Goal: Task Accomplishment & Management: Use online tool/utility

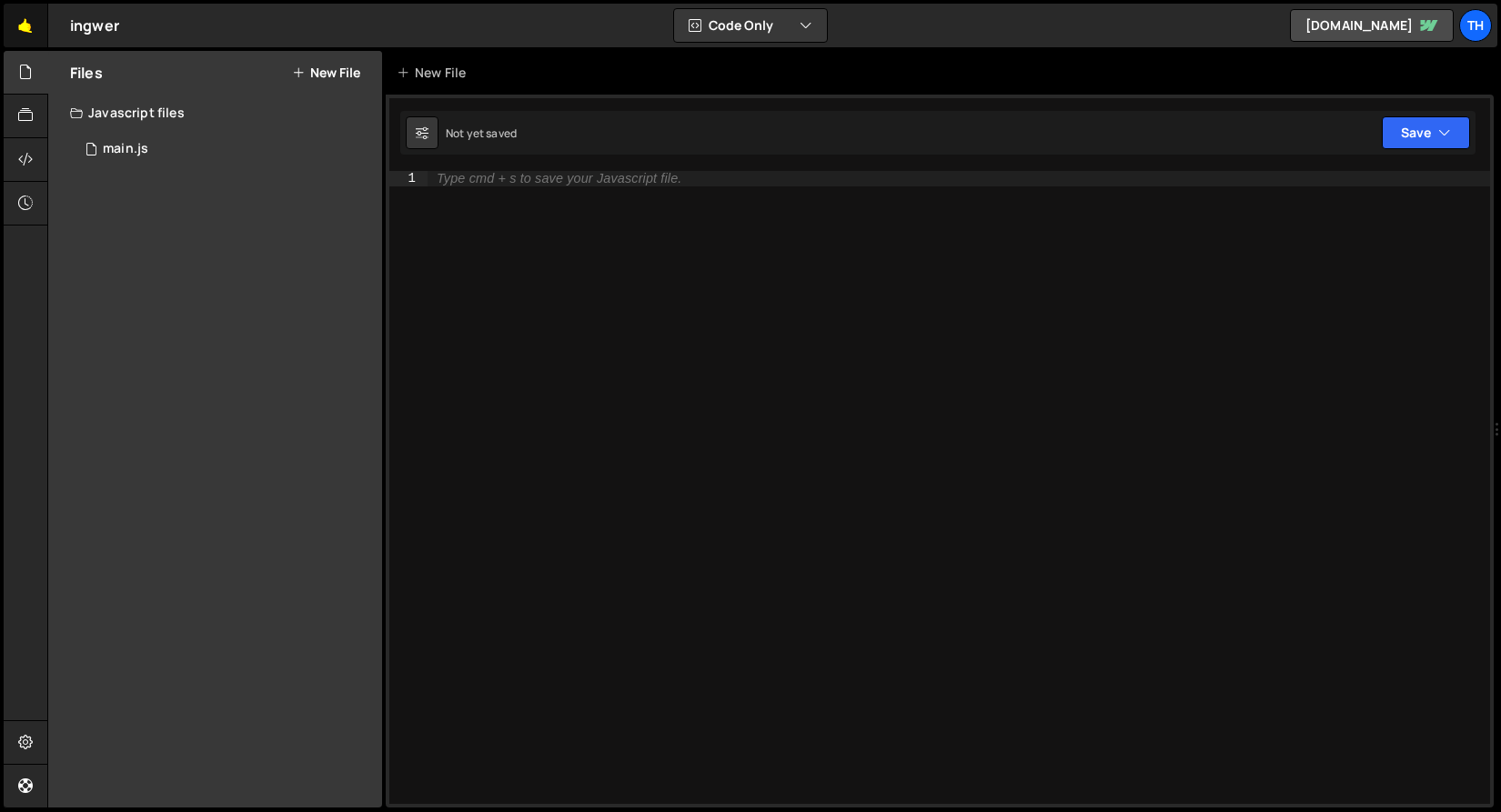
click at [25, 38] on link "🤙" at bounding box center [25, 25] width 44 height 44
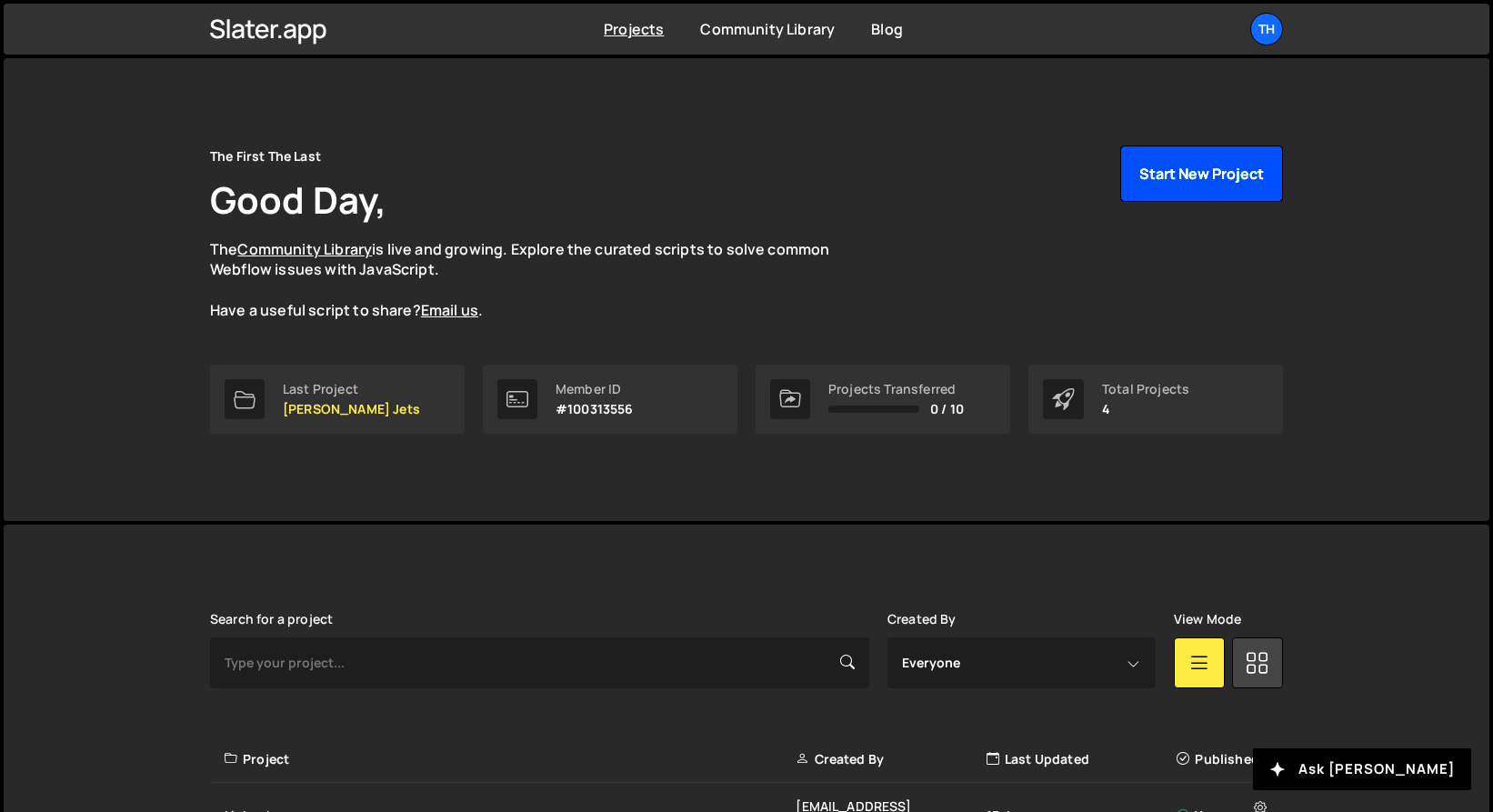
click at [1150, 181] on button "Start New Project" at bounding box center [1202, 174] width 163 height 57
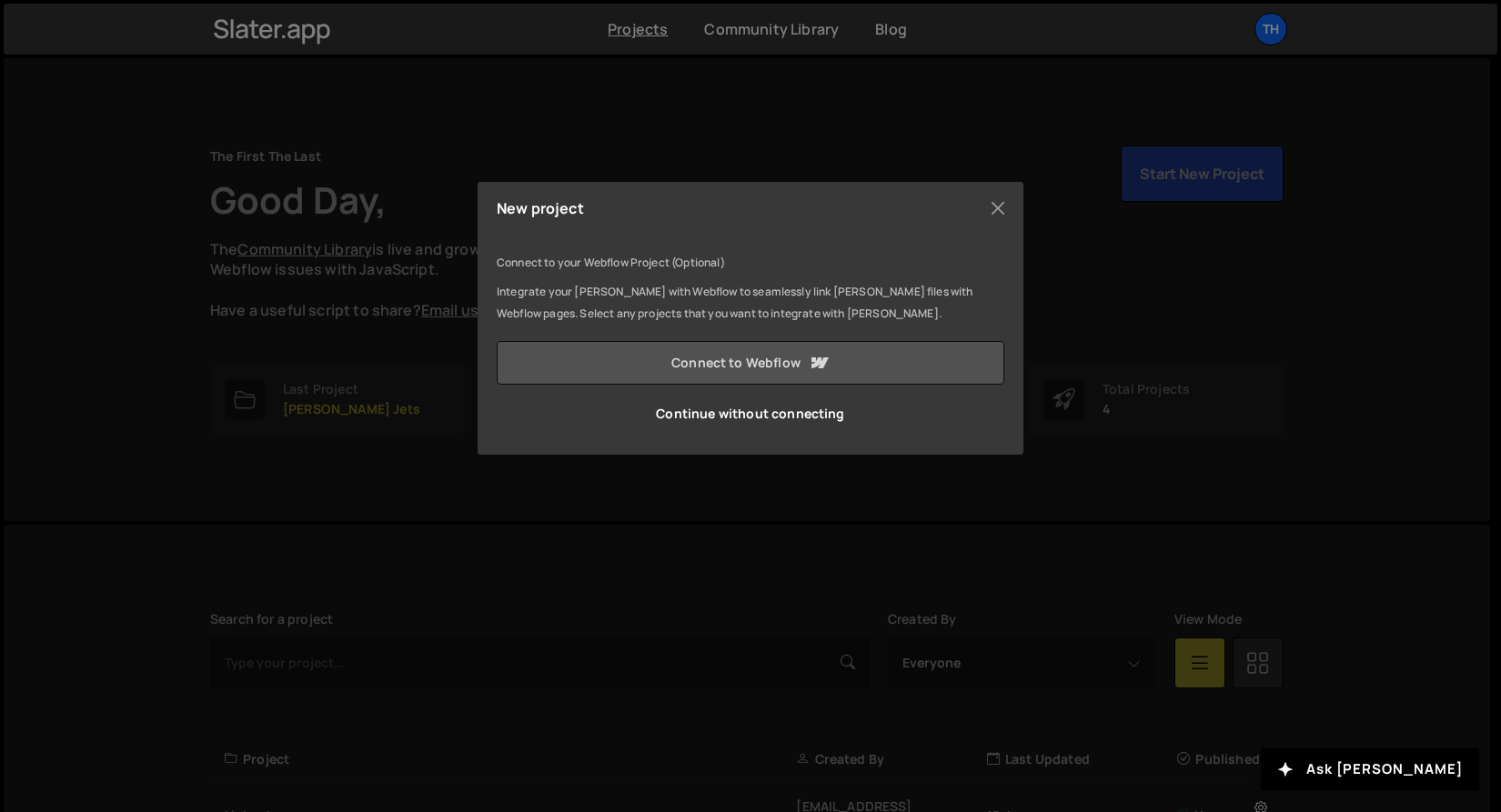
click at [619, 365] on link "Connect to Webflow" at bounding box center [750, 362] width 508 height 44
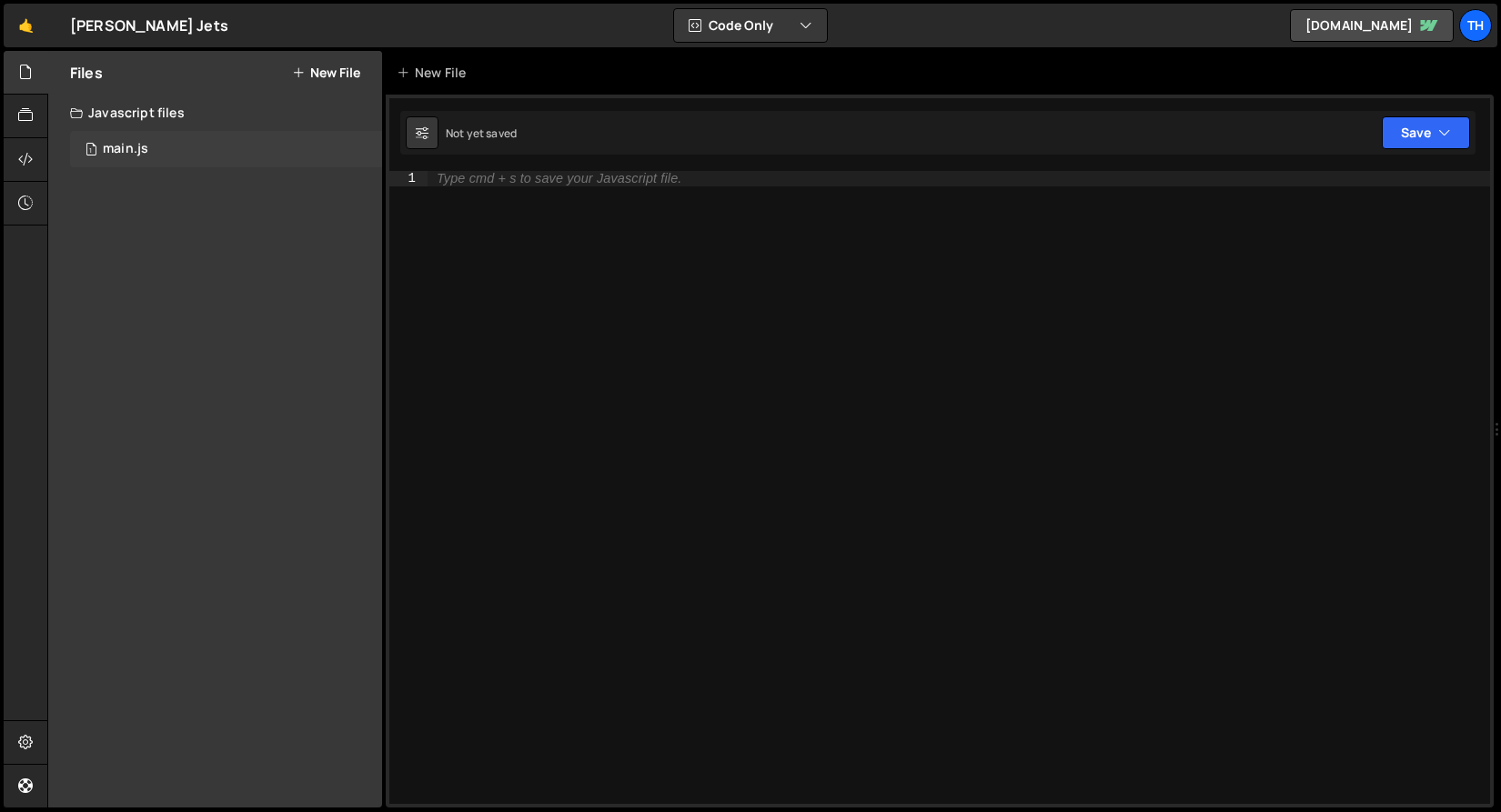
click at [227, 135] on div "1 main.js 0" at bounding box center [225, 149] width 312 height 36
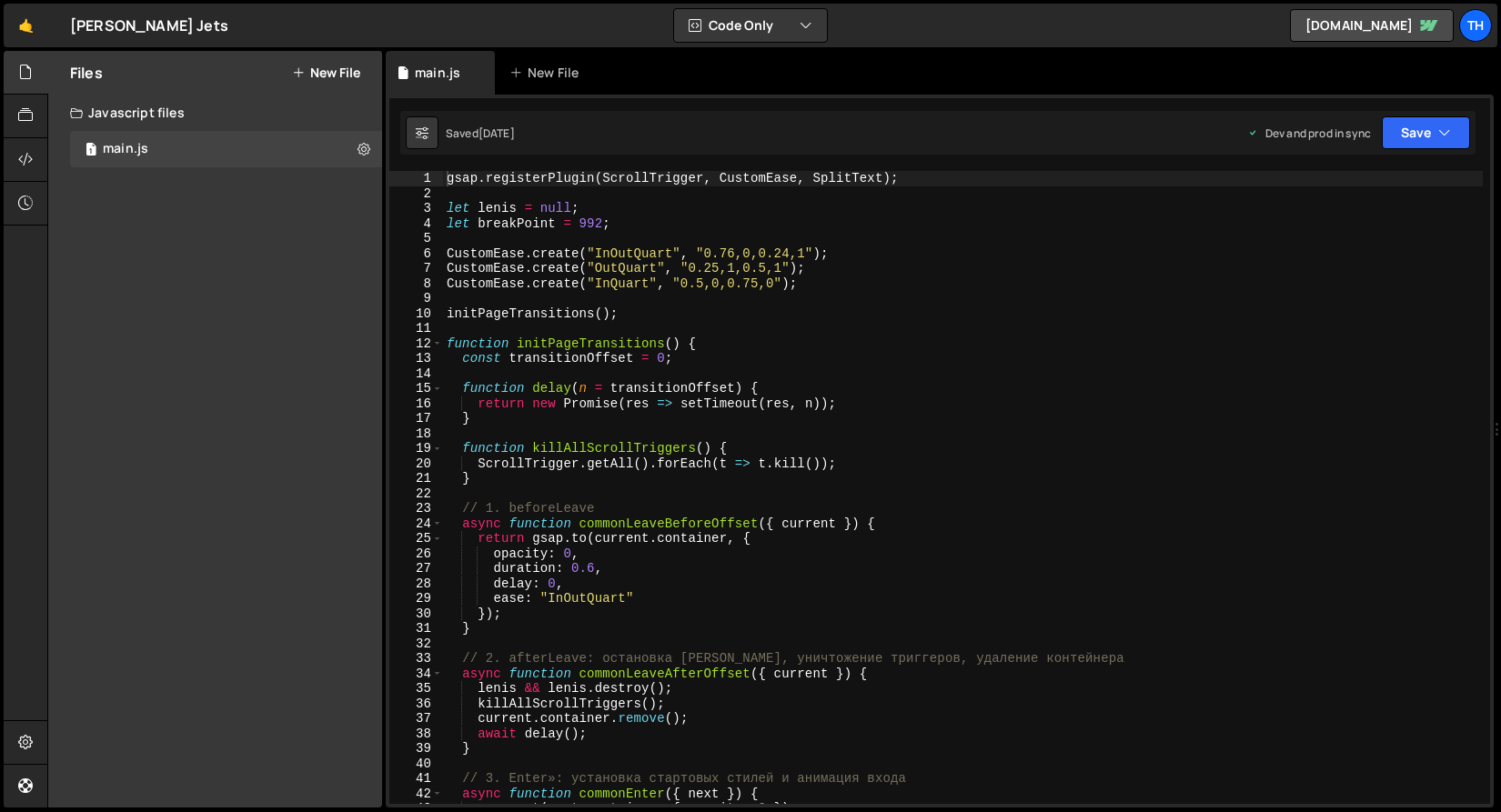
click at [111, 24] on div "Jesko Jets ⚠️ Code is being edited in another browser" at bounding box center [149, 25] width 159 height 22
click at [433, 343] on span at bounding box center [437, 344] width 10 height 16
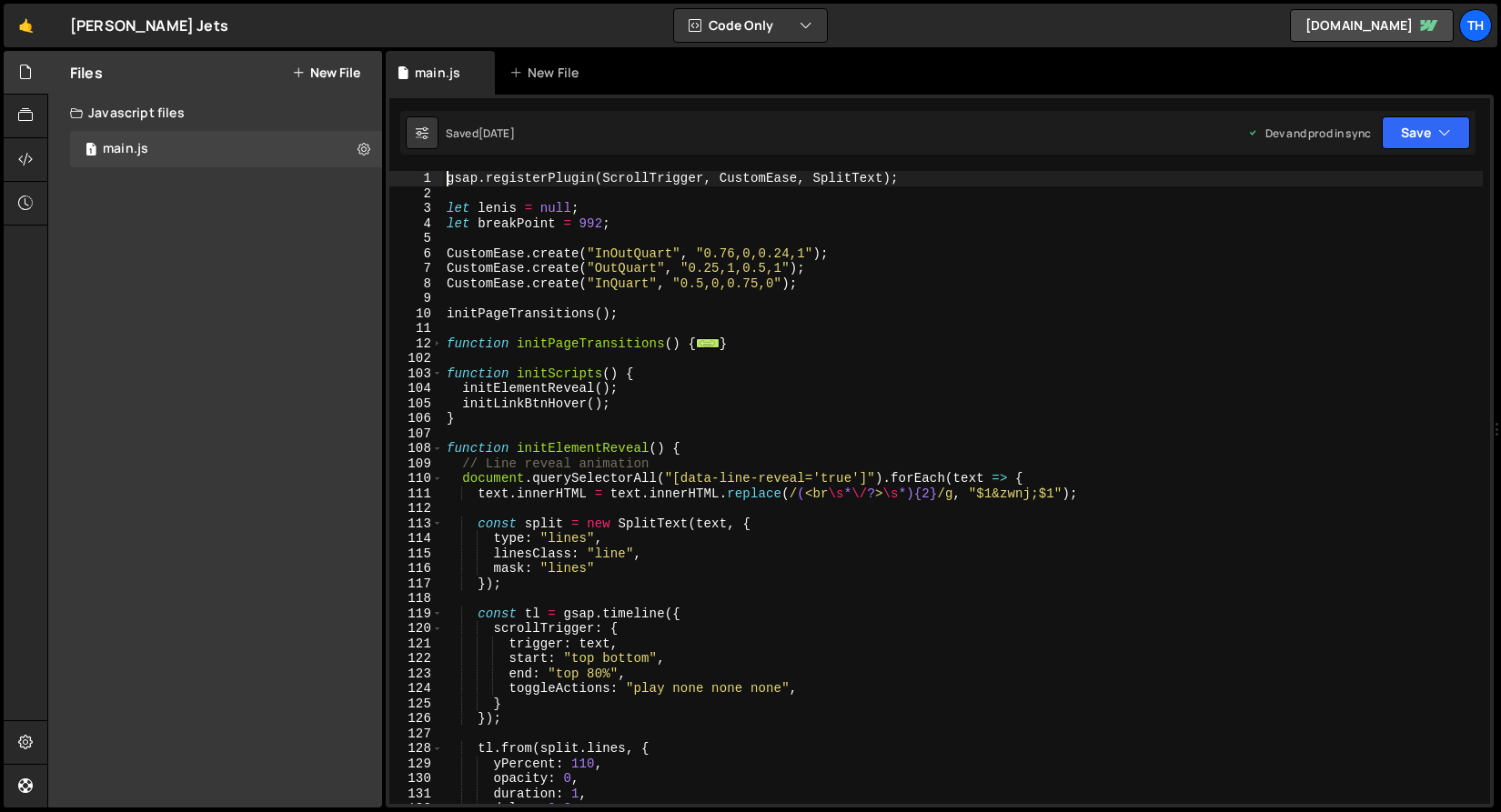
click at [436, 357] on div "102" at bounding box center [415, 358] width 54 height 16
click at [437, 361] on div "102" at bounding box center [415, 358] width 54 height 16
click at [438, 366] on span at bounding box center [437, 374] width 10 height 16
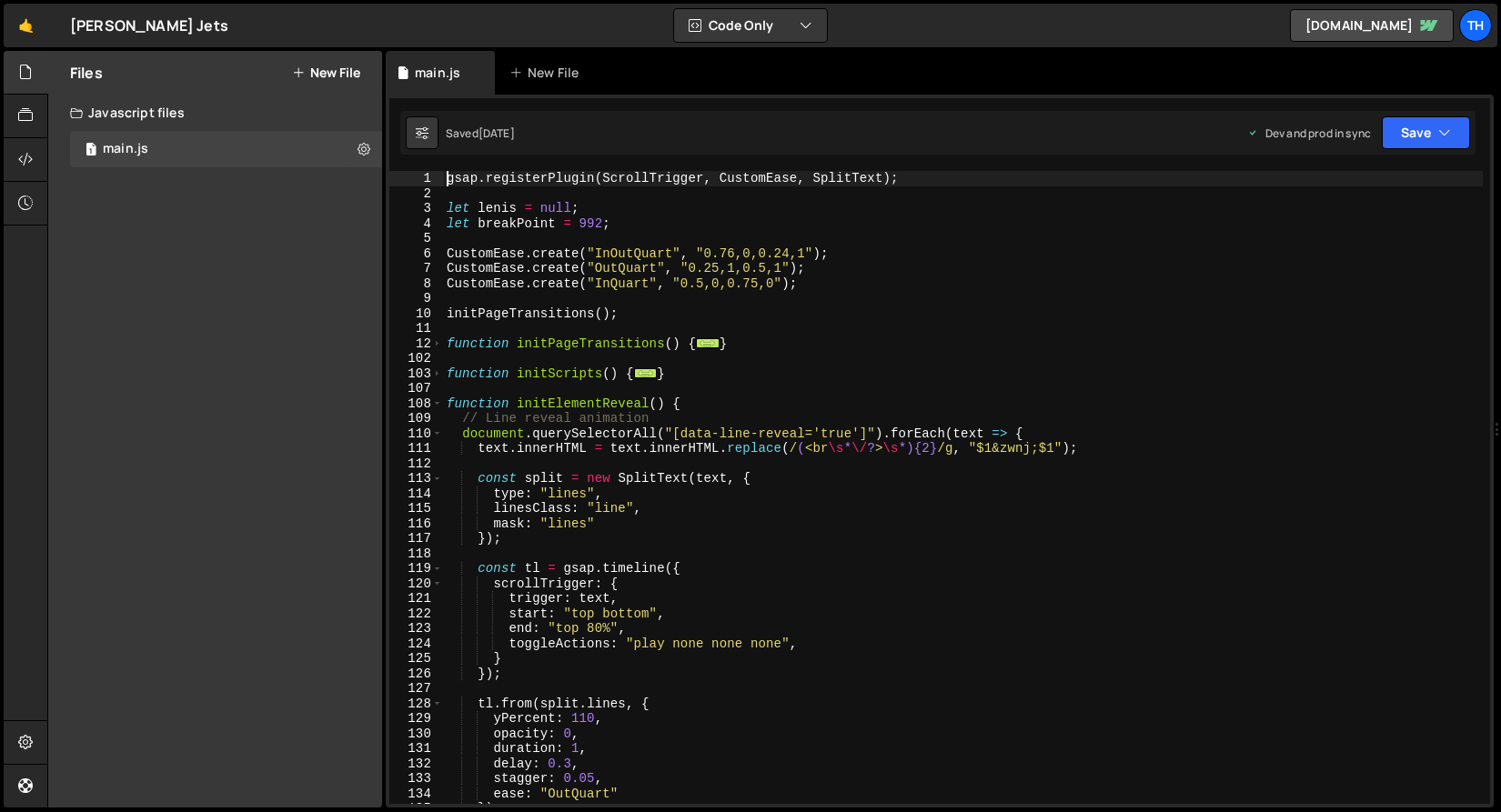
click at [441, 394] on div "107" at bounding box center [415, 389] width 54 height 16
type textarea "function initElementReveal() {"
click at [443, 401] on div "gsap . registerPlugin ( ScrollTrigger , CustomEase , SplitText ) ; let lenis = …" at bounding box center [962, 502] width 1040 height 663
click at [442, 406] on div "108" at bounding box center [415, 405] width 54 height 16
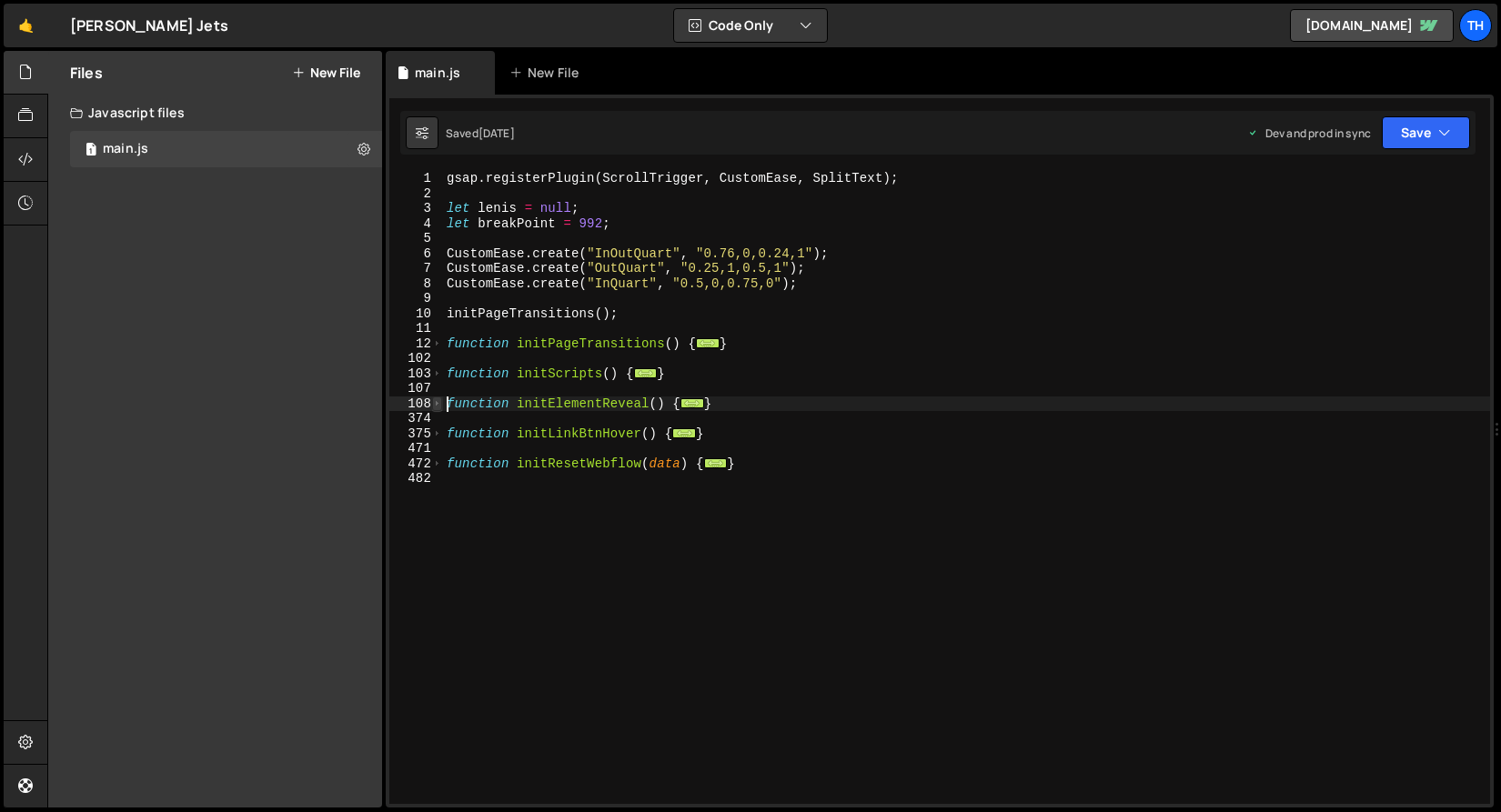
click at [436, 407] on span at bounding box center [437, 405] width 10 height 16
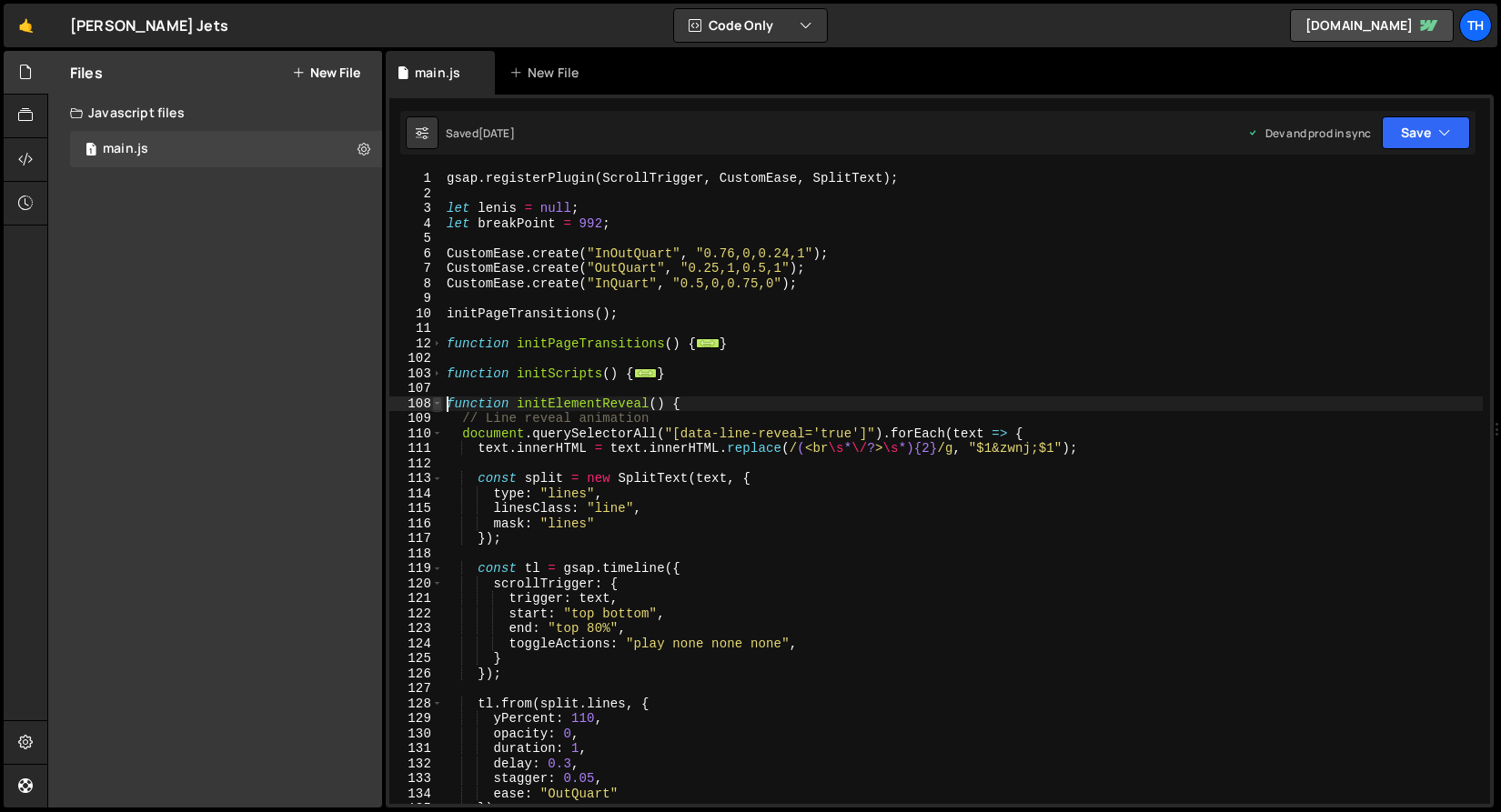
click at [436, 407] on span at bounding box center [437, 405] width 10 height 16
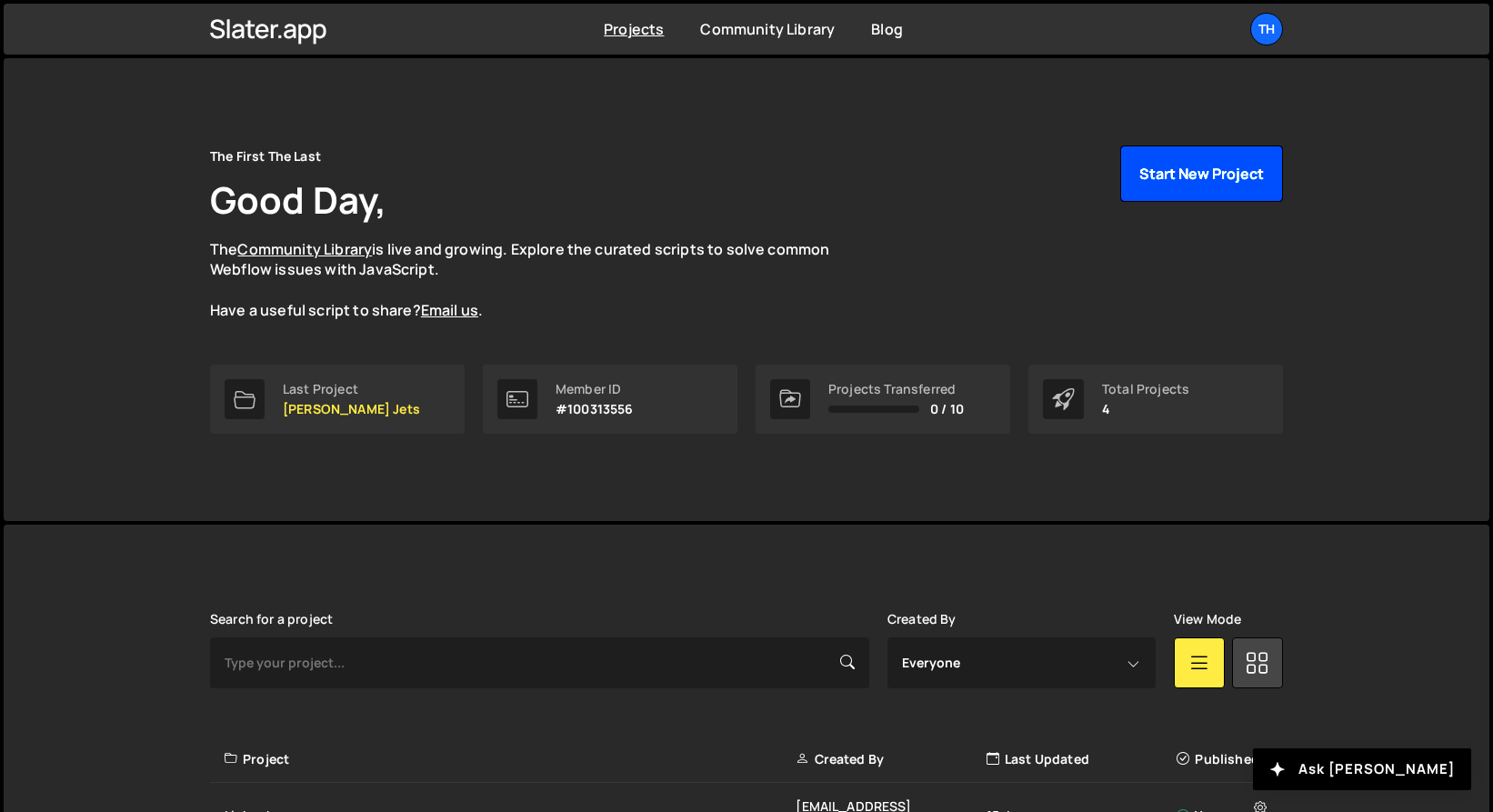
click at [1218, 167] on button "Start New Project" at bounding box center [1202, 174] width 163 height 57
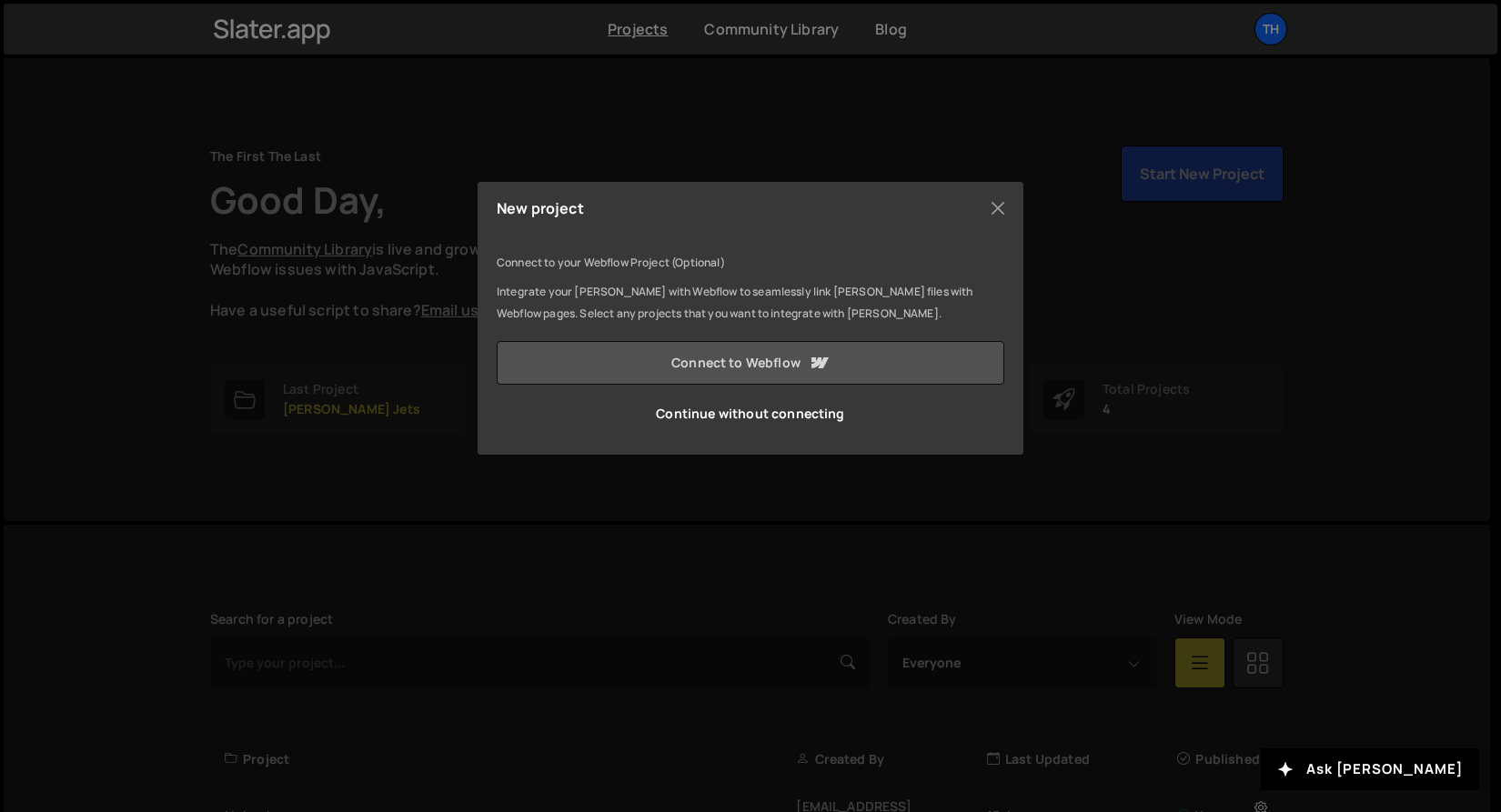
click at [750, 364] on link "Connect to Webflow" at bounding box center [750, 362] width 508 height 44
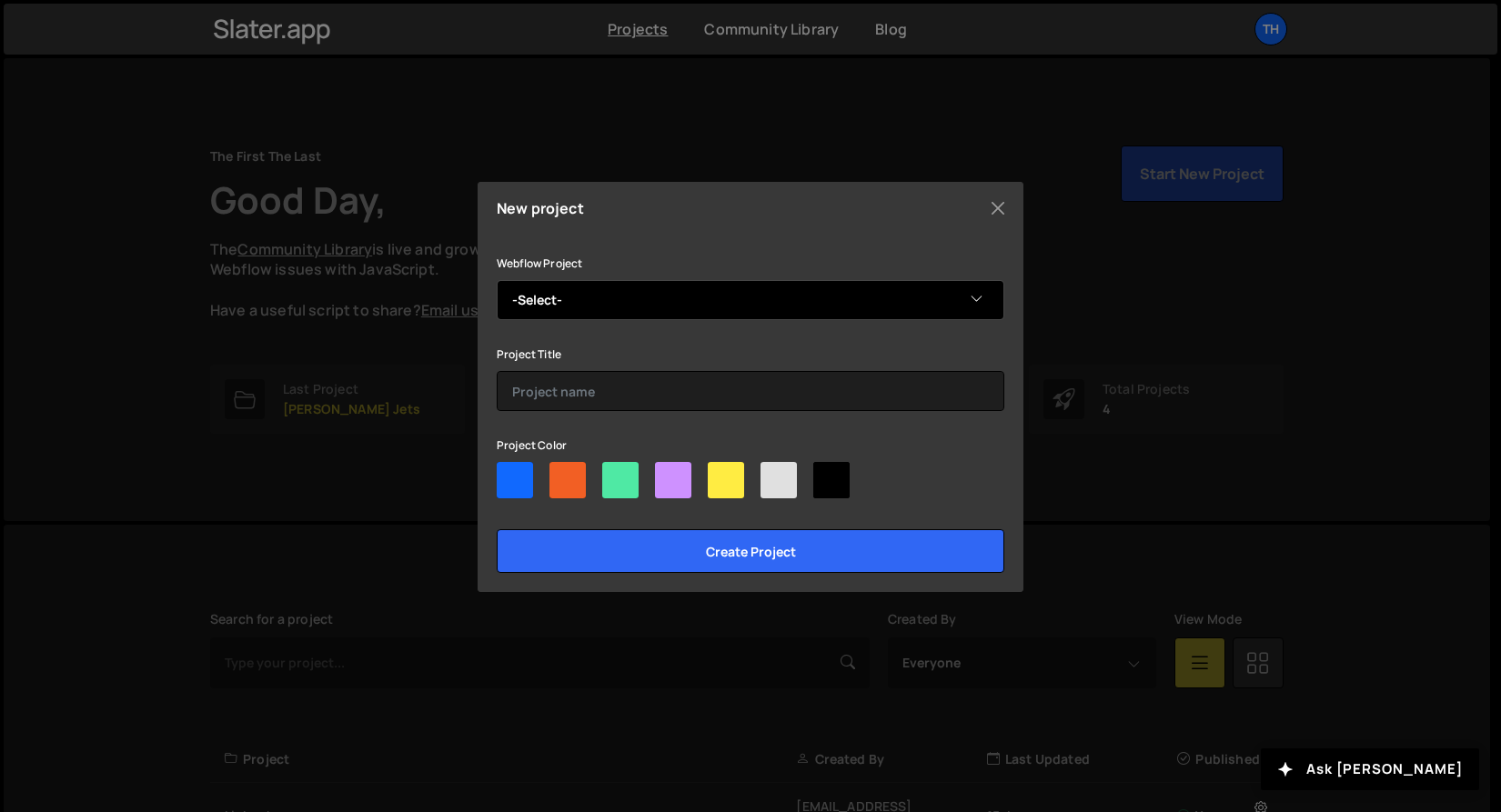
click at [655, 293] on select "-Select- [PERSON_NAME] Jets" at bounding box center [750, 300] width 508 height 40
select select "68b57ef5ef86011d9b251e8e"
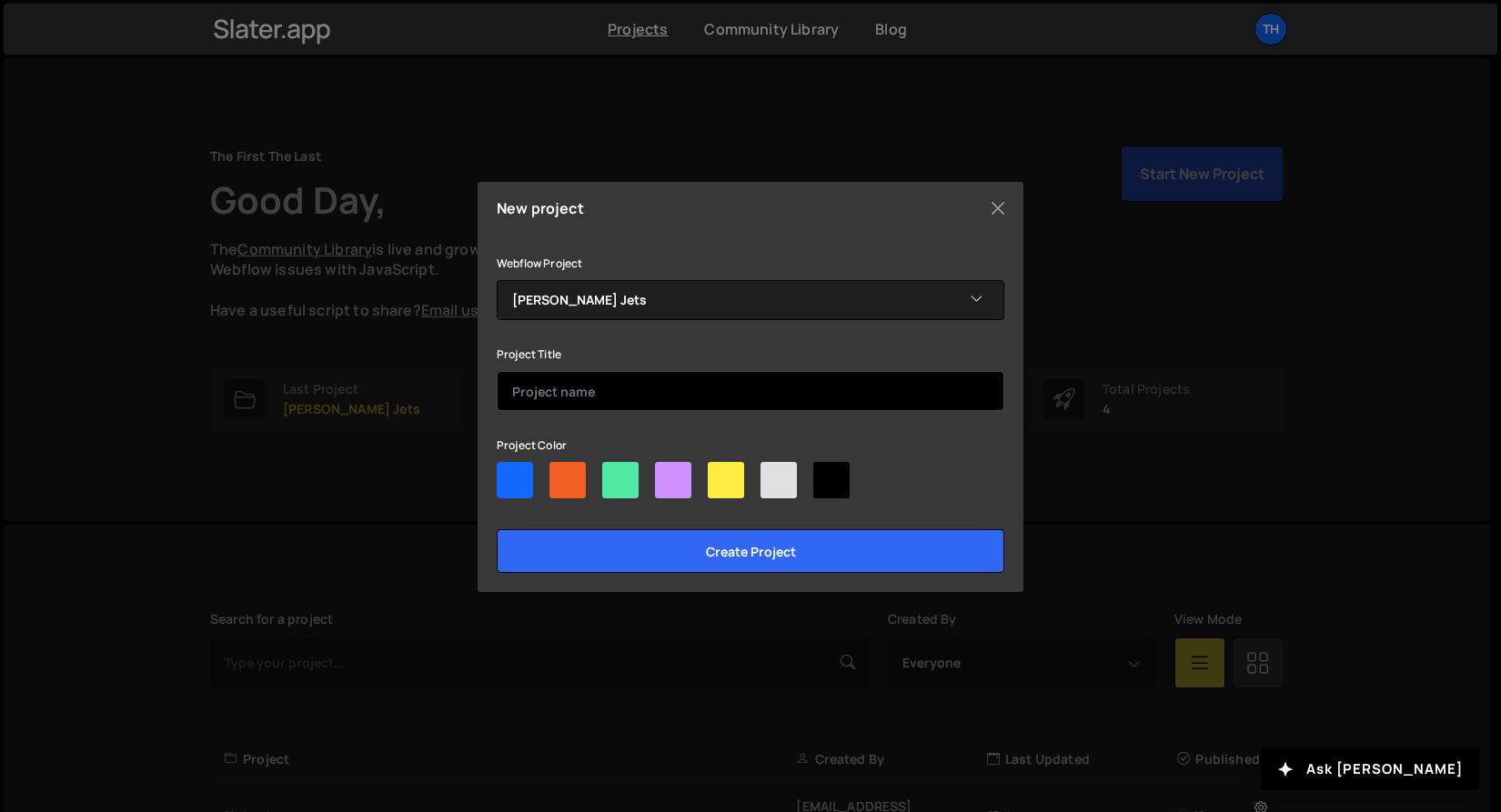
click at [582, 379] on input "text" at bounding box center [750, 391] width 508 height 40
type input "K"
type input "[PERSON_NAME] Jets"
click at [638, 422] on div "Webflow Project -Select- [PERSON_NAME] Jets Project Title [PERSON_NAME] Jets Pr…" at bounding box center [750, 412] width 508 height 321
click at [769, 475] on div at bounding box center [778, 480] width 36 height 36
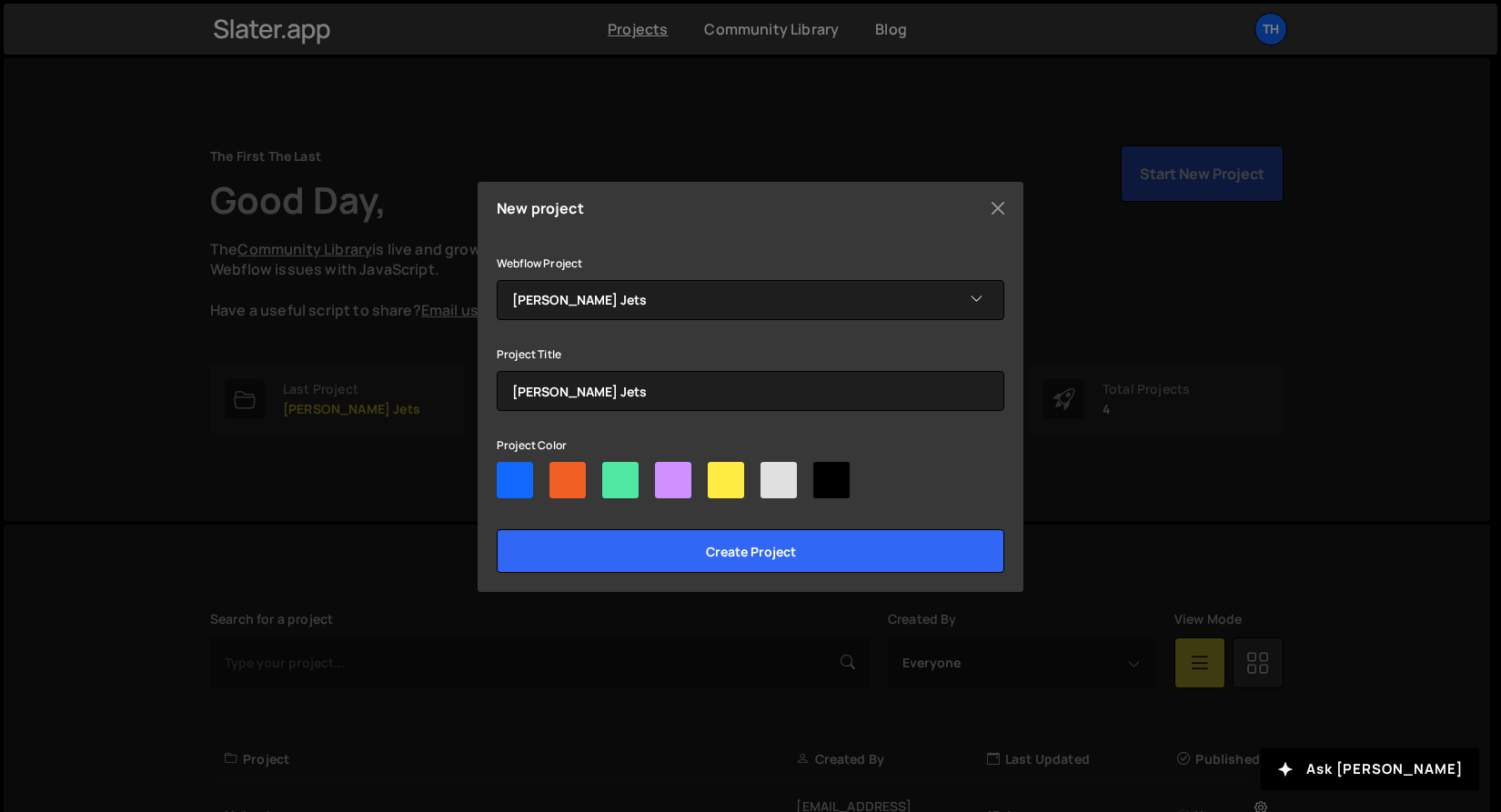
click at [769, 474] on input"] "radio" at bounding box center [766, 468] width 12 height 12
radio input"] "true"
click at [529, 491] on div at bounding box center [514, 480] width 36 height 36
click at [508, 474] on input"] "radio" at bounding box center [503, 468] width 12 height 12
radio input"] "true"
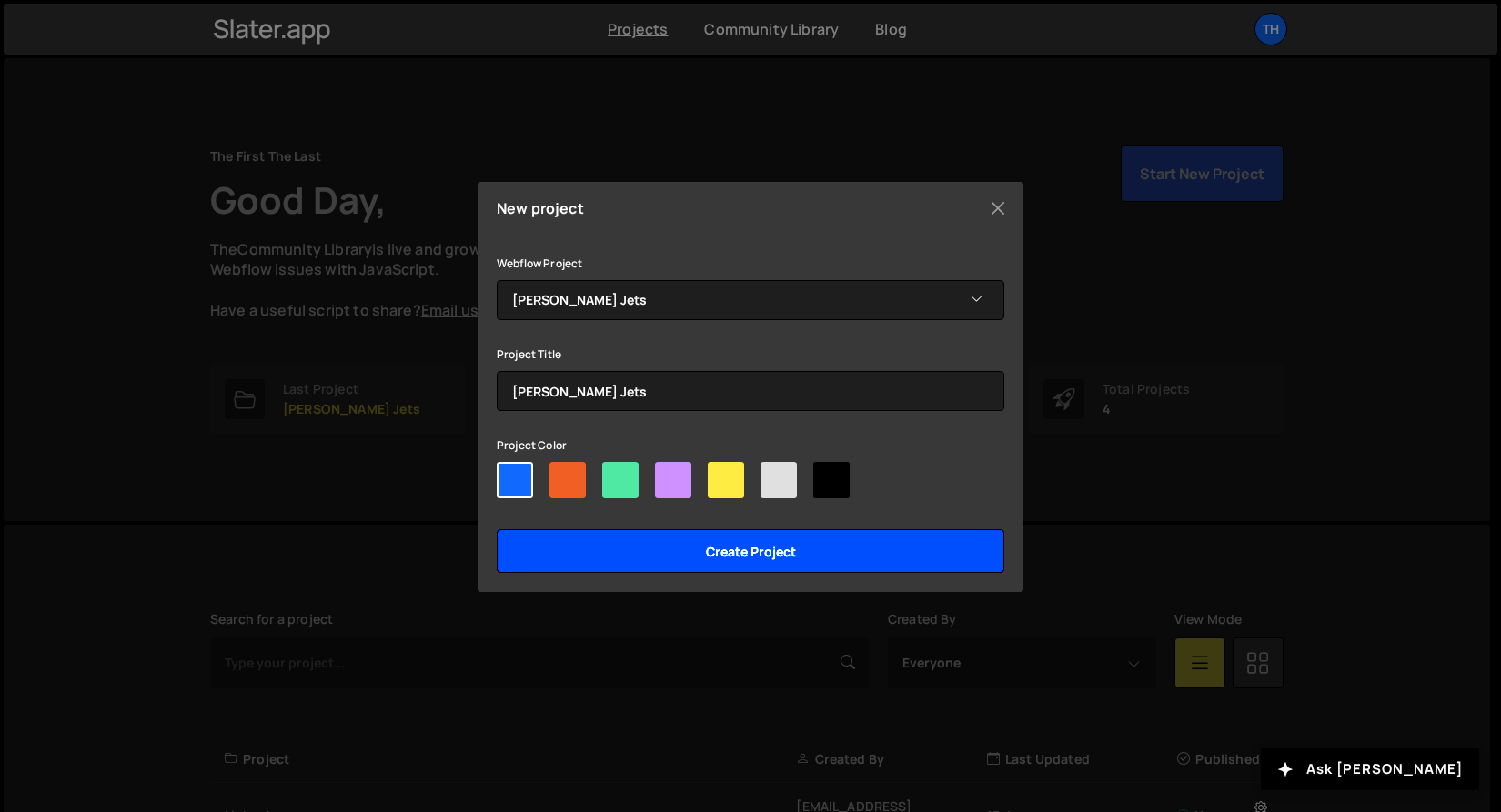
click at [526, 544] on input "Create project" at bounding box center [750, 550] width 508 height 44
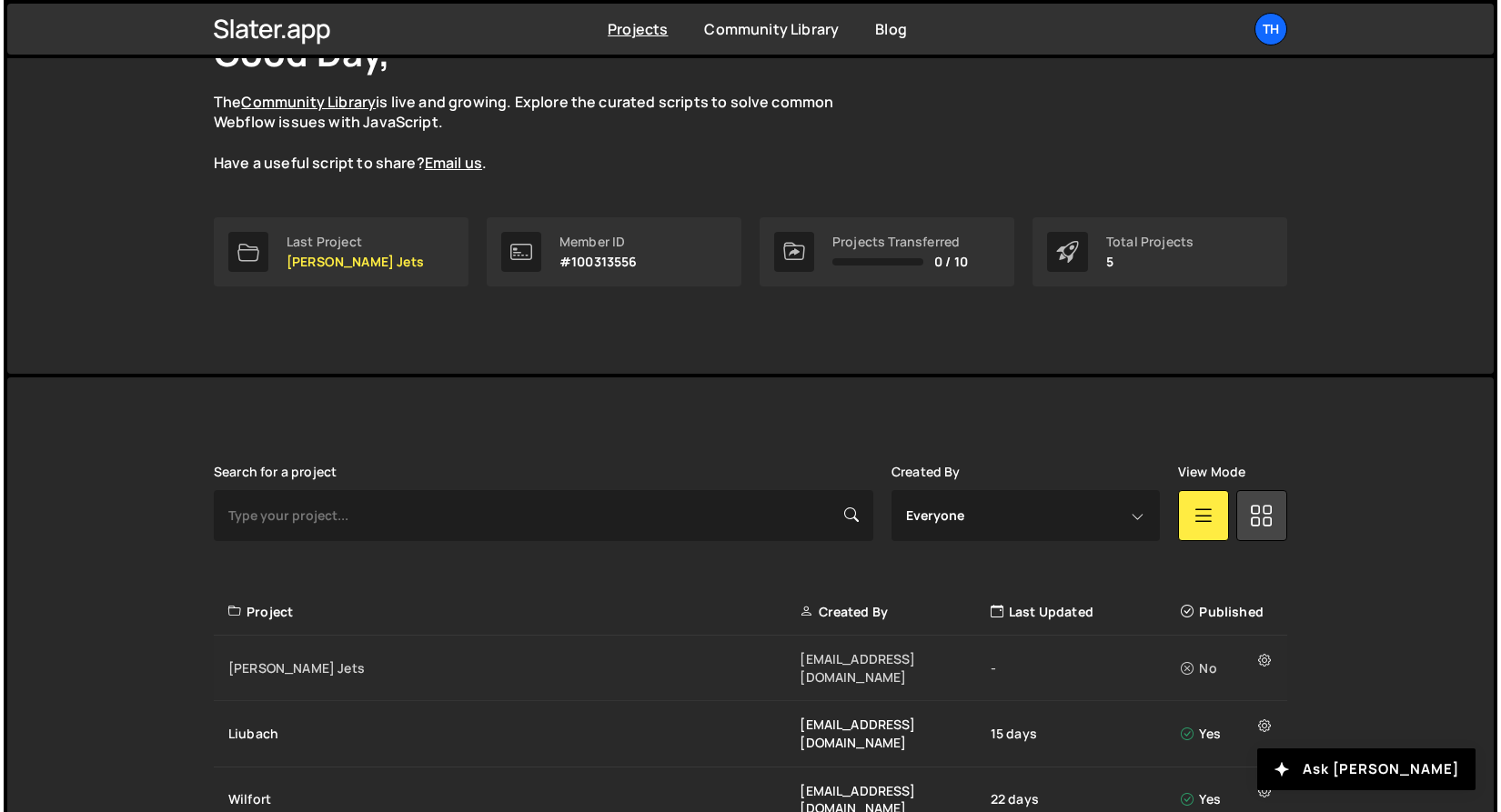
scroll to position [300, 0]
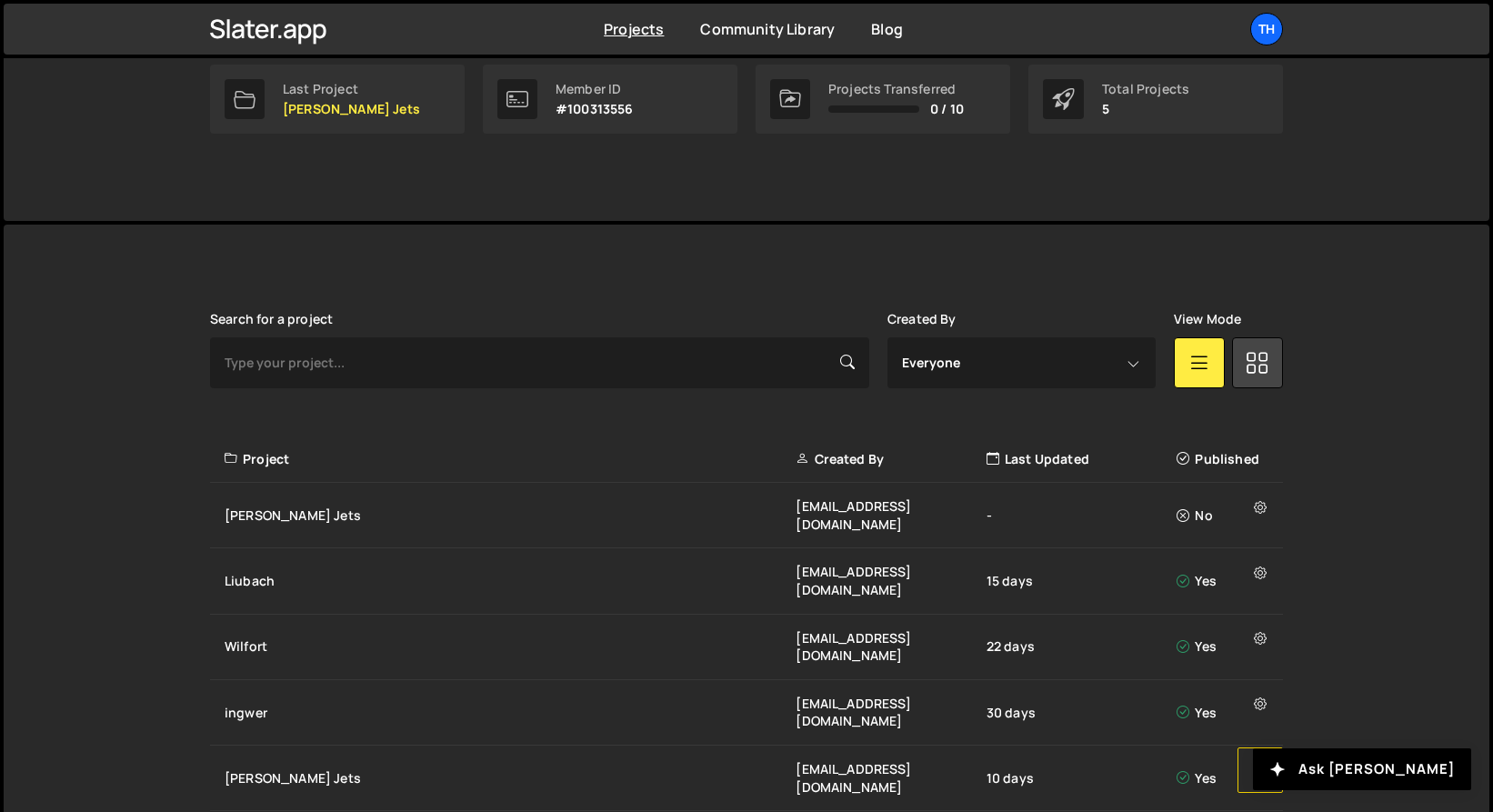
click at [1261, 761] on icon at bounding box center [1260, 770] width 13 height 19
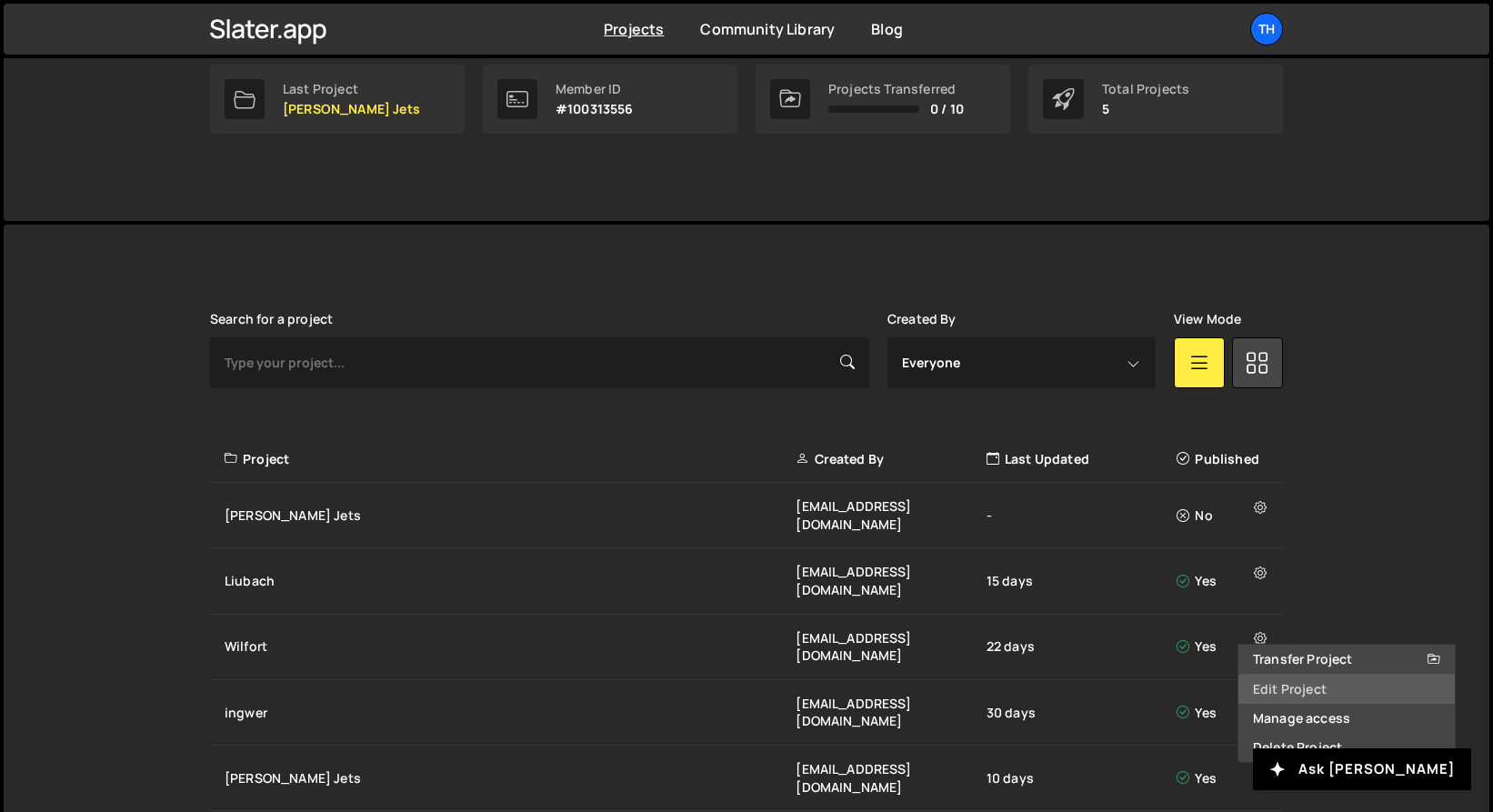
click at [1297, 675] on link "Edit Project" at bounding box center [1346, 690] width 217 height 29
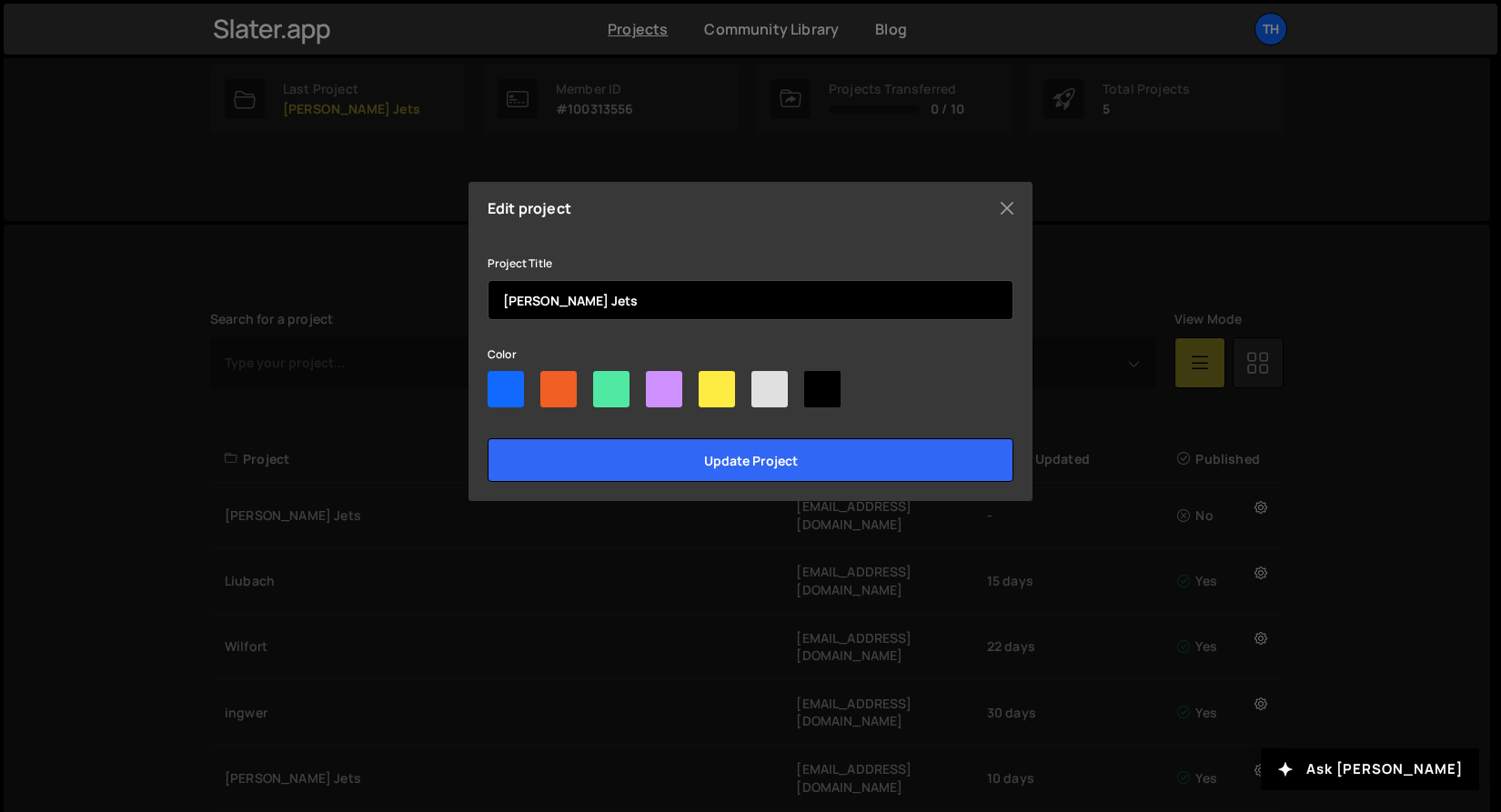
click at [618, 301] on input "[PERSON_NAME] Jets" at bounding box center [750, 300] width 526 height 40
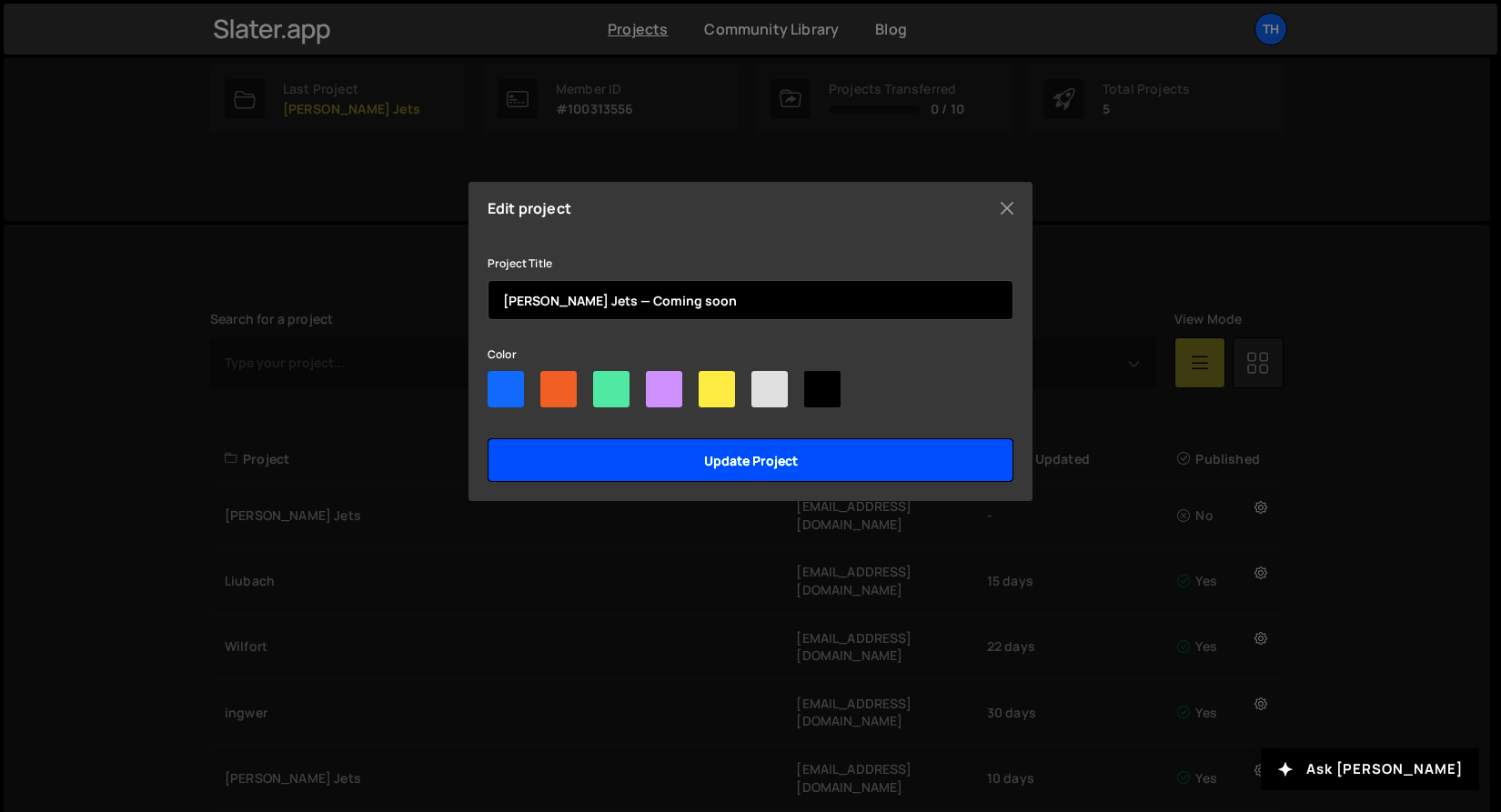
type input "[PERSON_NAME] Jets — Coming soon"
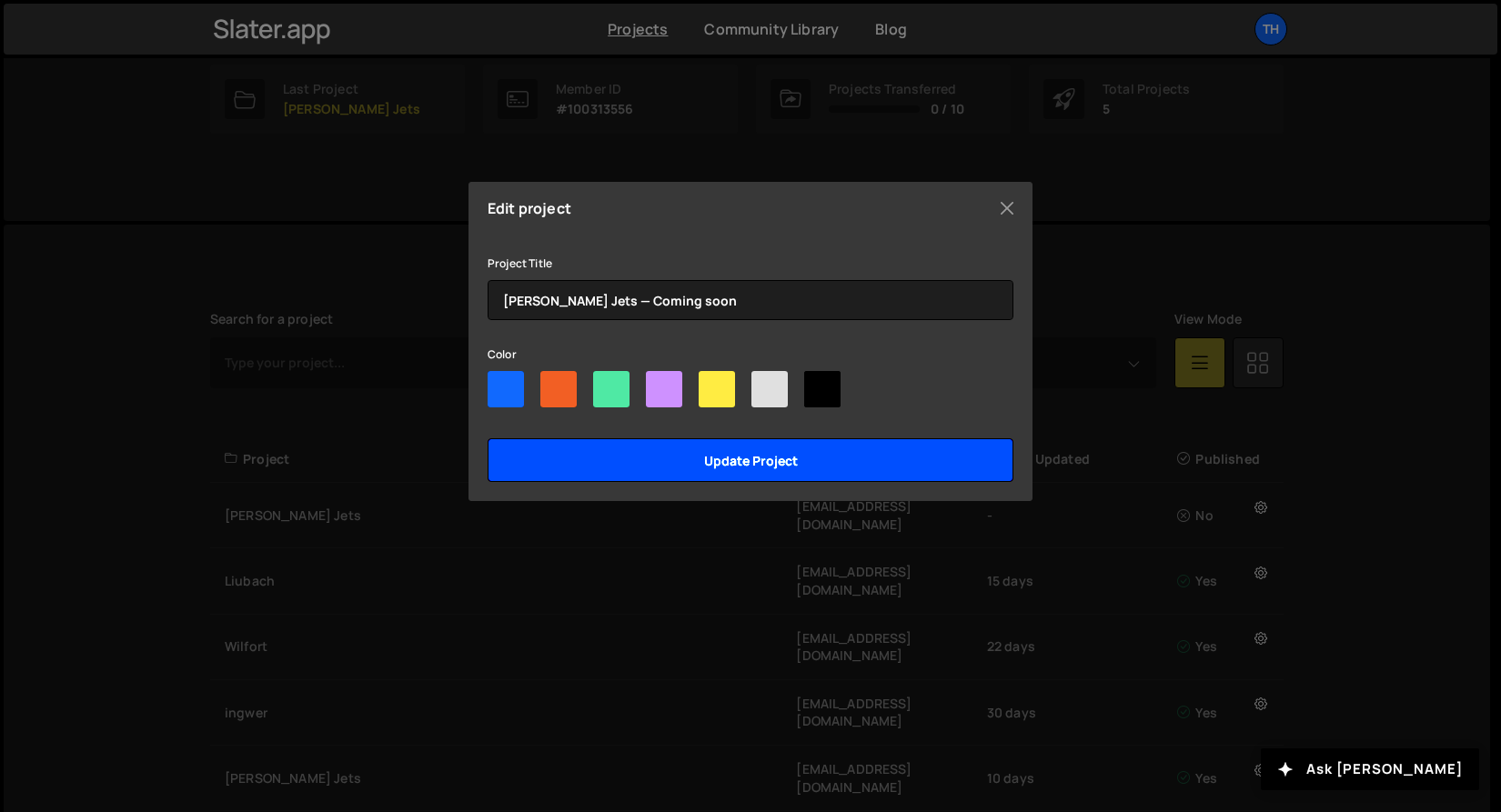
click at [740, 462] on input "Update project" at bounding box center [750, 459] width 526 height 44
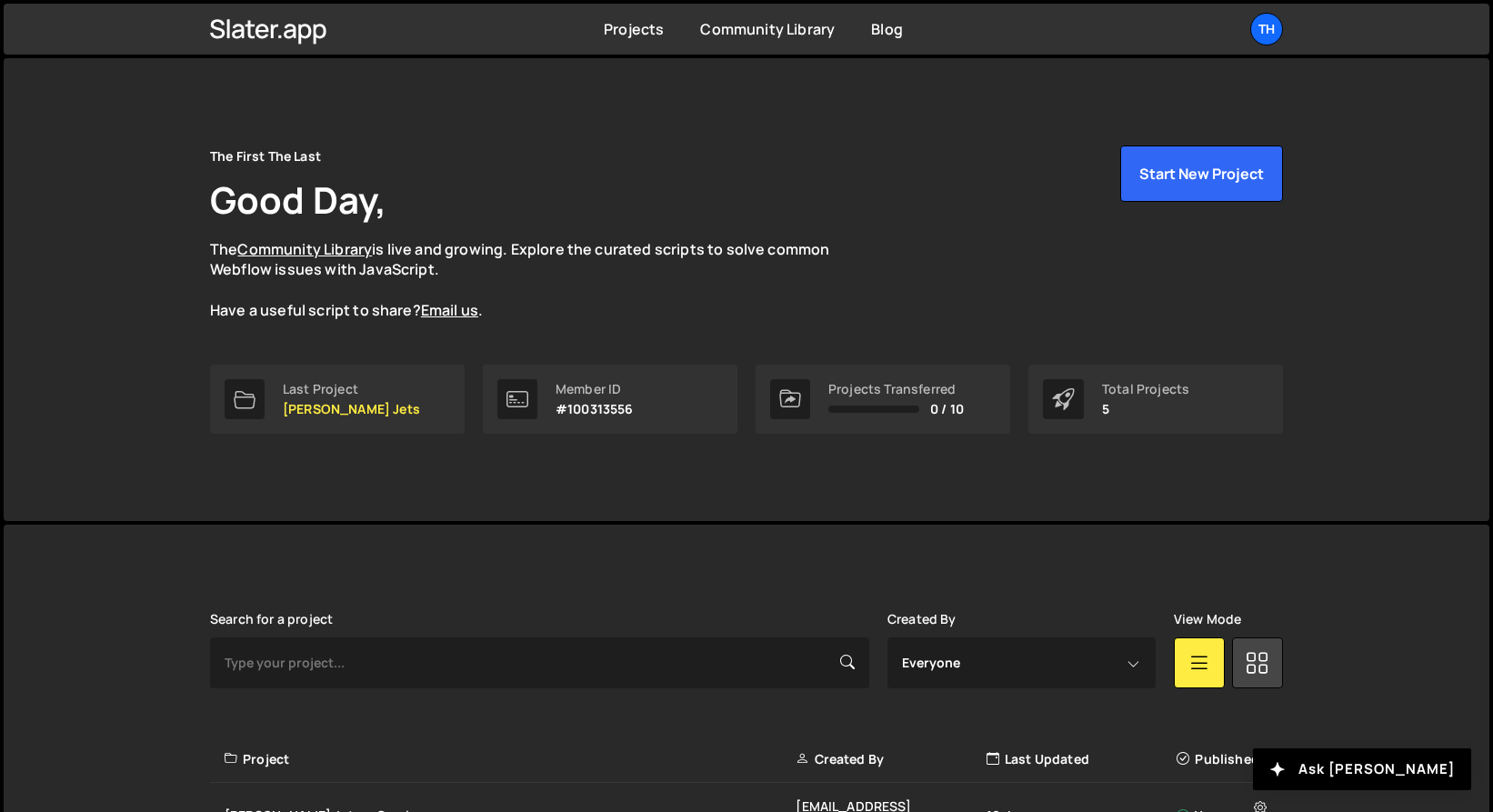
scroll to position [300, 0]
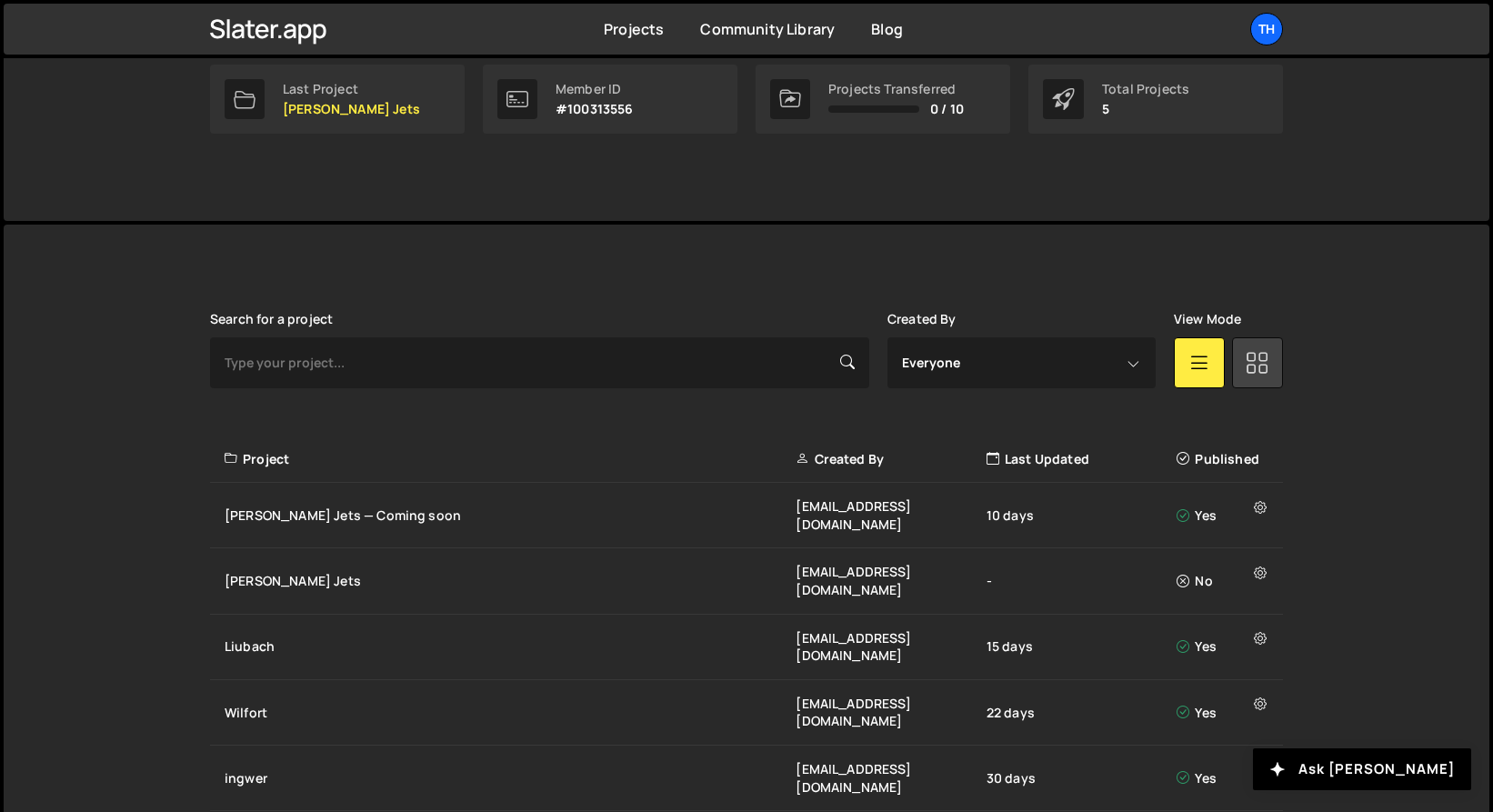
click at [1242, 368] on link at bounding box center [1258, 362] width 51 height 51
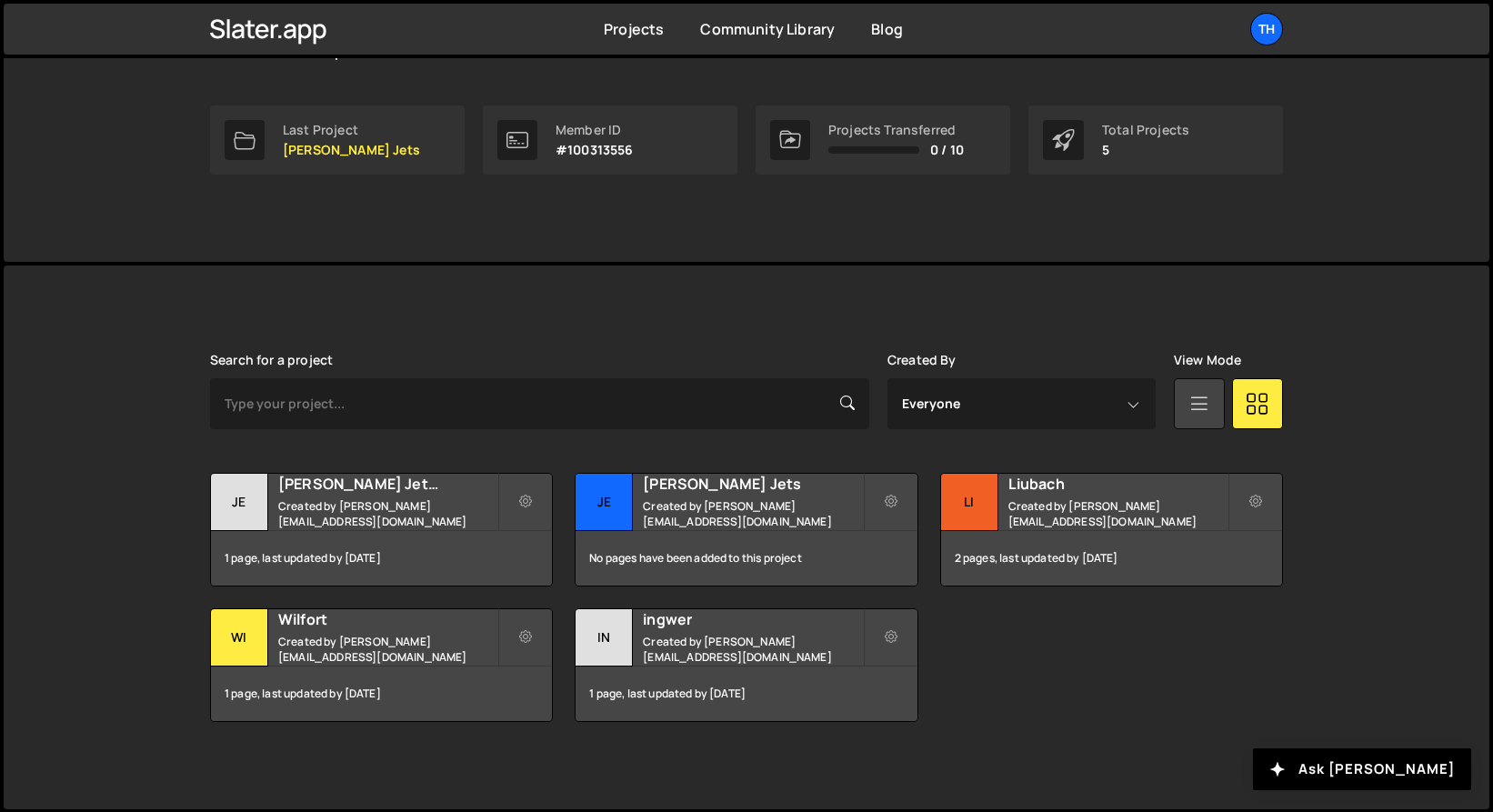
click at [1178, 399] on link at bounding box center [1199, 404] width 51 height 51
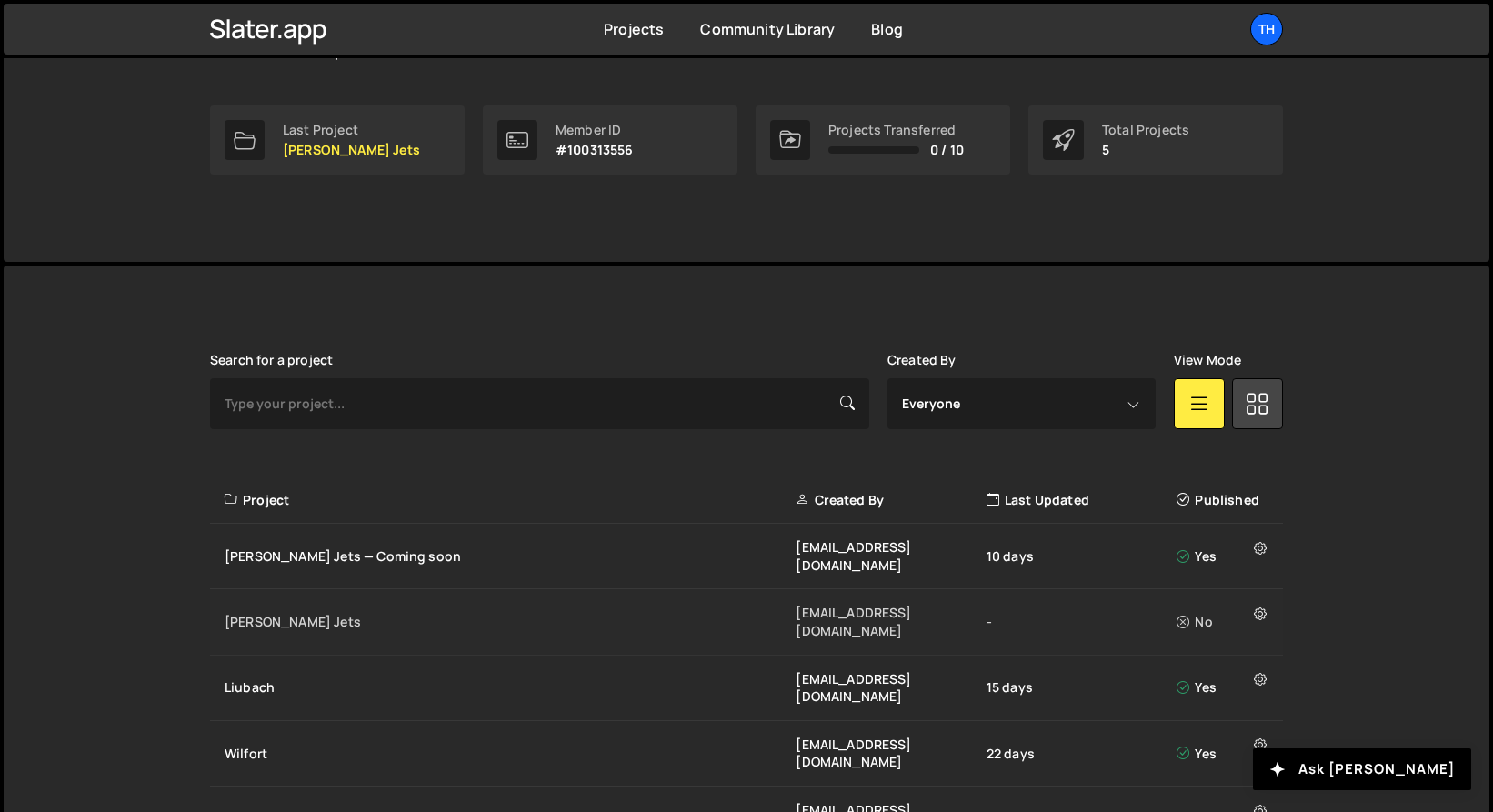
click at [622, 589] on div "Jesko Jets ivanchopei@thefirstthelast.agency - No" at bounding box center [746, 621] width 1073 height 66
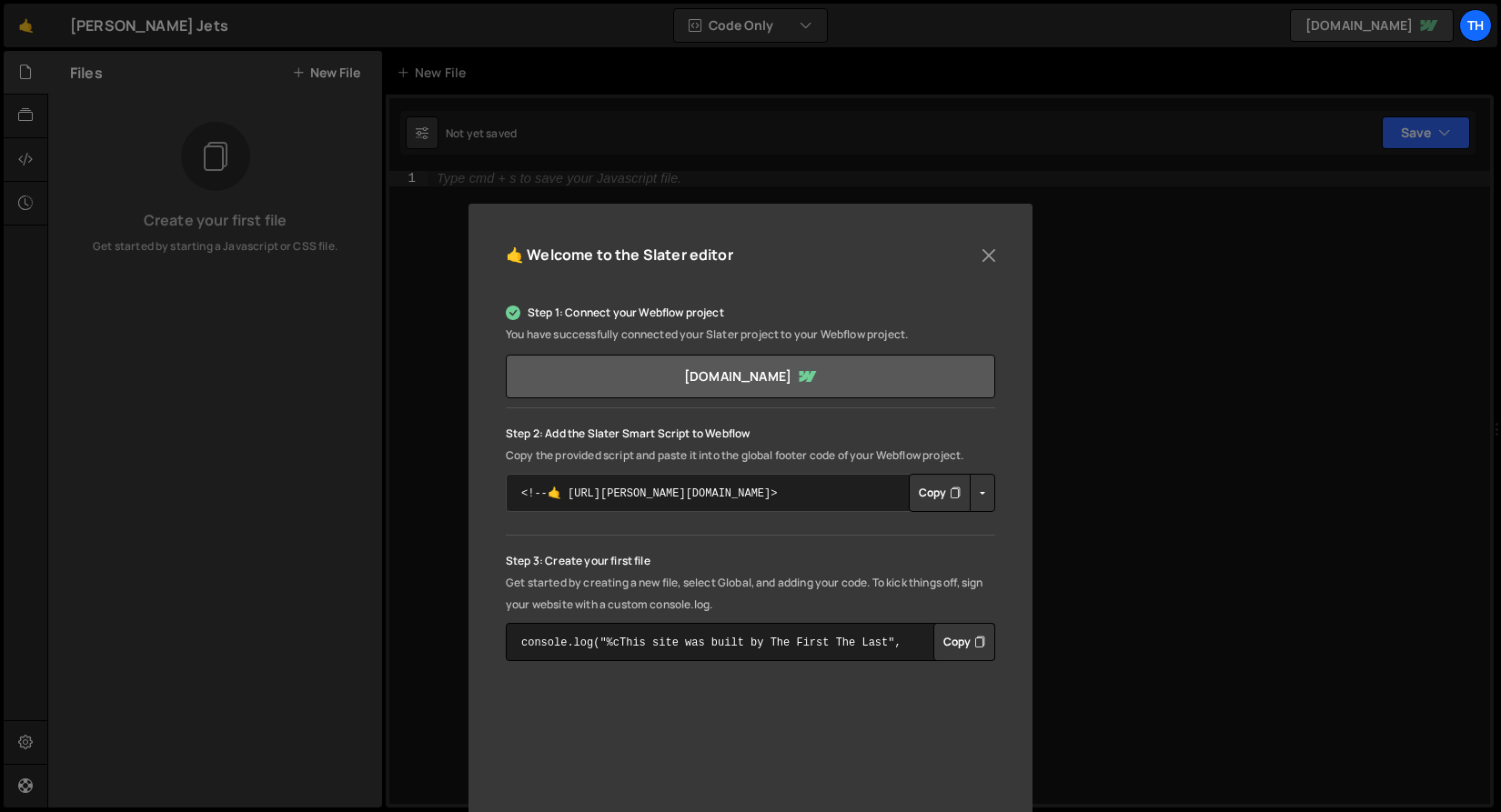
scroll to position [46, 0]
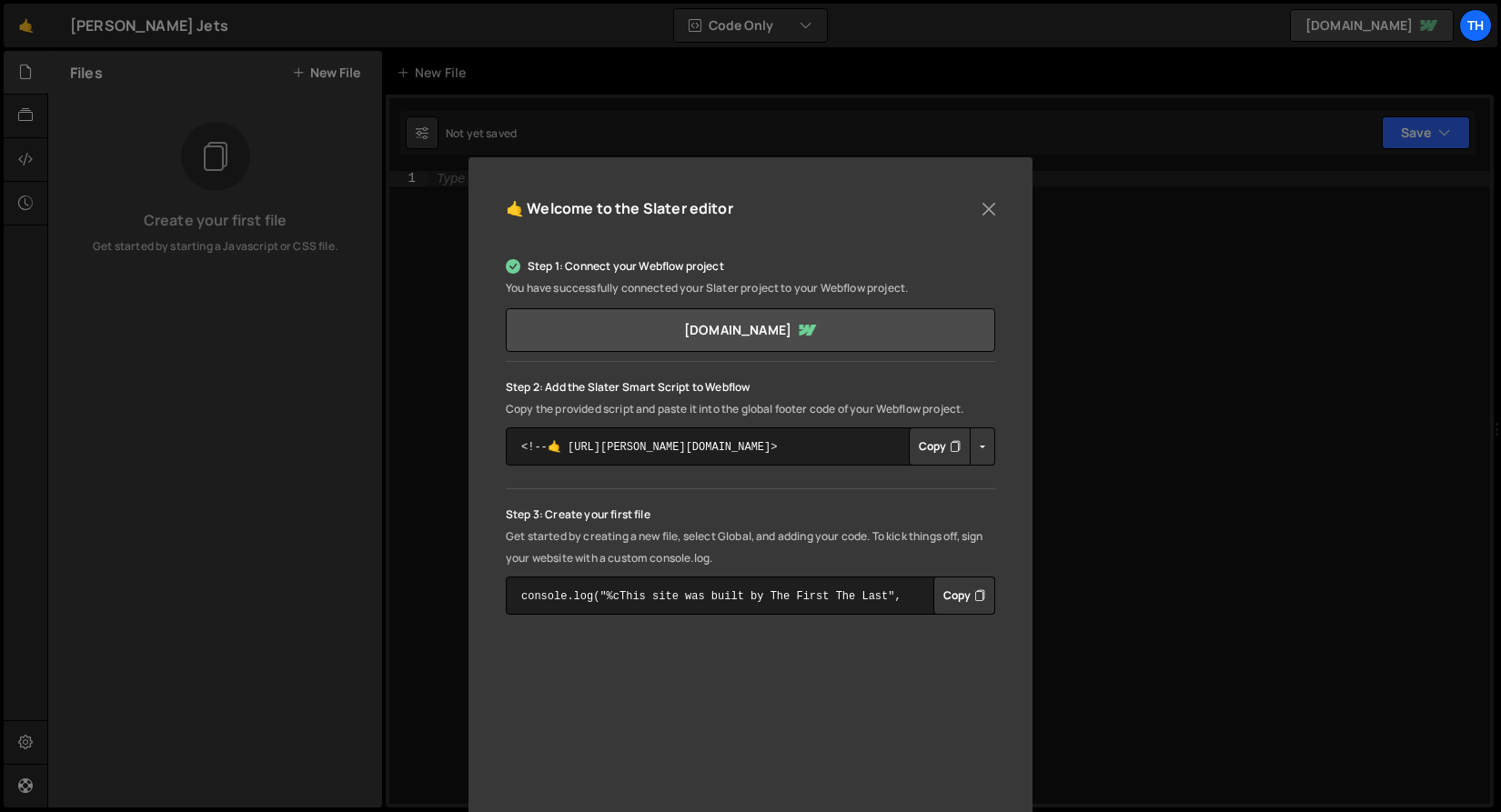
click at [952, 446] on icon "Button group with nested dropdown" at bounding box center [954, 446] width 11 height 19
click at [821, 106] on div "🤙 Welcome to the [PERSON_NAME] editor Step 1: Connect your Webflow project You …" at bounding box center [750, 406] width 1501 height 812
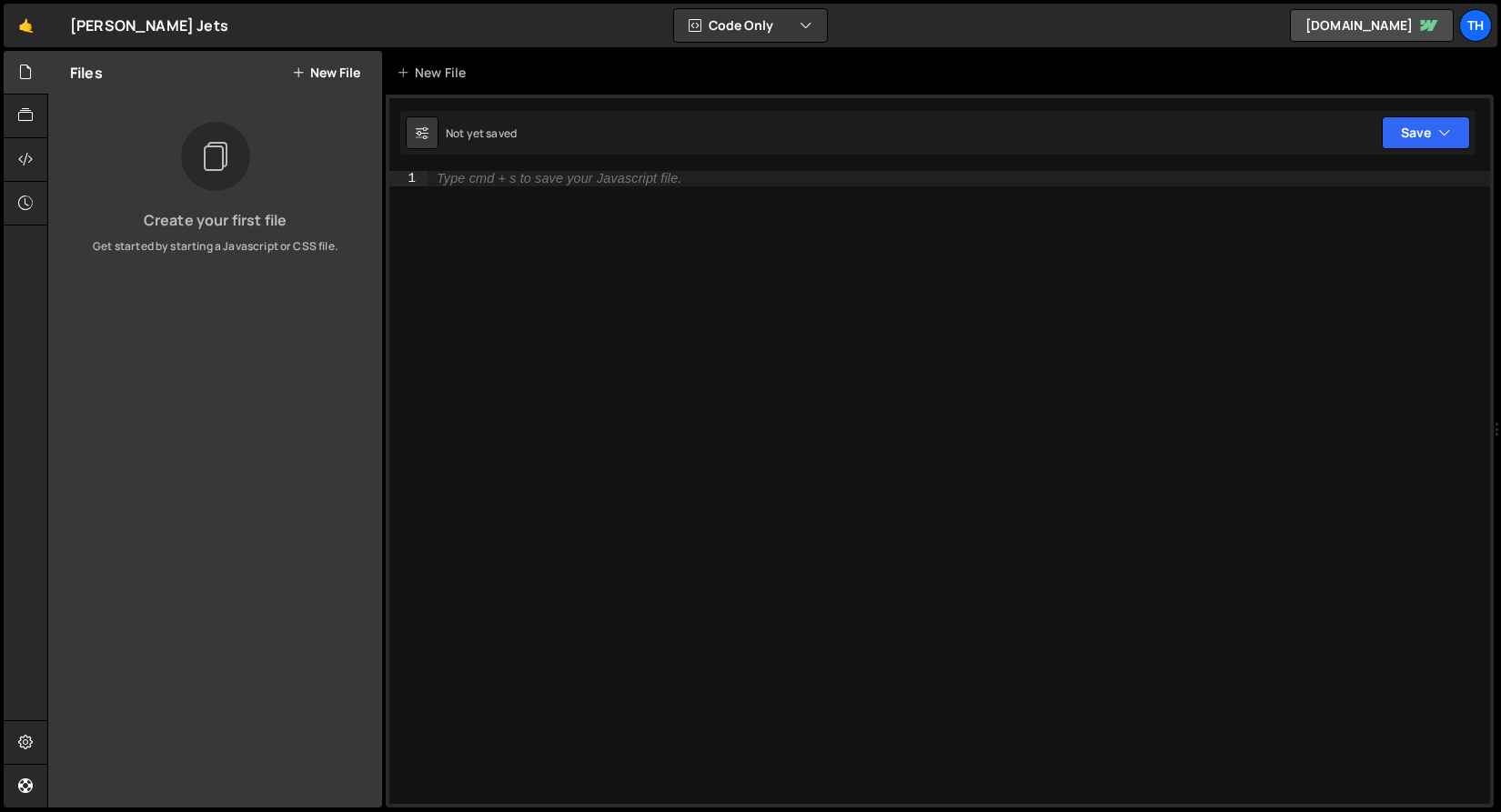
click at [350, 77] on button "New File" at bounding box center [326, 72] width 69 height 15
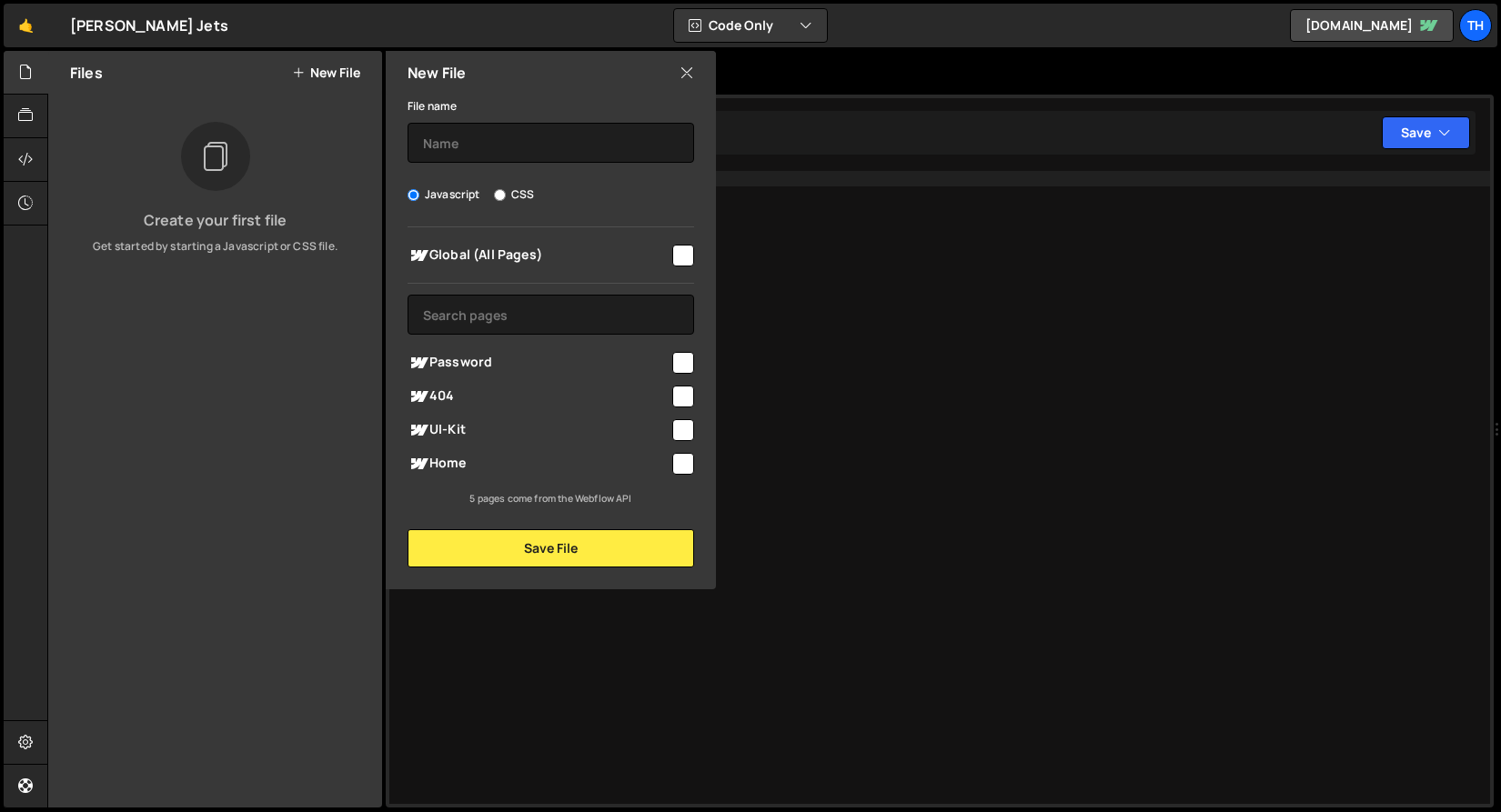
click at [535, 163] on div "File name Javascript CSS Global (All Pages) Save File" at bounding box center [551, 331] width 330 height 473
click at [541, 146] on input "text" at bounding box center [551, 142] width 286 height 40
type input "main"
click at [674, 255] on input "checkbox" at bounding box center [683, 256] width 22 height 22
checkbox input "true"
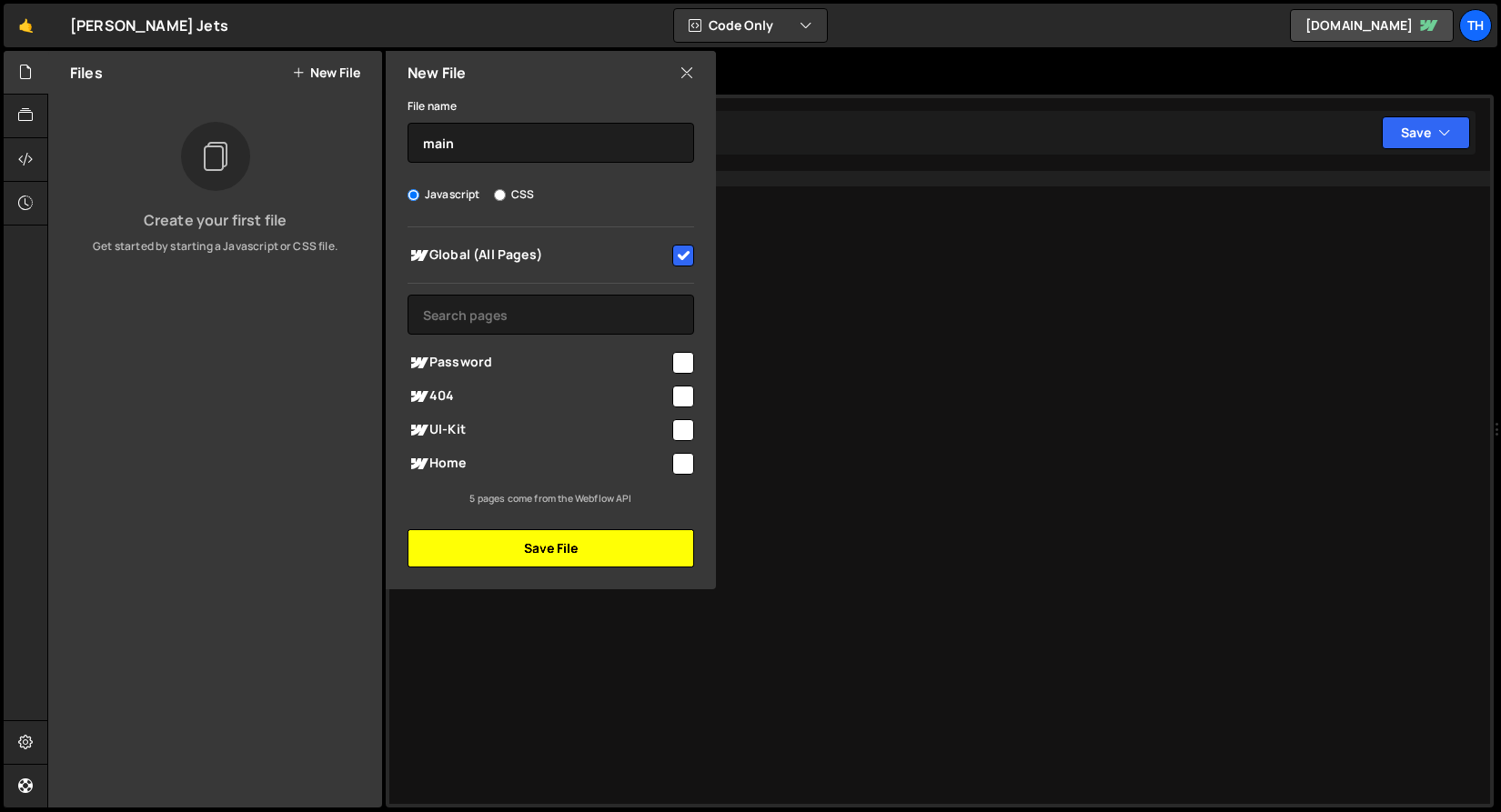
click at [598, 537] on button "Save File" at bounding box center [551, 548] width 286 height 38
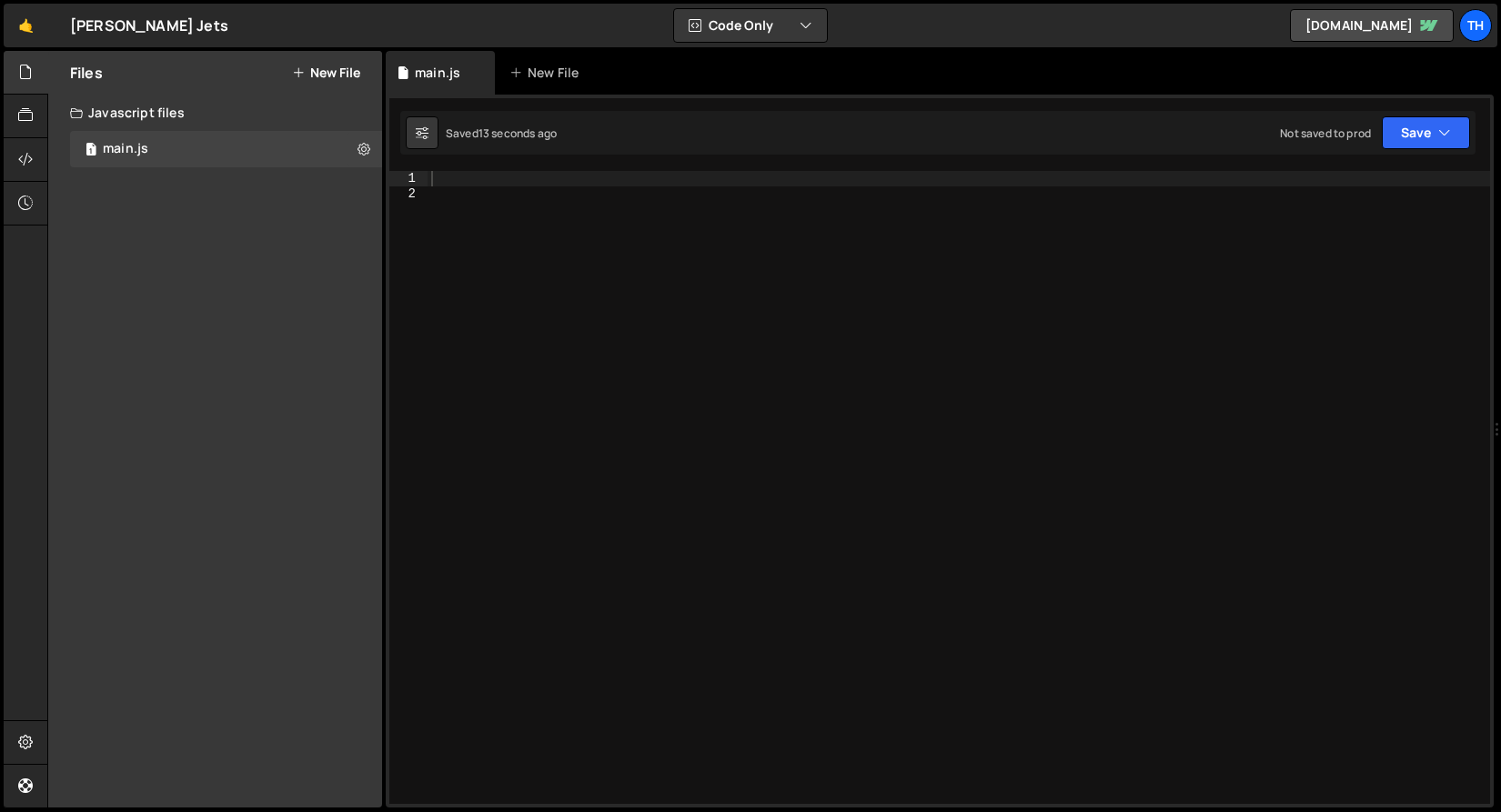
click at [498, 246] on div at bounding box center [958, 502] width 1062 height 663
paste textarea "initPreloader();"
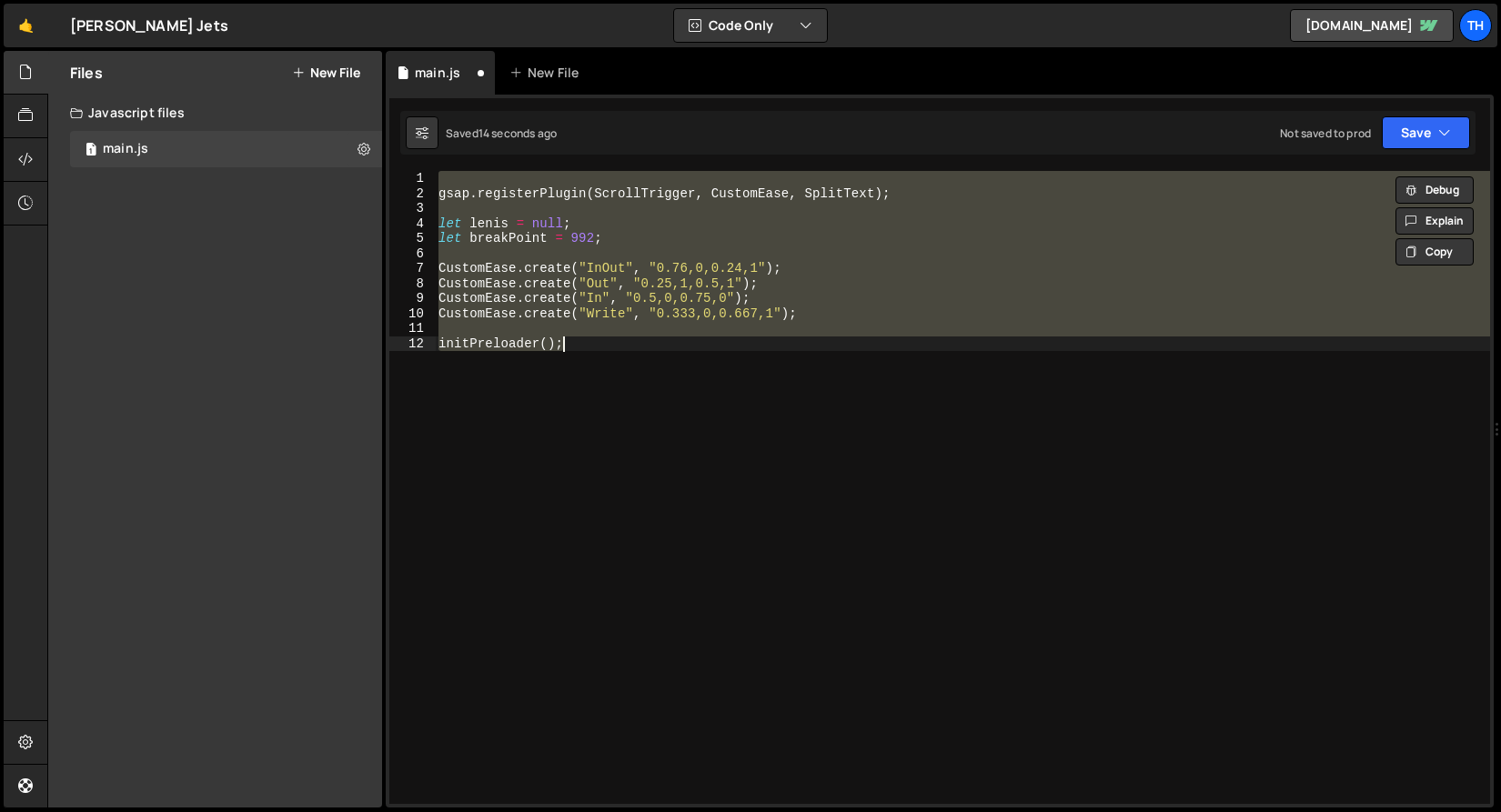
paste textarea
type textarea "initPreloader();"
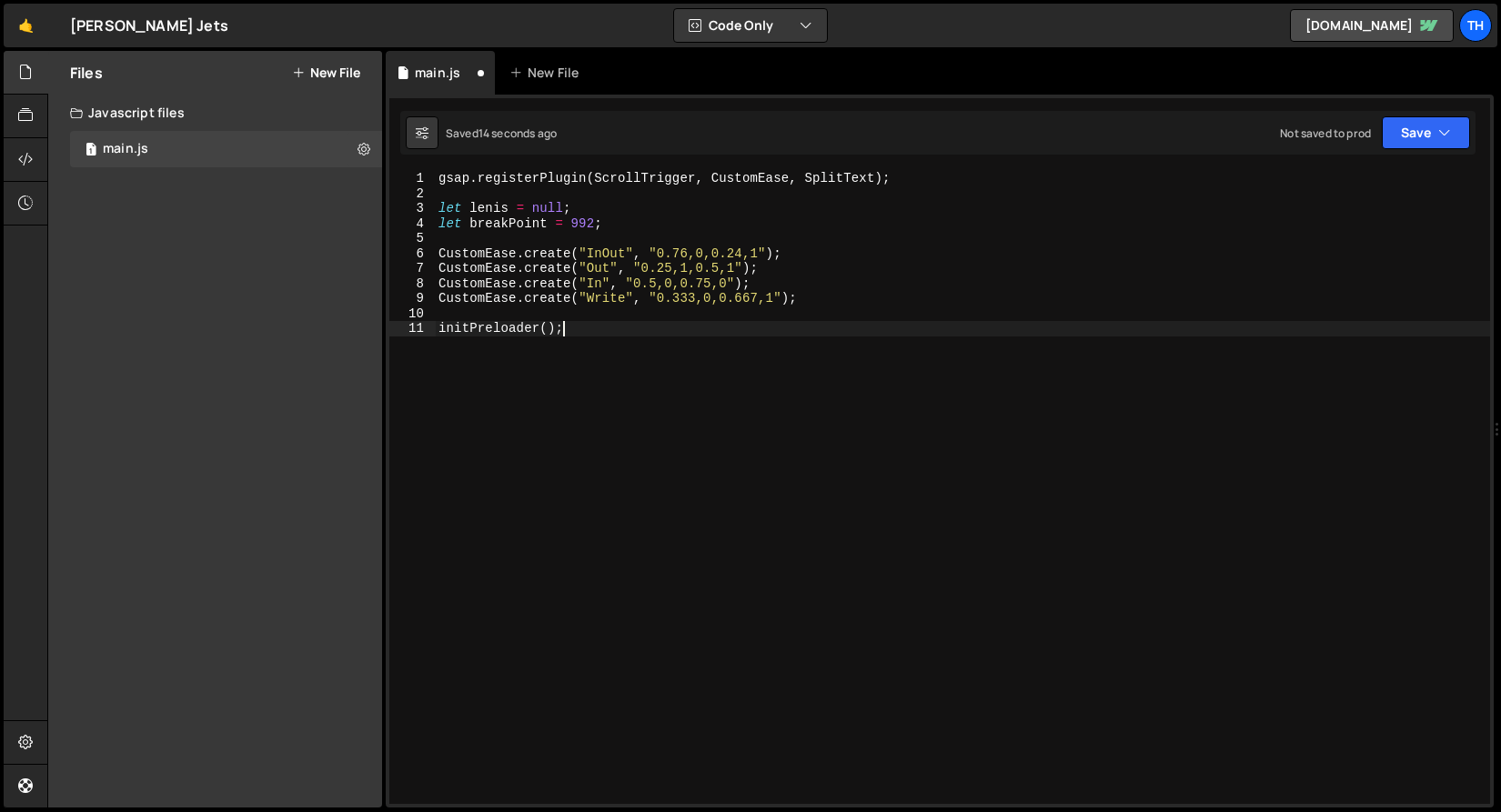
click at [536, 422] on div "gsap . registerPlugin ( ScrollTrigger , CustomEase , SplitText ) ; let lenis = …" at bounding box center [962, 502] width 1055 height 663
paste textarea "}"
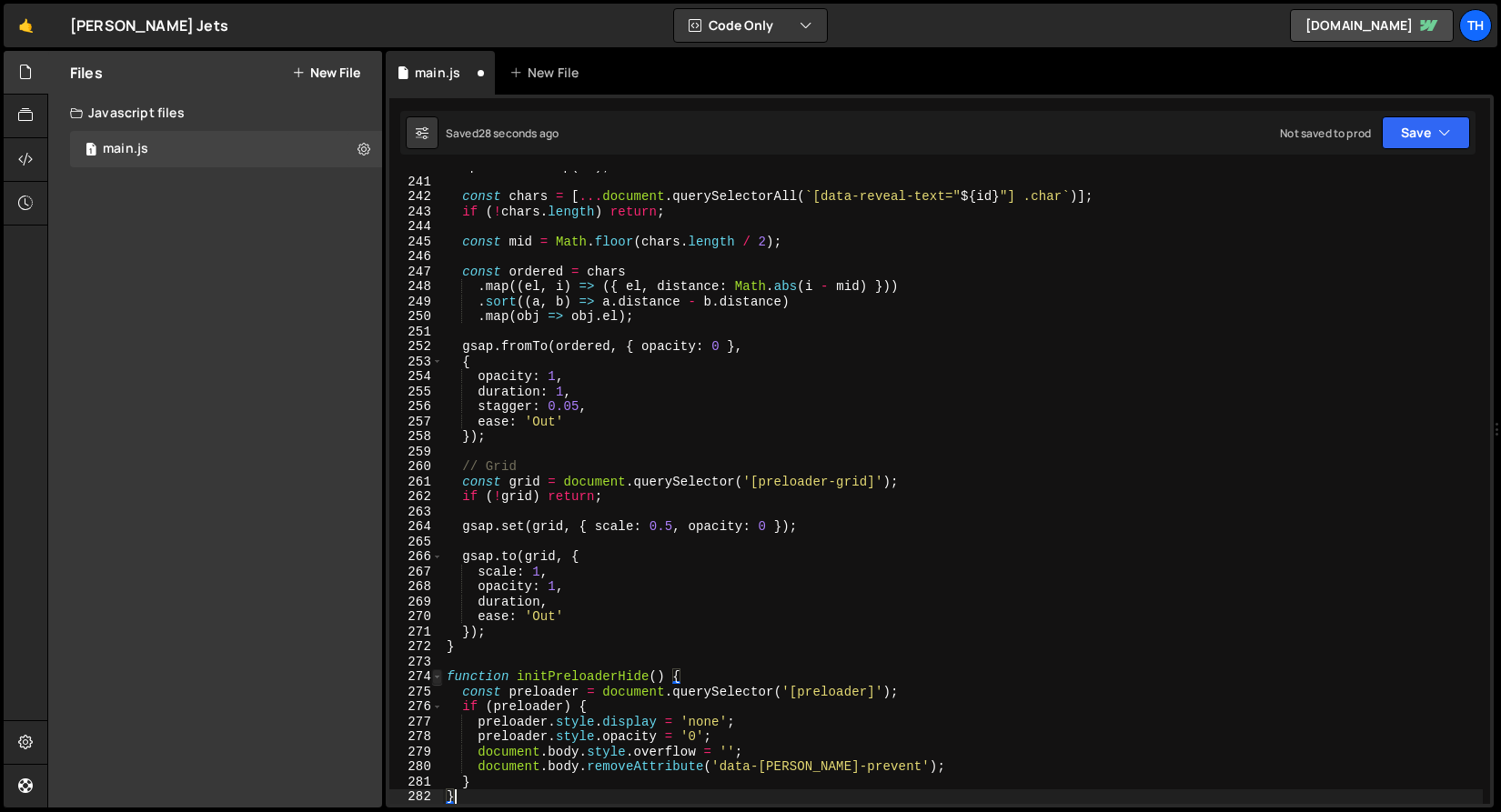
click at [441, 677] on span at bounding box center [437, 677] width 10 height 16
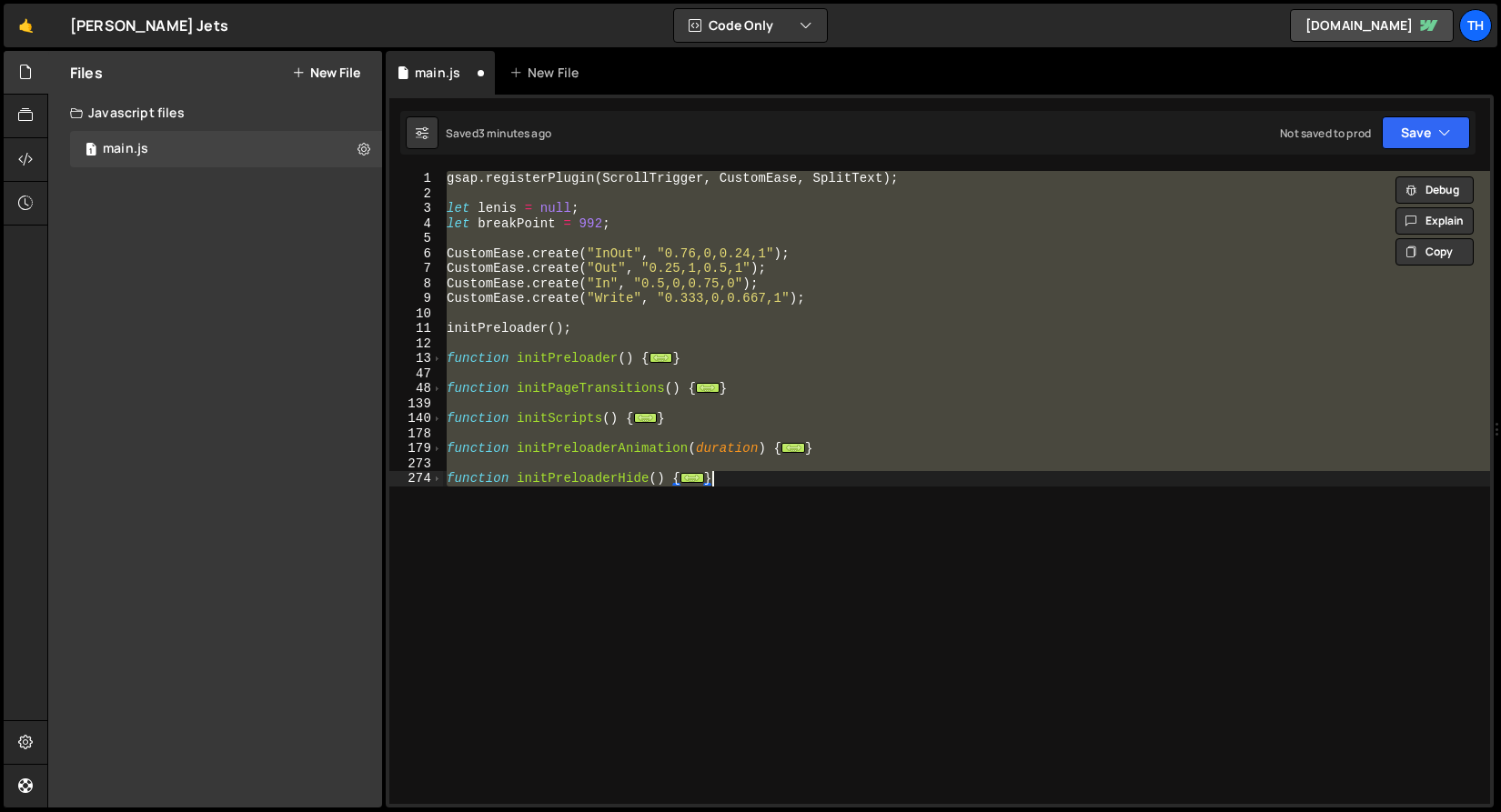
click at [517, 154] on div "Saved 3 minutes ago Not saved to prod Upgrade to Edit Save Save to Staging S Sa…" at bounding box center [937, 132] width 1075 height 44
click at [516, 185] on div "gsap . registerPlugin ( ScrollTrigger , CustomEase , SplitText ) ; let lenis = …" at bounding box center [966, 488] width 1046 height 633
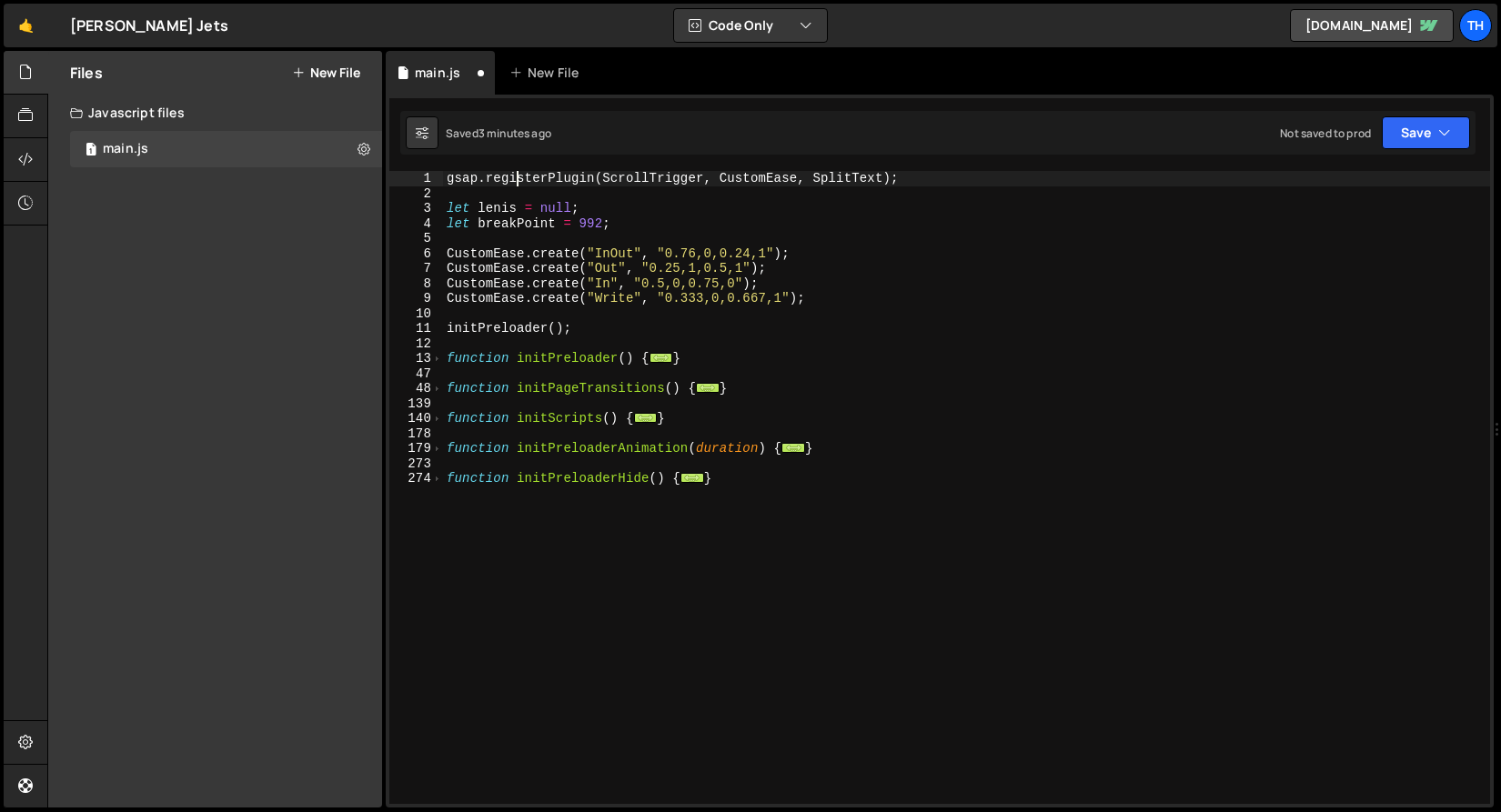
type textarea "} }"
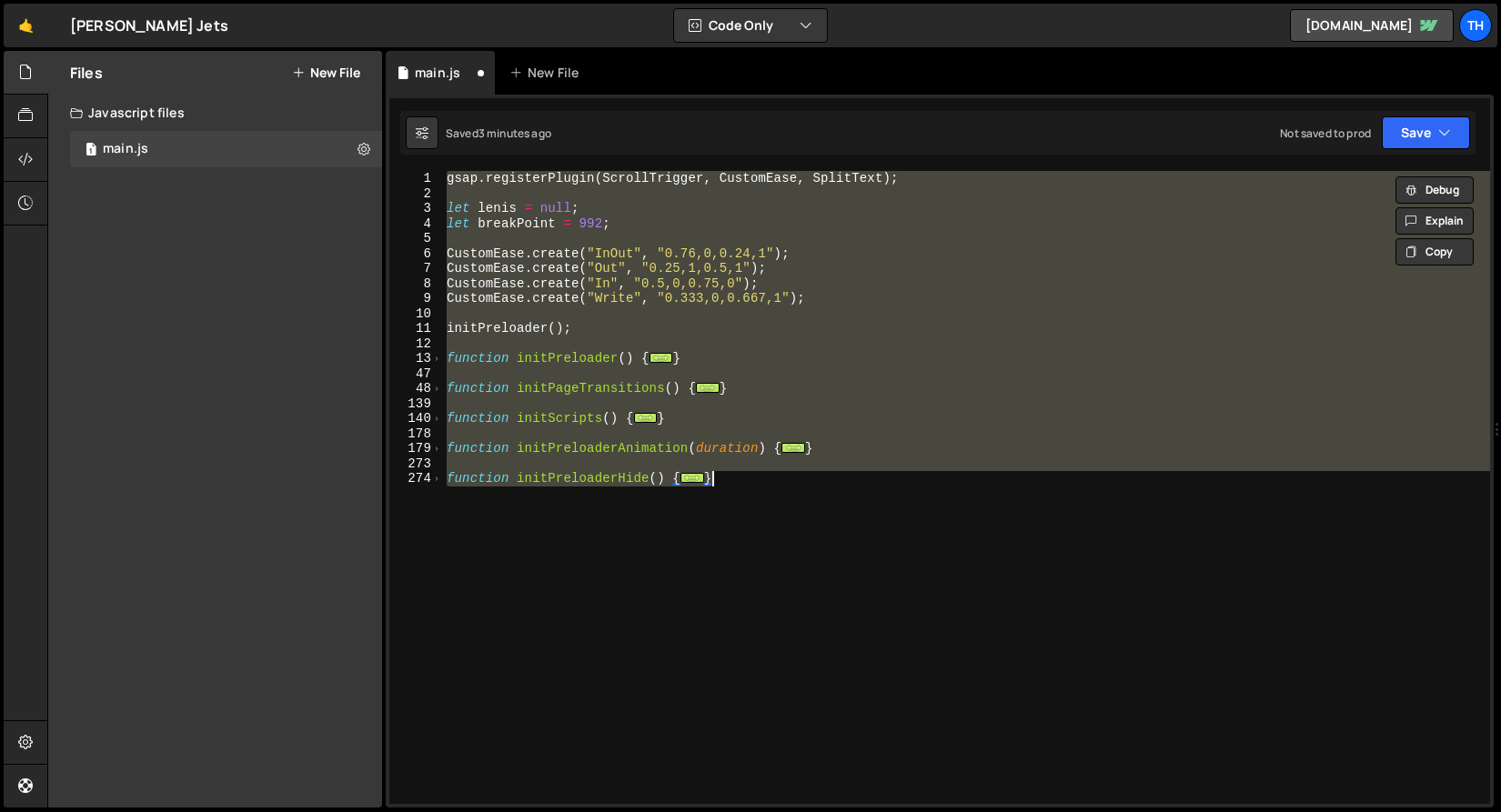
click at [601, 311] on div "gsap . registerPlugin ( ScrollTrigger , CustomEase , SplitText ) ; let lenis = …" at bounding box center [966, 488] width 1046 height 633
type textarea "} }"
paste textarea
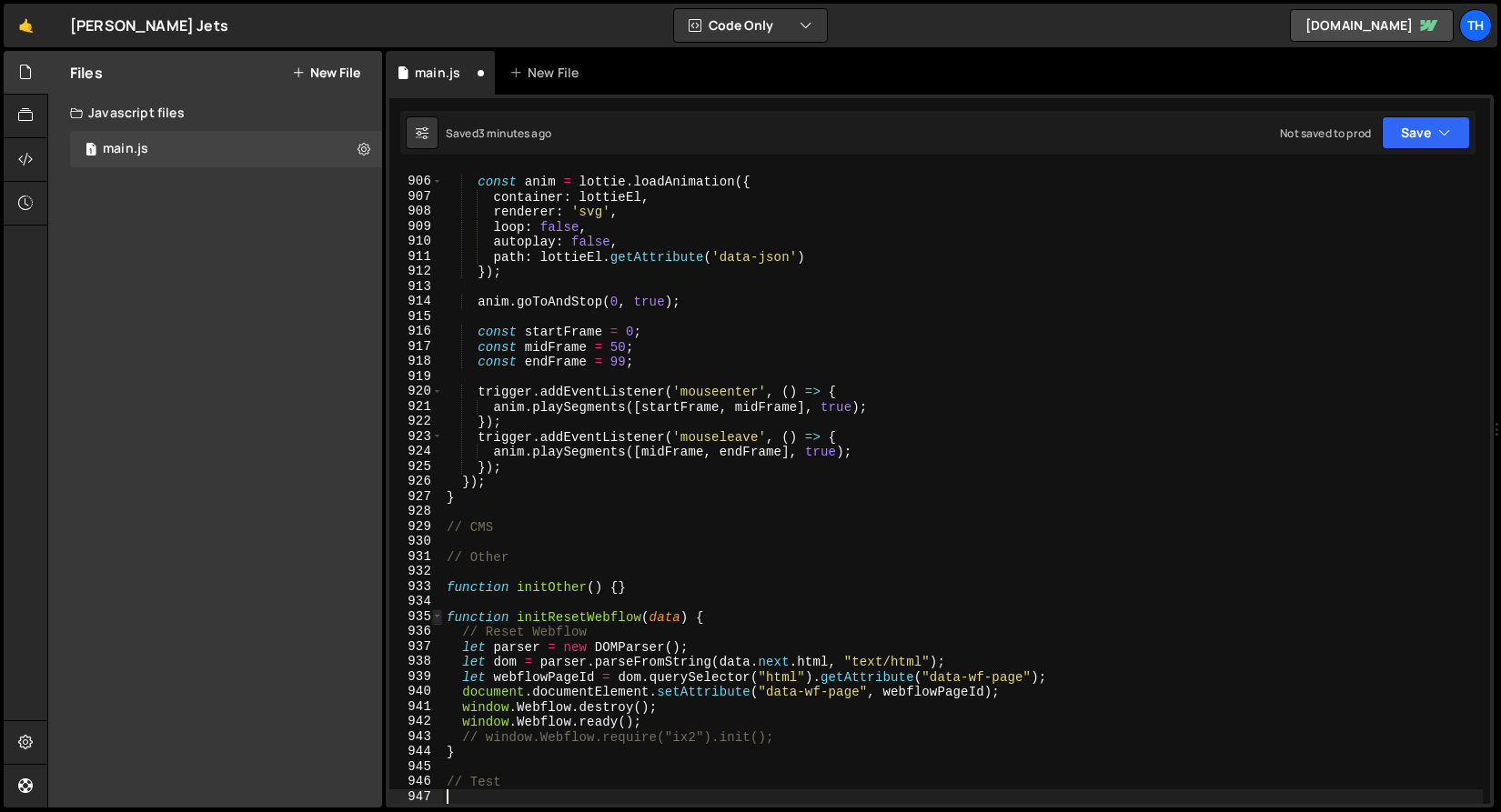
click at [432, 617] on span at bounding box center [437, 617] width 10 height 16
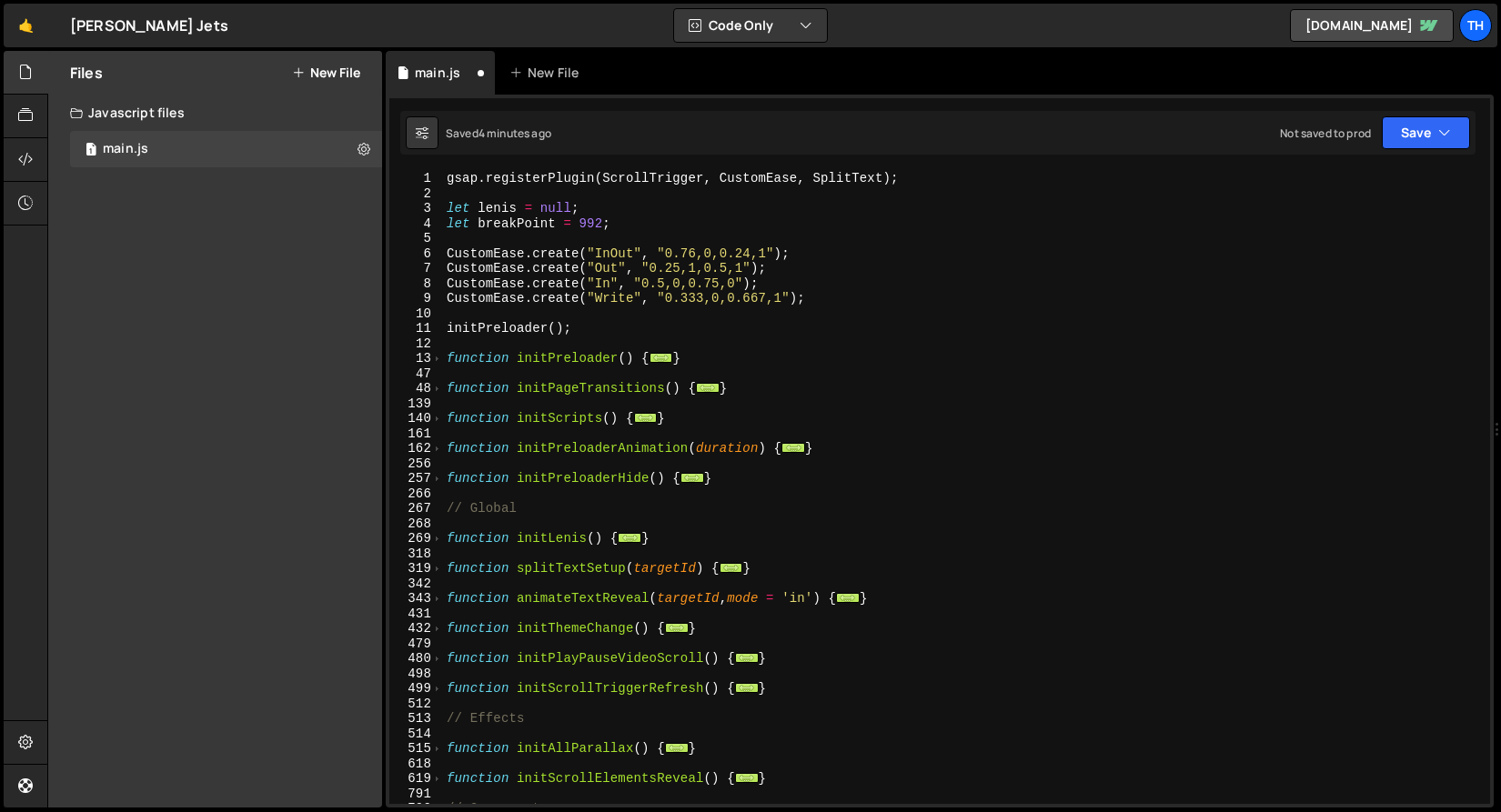
scroll to position [0, 0]
click at [1417, 115] on div "Saved 4 minutes ago Not saved to prod Upgrade to Edit Save Save to Staging S Sa…" at bounding box center [937, 132] width 1075 height 44
click at [1414, 134] on button "Save" at bounding box center [1426, 132] width 88 height 32
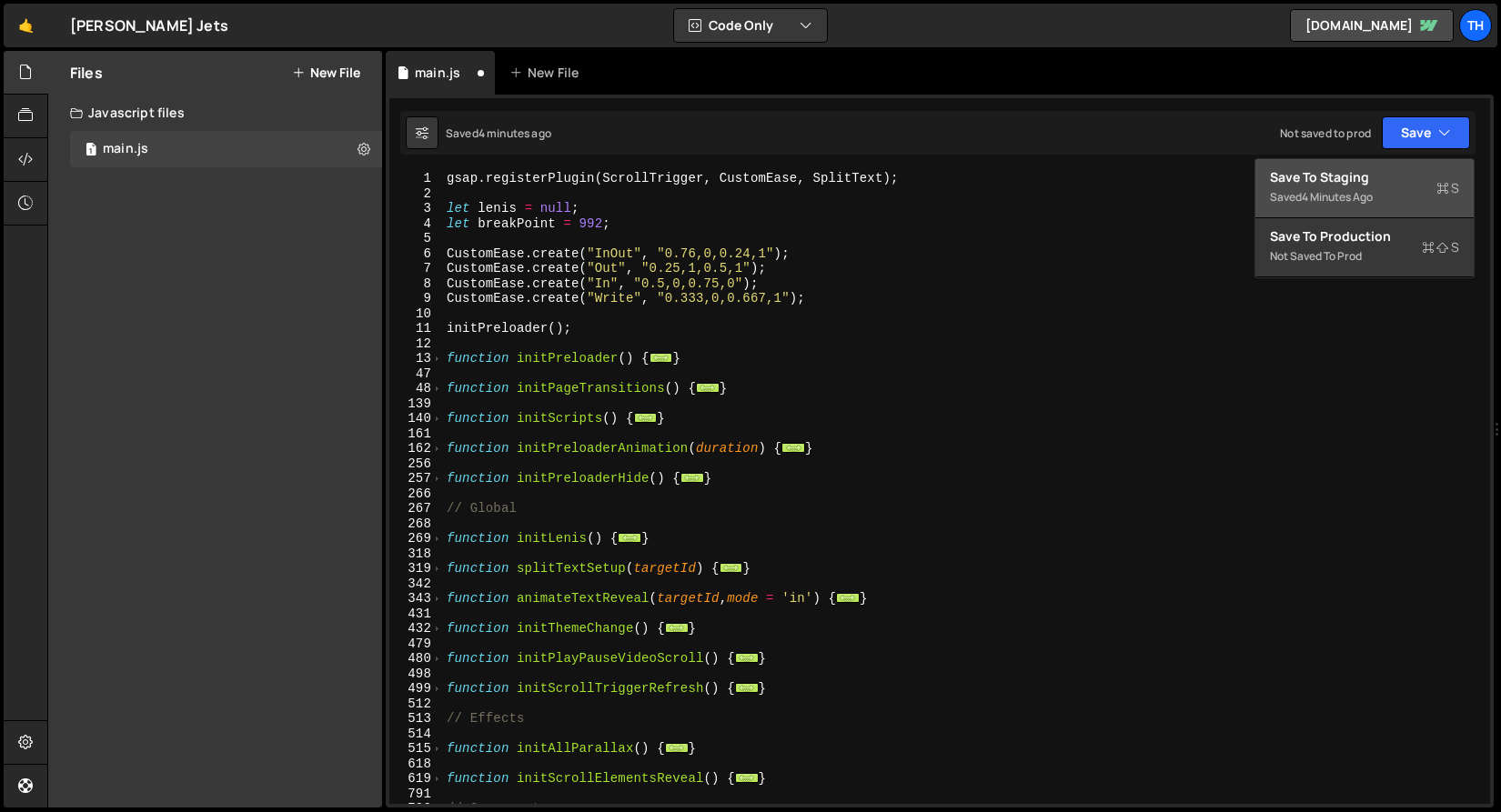
click at [1370, 188] on div "Saved 4 minutes ago" at bounding box center [1364, 197] width 189 height 22
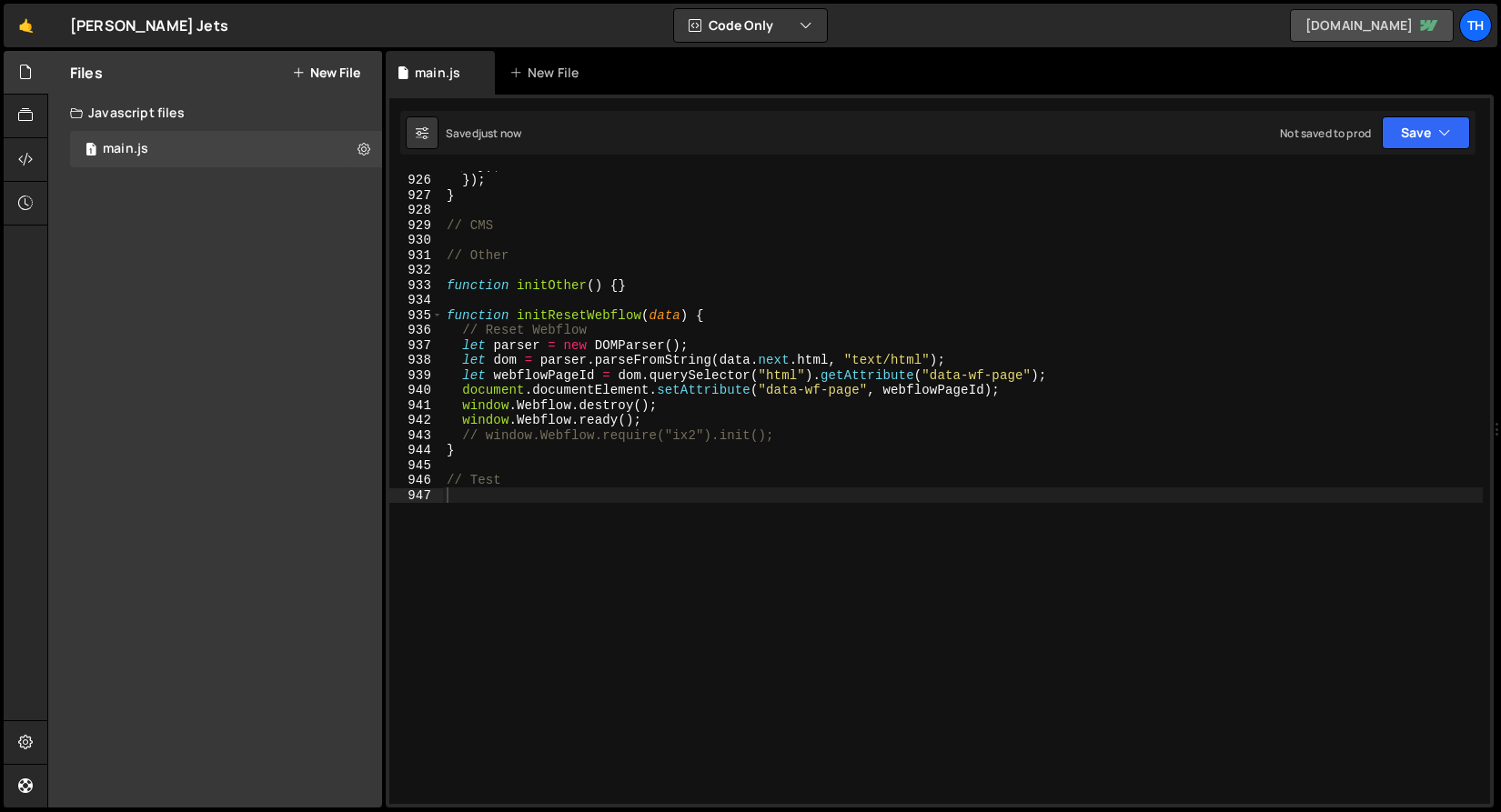
click at [1387, 24] on link "jeskojets.webflow.io" at bounding box center [1371, 24] width 164 height 32
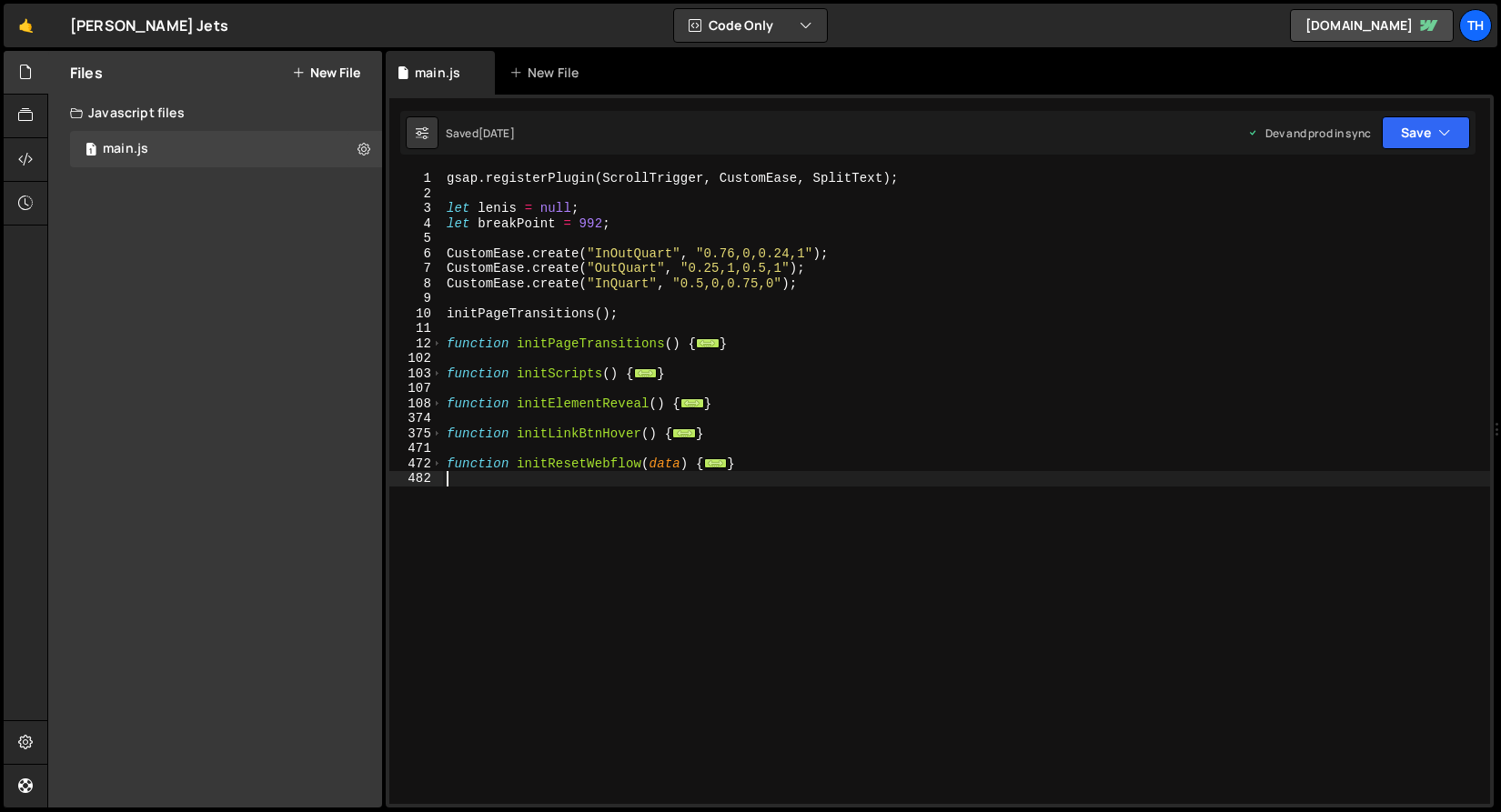
click at [514, 518] on div "gsap . registerPlugin ( ScrollTrigger , CustomEase , SplitText ) ; let [PERSON_…" at bounding box center [966, 502] width 1046 height 663
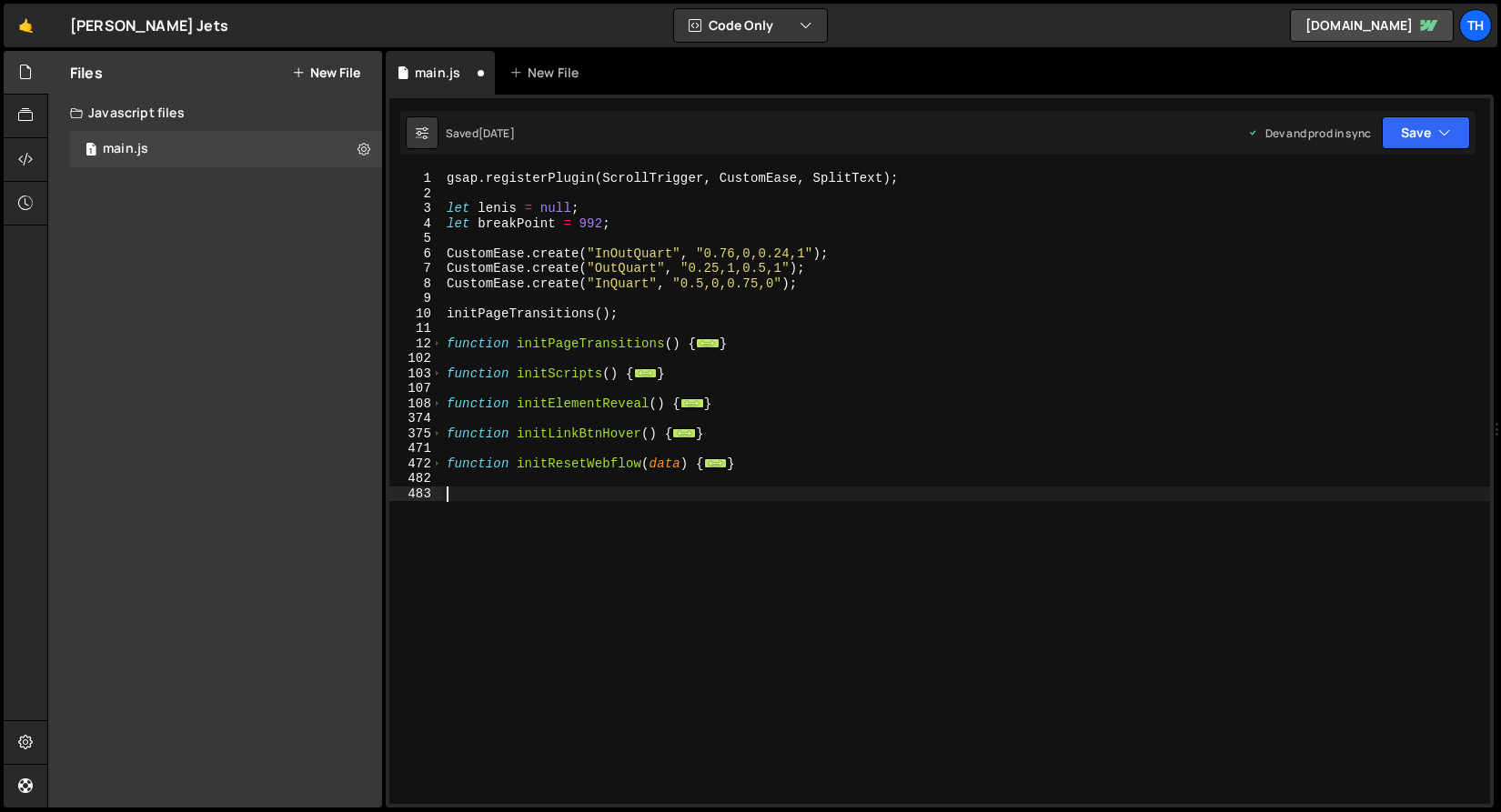
paste textarea "}"
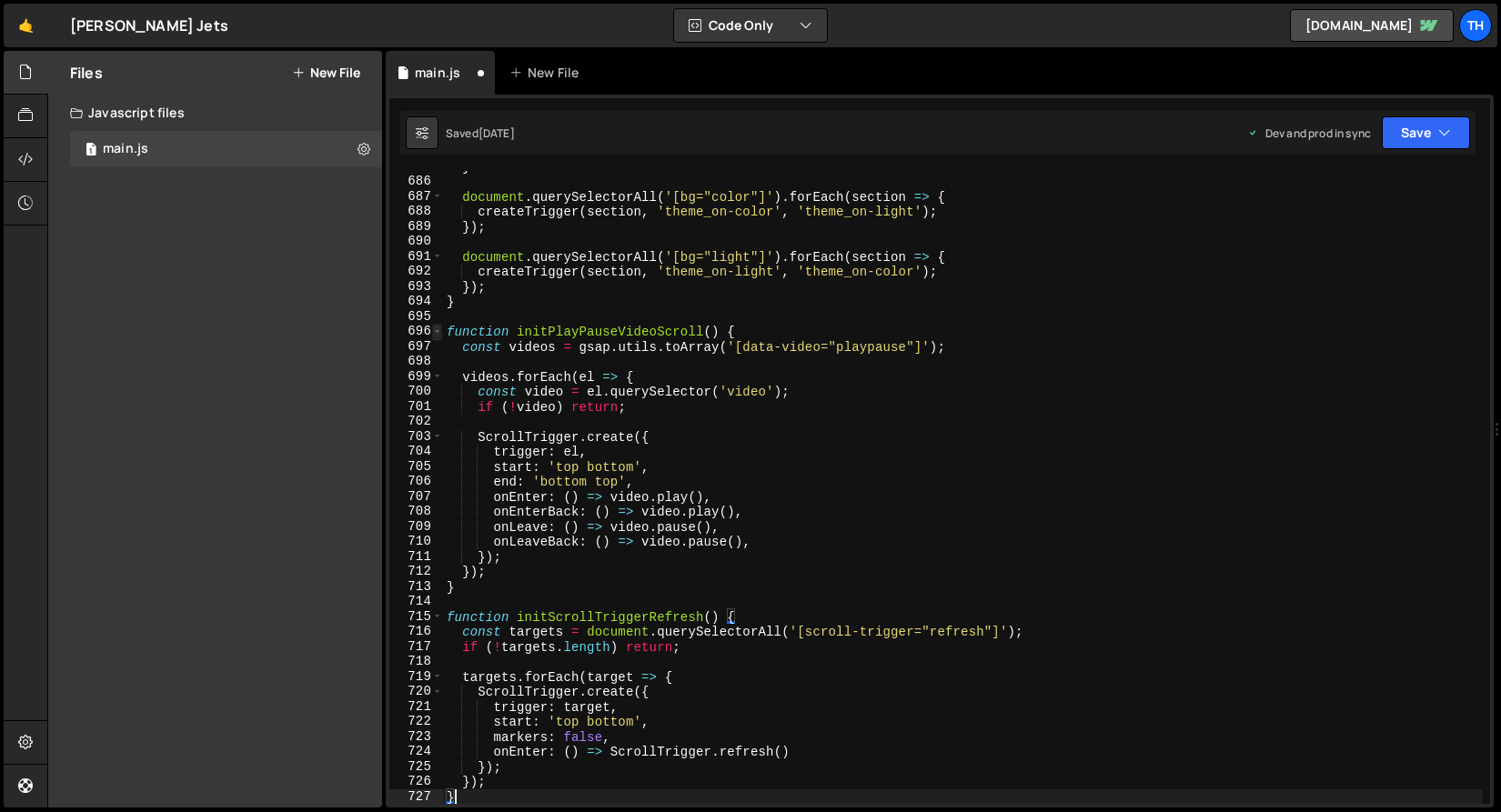
click at [435, 336] on span at bounding box center [437, 331] width 10 height 16
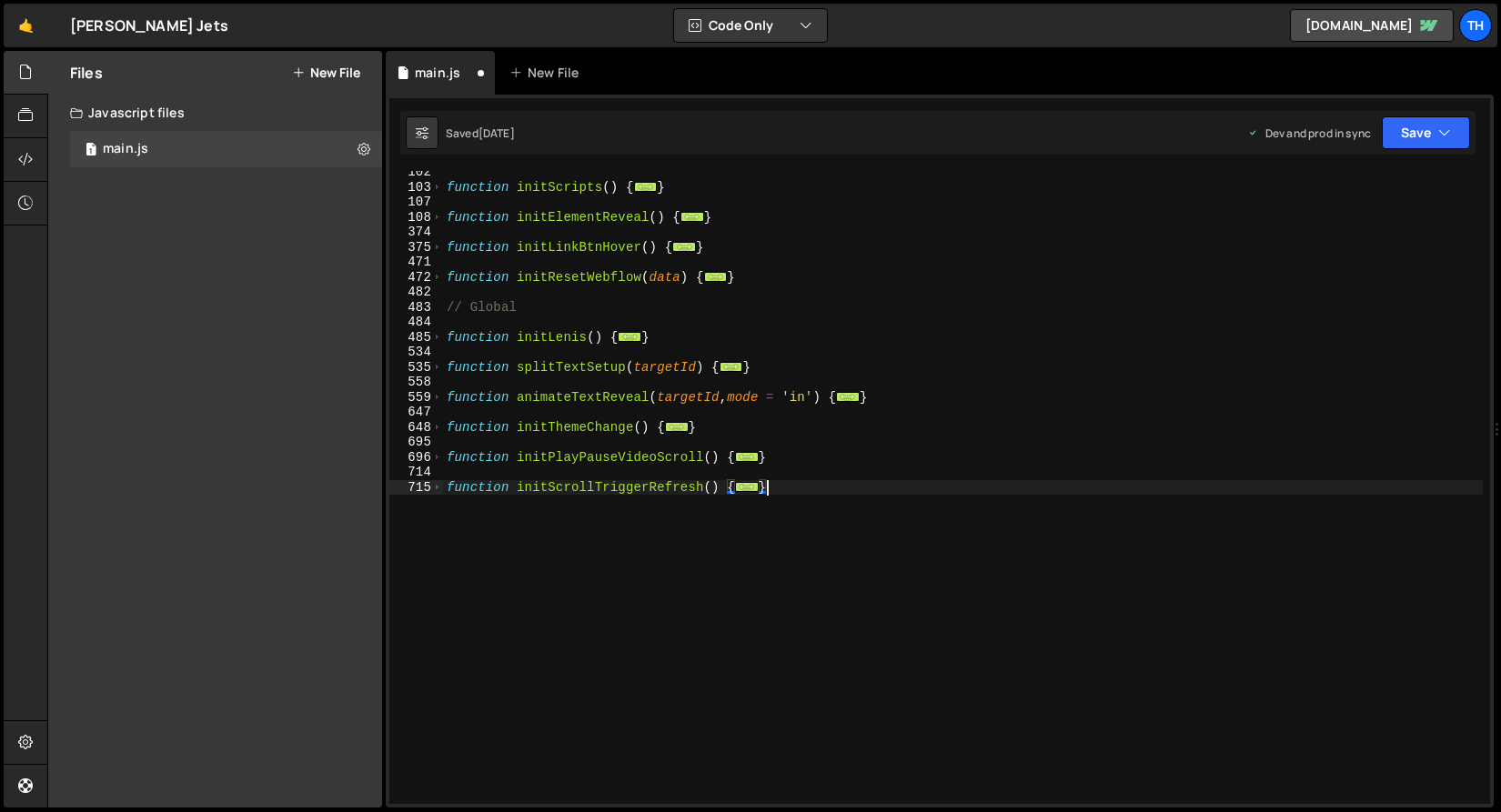
scroll to position [0, 0]
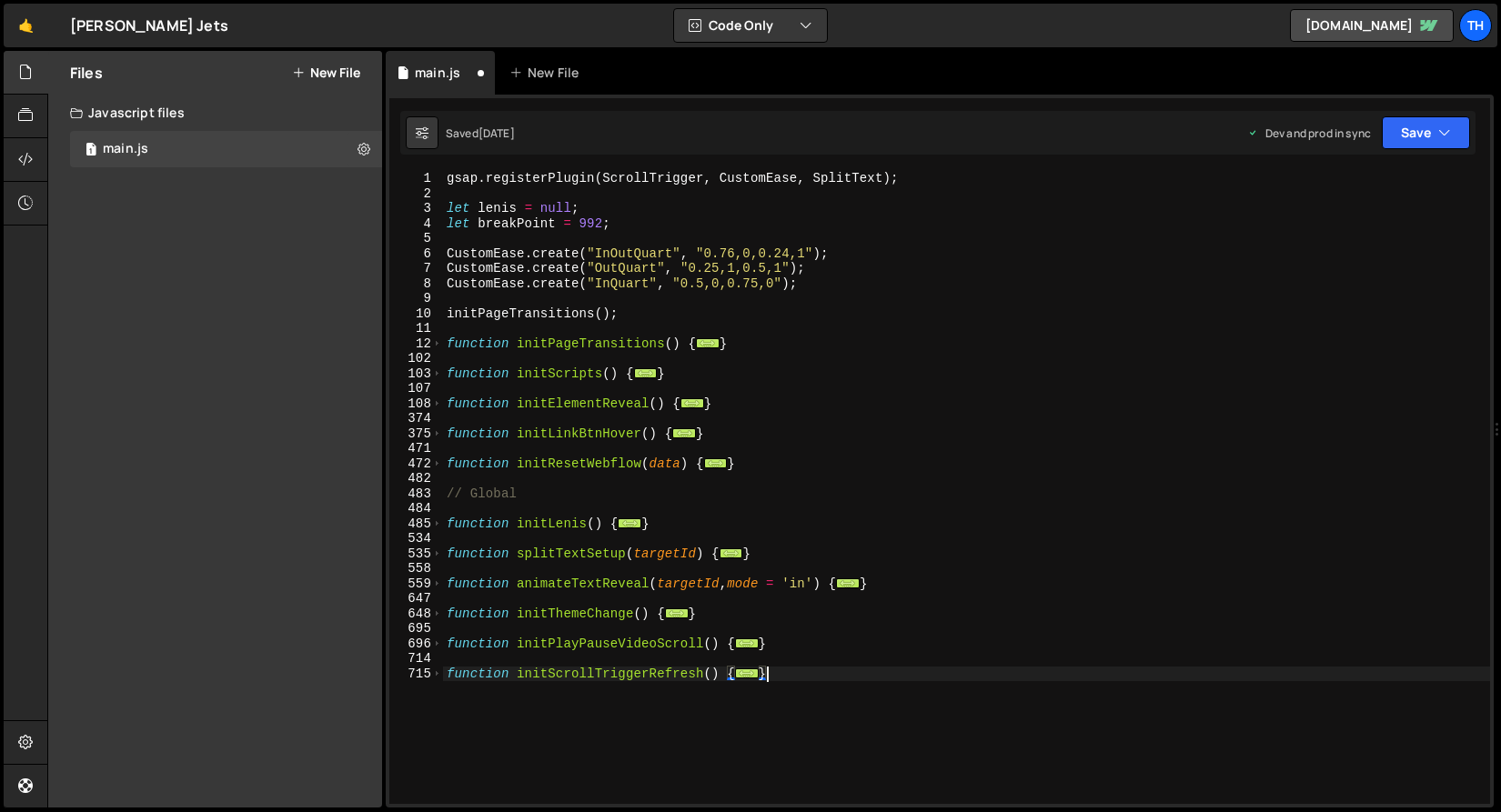
click at [531, 680] on div "gsap . registerPlugin ( ScrollTrigger , CustomEase , SplitText ) ; let lenis = …" at bounding box center [966, 502] width 1046 height 663
click at [528, 724] on div "gsap . registerPlugin ( ScrollTrigger , CustomEase , SplitText ) ; let lenis = …" at bounding box center [966, 502] width 1046 height 663
type textarea "}"
paste textarea "}"
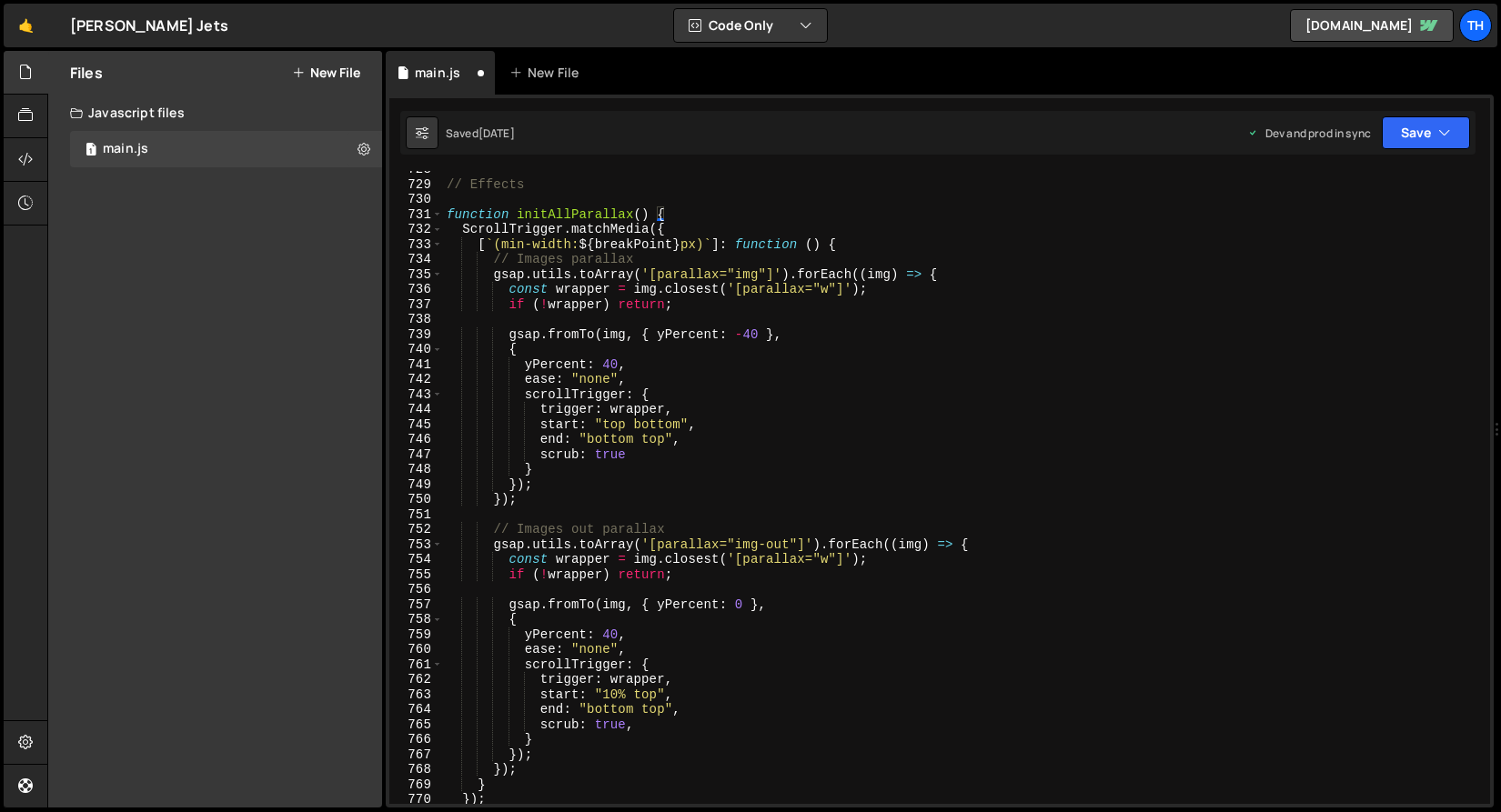
scroll to position [231, 0]
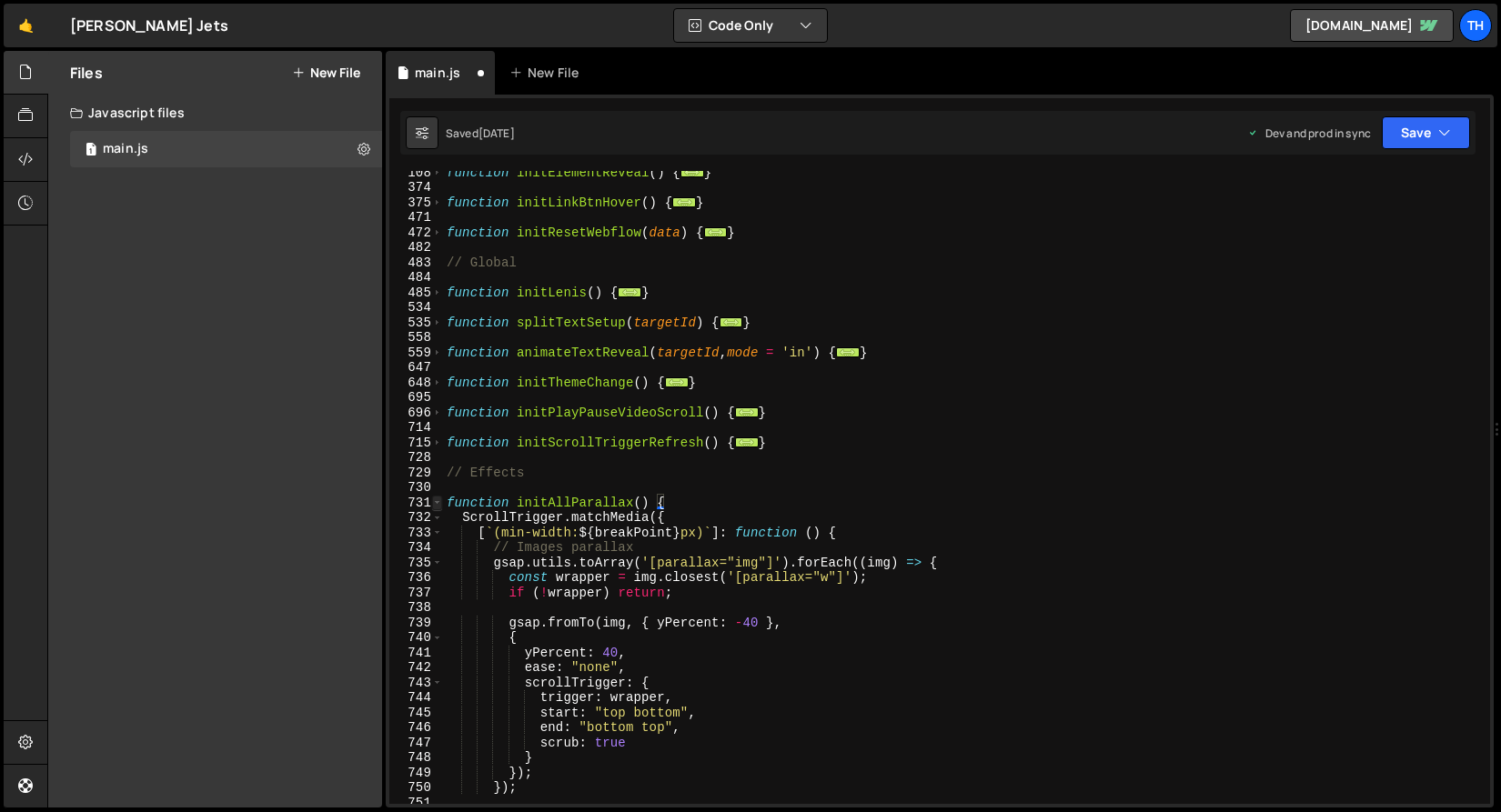
click at [436, 496] on span at bounding box center [437, 503] width 10 height 16
click at [436, 500] on span at bounding box center [437, 503] width 10 height 16
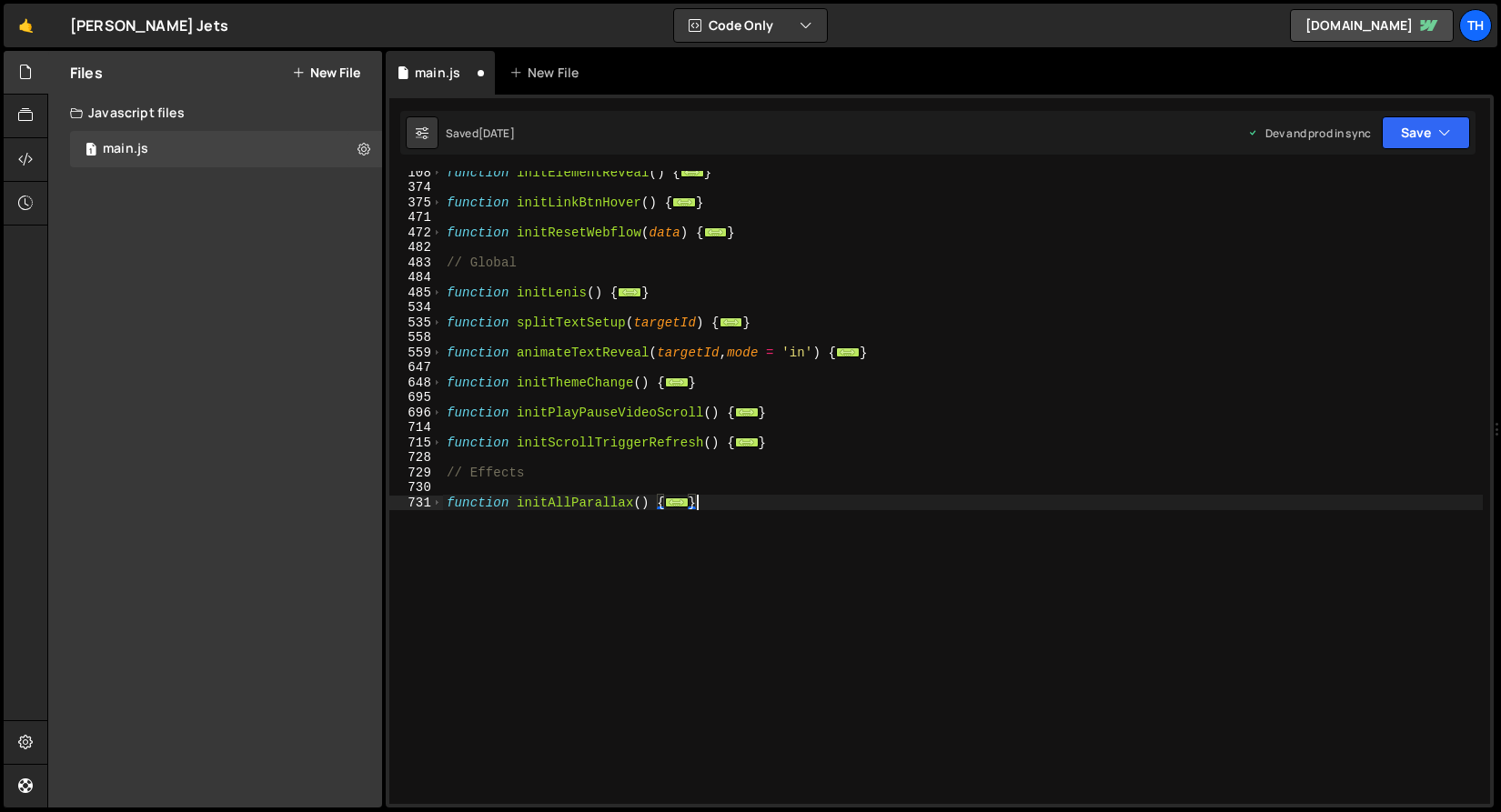
type textarea "}); }"
paste textarea
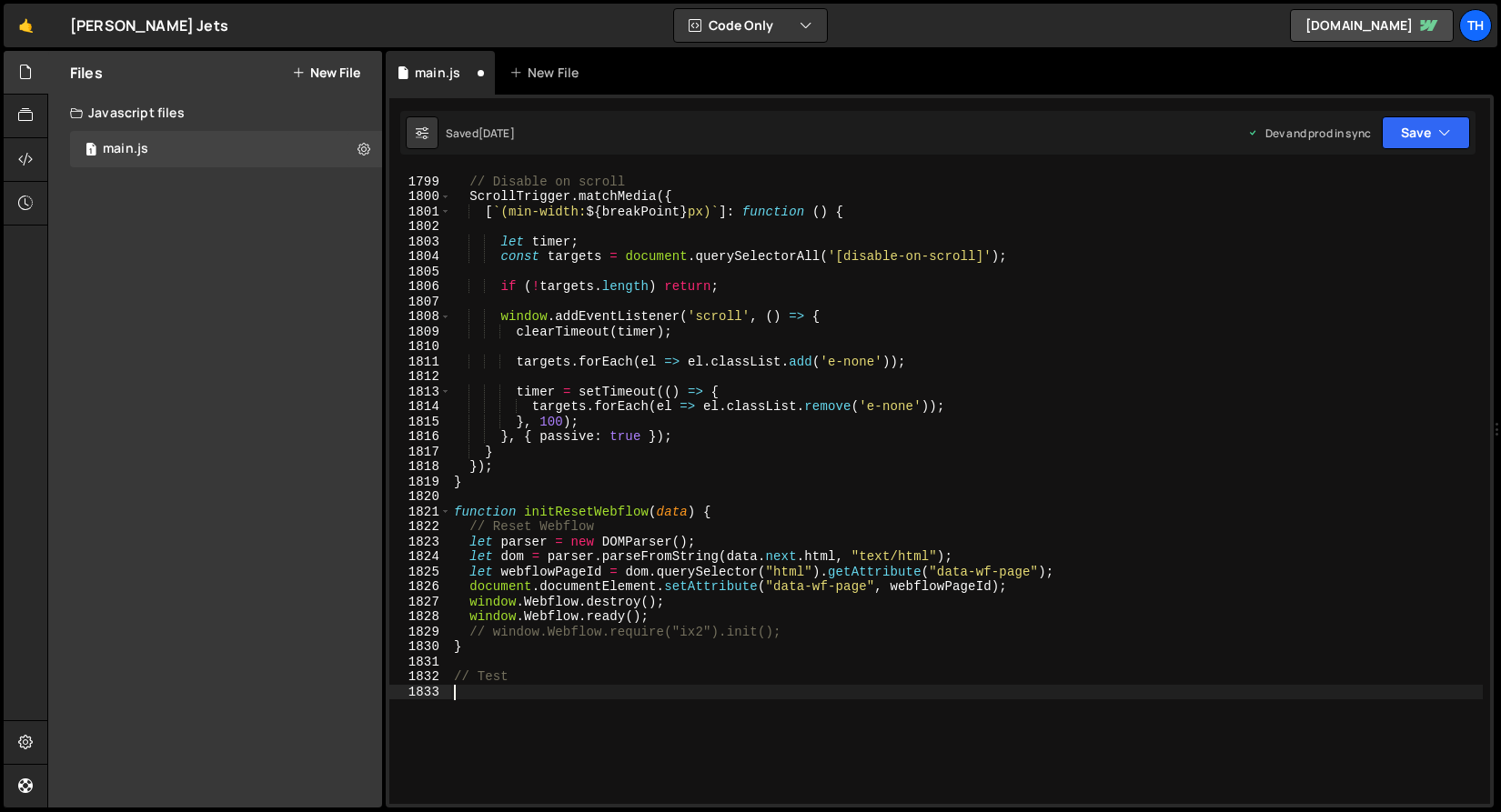
scroll to position [27189, 0]
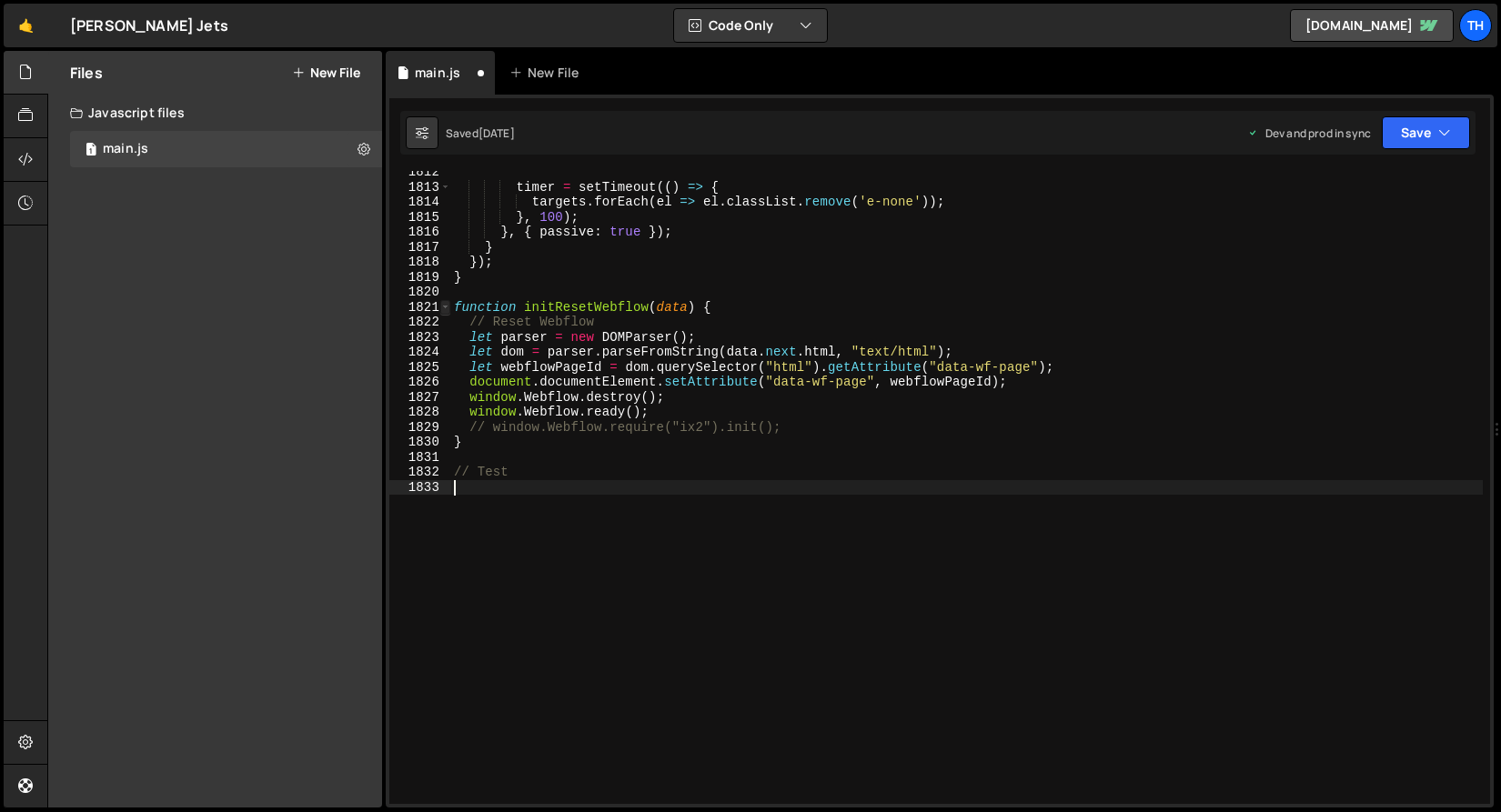
click at [450, 308] on span at bounding box center [445, 308] width 10 height 16
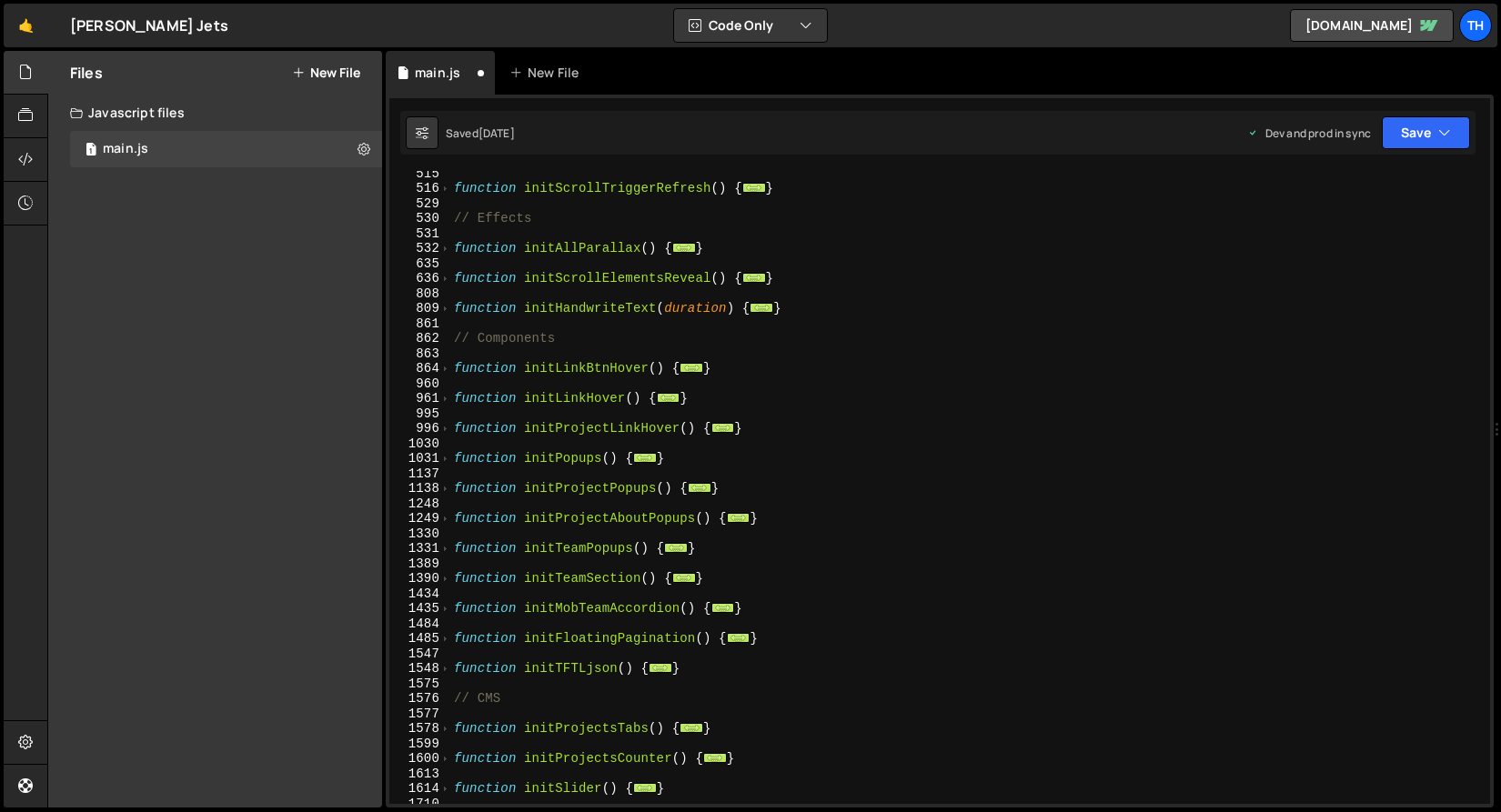
scroll to position [797, 0]
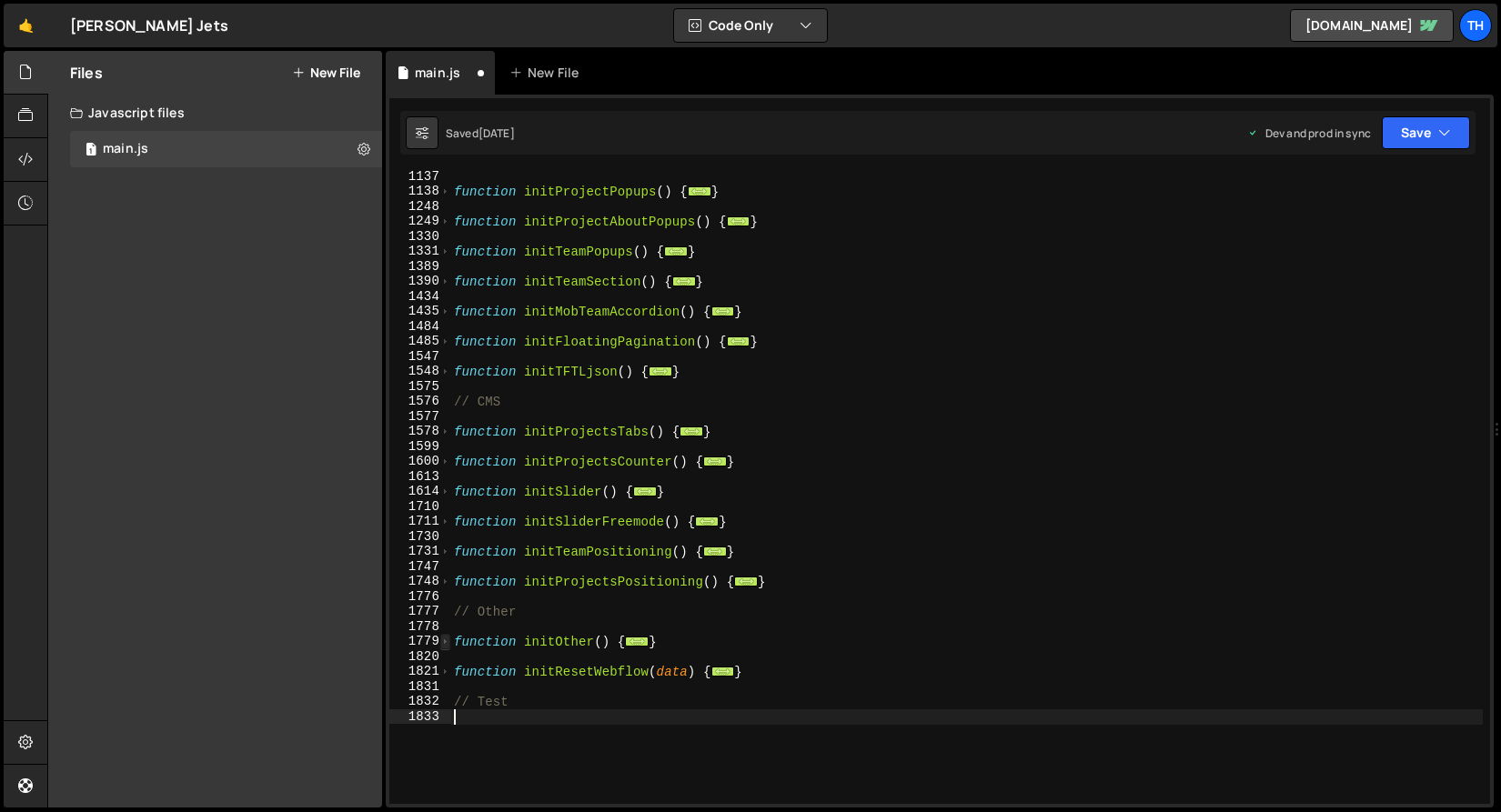
click at [446, 638] on span at bounding box center [445, 642] width 10 height 16
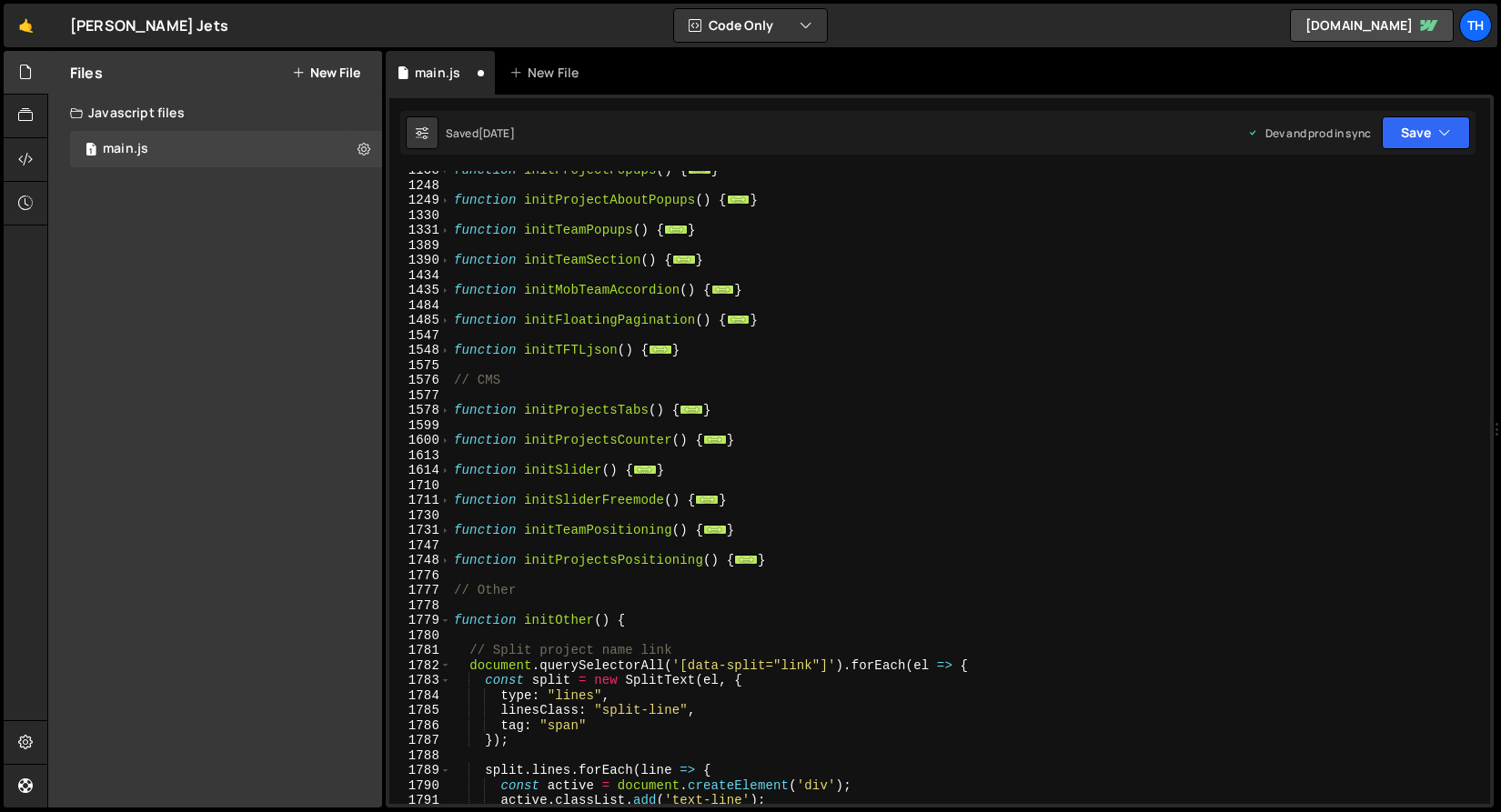
scroll to position [1042, 0]
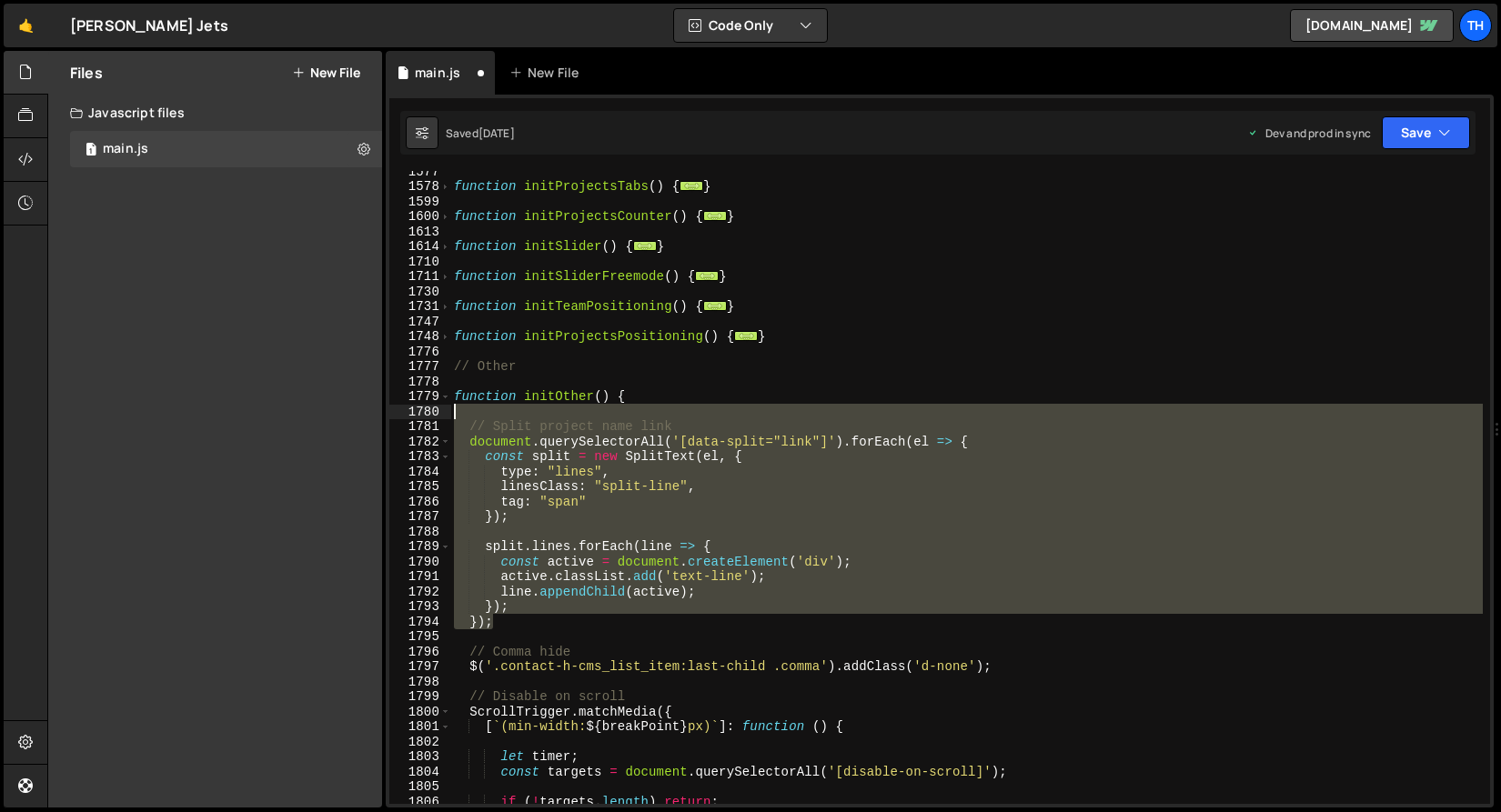
drag, startPoint x: 516, startPoint y: 626, endPoint x: 360, endPoint y: 415, distance: 262.4
click at [360, 415] on div "Files New File Javascript files 1 main.js 0 CSS files Copy share link Edit File…" at bounding box center [773, 429] width 1453 height 757
type textarea "// Split project name link"
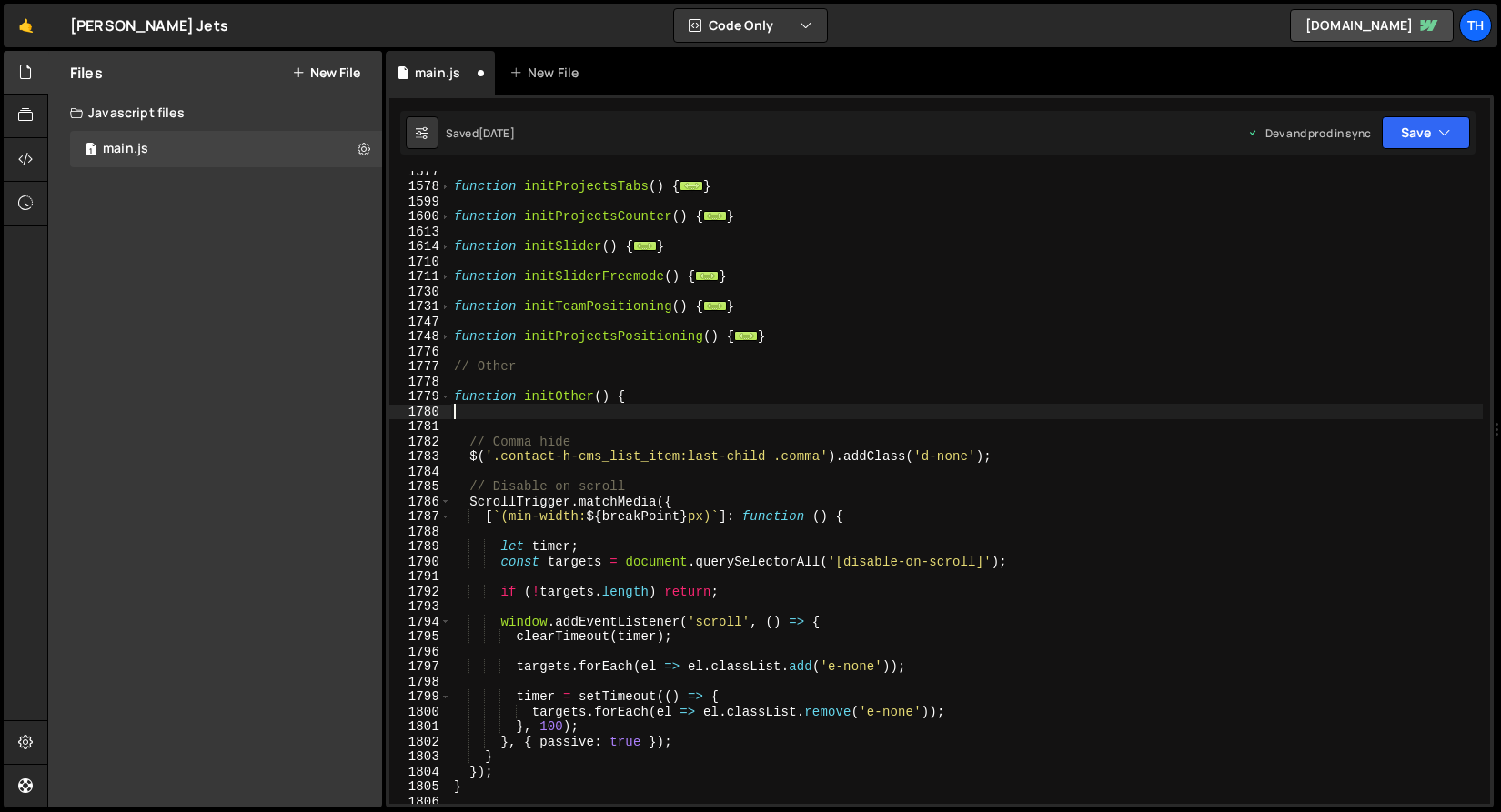
scroll to position [1097, 0]
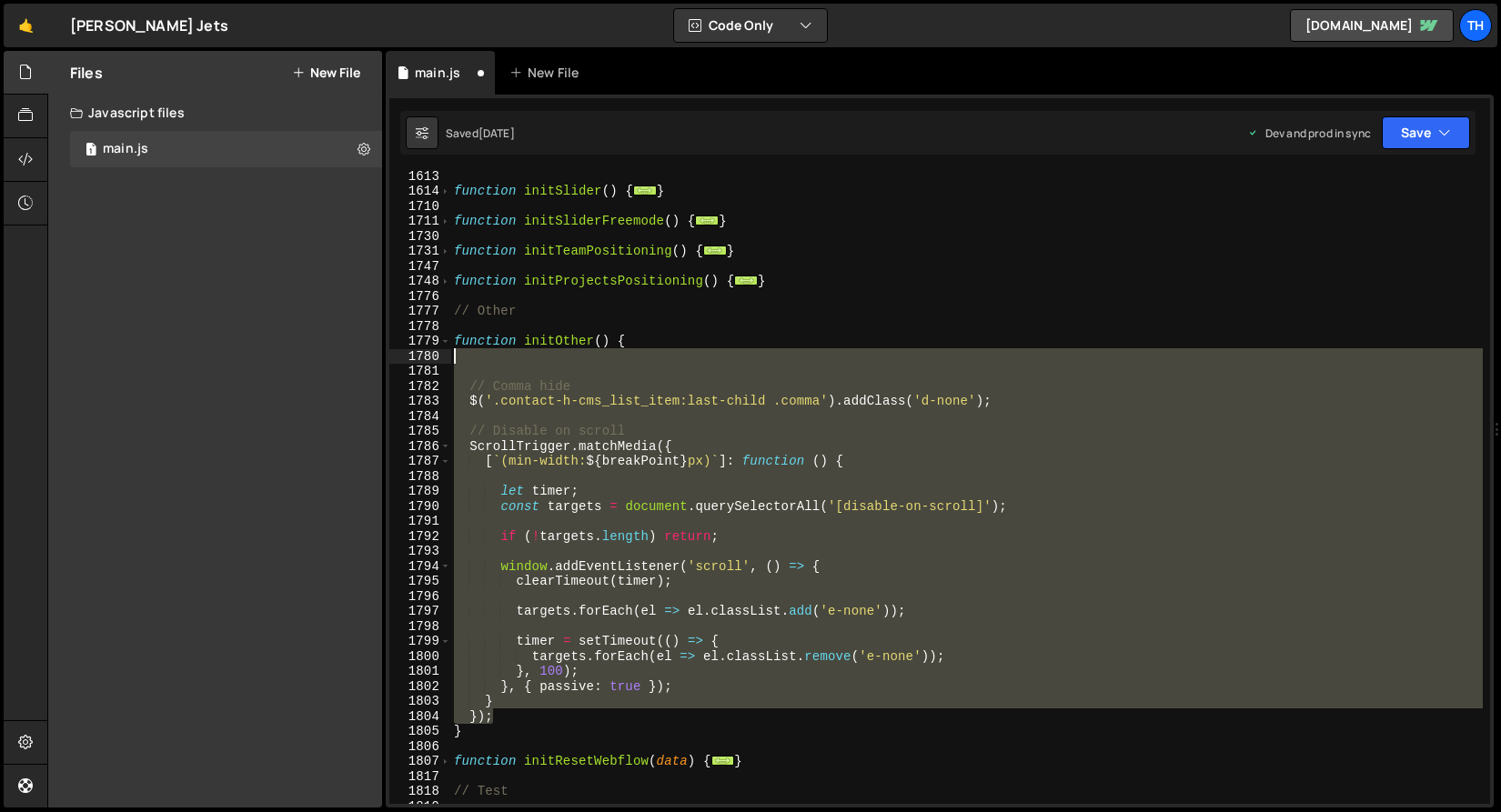
drag, startPoint x: 513, startPoint y: 718, endPoint x: 302, endPoint y: 361, distance: 414.7
click at [302, 361] on div "Files New File Javascript files 1 main.js 0 CSS files Copy share link Edit File…" at bounding box center [773, 429] width 1453 height 757
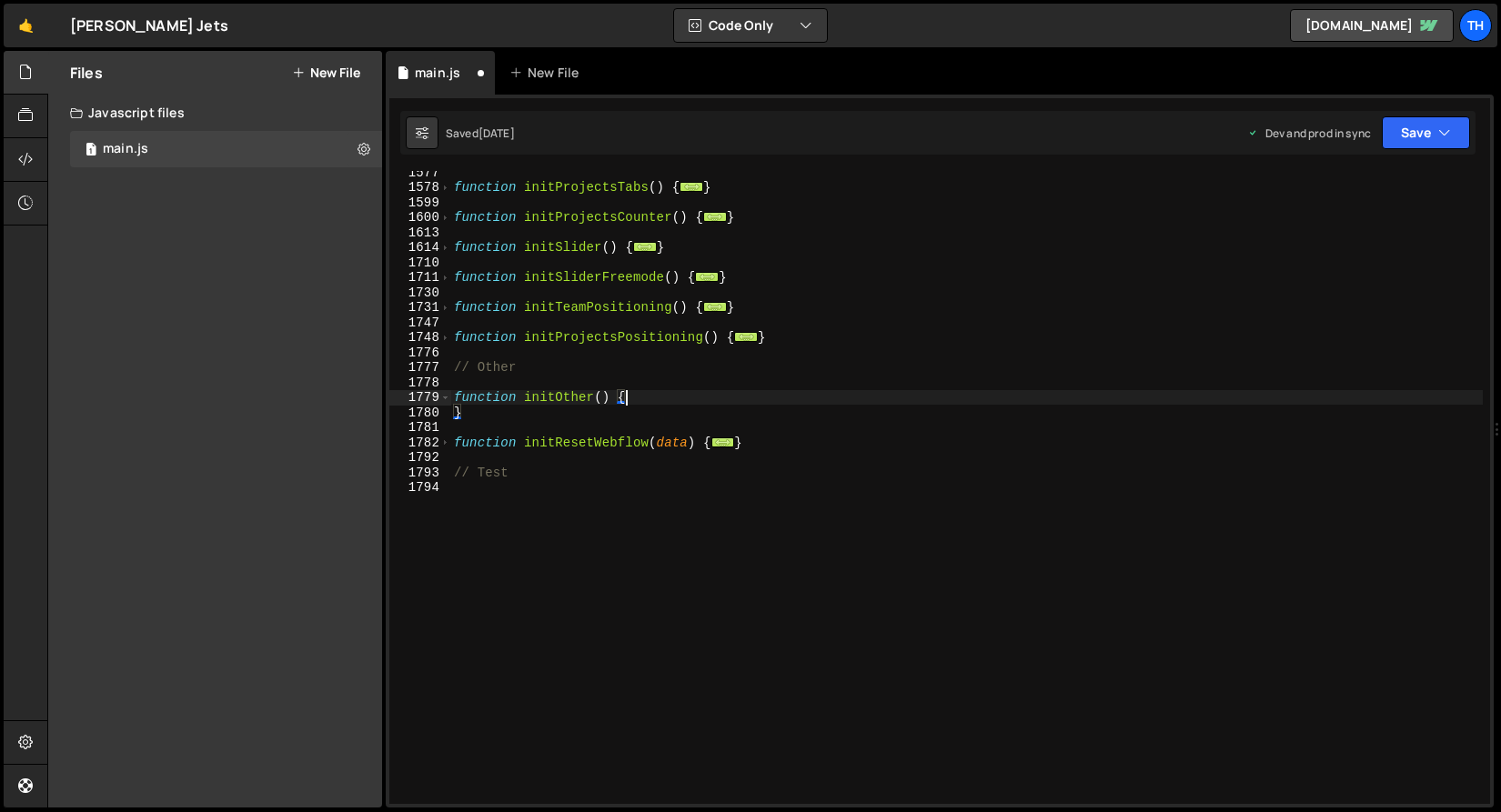
scroll to position [926, 0]
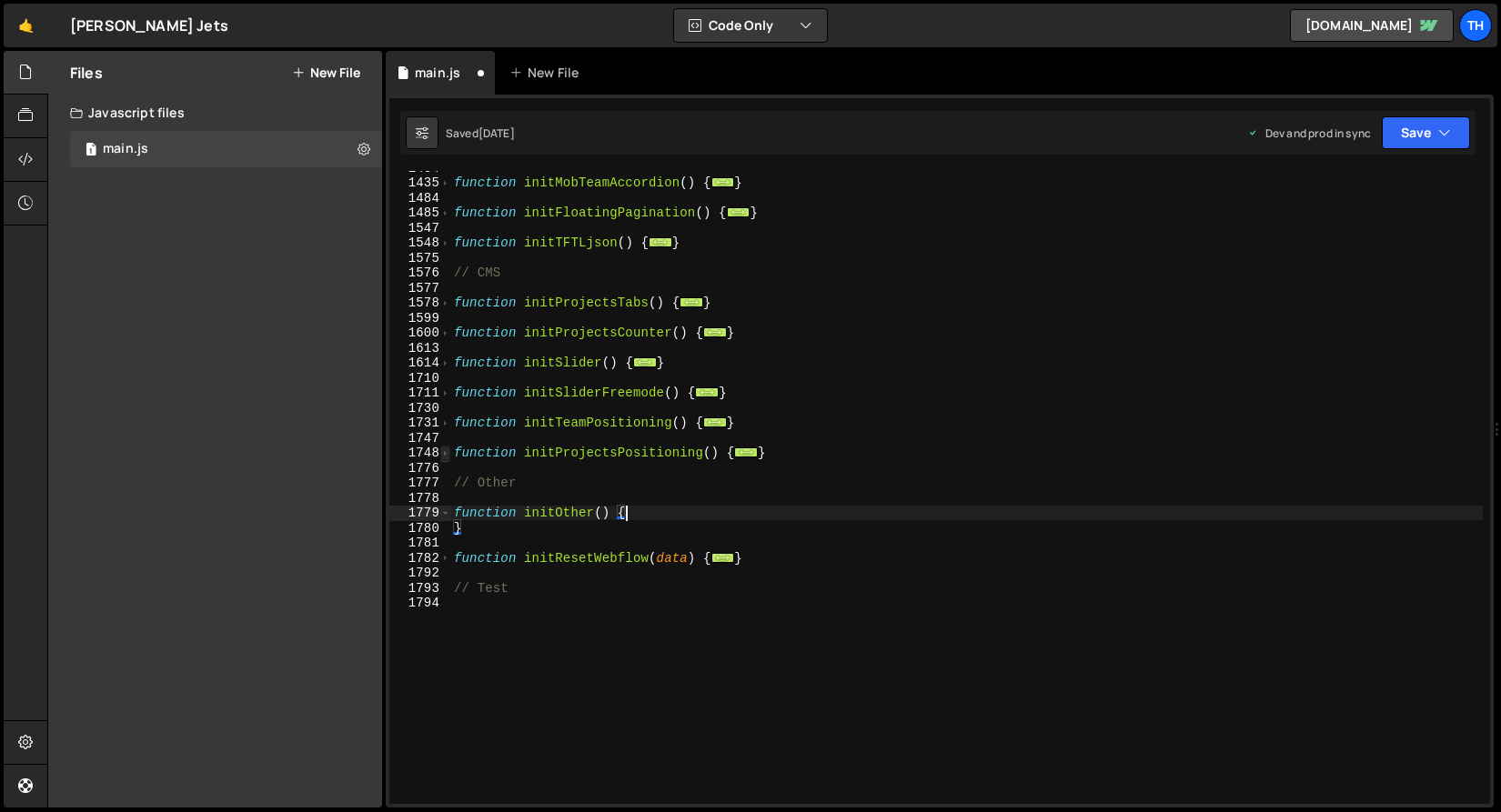
click at [447, 452] on span at bounding box center [445, 454] width 10 height 16
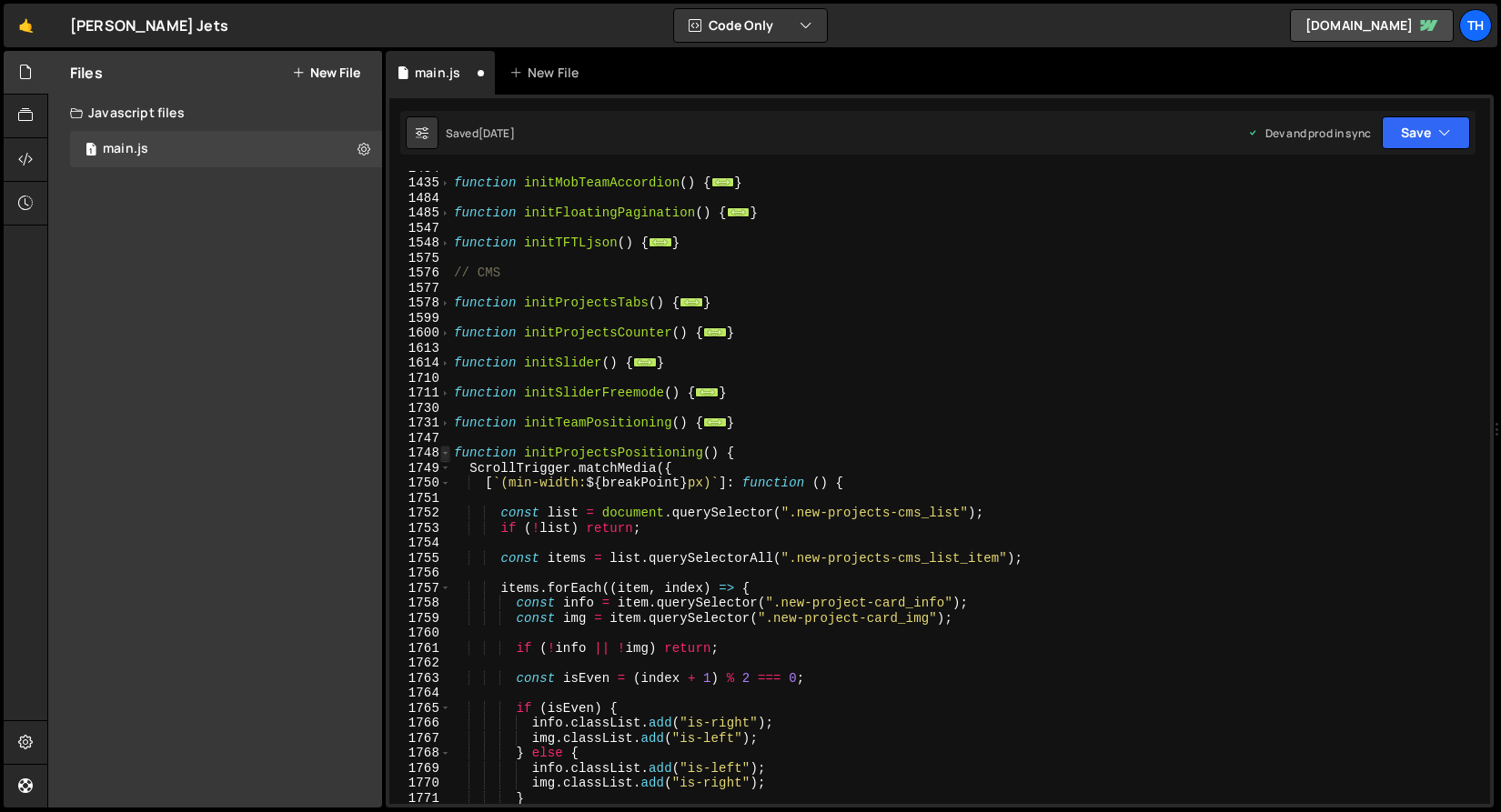
click at [447, 452] on span at bounding box center [445, 454] width 10 height 16
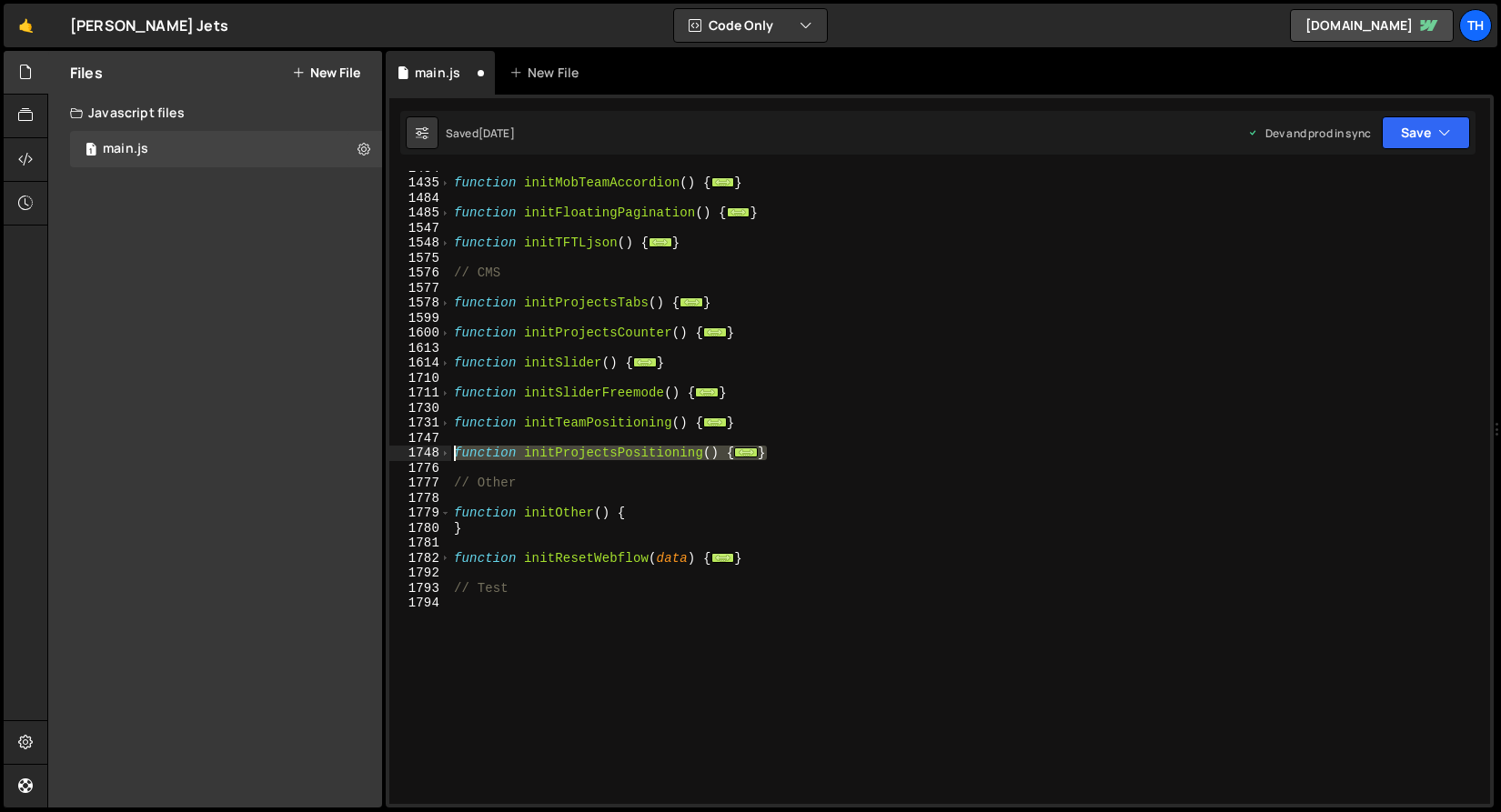
drag, startPoint x: 703, startPoint y: 452, endPoint x: 360, endPoint y: 449, distance: 343.0
click at [360, 449] on div "Files New File Javascript files 1 main.js 0 CSS files Copy share link Edit File…" at bounding box center [773, 429] width 1453 height 757
type textarea "function initProjectsPositioning() { ScrollTrigger.matchMedia({"
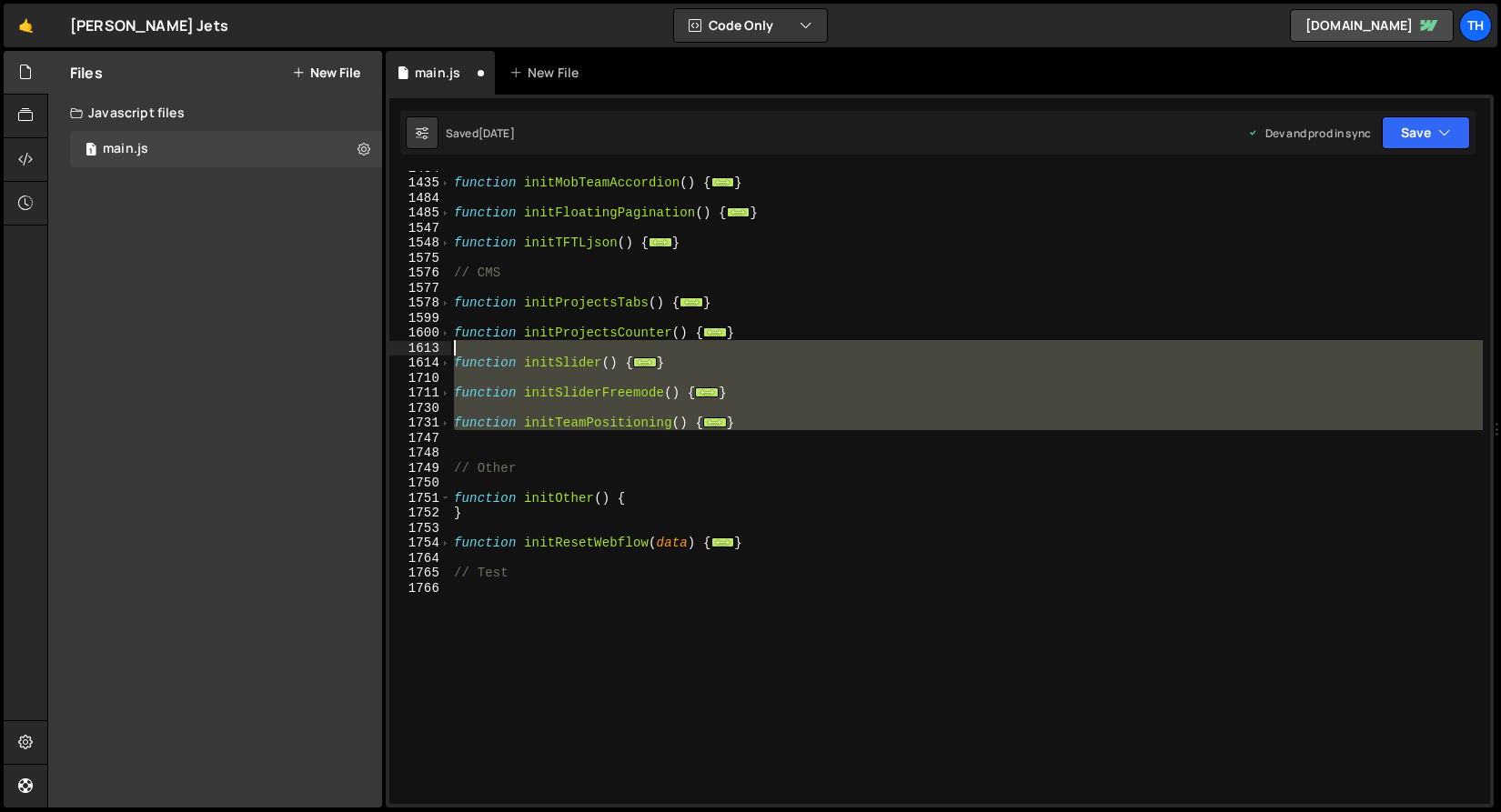
drag, startPoint x: 765, startPoint y: 435, endPoint x: 336, endPoint y: 349, distance: 437.5
click at [336, 349] on div "Files New File Javascript files 1 main.js 0 CSS files Copy share link Edit File…" at bounding box center [773, 429] width 1453 height 757
type textarea "function initSlider() {"
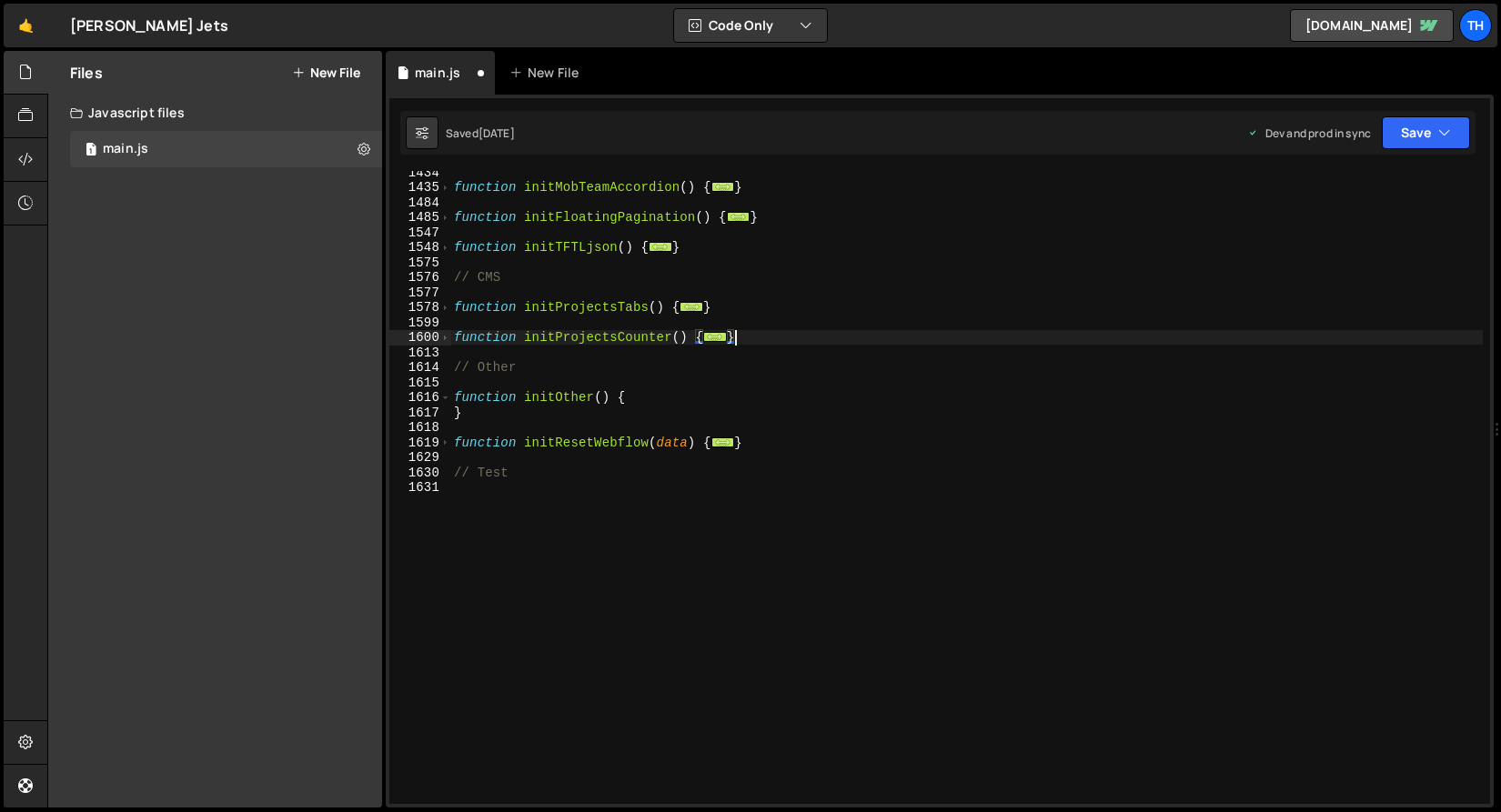
scroll to position [921, 0]
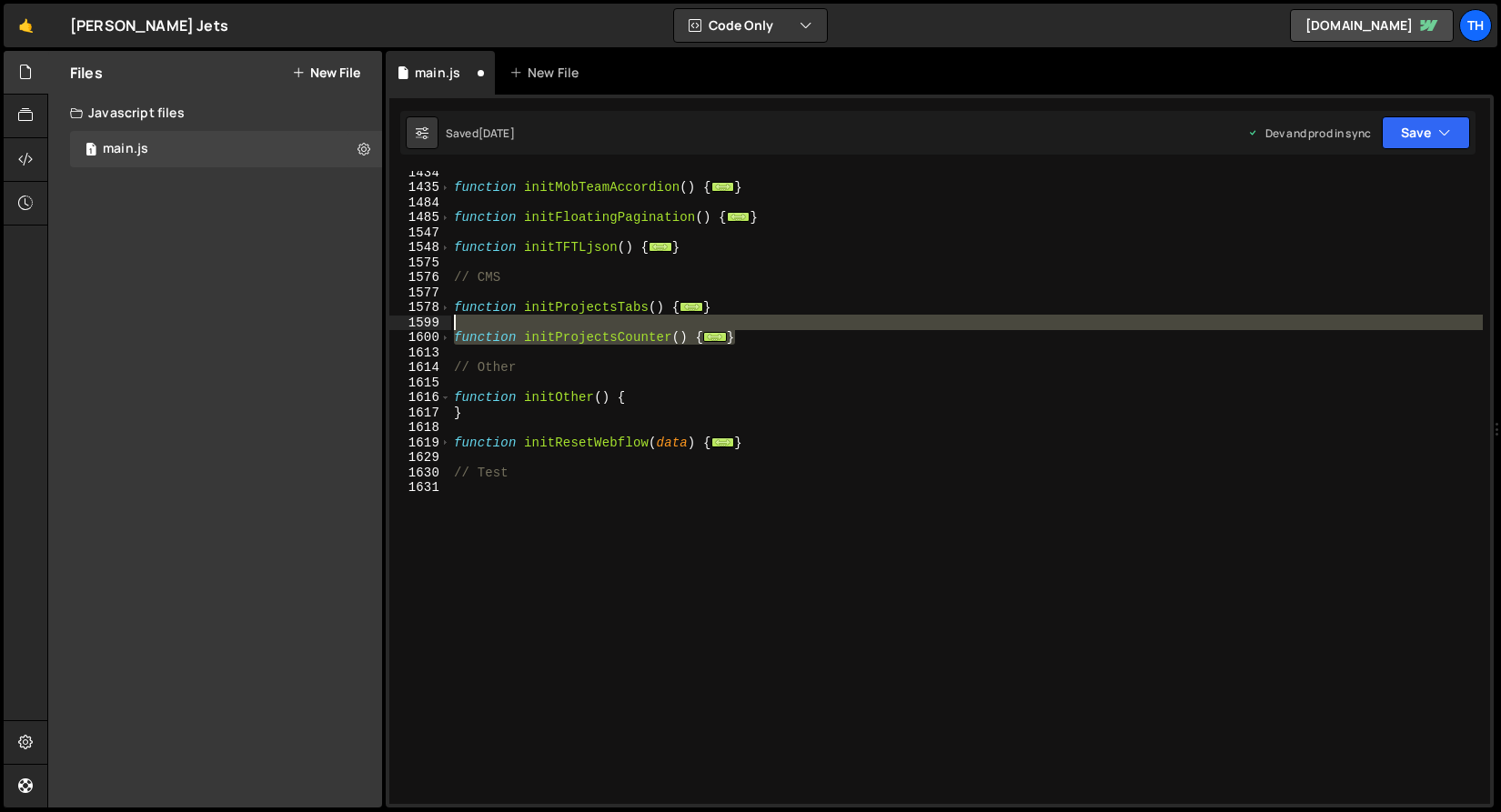
drag, startPoint x: 799, startPoint y: 333, endPoint x: 327, endPoint y: 321, distance: 472.2
click at [327, 321] on div "Files New File Javascript files 1 main.js 0 CSS files Copy share link Edit File…" at bounding box center [773, 429] width 1453 height 757
type textarea "function initProjectsCounter() {"
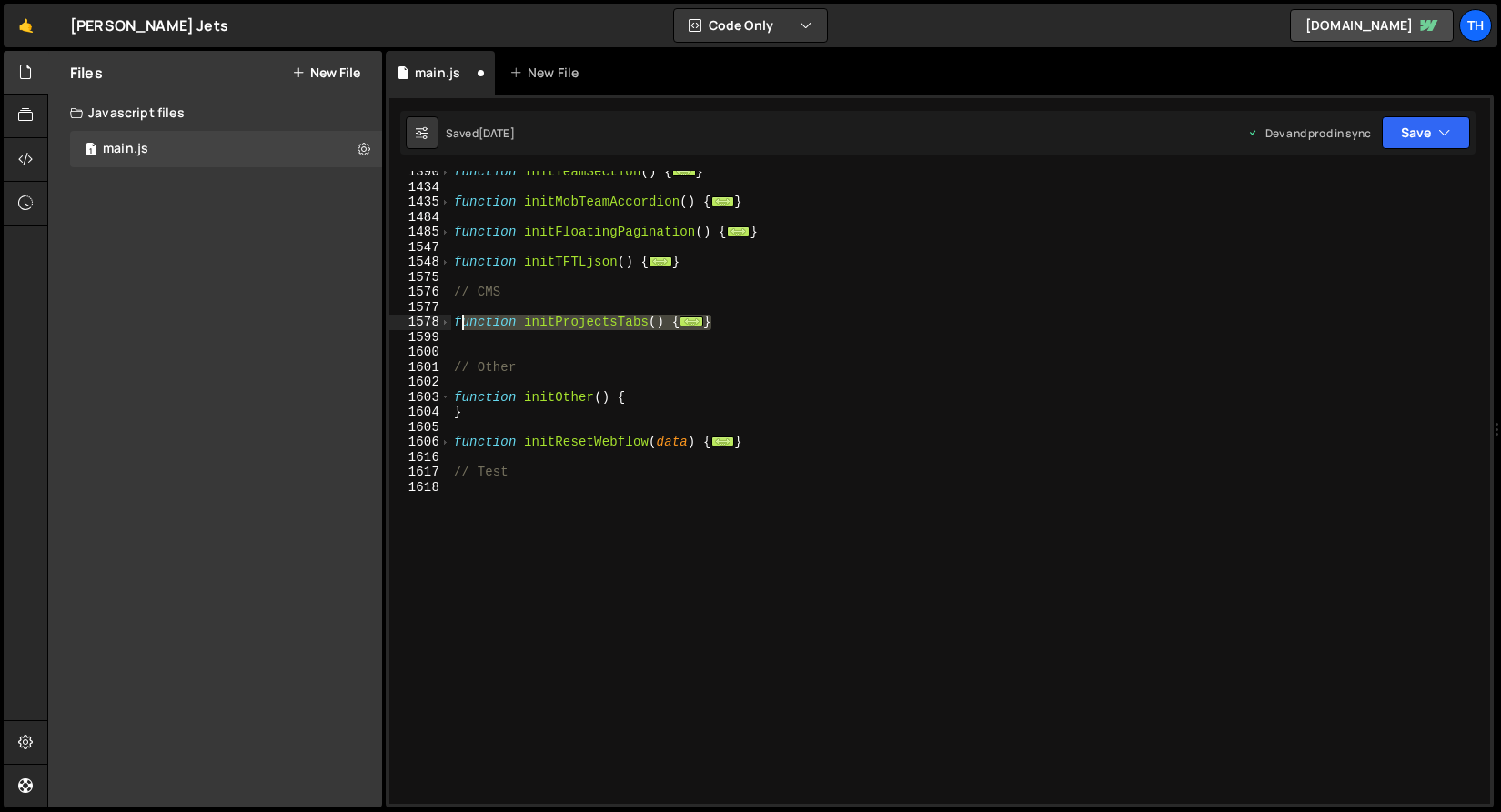
drag, startPoint x: 714, startPoint y: 322, endPoint x: 455, endPoint y: 327, distance: 259.0
click at [455, 327] on div "function initTeamSection ( ) { ... } function initMobTeamAccordion ( ) { ... } …" at bounding box center [966, 496] width 1033 height 663
type textarea "function initProjectsTabs() { // Projects CMS tabs"
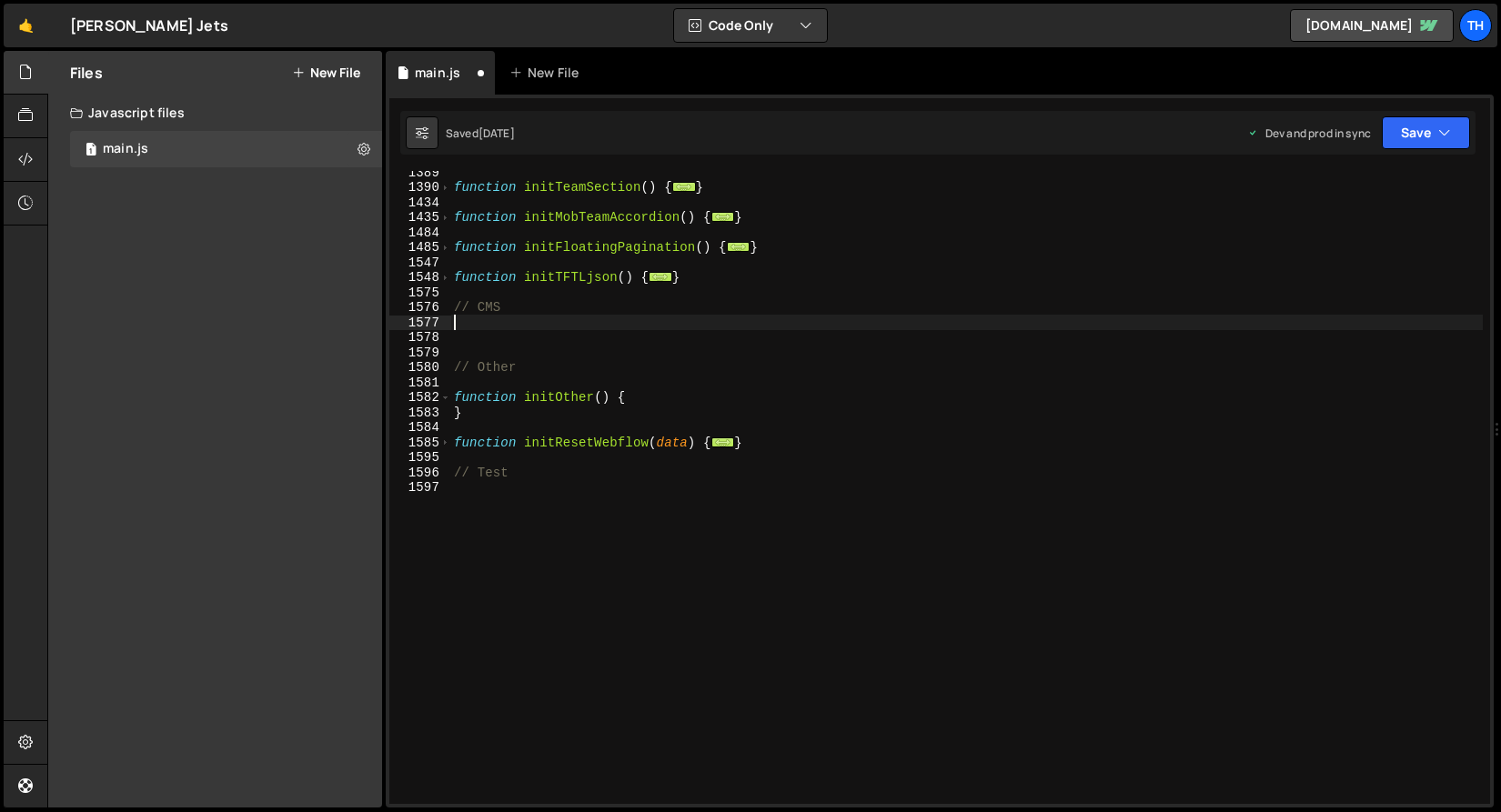
type textarea "// CMS"
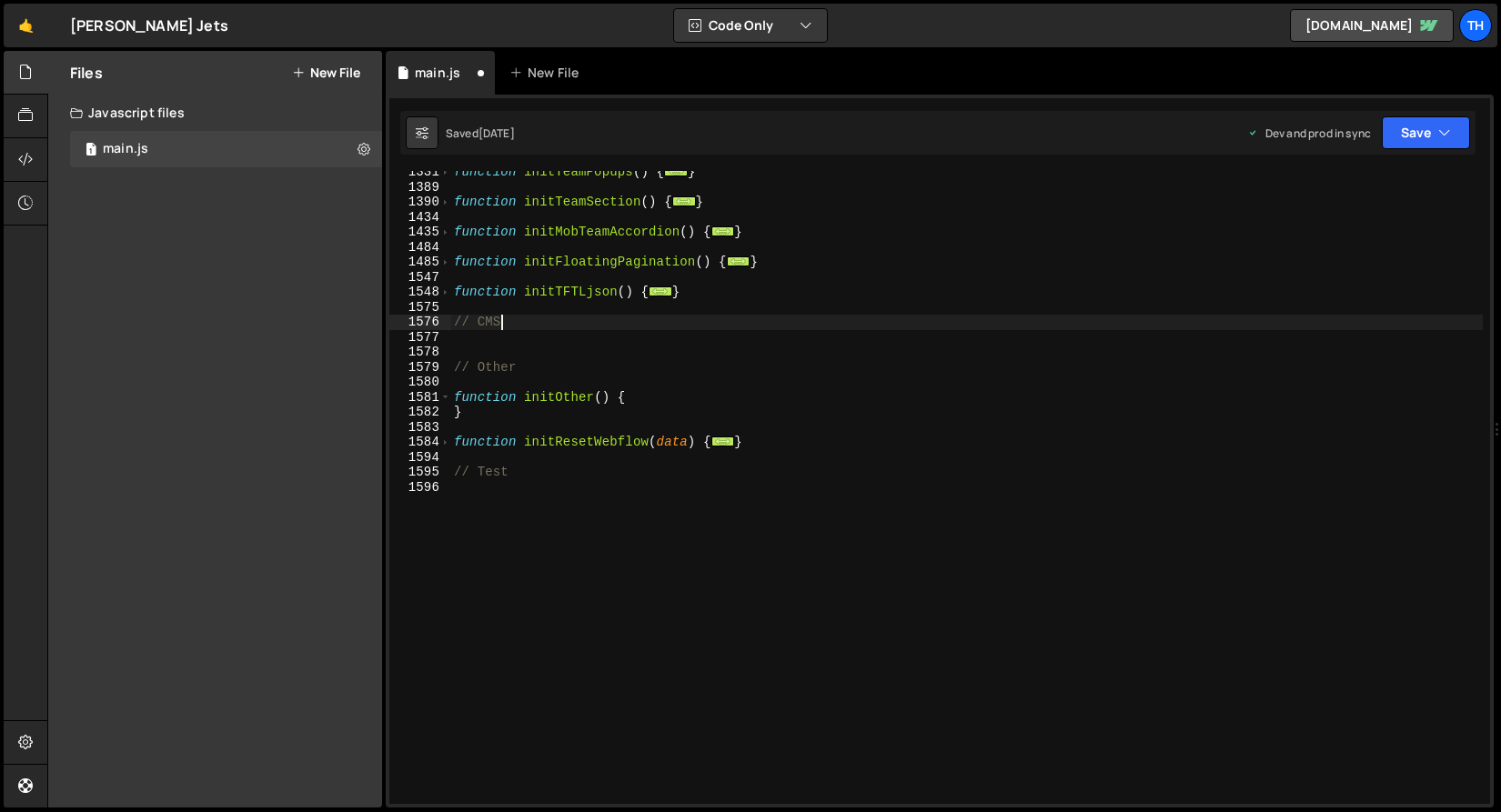
scroll to position [877, 0]
click at [469, 340] on div "function initTeamPopups ( ) { ... } function initTeamSection ( ) { ... } functi…" at bounding box center [966, 496] width 1033 height 663
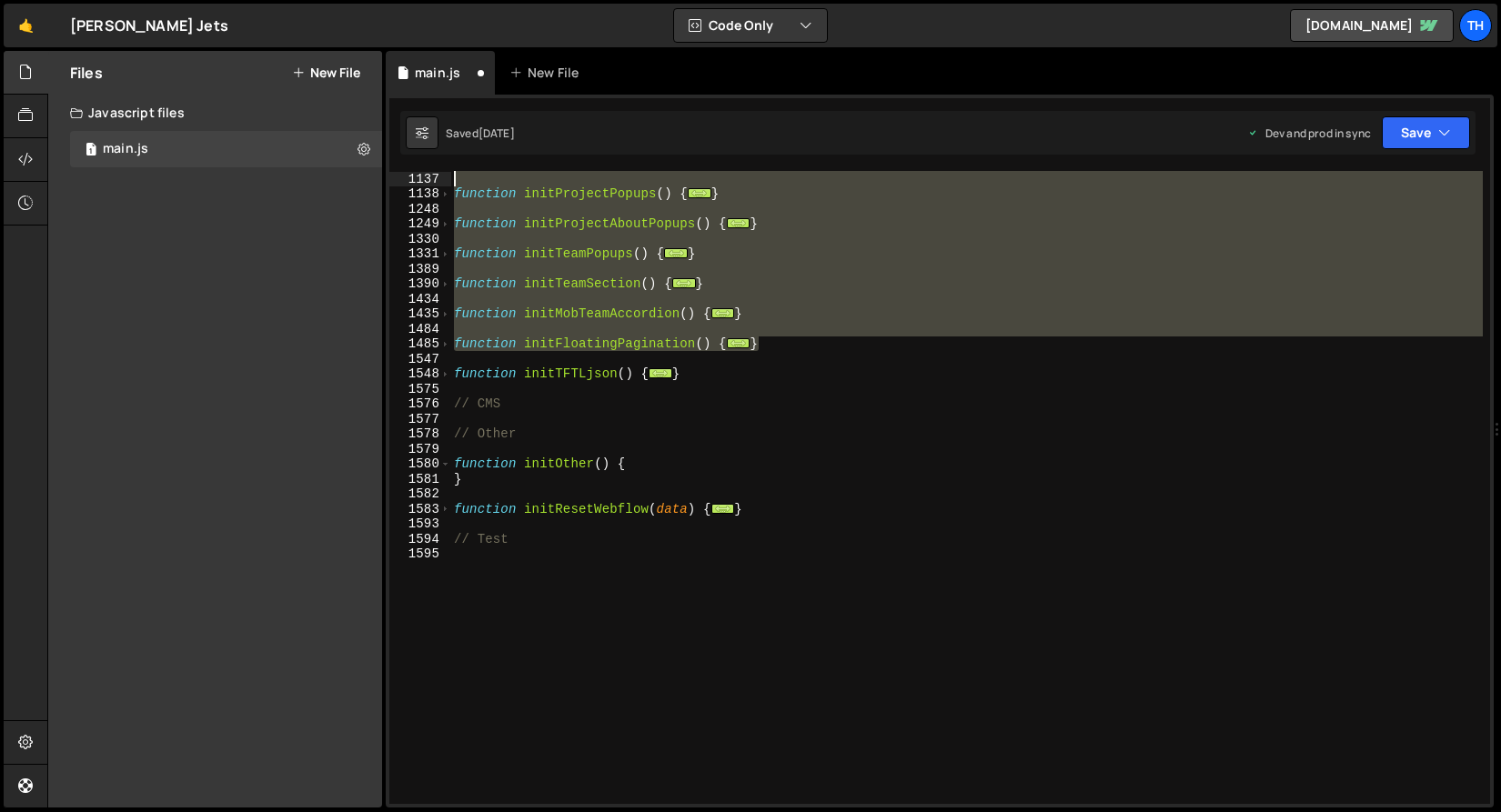
scroll to position [704, 0]
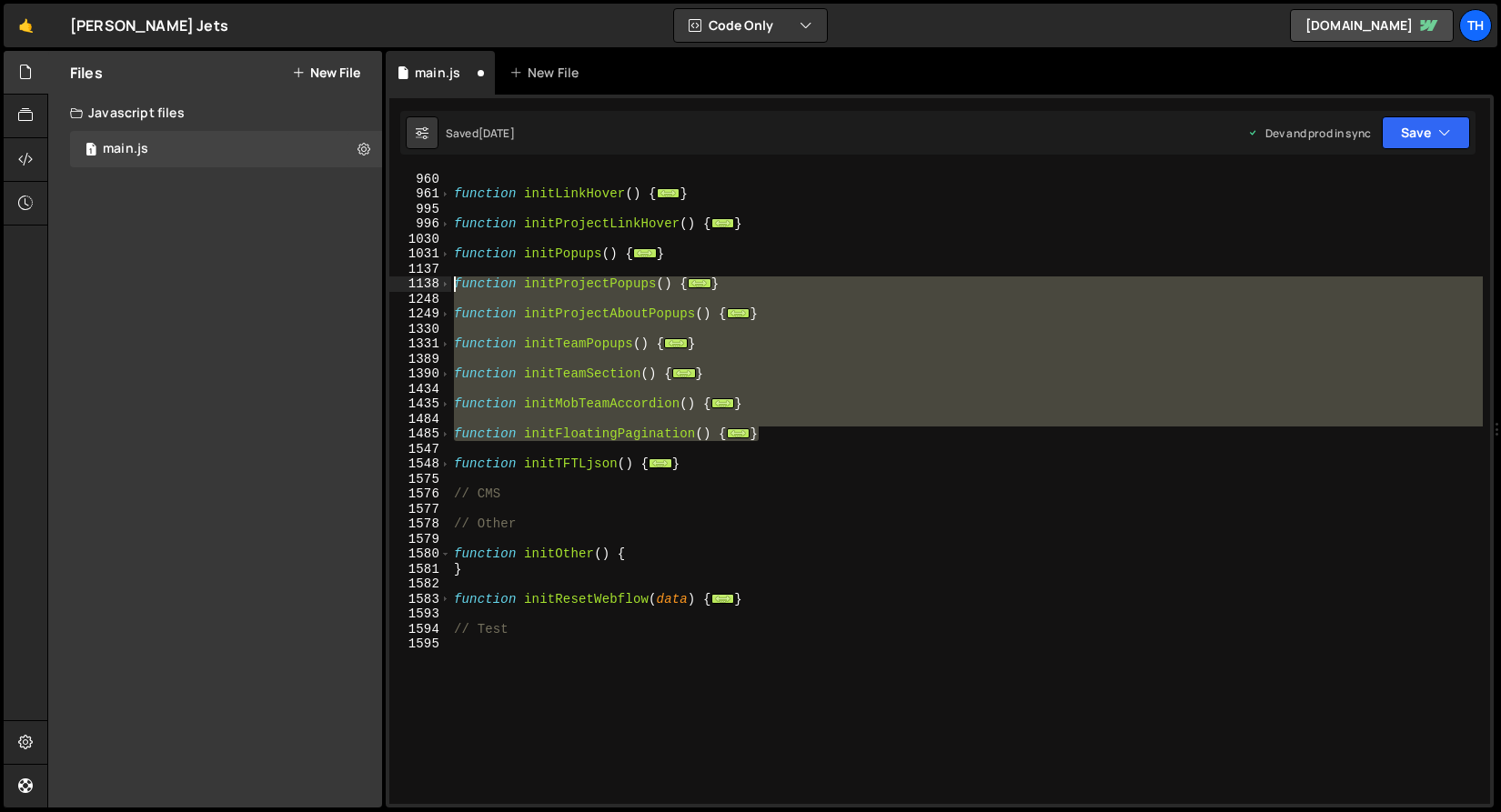
drag, startPoint x: 818, startPoint y: 327, endPoint x: 393, endPoint y: 285, distance: 427.1
click at [393, 285] on div "// CMS 960 961 995 996 1030 1031 1137 1138 1248 1249 1330 1331 1389 1390 1434 1…" at bounding box center [939, 488] width 1100 height 633
type textarea "function initProjectPopups() { // Open pop-ups"
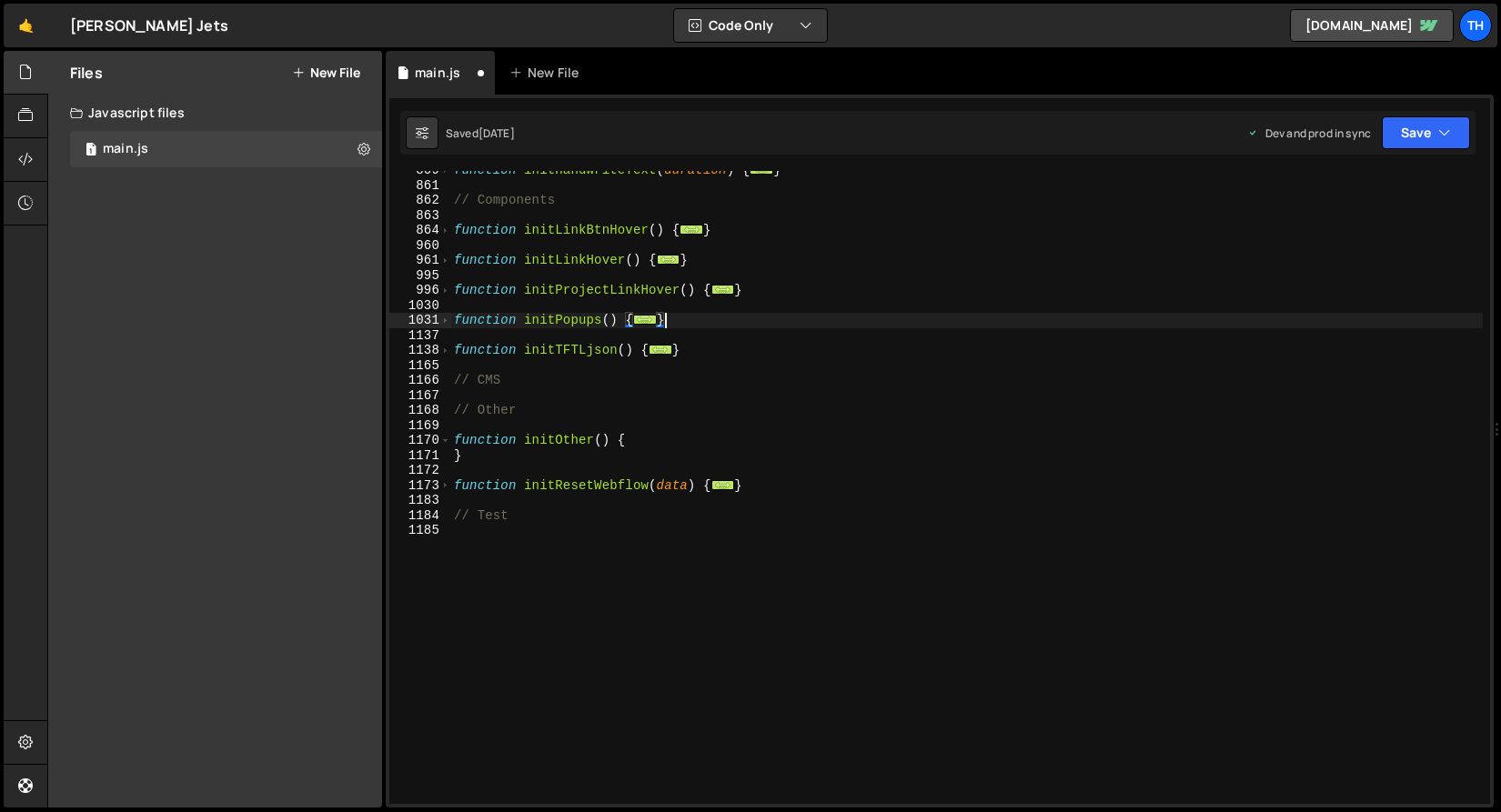
scroll to position [639, 0]
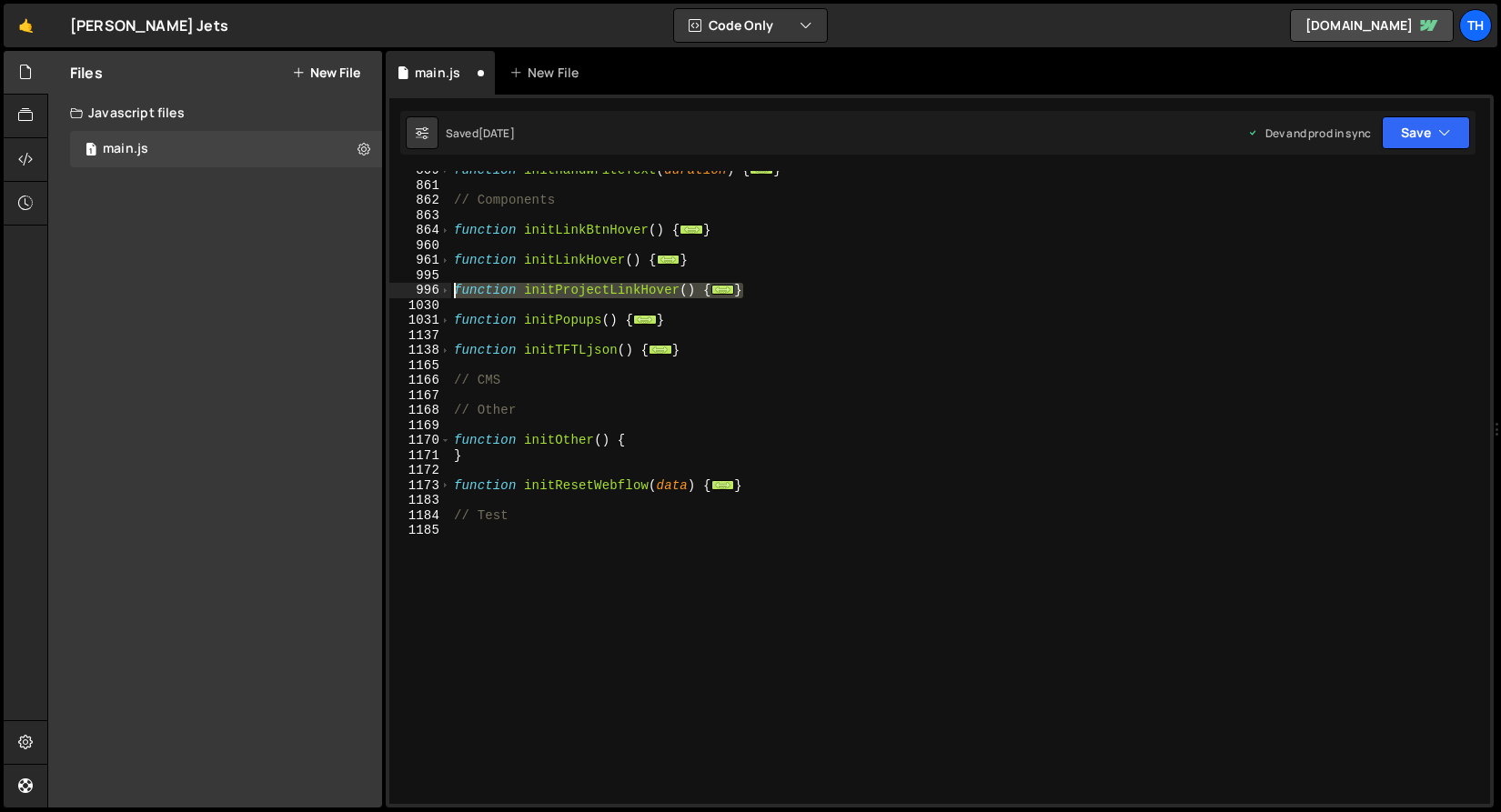
drag, startPoint x: 781, startPoint y: 288, endPoint x: 319, endPoint y: 285, distance: 462.0
click at [319, 285] on div "Files New File Javascript files 1 main.js 0 CSS files Copy share link Edit File…" at bounding box center [773, 429] width 1453 height 757
type textarea "function initProjectLinkHover() { document.querySelectorAll('.project-hero-tab'…"
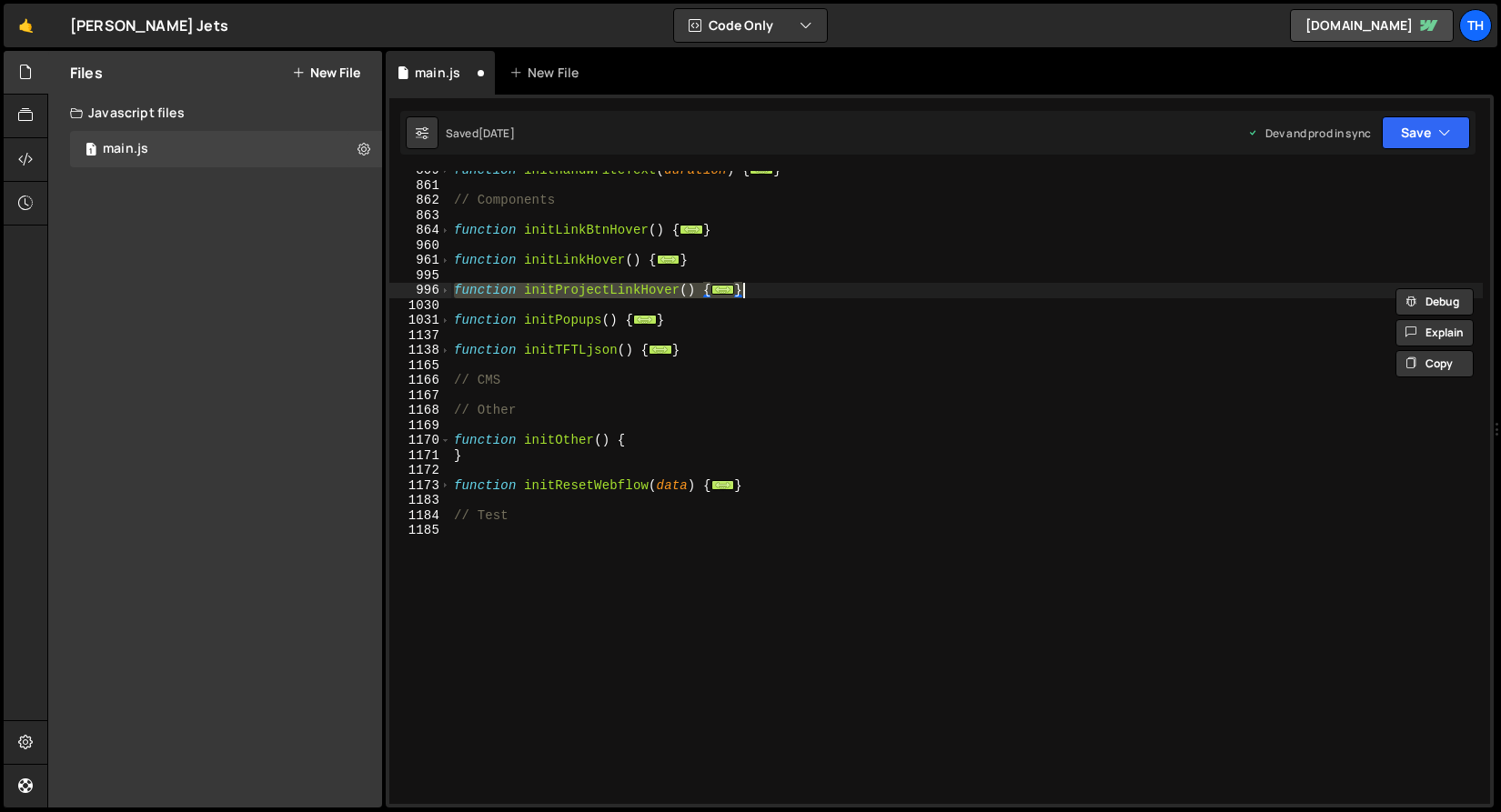
click at [715, 253] on div "function initHandwriteText ( duration ) { ... } // Components function initLink…" at bounding box center [966, 494] width 1033 height 663
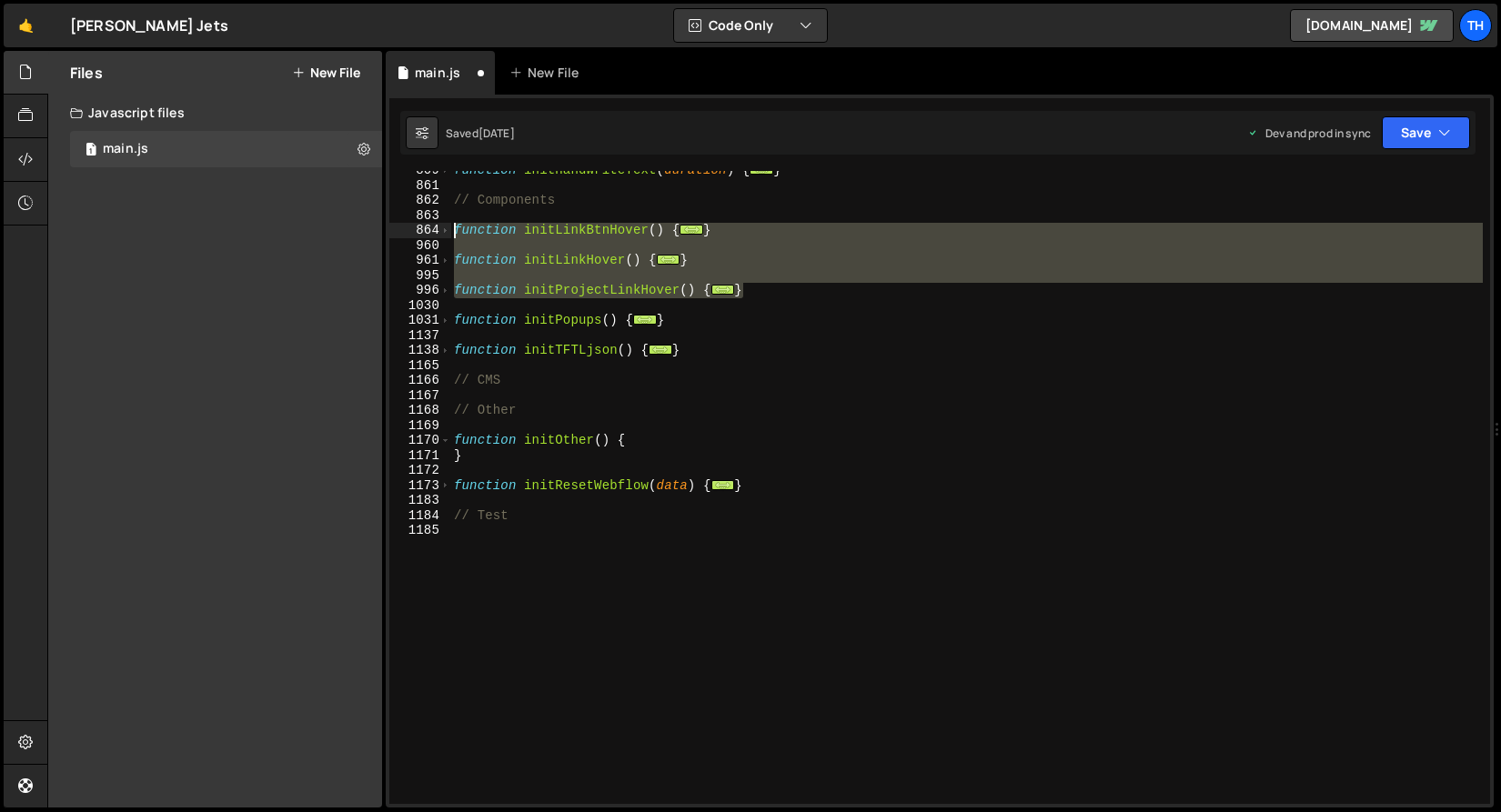
drag, startPoint x: 726, startPoint y: 296, endPoint x: 410, endPoint y: 224, distance: 324.1
click at [410, 224] on div "} 809 861 862 863 864 960 961 995 996 1030 1031 1137 1138 1165 1166 1167 1168 1…" at bounding box center [939, 488] width 1100 height 633
type textarea "function initLinkBtnHover() { // Link hover in/out"
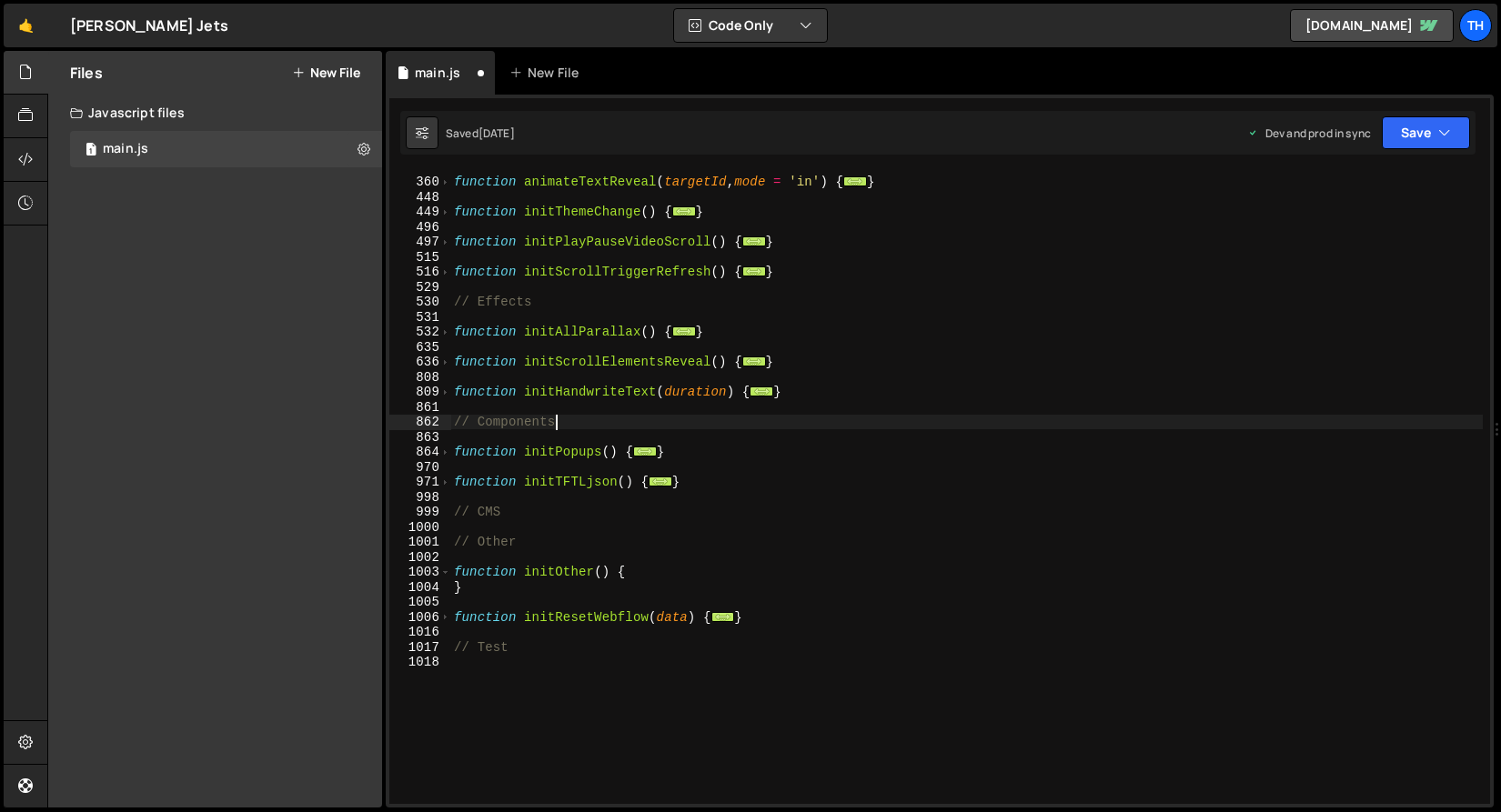
scroll to position [416, 0]
drag, startPoint x: 804, startPoint y: 362, endPoint x: 218, endPoint y: 361, distance: 586.0
click at [218, 361] on div "Files New File Javascript files 1 main.js 0 CSS files Copy share link Edit File…" at bounding box center [773, 429] width 1453 height 757
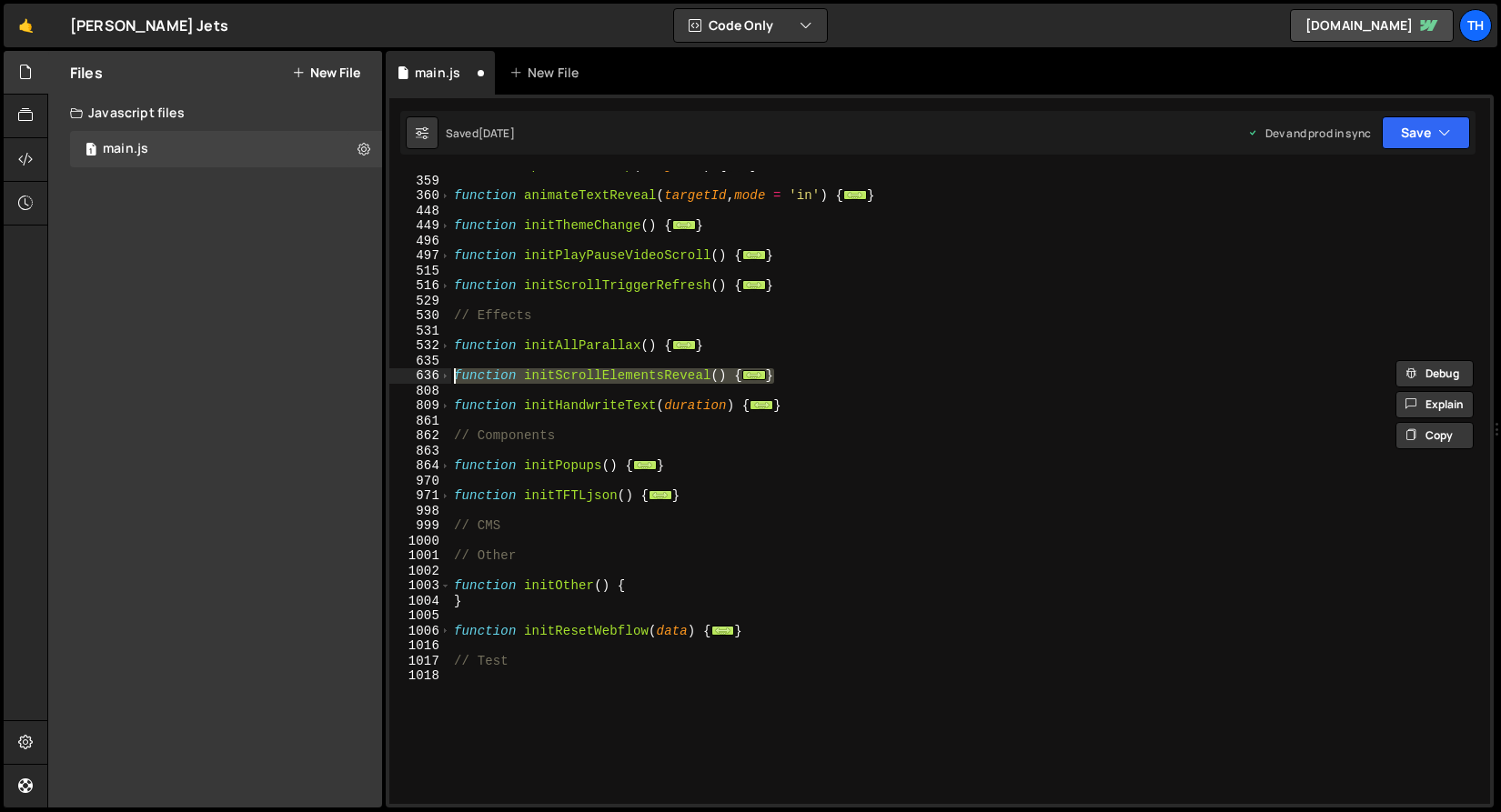
scroll to position [383, 0]
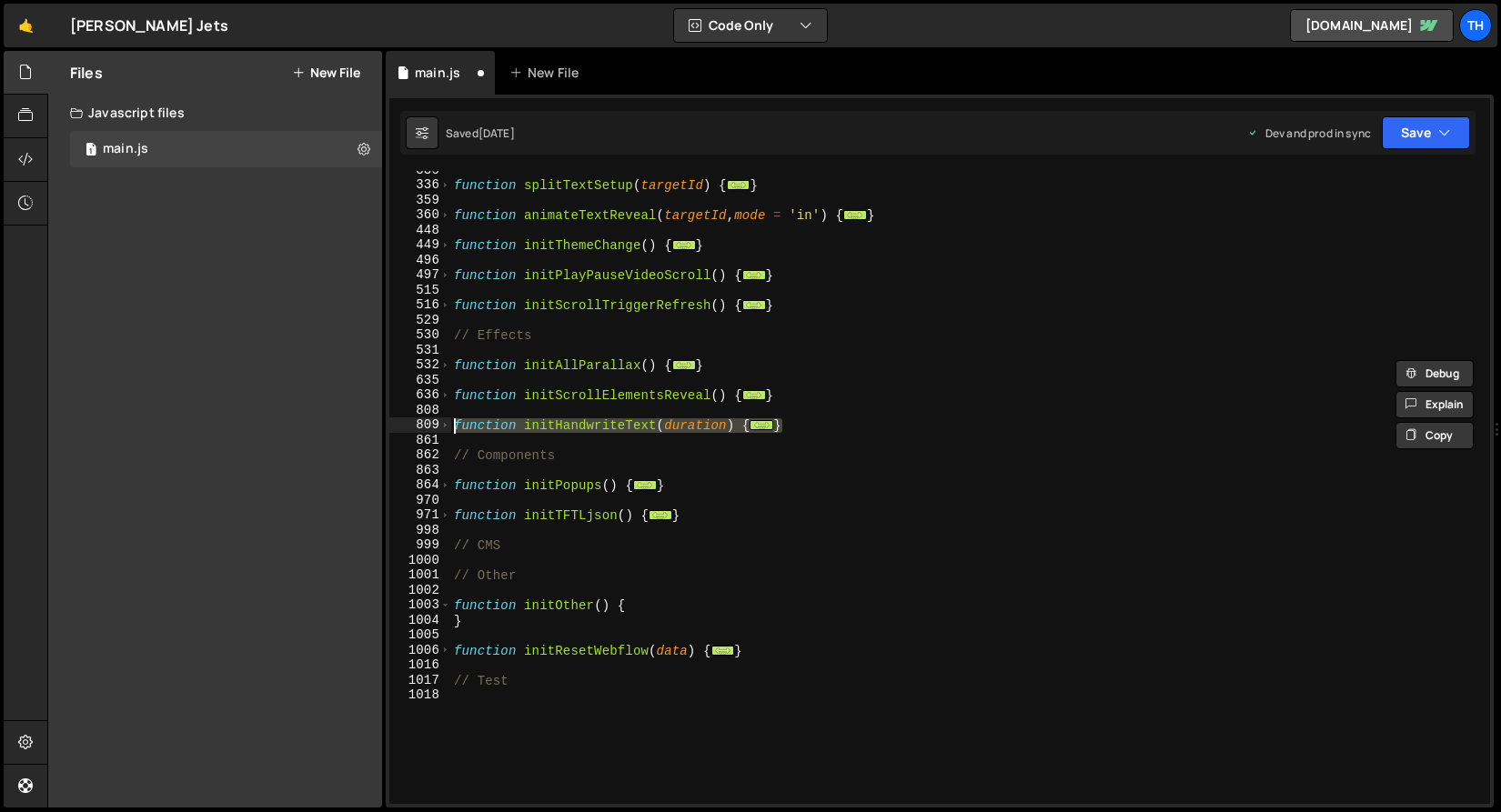
drag, startPoint x: 804, startPoint y: 428, endPoint x: 378, endPoint y: 421, distance: 426.1
click at [378, 421] on div "Files New File Javascript files 1 main.js 0 CSS files Copy share link Edit File…" at bounding box center [773, 429] width 1453 height 757
type textarea "function initHandwriteText(duration) { const animatedSVGs = document.querySelec…"
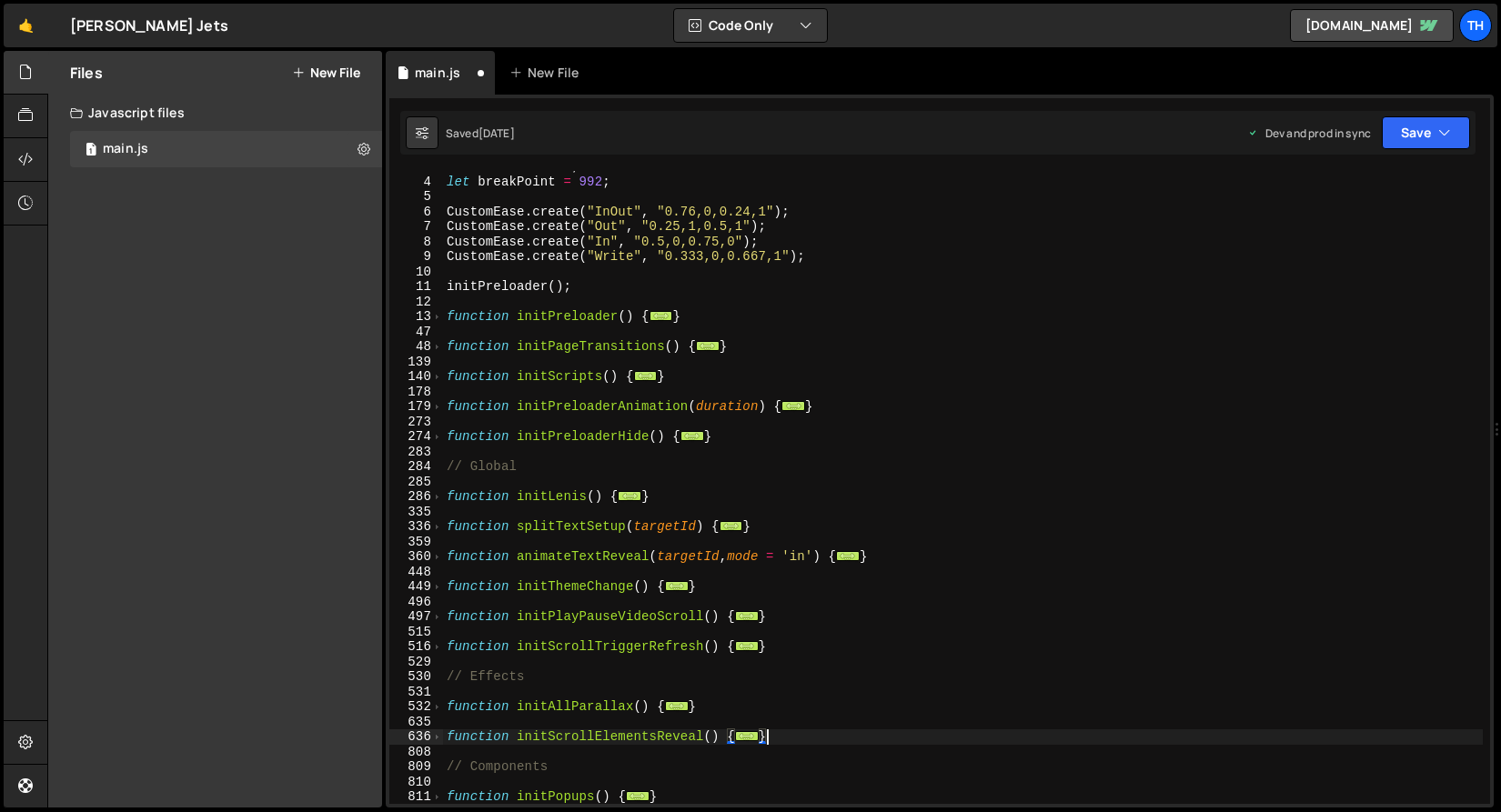
scroll to position [0, 0]
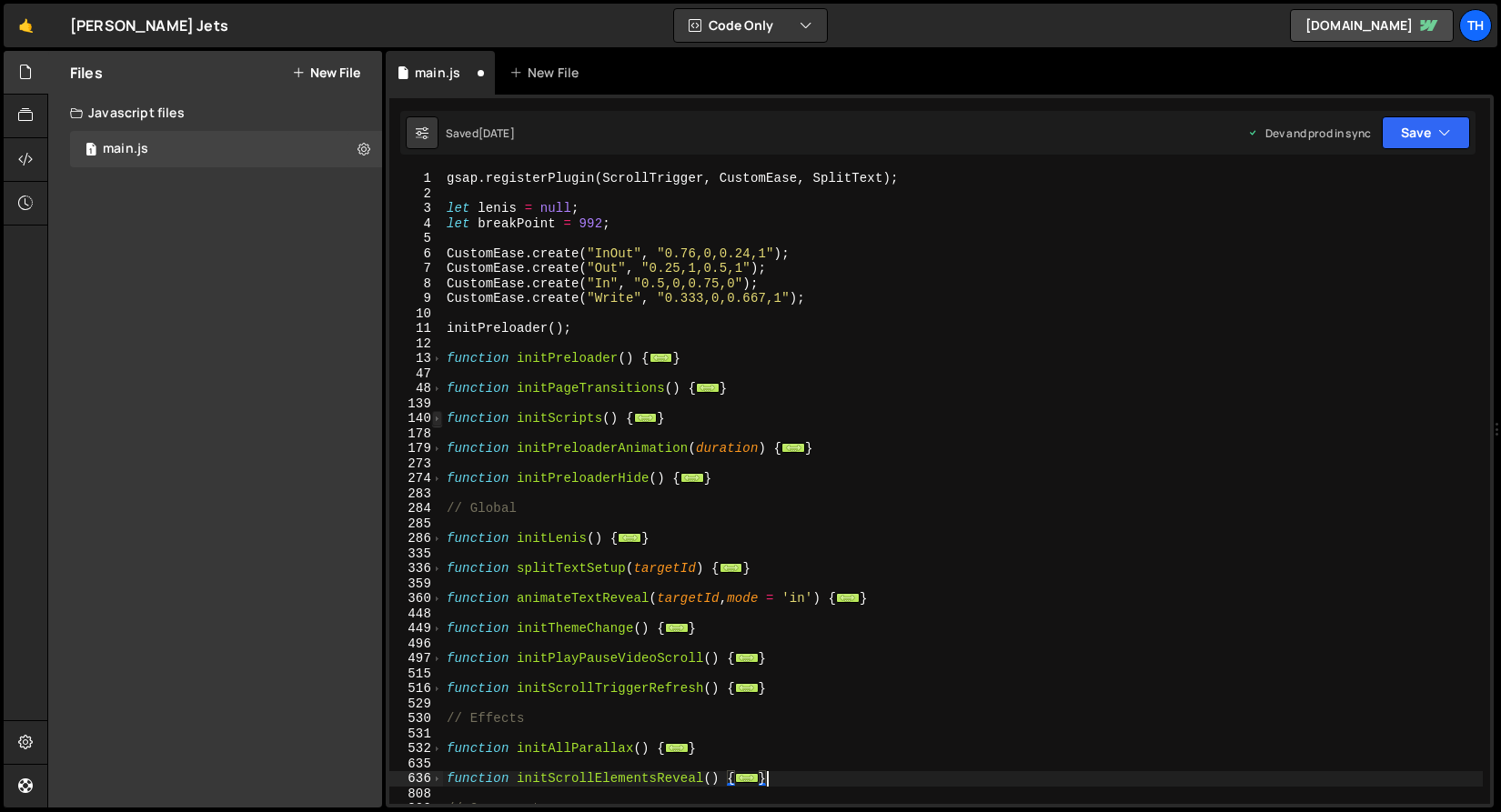
click at [442, 415] on div "140" at bounding box center [415, 419] width 54 height 16
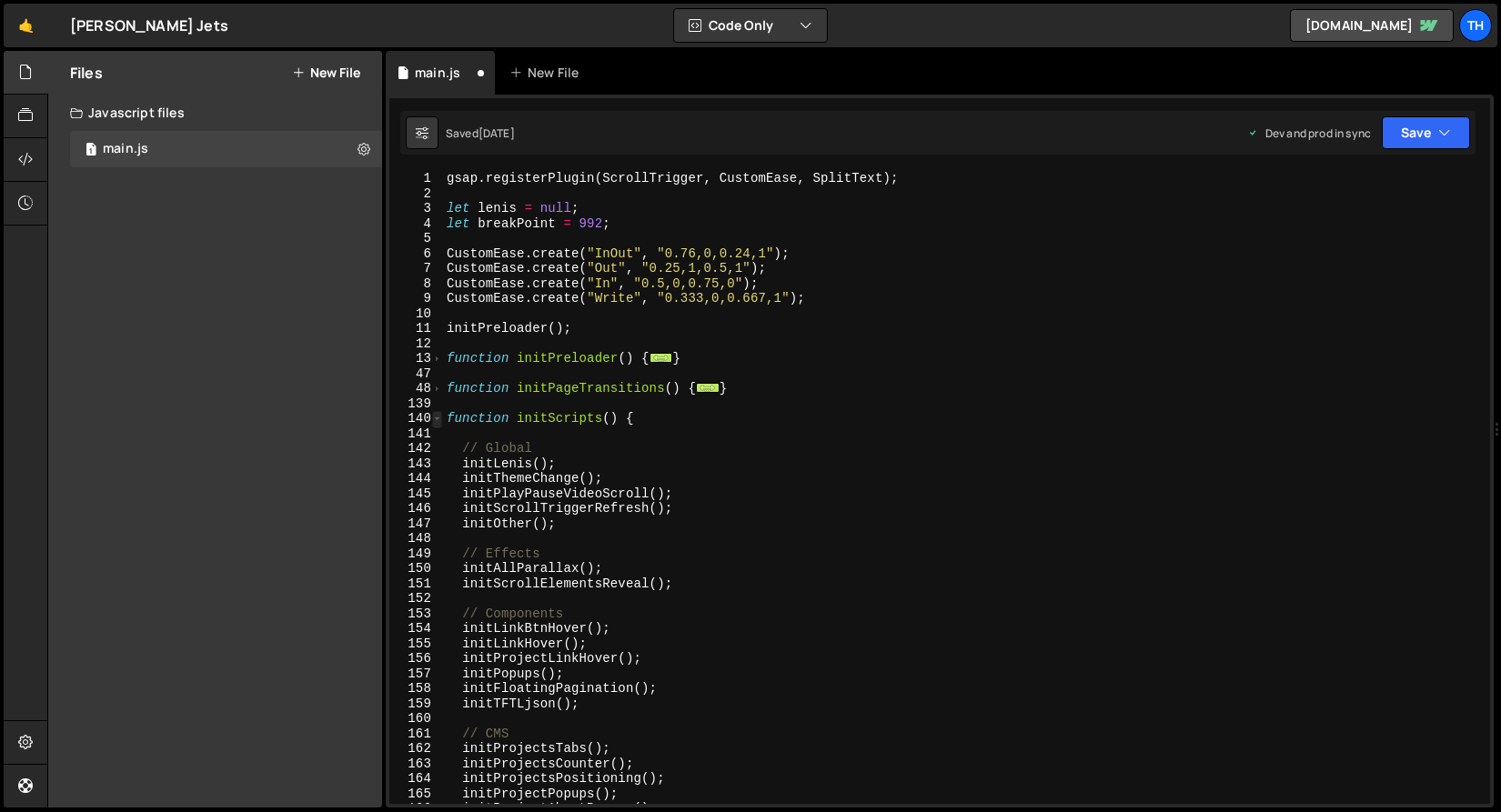
click at [438, 416] on span at bounding box center [437, 419] width 10 height 16
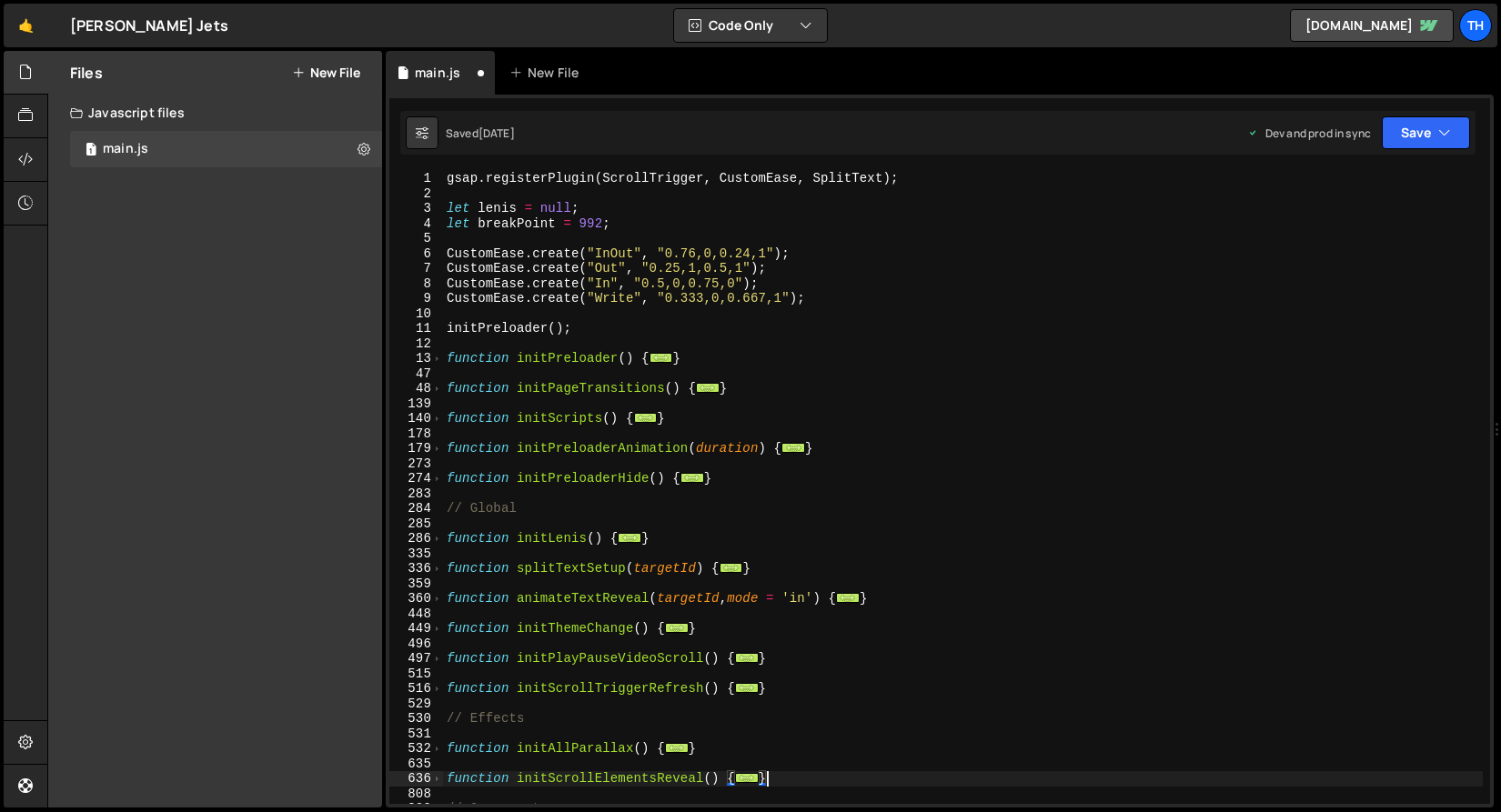
click at [443, 416] on div "gsap . registerPlugin ( ScrollTrigger , CustomEase , SplitText ) ; let lenis = …" at bounding box center [962, 502] width 1040 height 663
click at [439, 417] on span at bounding box center [437, 419] width 10 height 16
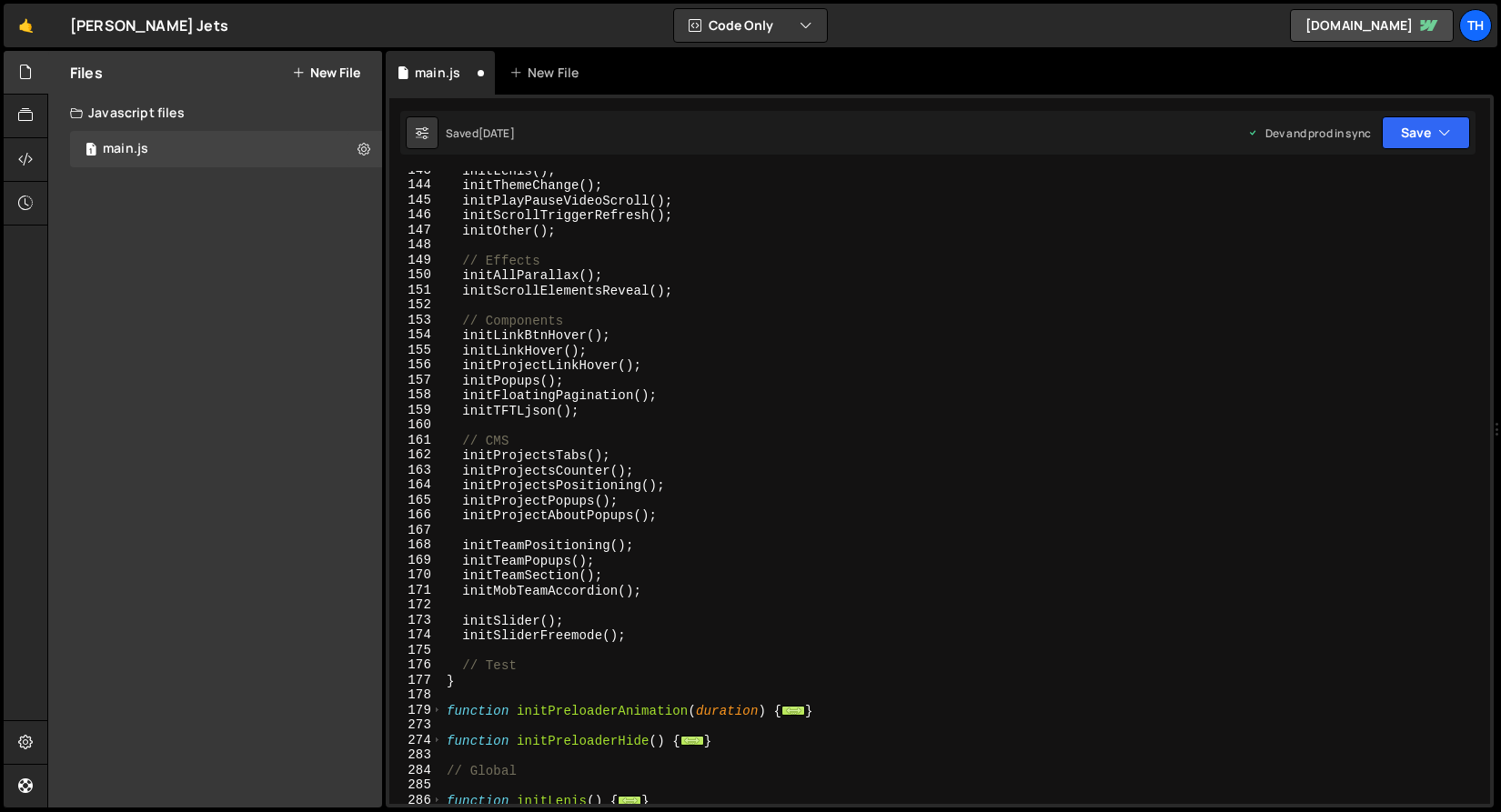
scroll to position [294, 0]
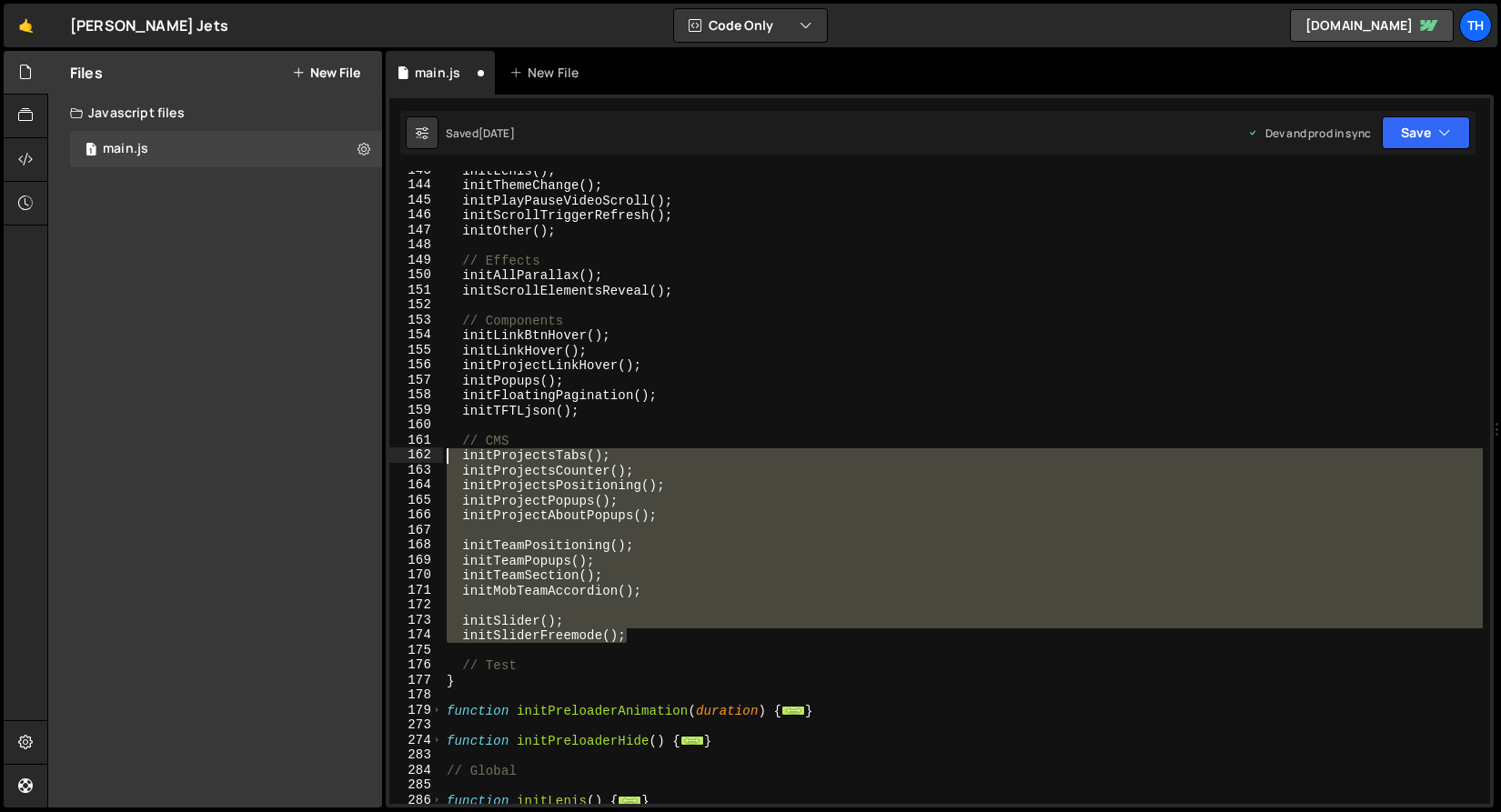
drag, startPoint x: 658, startPoint y: 635, endPoint x: 382, endPoint y: 452, distance: 331.2
click at [382, 452] on div "Files New File Javascript files 1 main.js 0 CSS files Copy share link Edit File…" at bounding box center [773, 429] width 1453 height 757
type textarea "initProjectsTabs(); initProjectsCounter();"
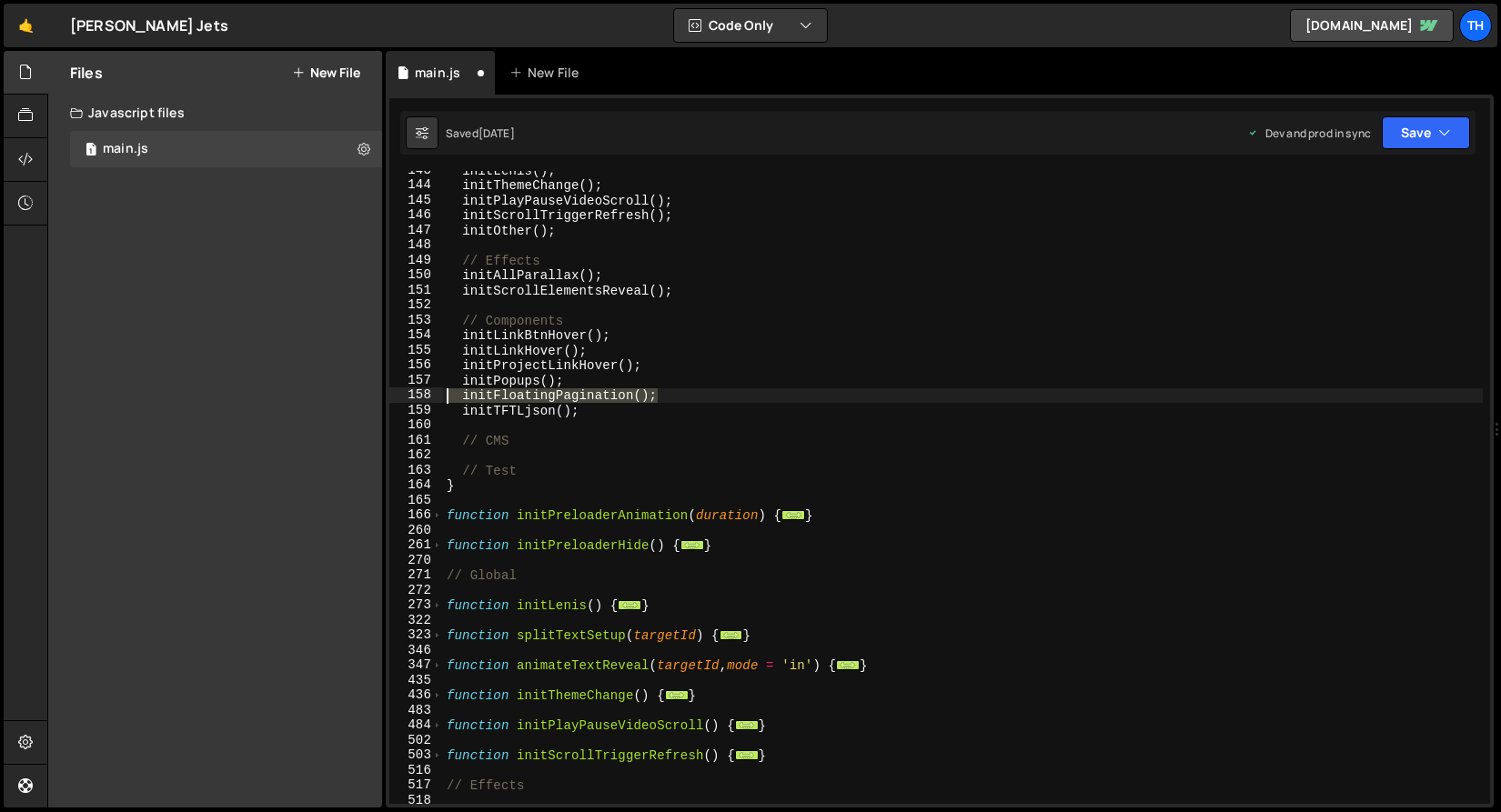
drag, startPoint x: 672, startPoint y: 399, endPoint x: 358, endPoint y: 393, distance: 314.1
click at [358, 393] on div "Files New File Javascript files 1 main.js 0 CSS files Copy share link Edit File…" at bounding box center [773, 429] width 1453 height 757
type textarea "initFloatingPagination();"
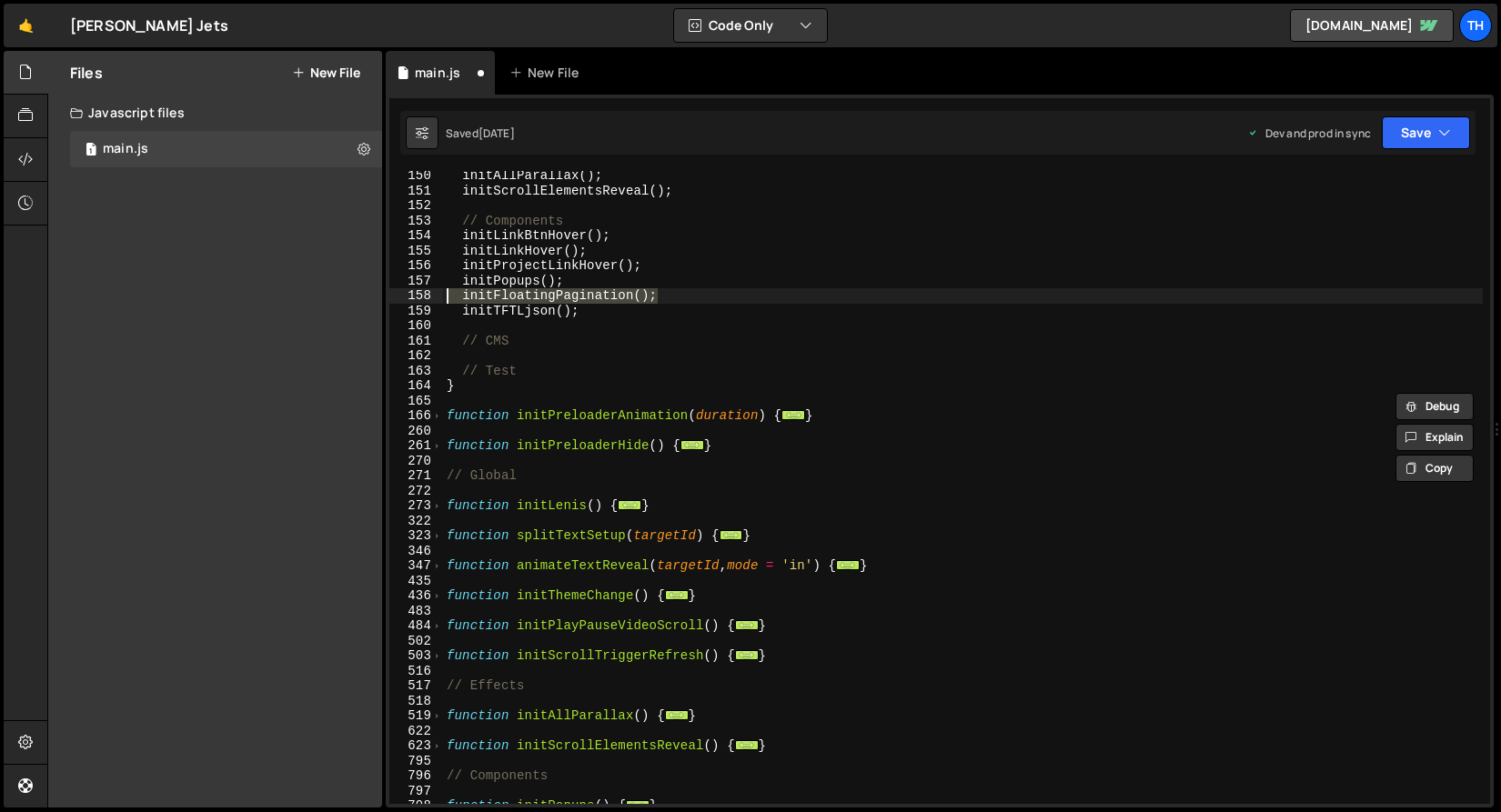
scroll to position [280, 0]
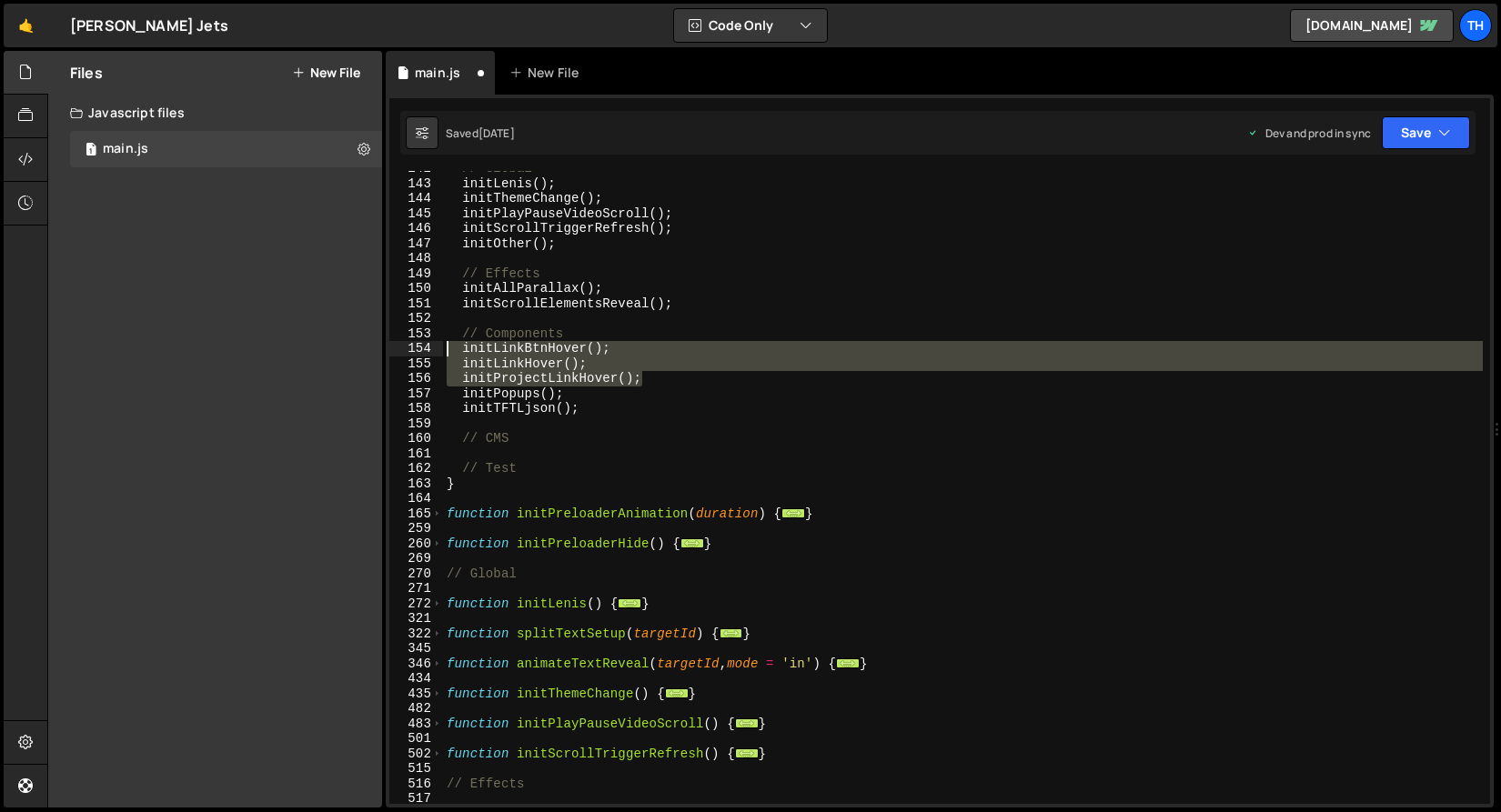
drag, startPoint x: 602, startPoint y: 383, endPoint x: 250, endPoint y: 356, distance: 353.0
click at [250, 356] on div "Files New File Javascript files 1 main.js 0 CSS files Copy share link Edit File…" at bounding box center [773, 429] width 1453 height 757
type textarea "initLinkBtnHover(); initLinkHover();"
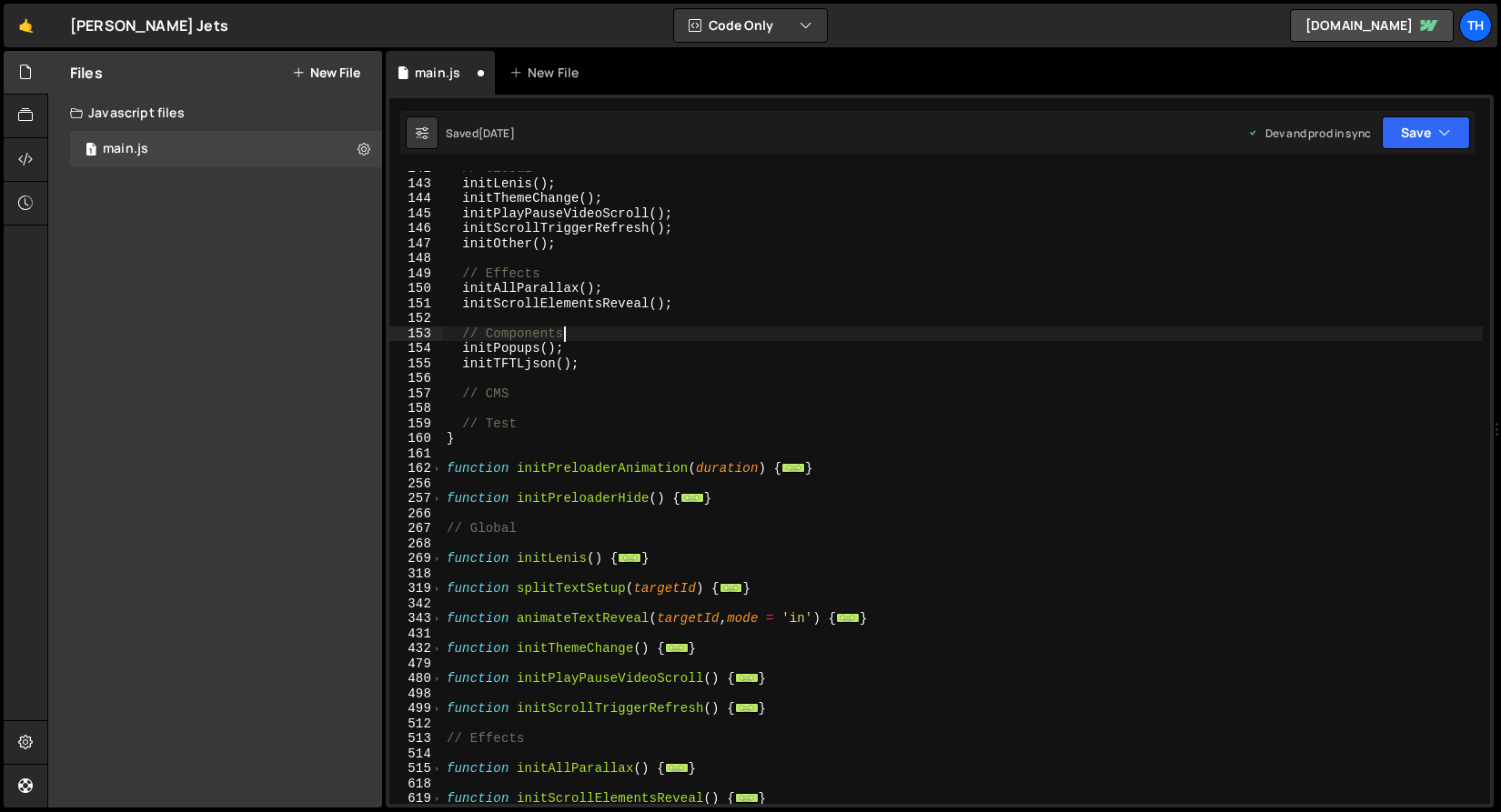
scroll to position [272, 0]
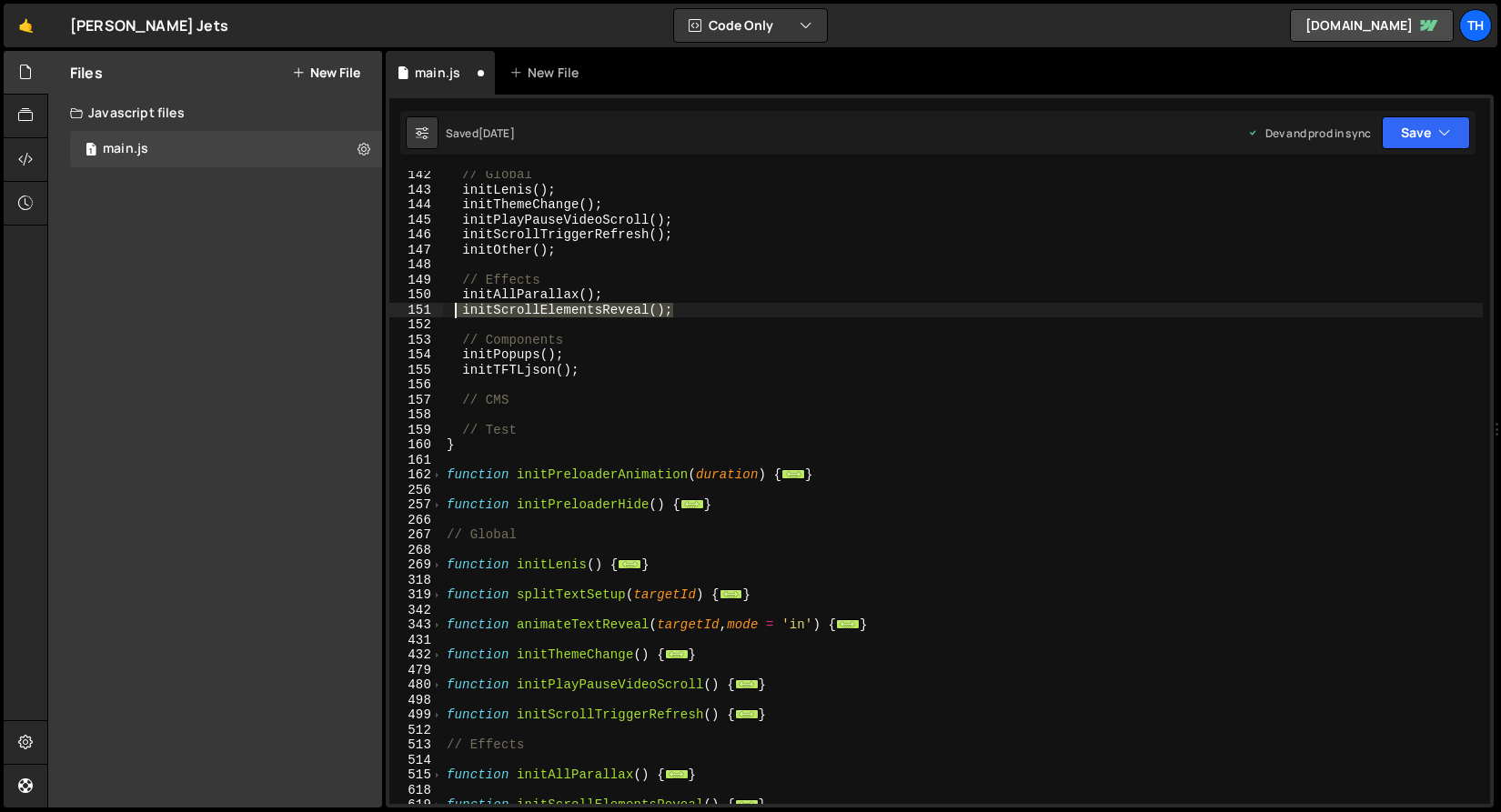
drag, startPoint x: 724, startPoint y: 310, endPoint x: 366, endPoint y: 310, distance: 358.0
click at [366, 310] on div "Files New File Javascript files 1 main.js 0 CSS files Copy share link Edit File…" at bounding box center [773, 429] width 1453 height 757
type textarea "initScrollElementsReveal();"
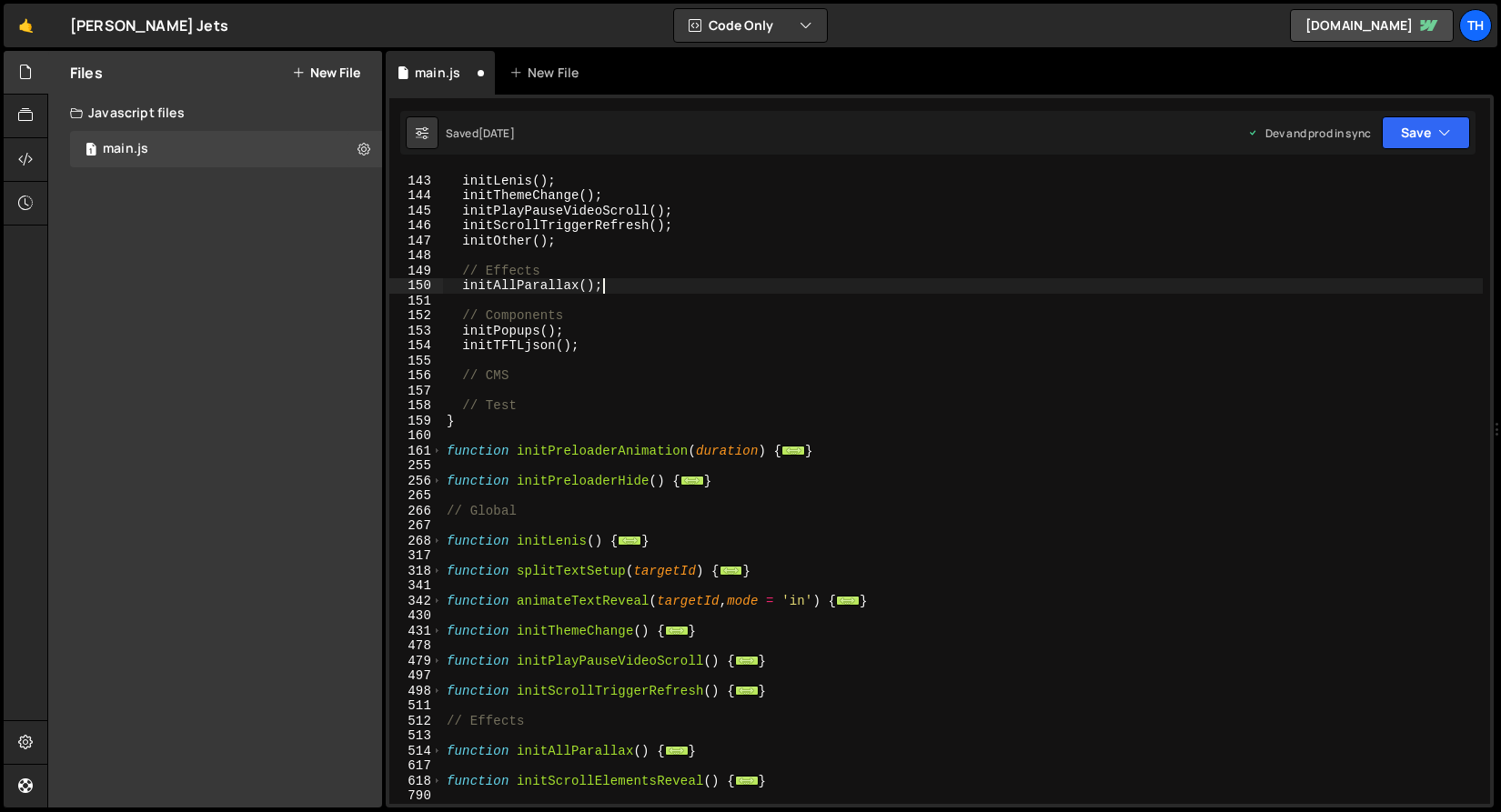
type textarea "initAllParallax(); initScrollElementsReveal();"
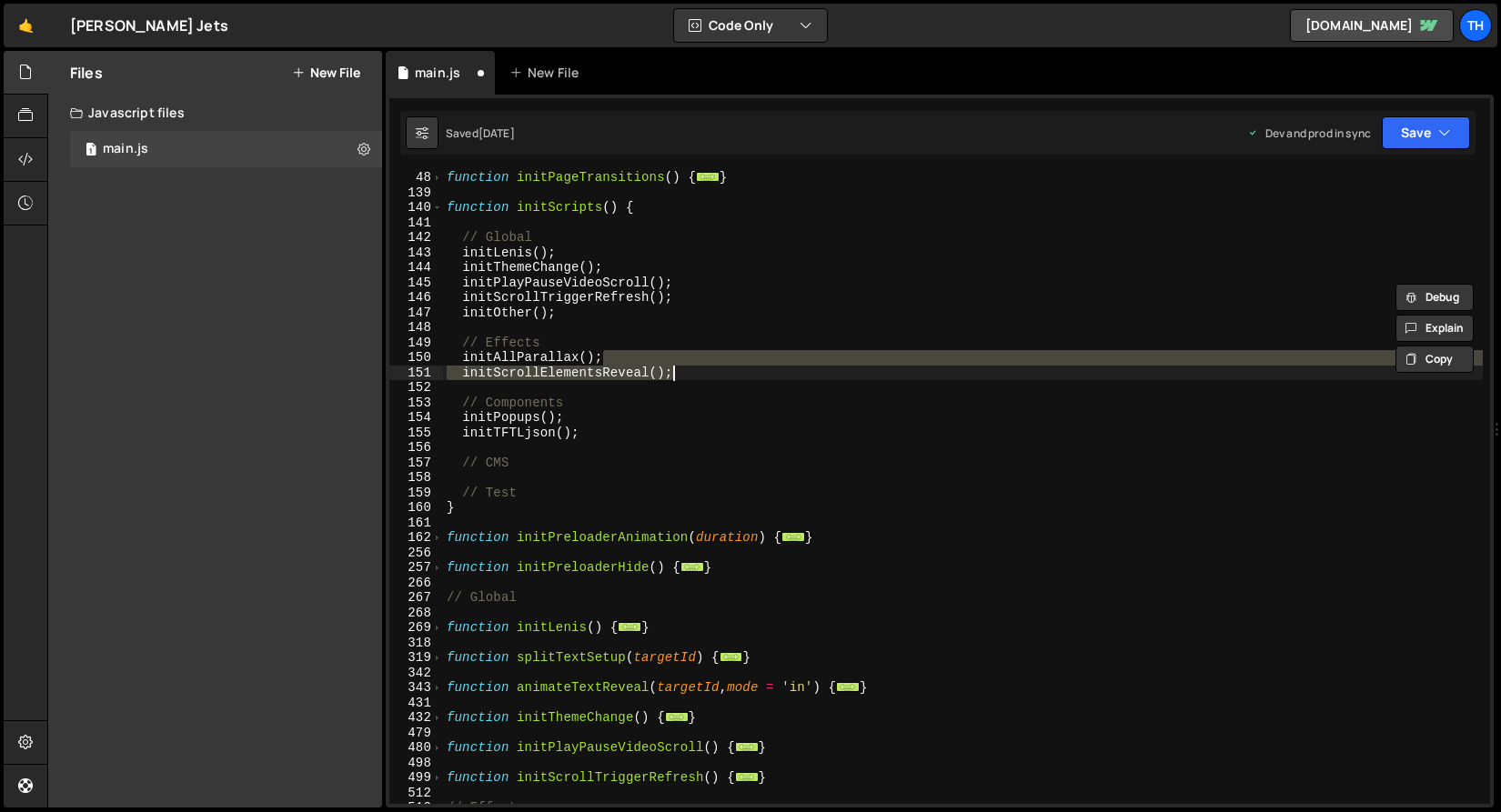
scroll to position [179, 0]
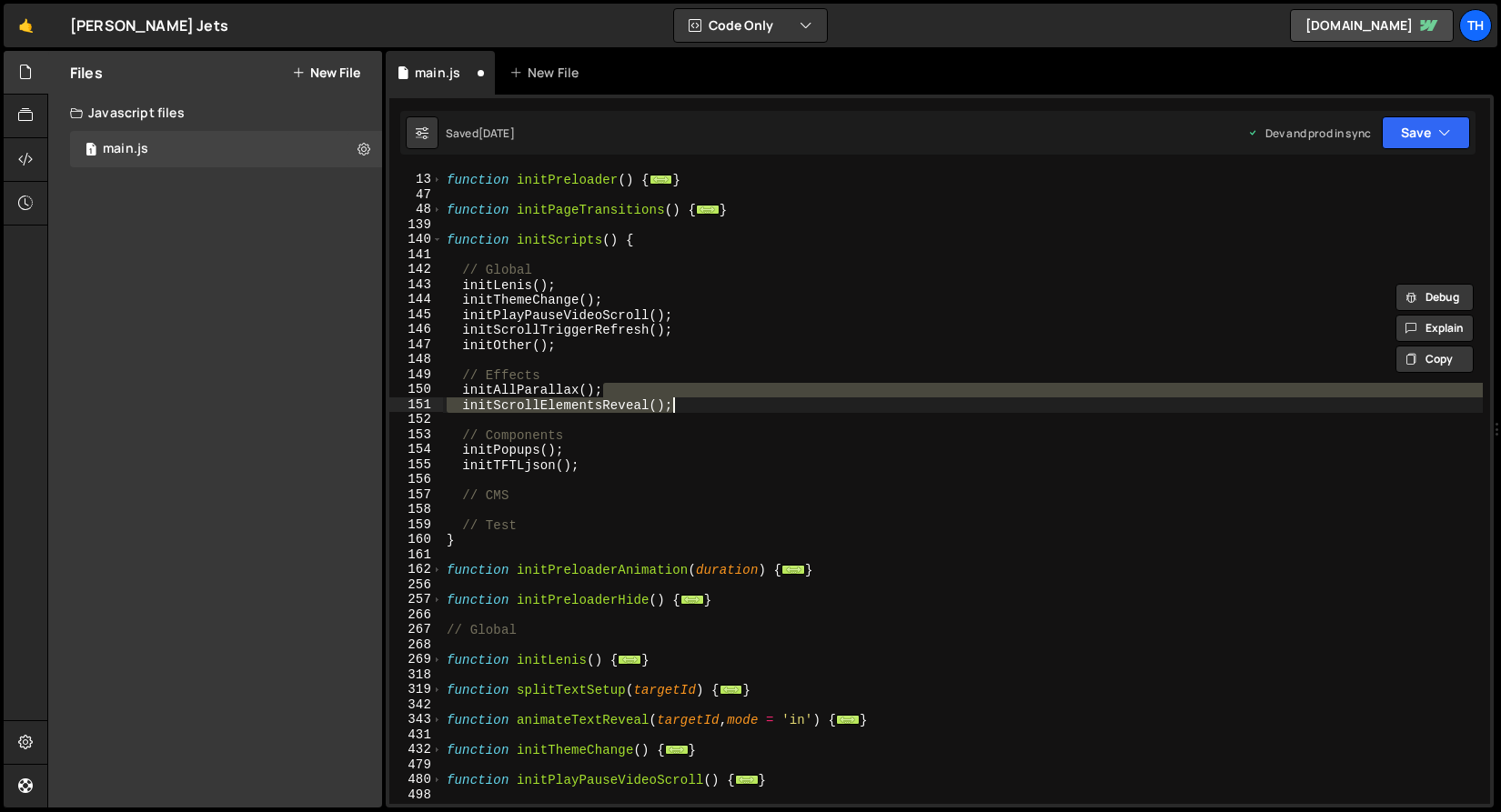
click at [518, 366] on div "function initPreloader ( ) { ... } function initPageTransitions ( ) { ... } fun…" at bounding box center [962, 489] width 1040 height 663
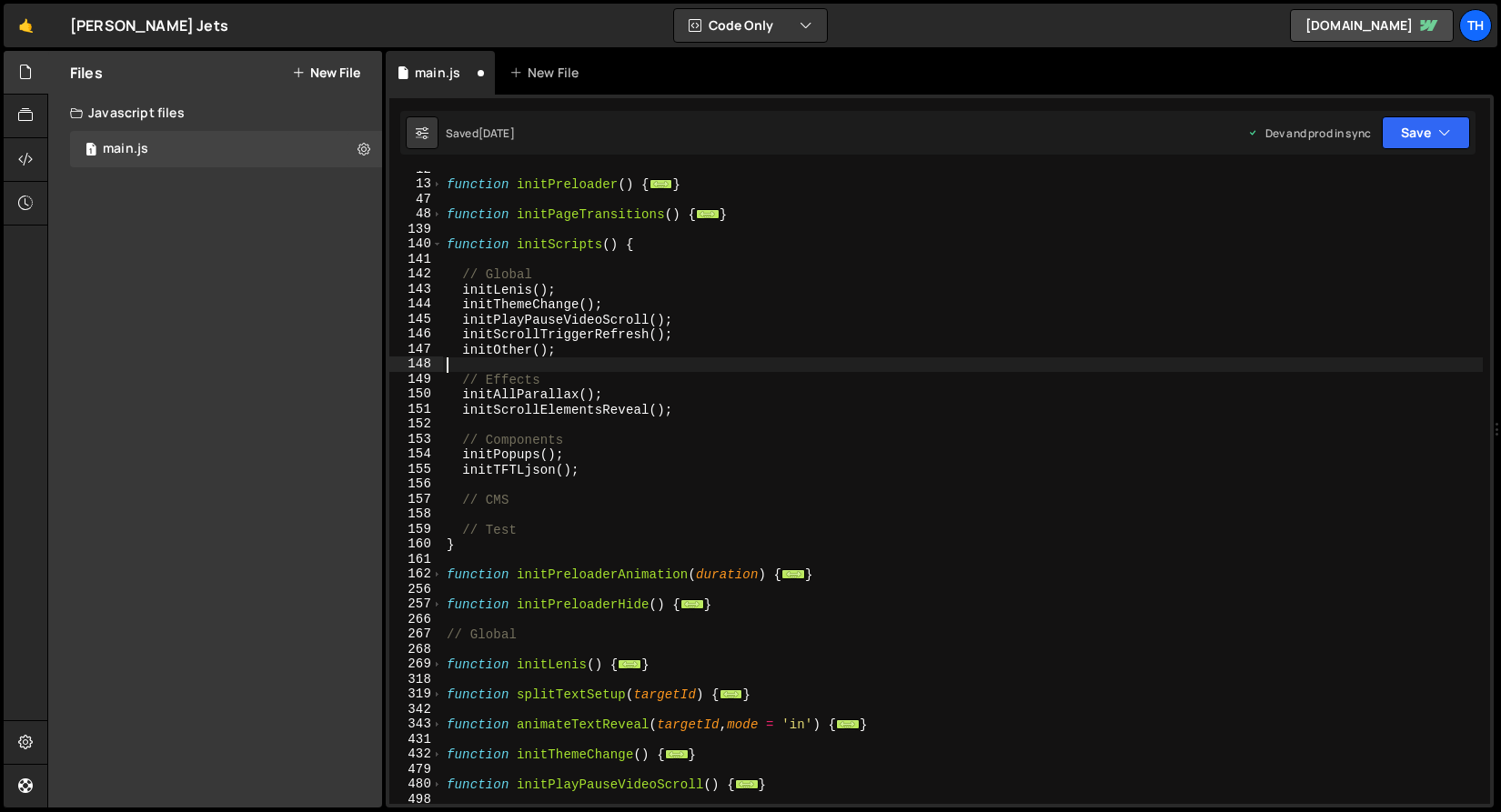
scroll to position [174, 0]
click at [1435, 148] on button "Save" at bounding box center [1426, 132] width 88 height 32
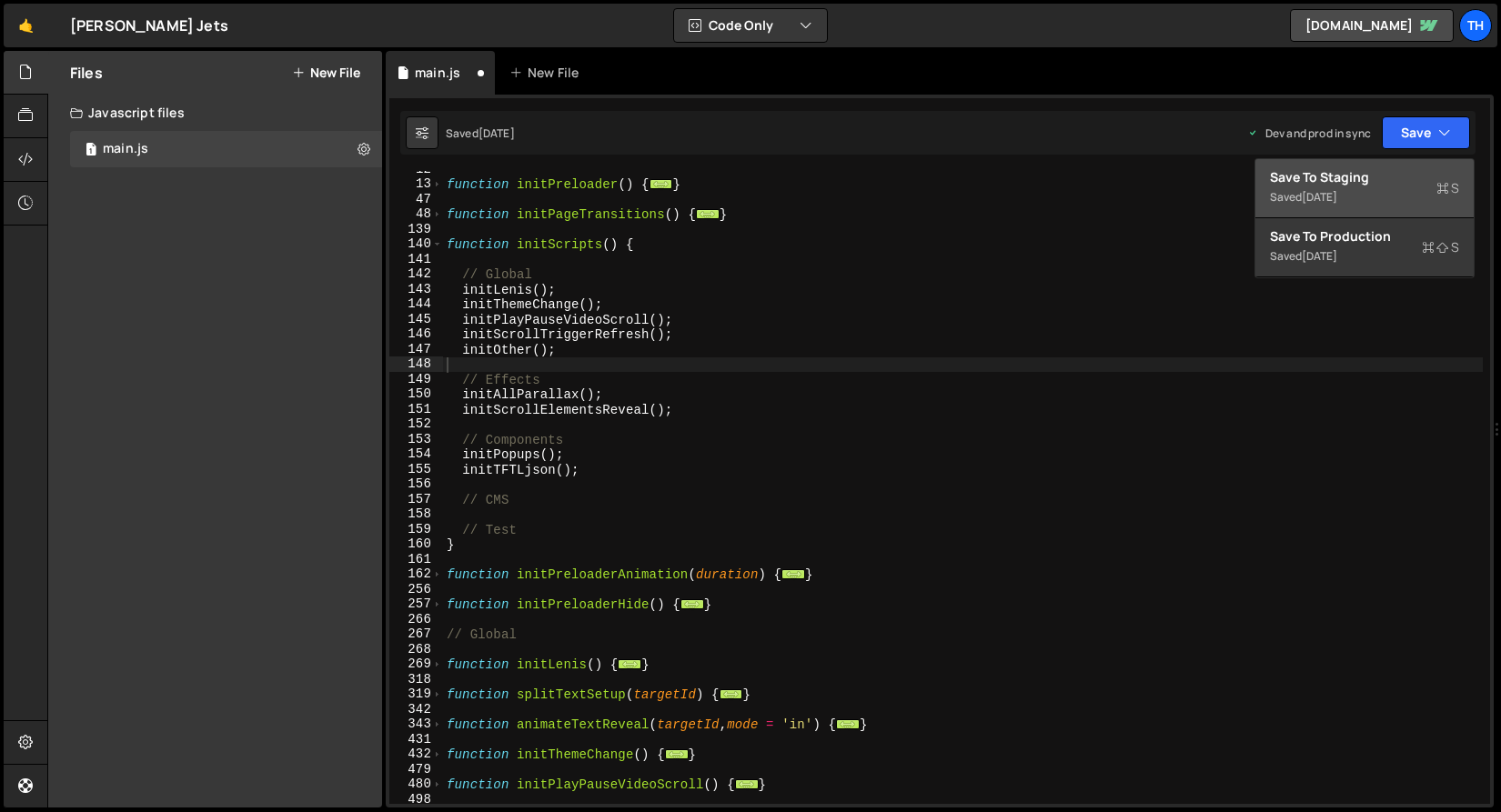
click at [1404, 178] on div "Save to Staging S" at bounding box center [1364, 177] width 189 height 19
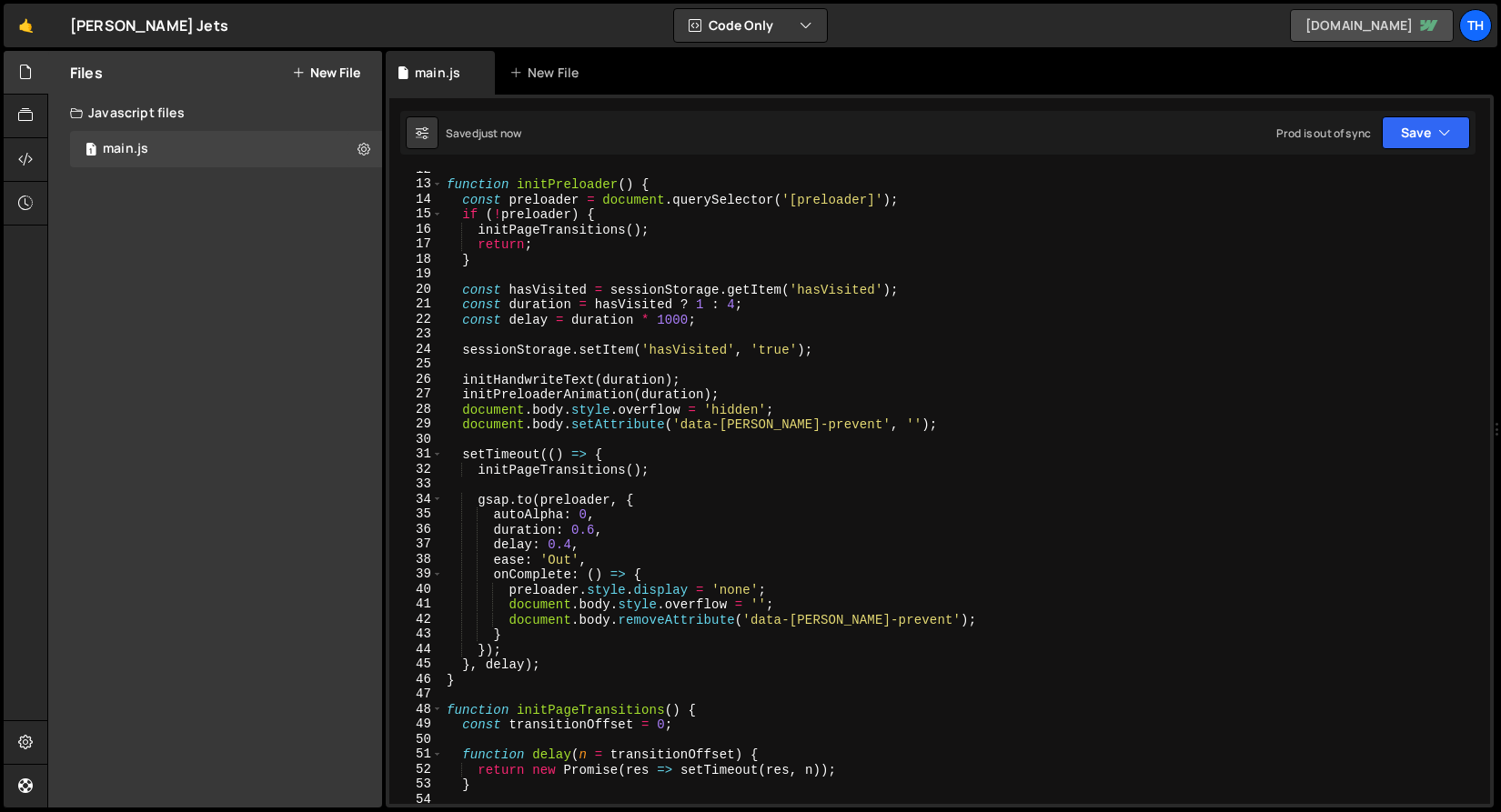
click at [1289, 31] on link "jeskojets-coming-soon.webflow.io" at bounding box center [1371, 24] width 164 height 32
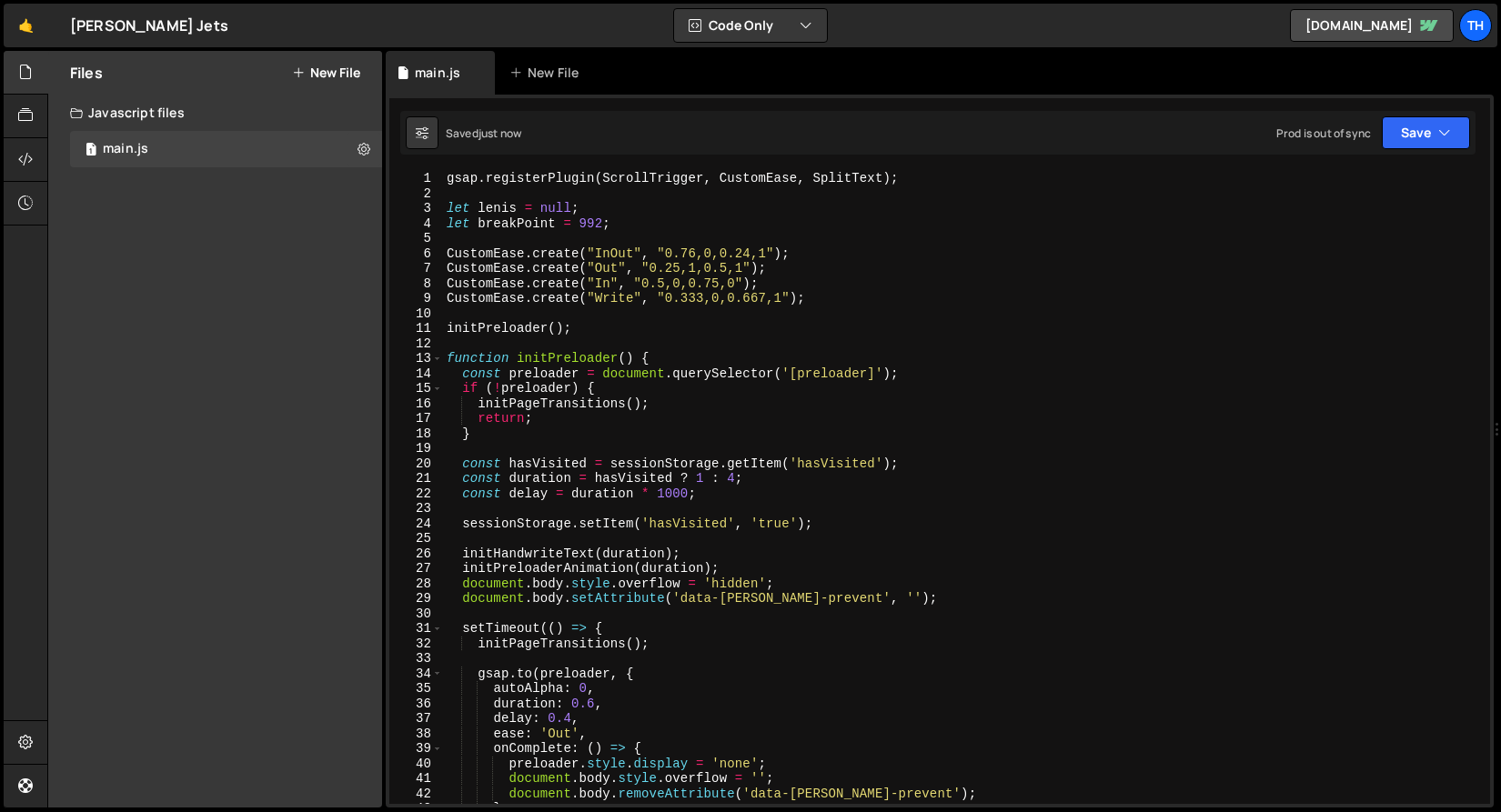
click at [731, 321] on div "gsap . registerPlugin ( ScrollTrigger , CustomEase , SplitText ) ; let lenis = …" at bounding box center [962, 502] width 1040 height 663
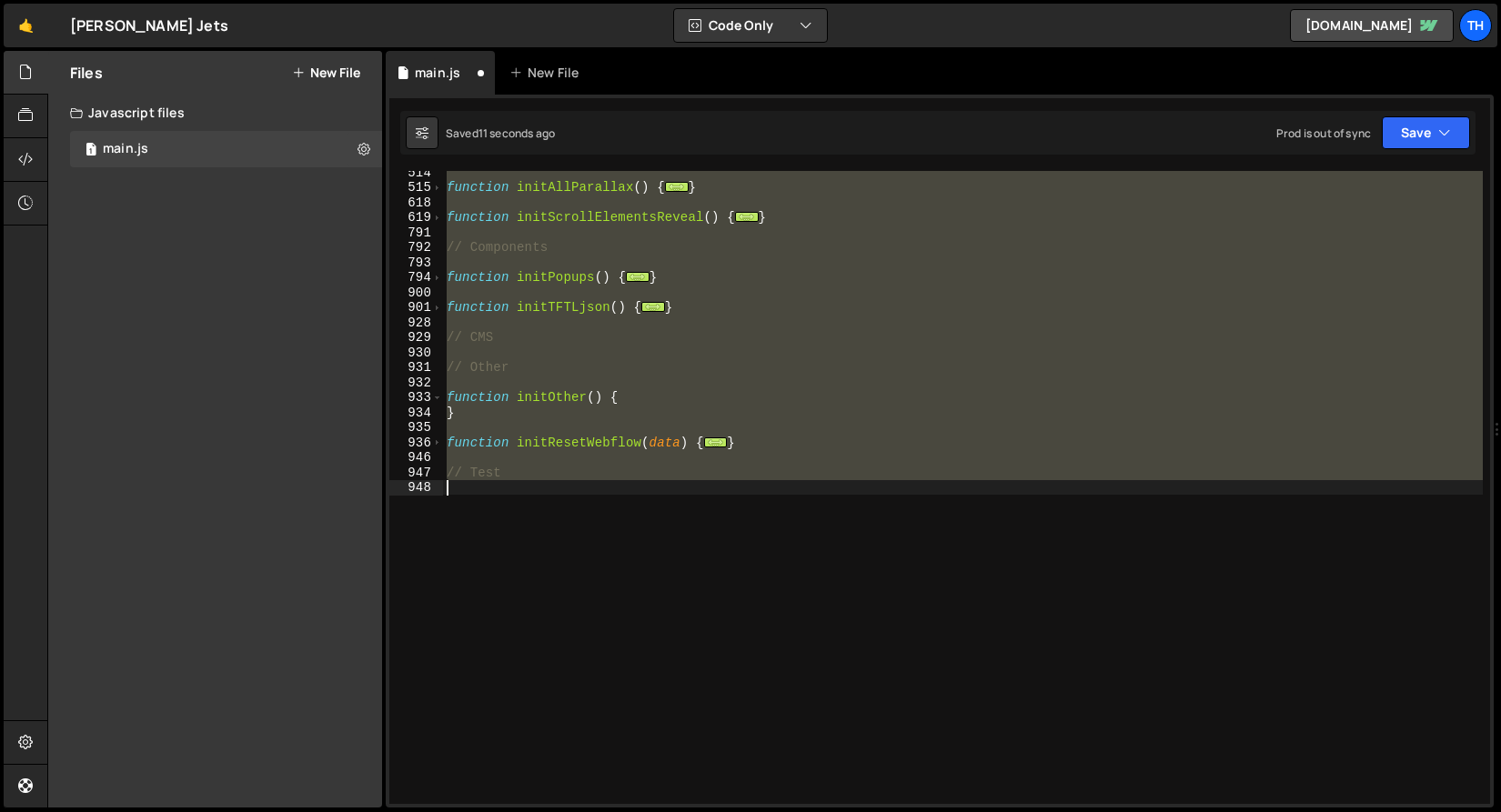
scroll to position [164, 0]
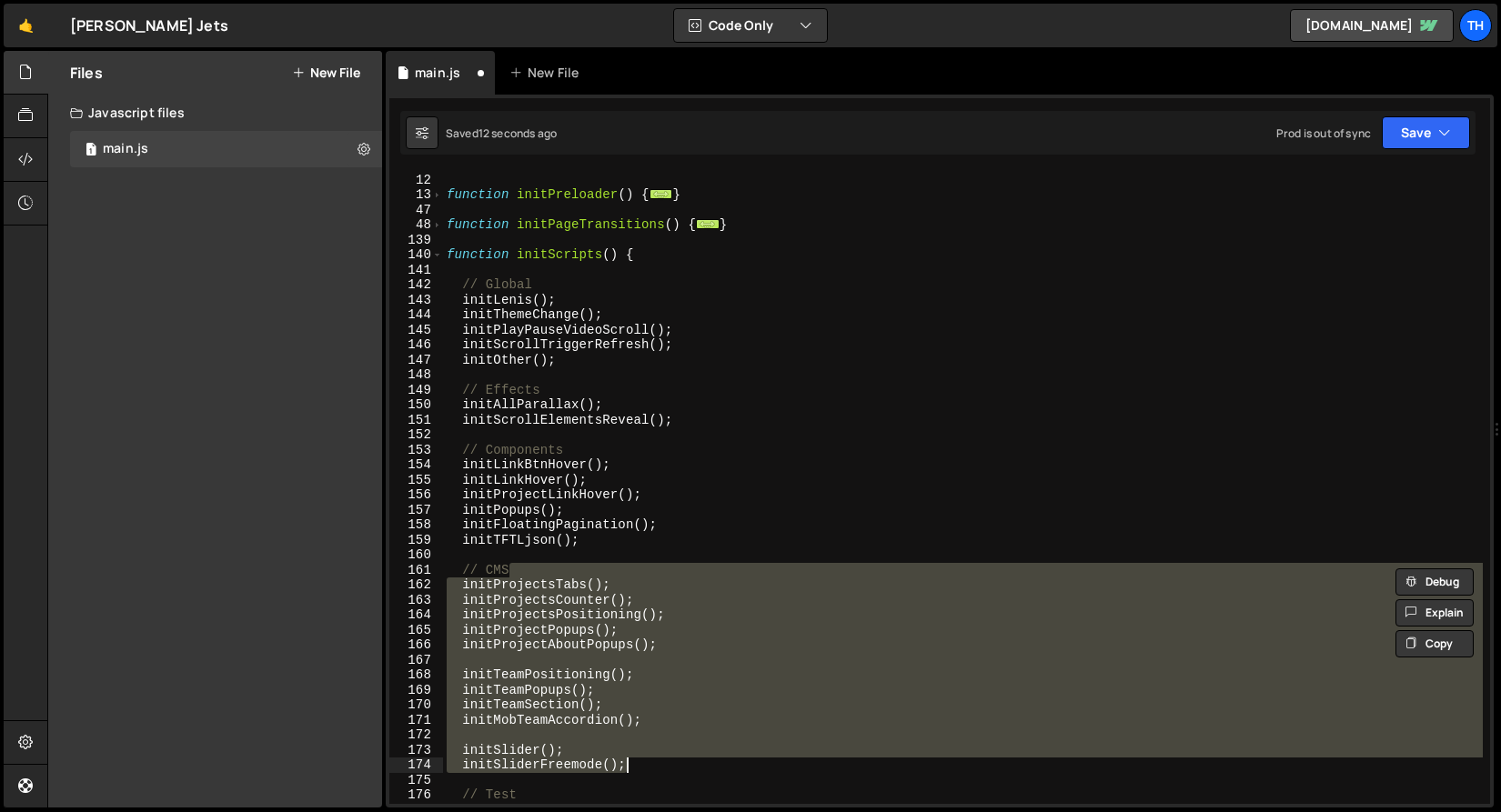
type textarea "}); }"
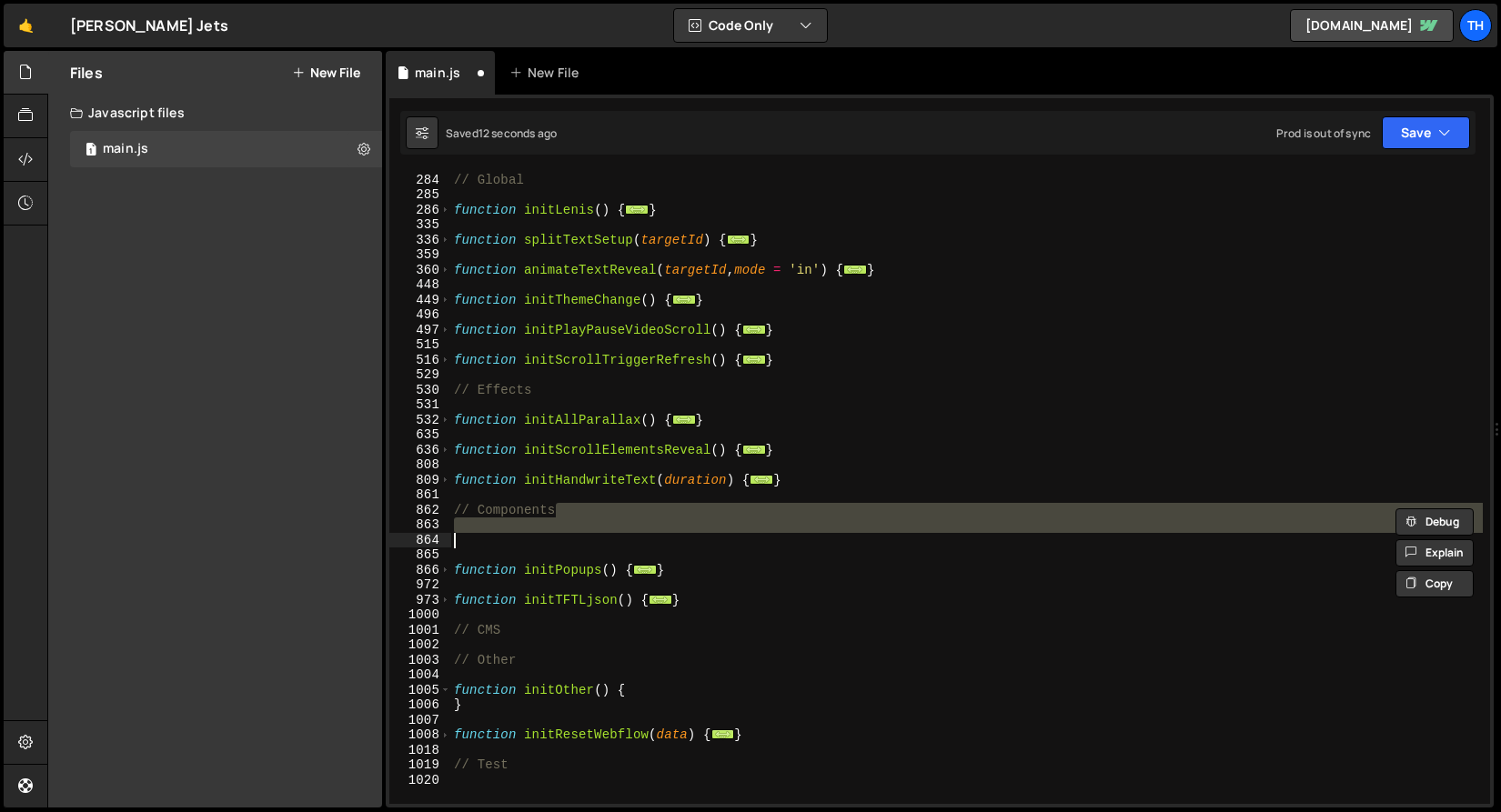
type textarea "}); }"
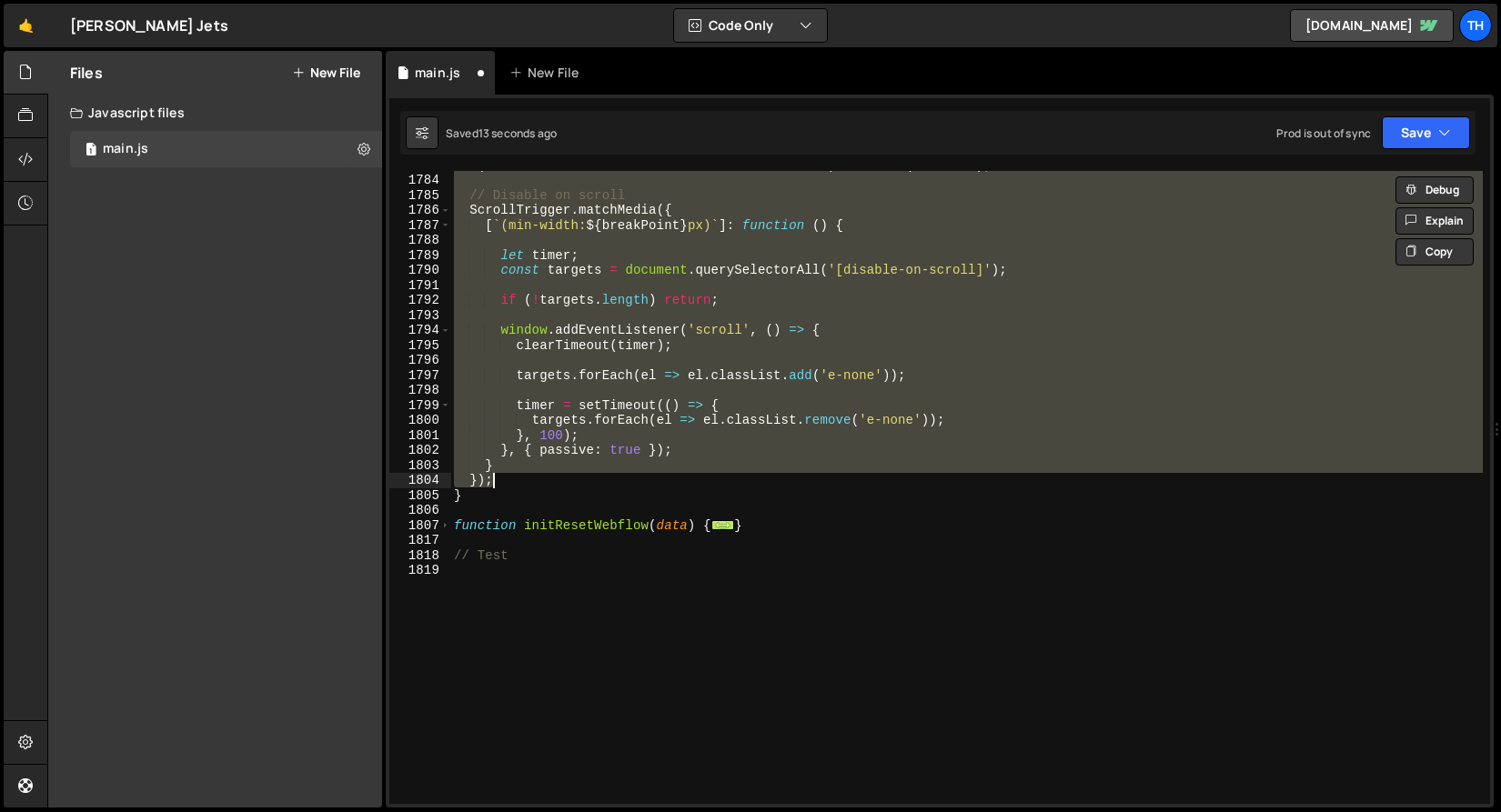
type textarea "}); }"
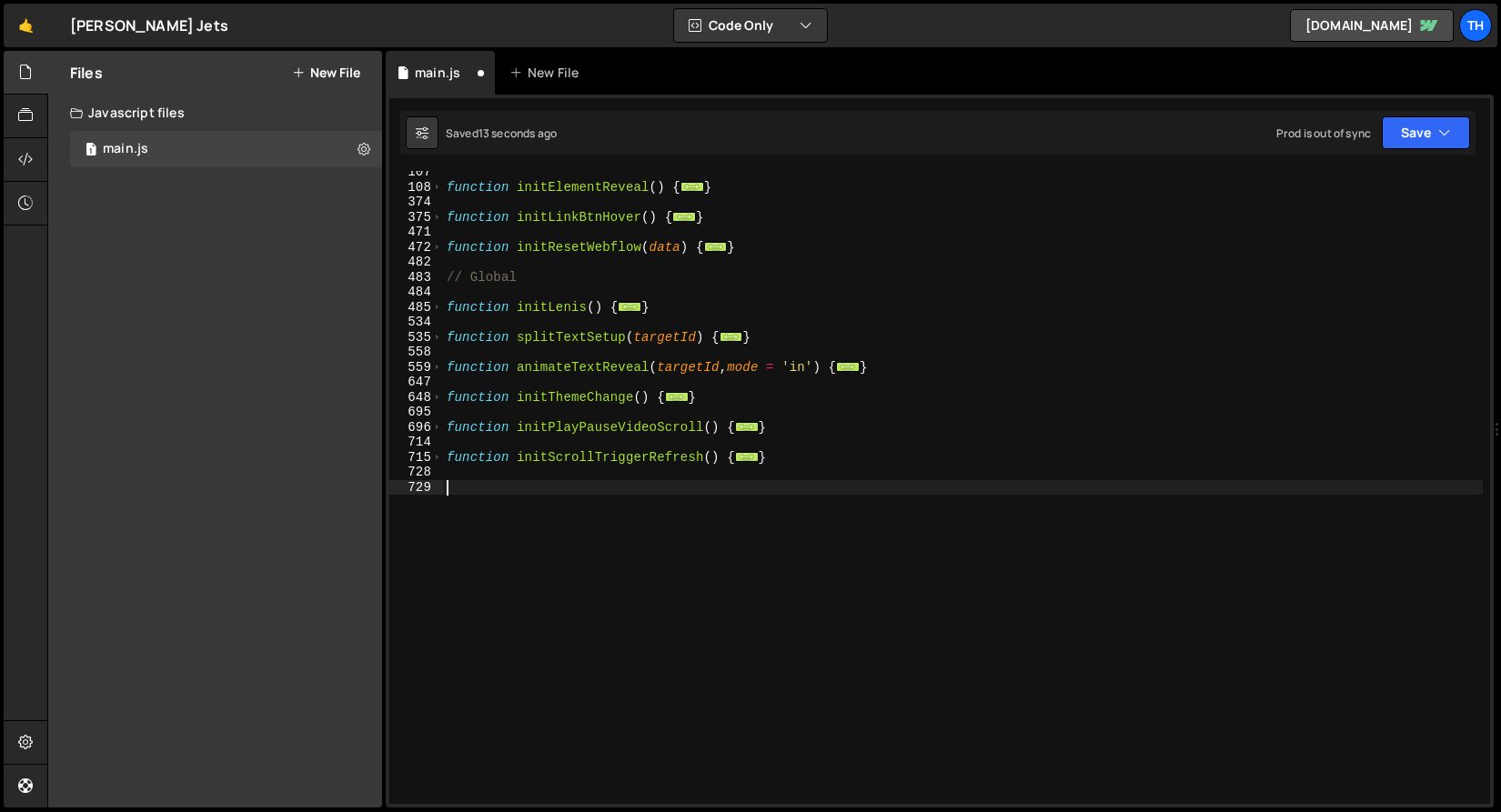
type textarea "}"
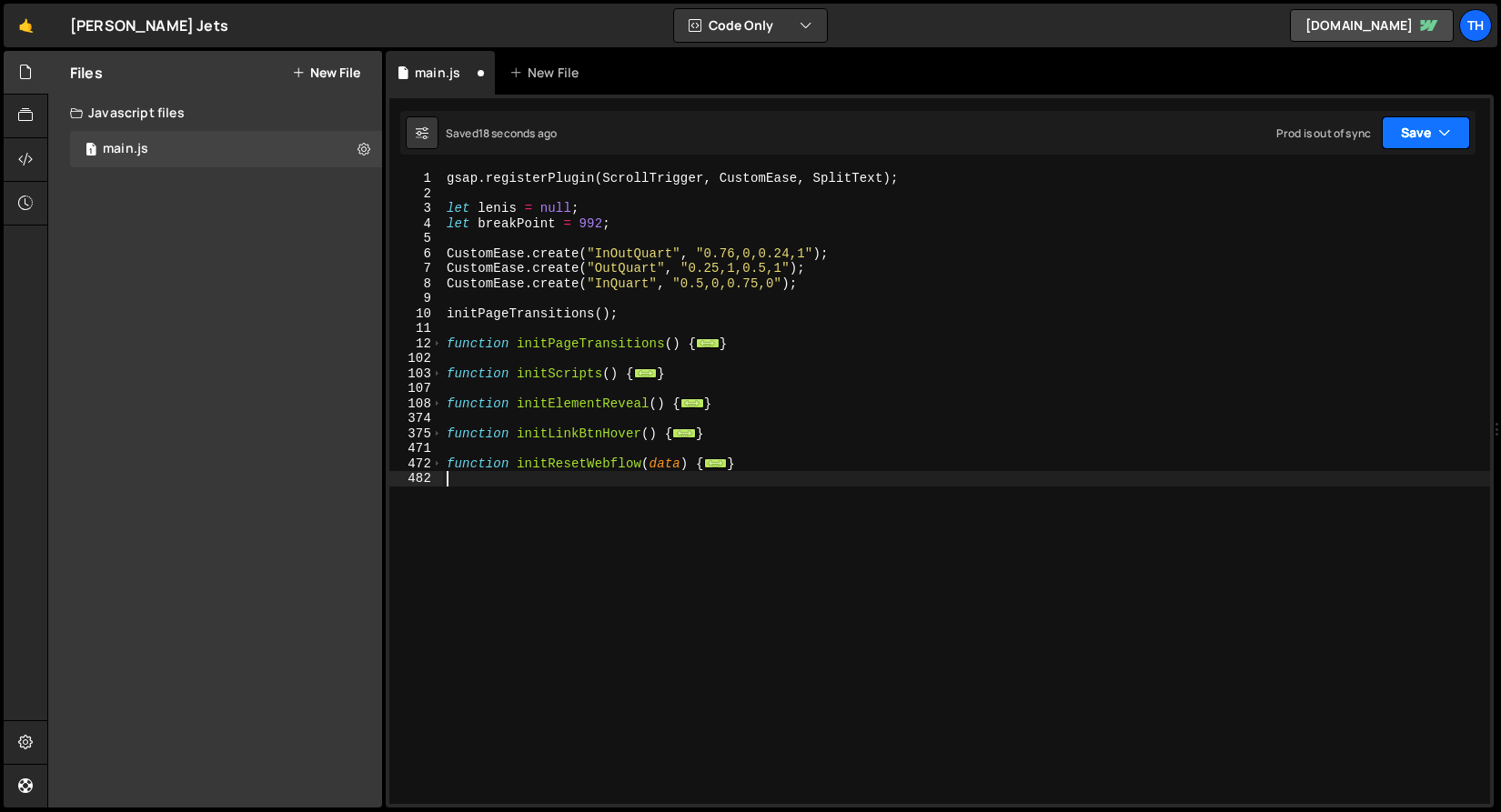
click at [1426, 134] on button "Save" at bounding box center [1426, 132] width 88 height 32
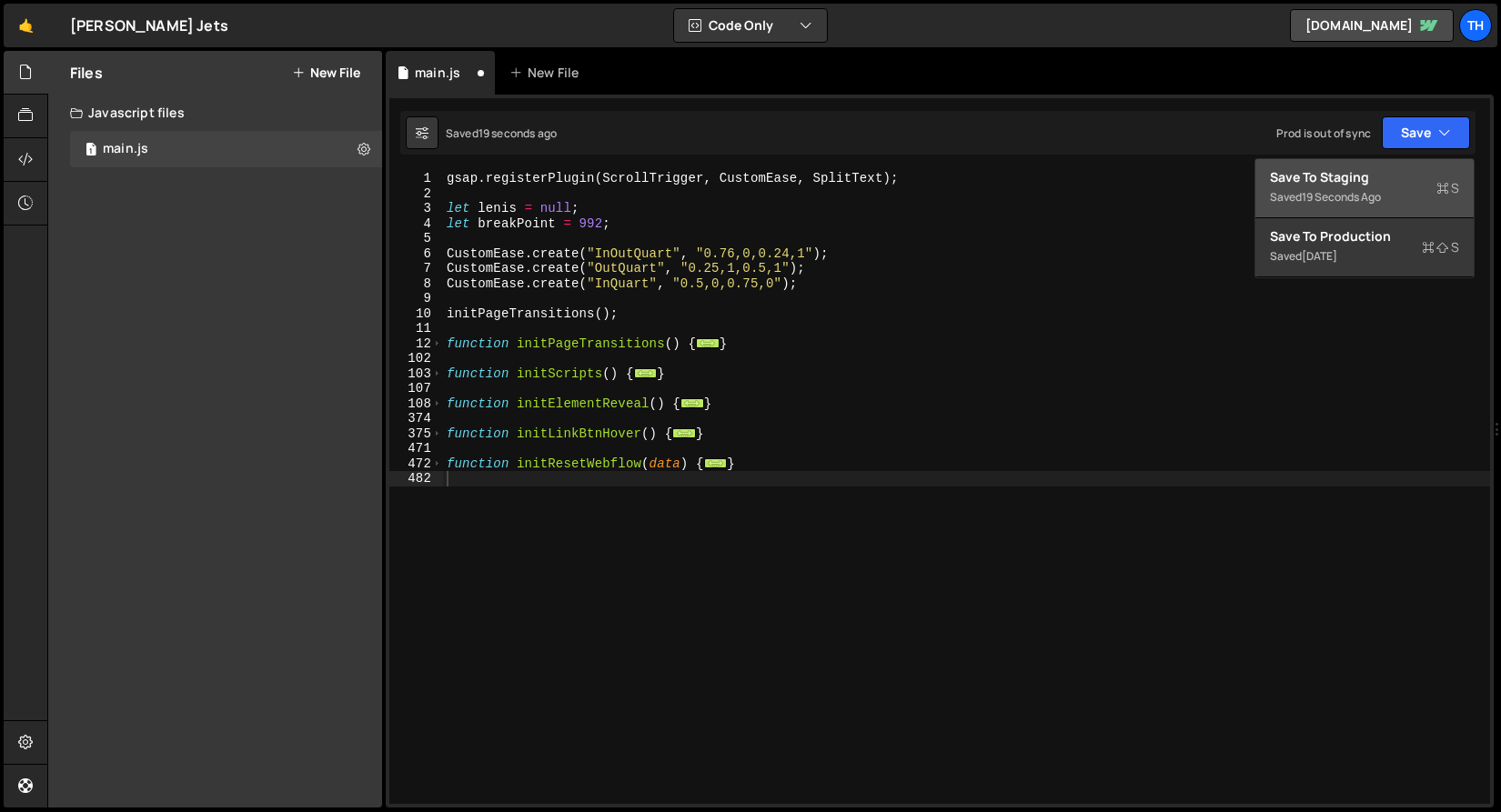
click at [1391, 171] on div "Save to Staging S" at bounding box center [1364, 177] width 189 height 19
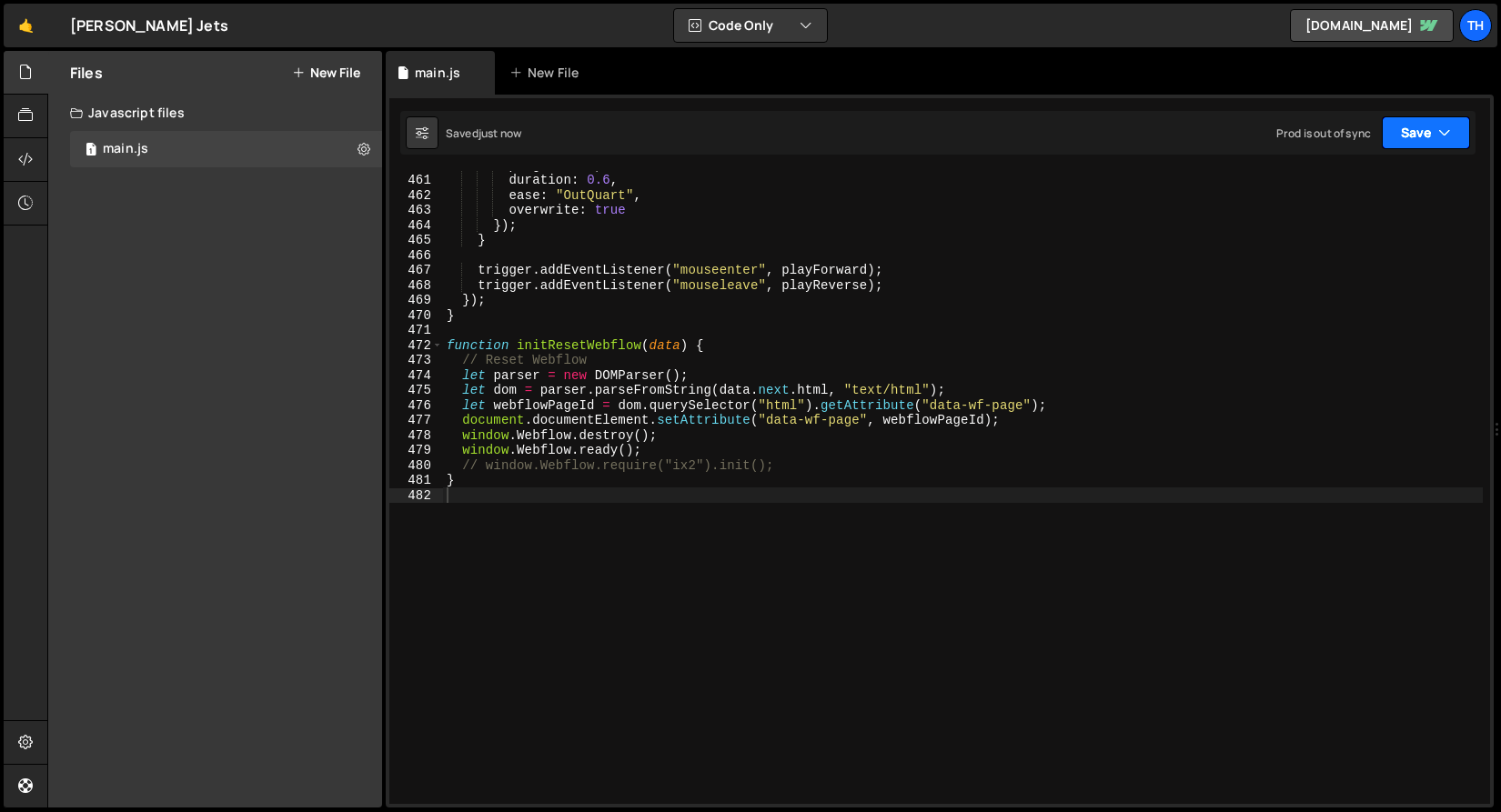
drag, startPoint x: 1448, startPoint y: 129, endPoint x: 1428, endPoint y: 146, distance: 26.2
click at [1447, 130] on icon "button" at bounding box center [1444, 132] width 13 height 19
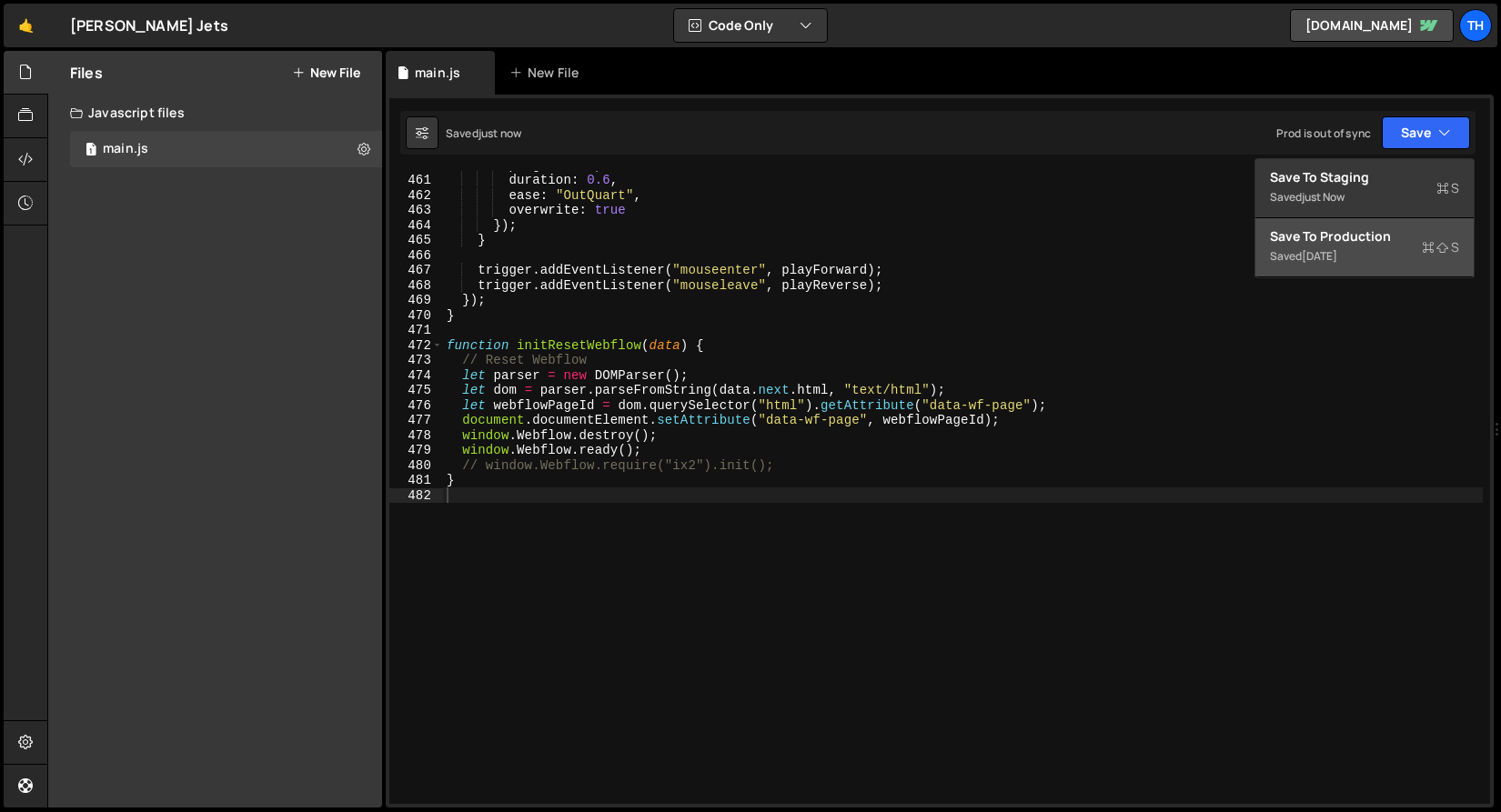
click at [1378, 256] on div "Saved 1 week ago" at bounding box center [1364, 257] width 189 height 22
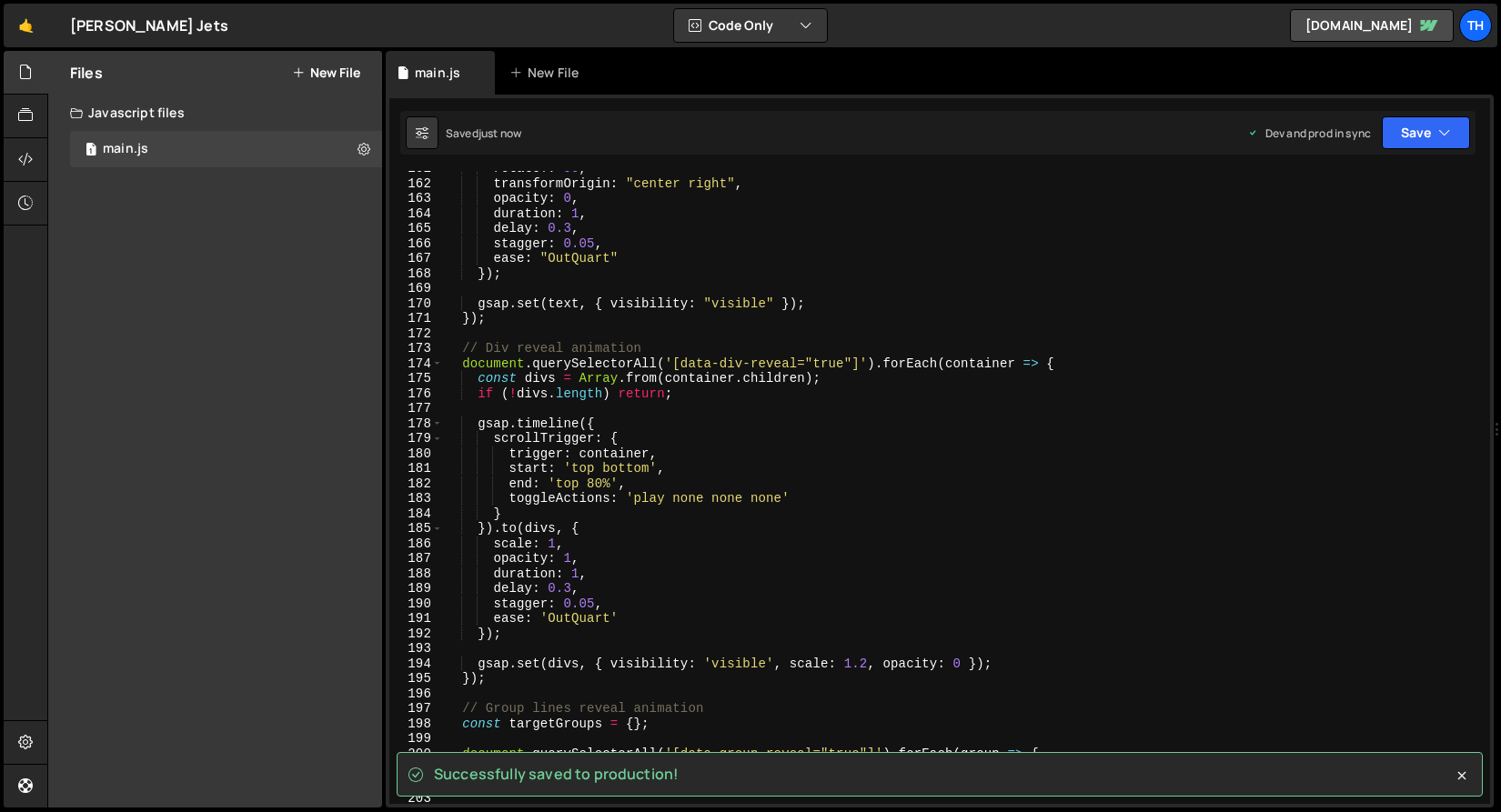
scroll to position [1738, 0]
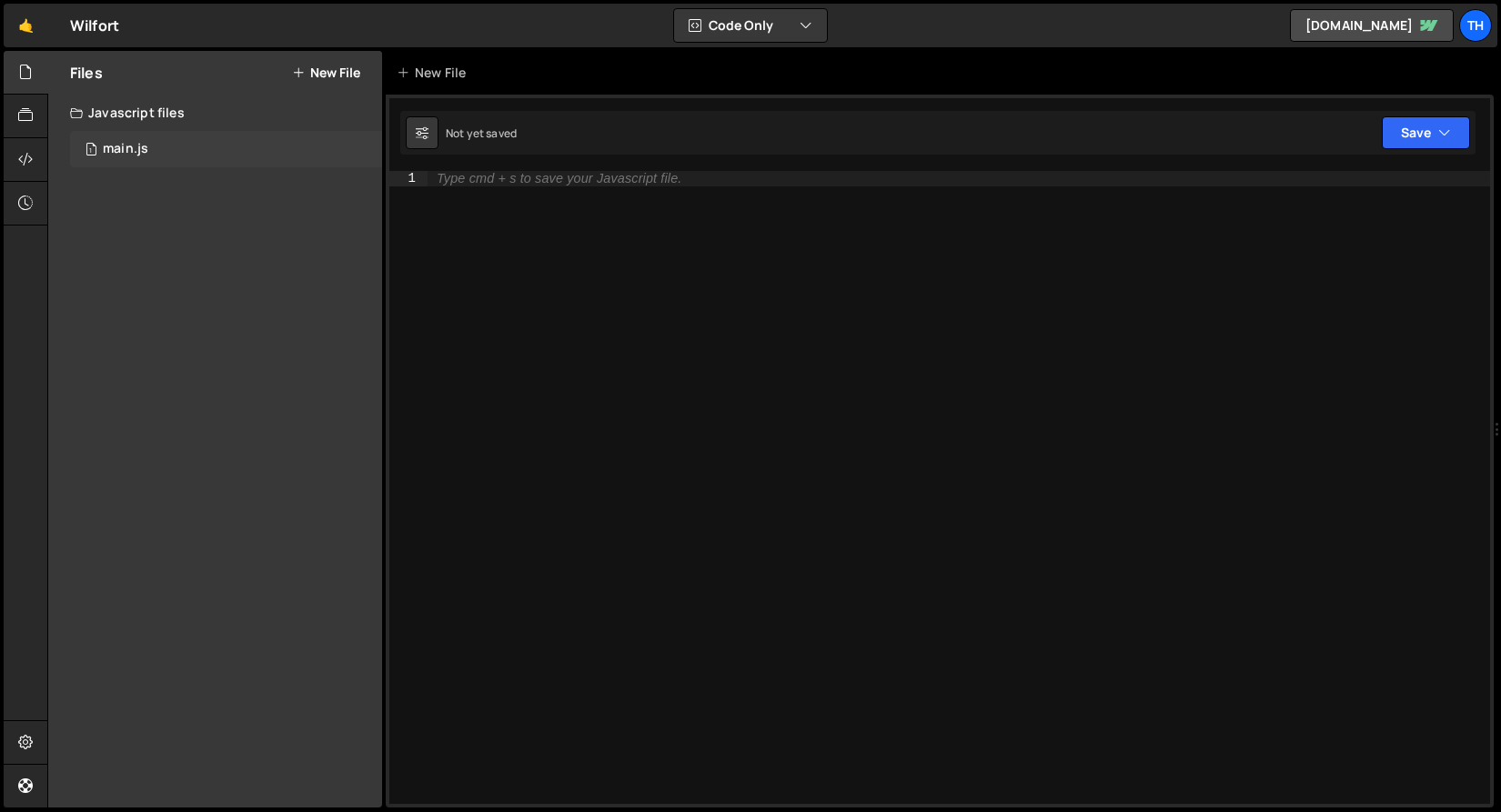
click at [164, 152] on div "1 main.js 0" at bounding box center [225, 149] width 312 height 36
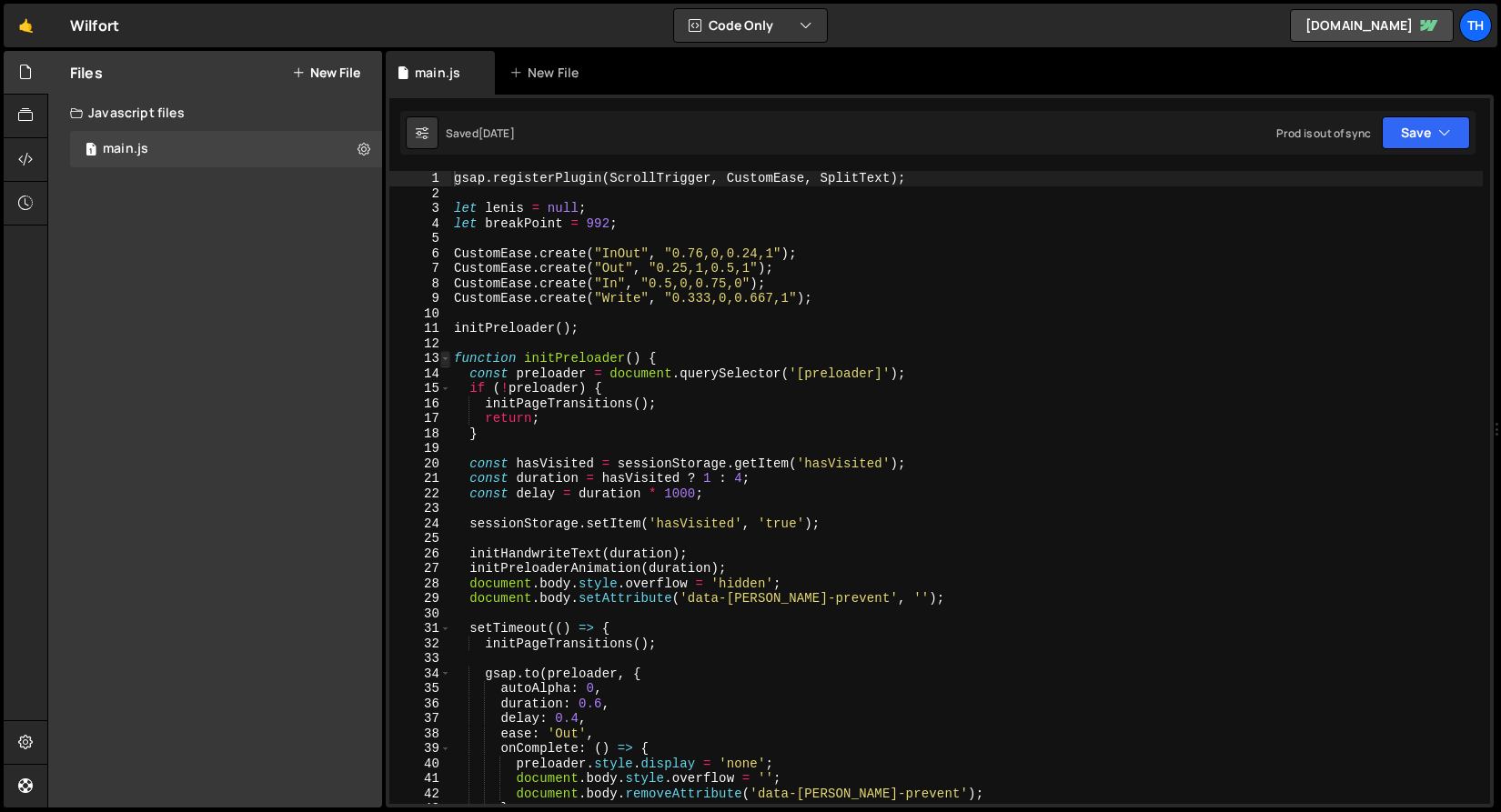
click at [446, 361] on span at bounding box center [445, 358] width 10 height 16
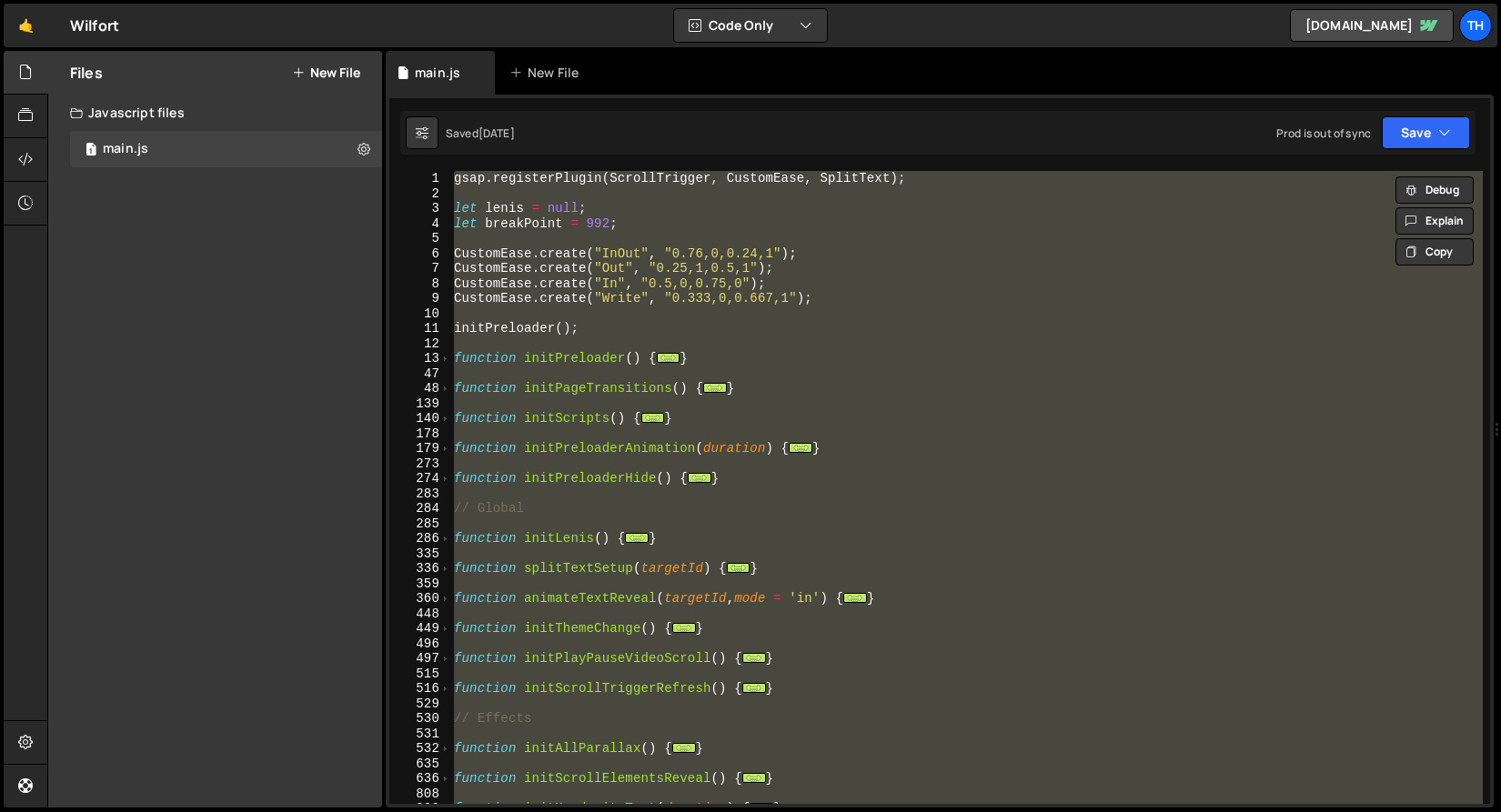
click at [585, 302] on div "gsap . registerPlugin ( ScrollTrigger , CustomEase , SplitText ) ; let lenis = …" at bounding box center [966, 488] width 1033 height 633
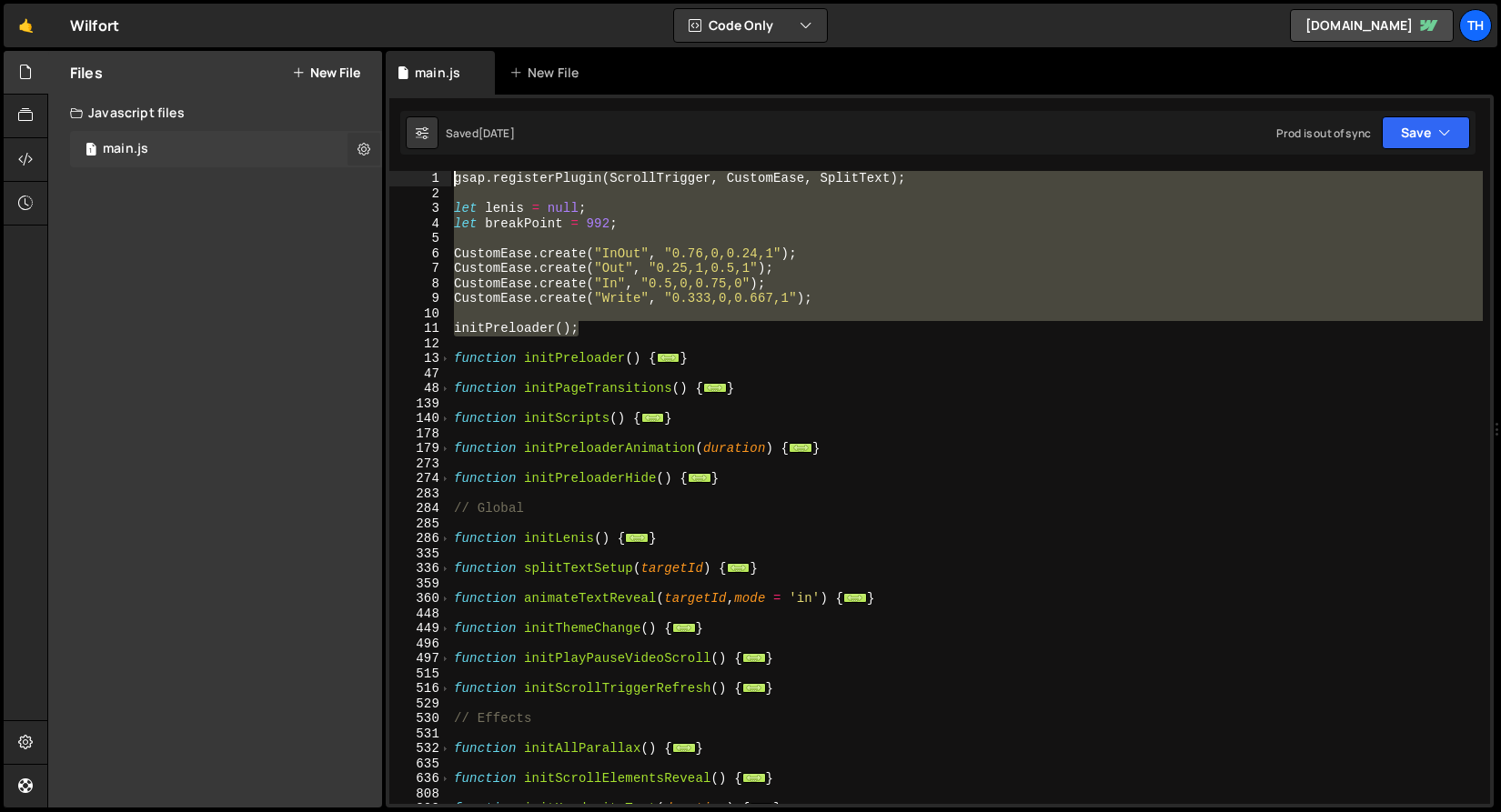
drag, startPoint x: 610, startPoint y: 326, endPoint x: 371, endPoint y: 163, distance: 289.3
click at [371, 163] on div "Files New File Javascript files 1 main.js 0 CSS files Copy share link Edit File…" at bounding box center [773, 429] width 1453 height 757
click at [564, 336] on div "gsap . registerPlugin ( ScrollTrigger , CustomEase , SplitText ) ; let lenis = …" at bounding box center [966, 488] width 1033 height 633
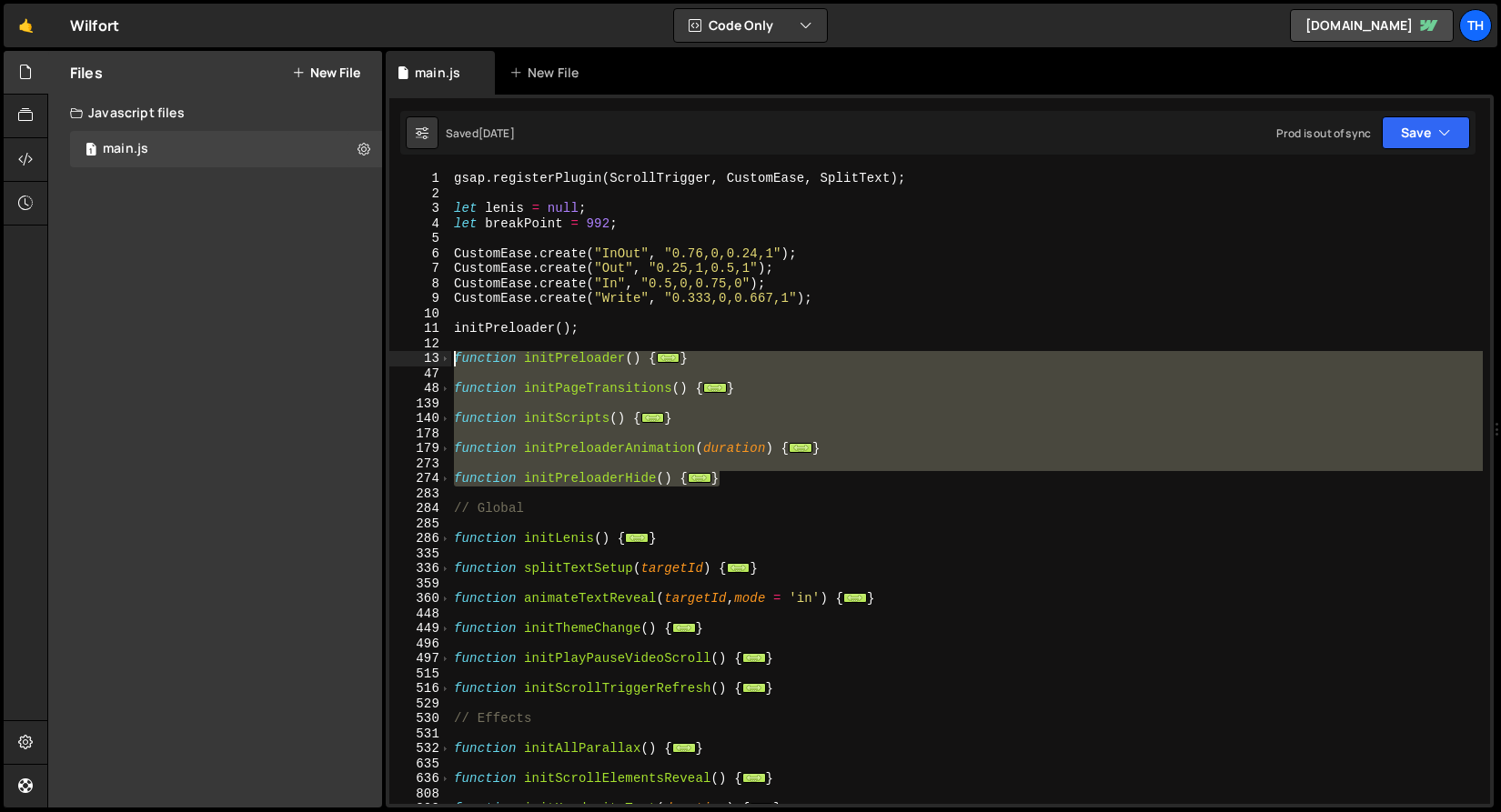
drag, startPoint x: 726, startPoint y: 479, endPoint x: 359, endPoint y: 357, distance: 386.7
click at [359, 357] on div "Files New File Javascript files 1 main.js 0 CSS files Copy share link Edit File…" at bounding box center [773, 429] width 1453 height 757
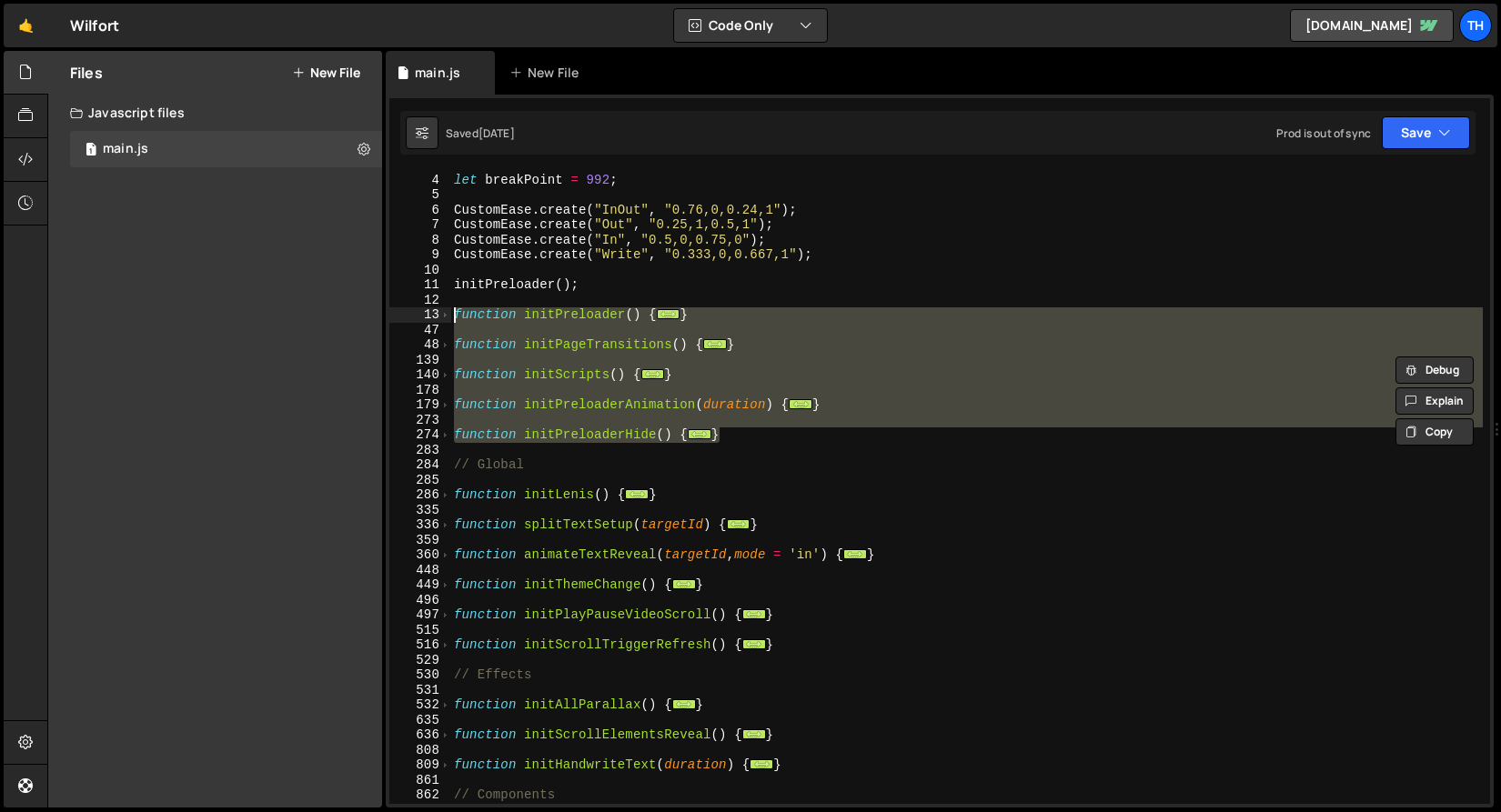
scroll to position [44, 0]
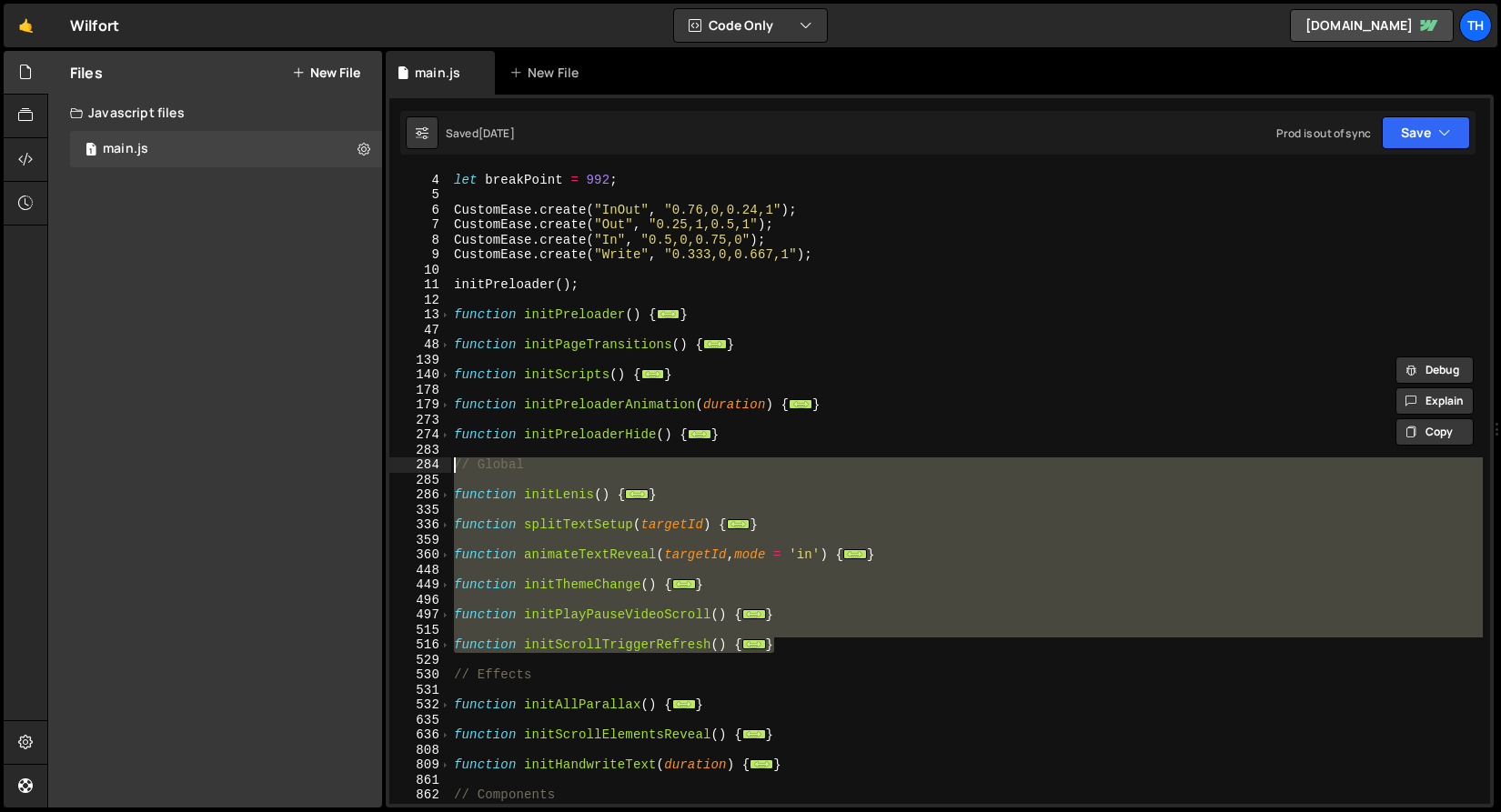
drag, startPoint x: 801, startPoint y: 647, endPoint x: 372, endPoint y: 467, distance: 465.2
click at [372, 467] on div "Files New File Javascript files 1 main.js 0 CSS files Copy share link Edit File…" at bounding box center [773, 429] width 1453 height 757
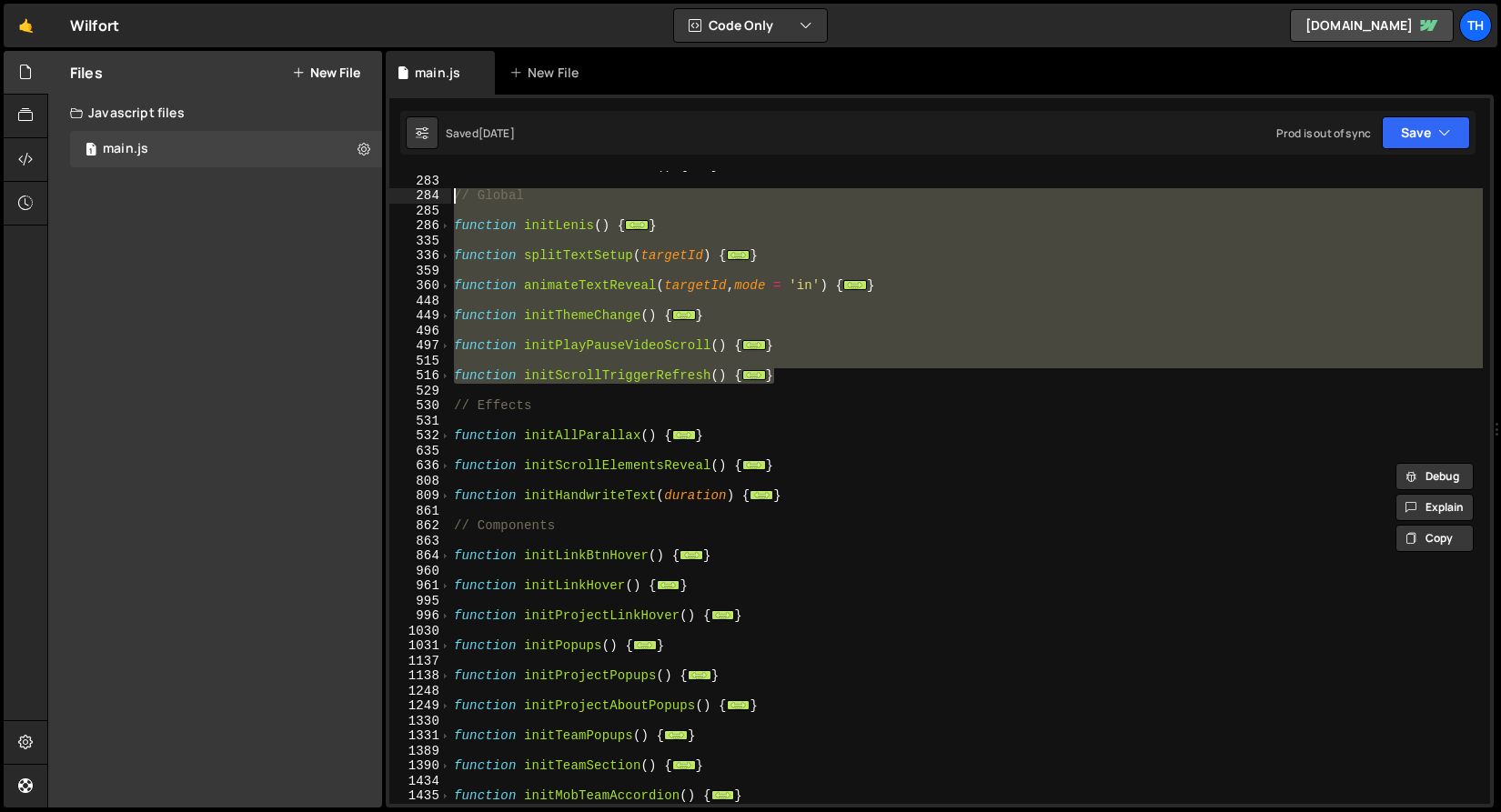
scroll to position [312, 0]
click at [632, 533] on div "function initPreloaderHide ( ) { ... } // Global function initLenis ( ) { ... }…" at bounding box center [966, 490] width 1033 height 663
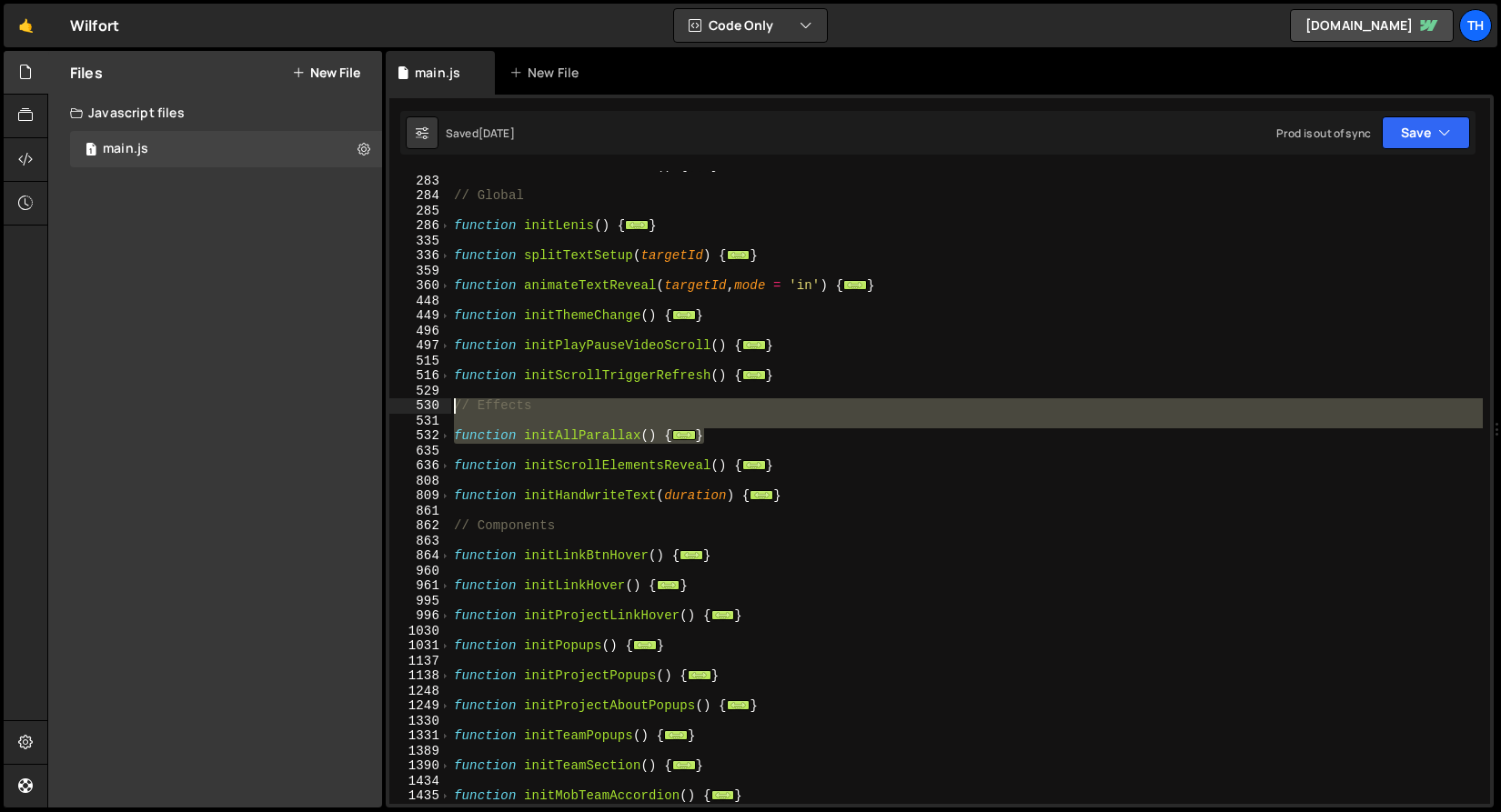
drag, startPoint x: 733, startPoint y: 442, endPoint x: 428, endPoint y: 400, distance: 307.9
click at [428, 400] on div "// Components 274 283 284 285 286 335 336 359 360 448 449 496 497 515 516 529 5…" at bounding box center [939, 488] width 1100 height 633
type textarea "// Effects"
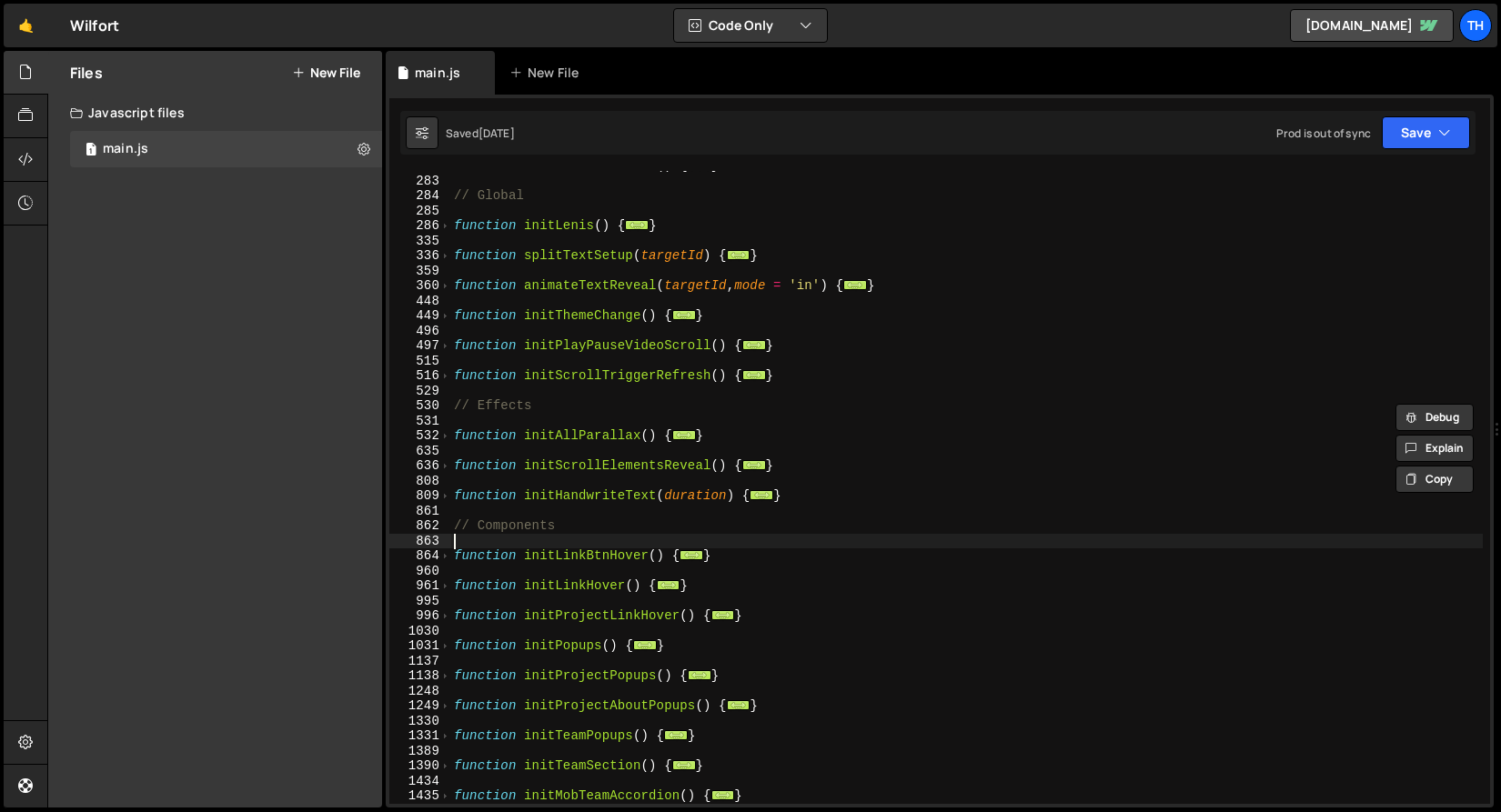
click at [687, 541] on div "function initPreloaderHide ( ) { ... } // Global function initLenis ( ) { ... }…" at bounding box center [966, 490] width 1033 height 663
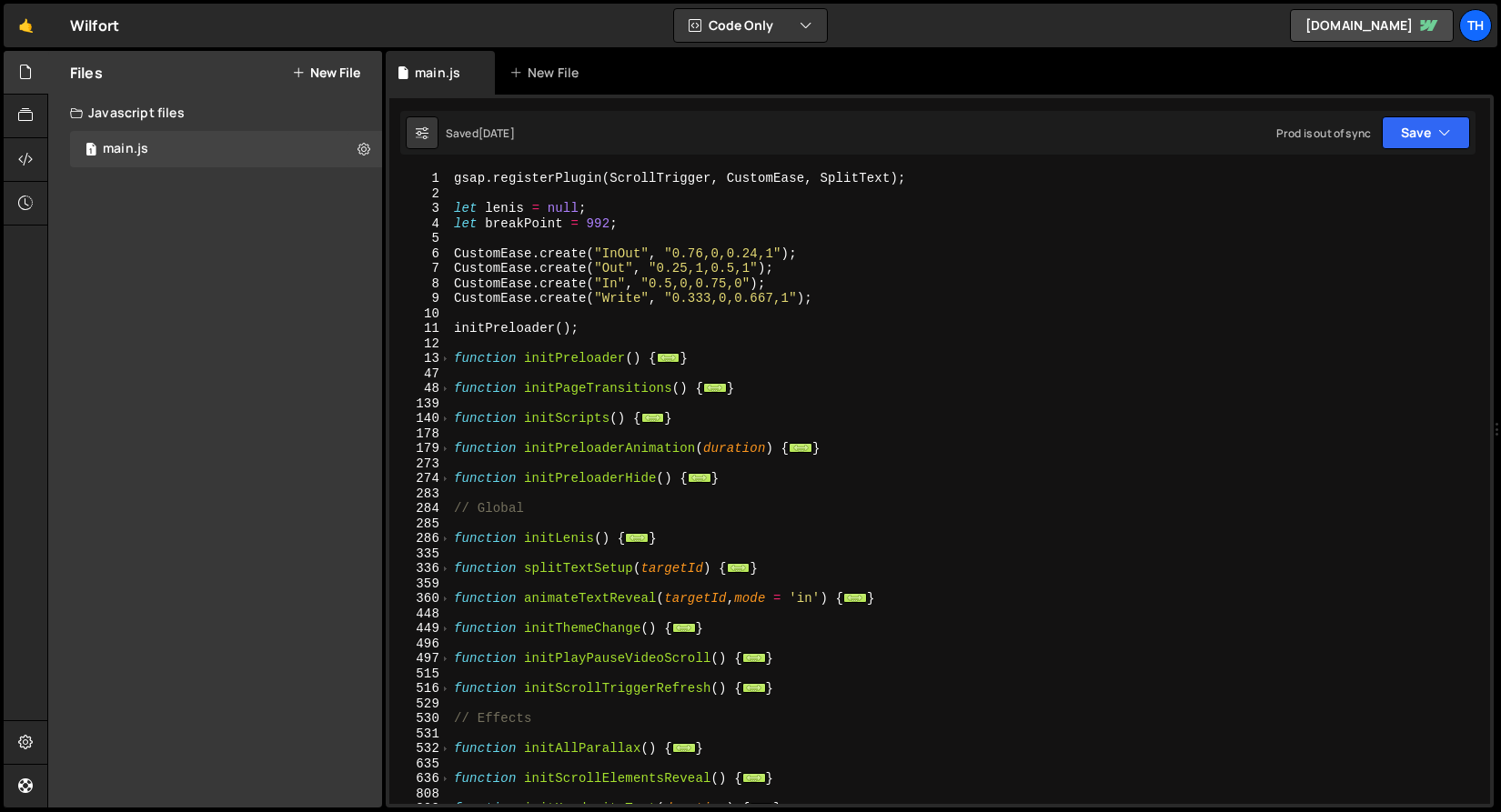
scroll to position [0, 0]
type textarea "// Test"
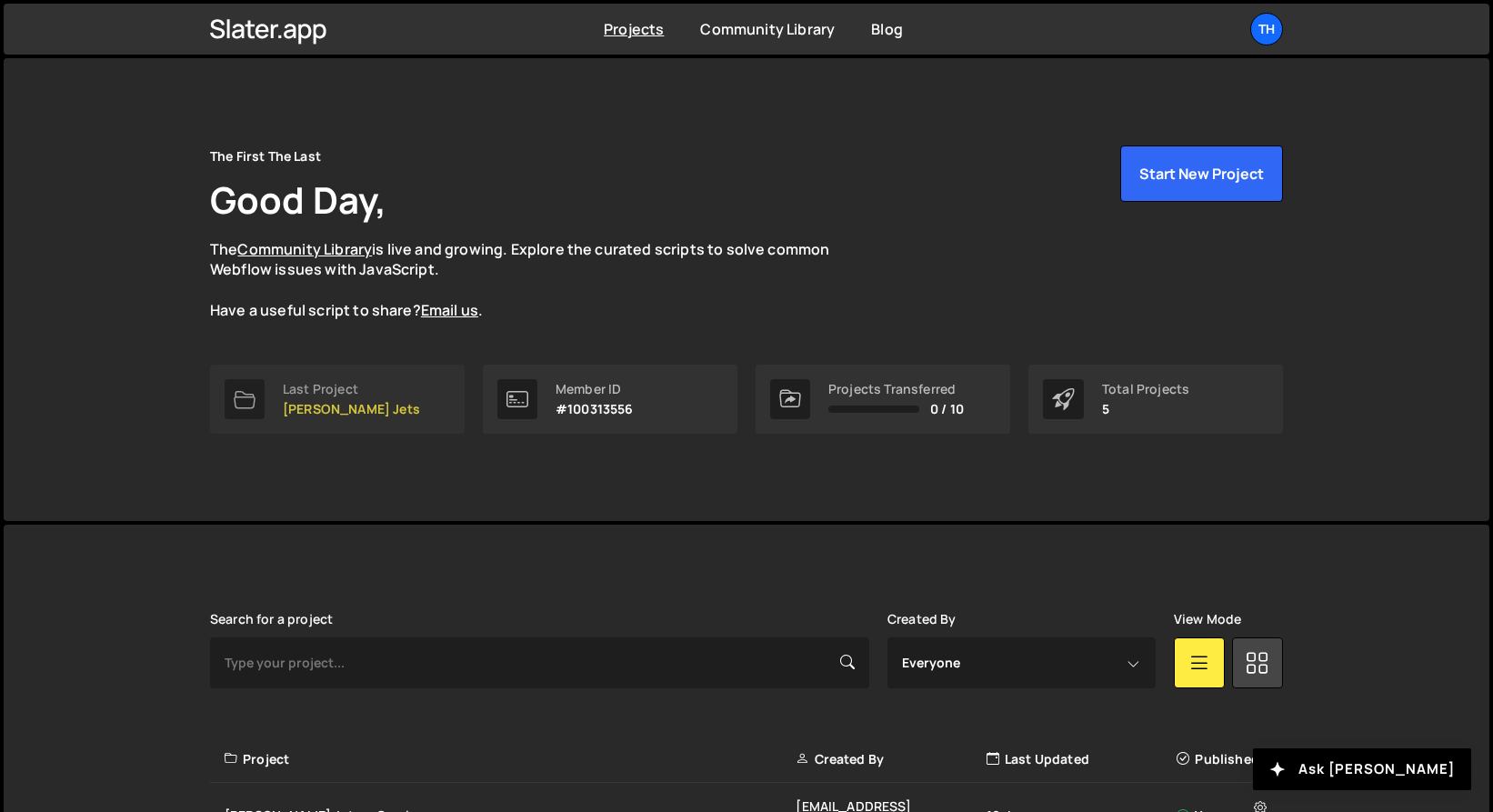
scroll to position [300, 0]
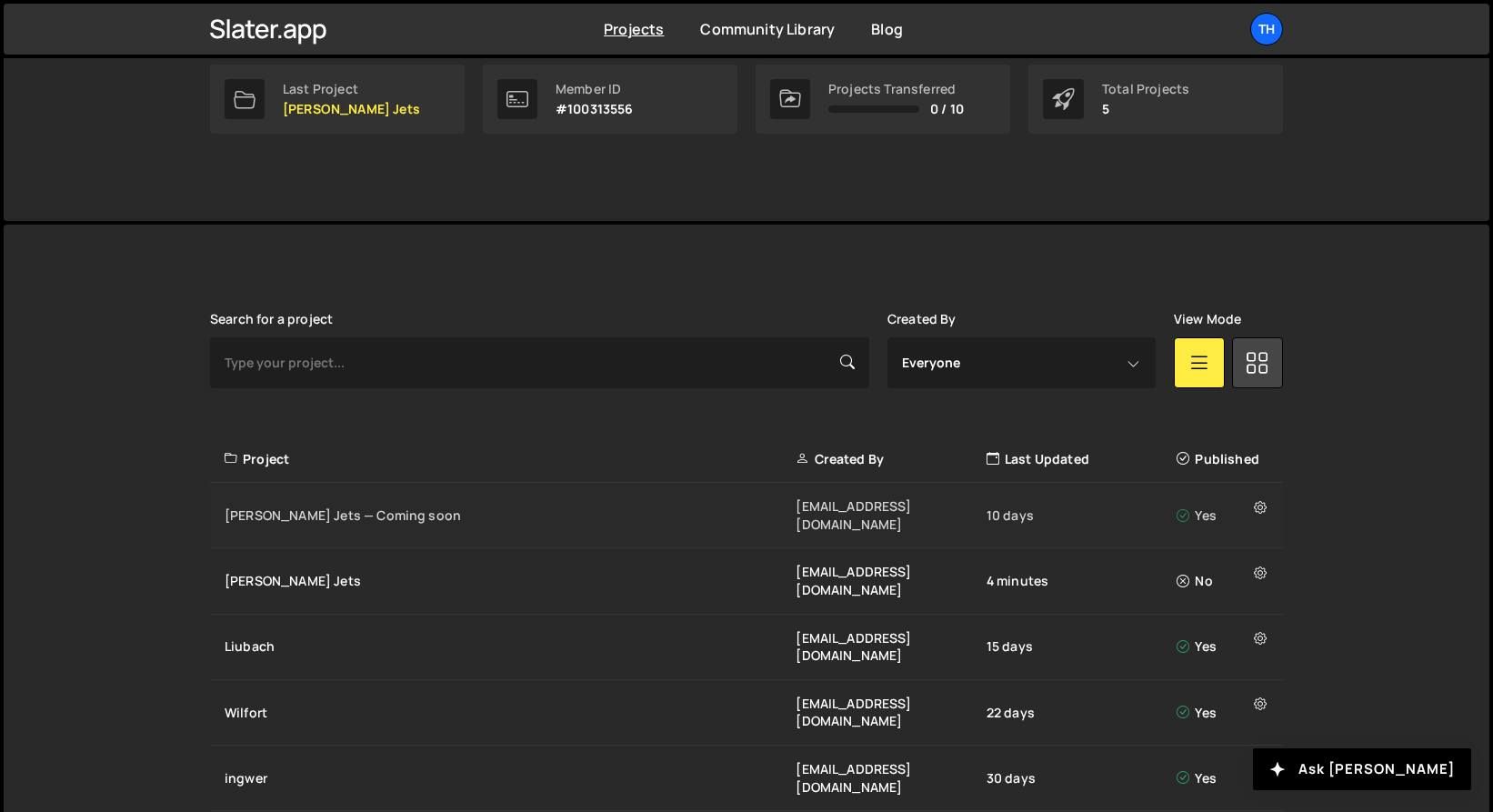
click at [373, 506] on div "[PERSON_NAME] Jets — Coming soon" at bounding box center [509, 515] width 571 height 19
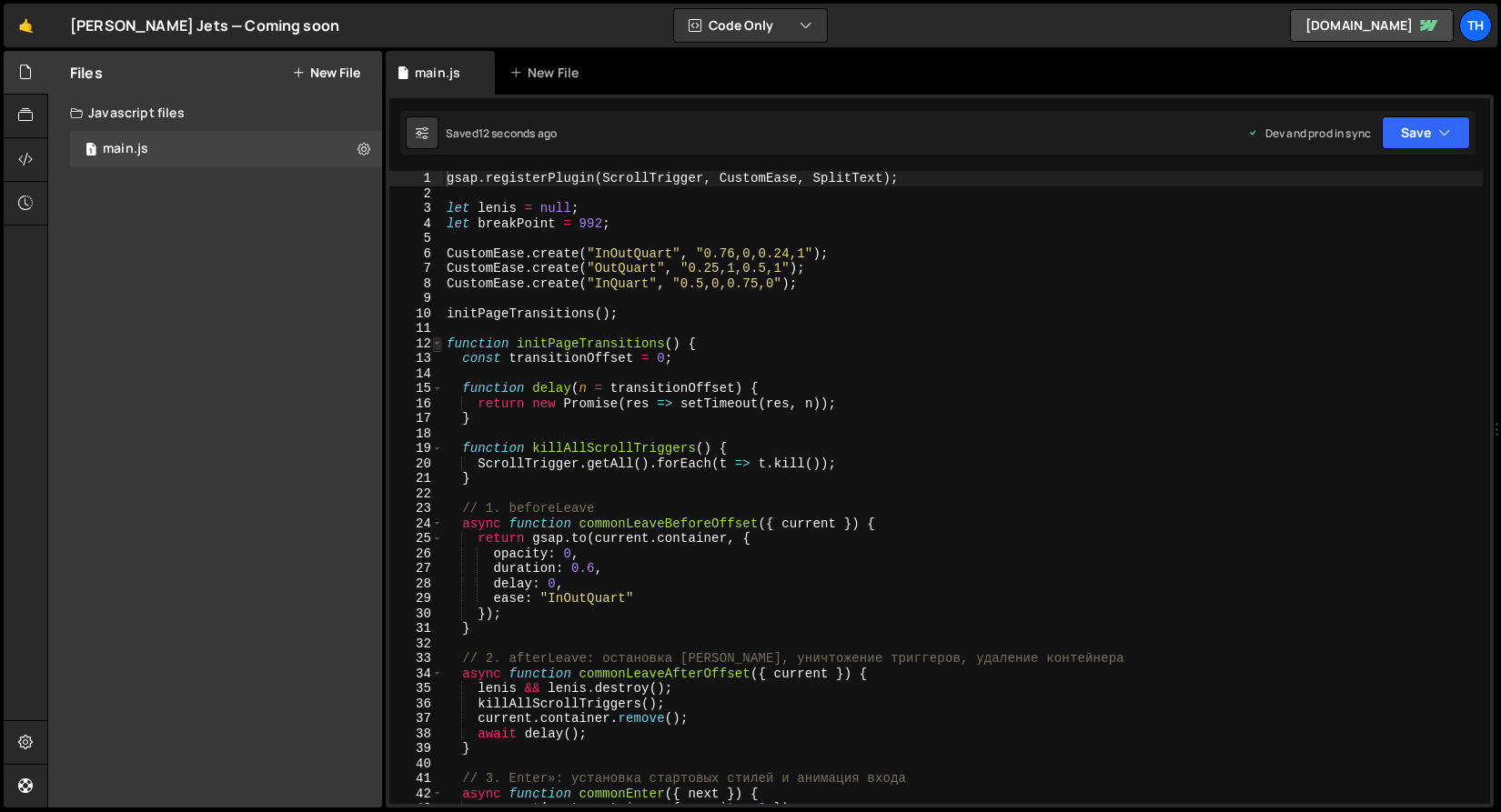
type textarea "gsap.registerPlugin(ScrollTrigger, CustomEase, SplitText);"
click at [435, 338] on span at bounding box center [437, 344] width 10 height 16
